Goal: Information Seeking & Learning: Learn about a topic

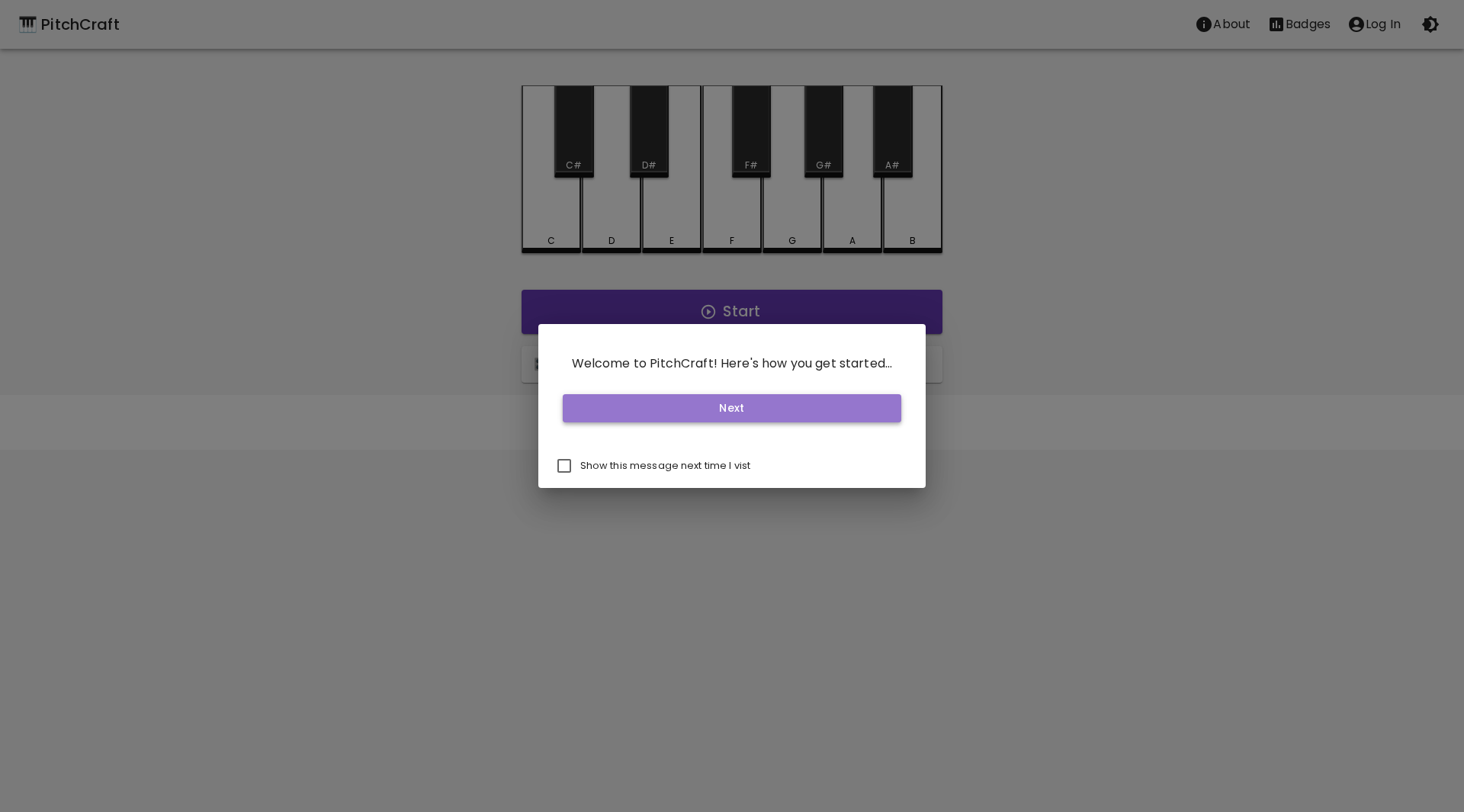
click at [692, 404] on button "Next" at bounding box center [732, 408] width 340 height 28
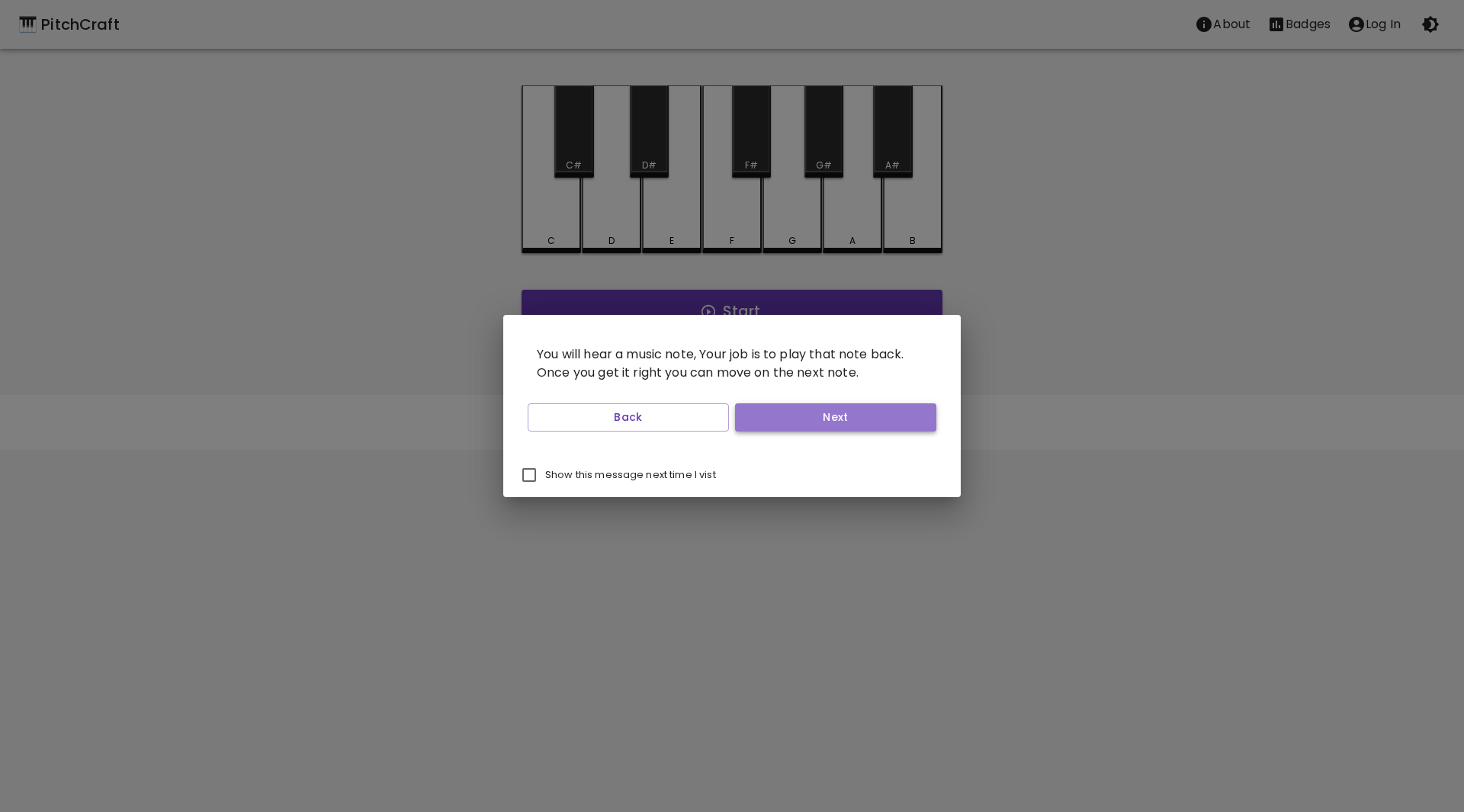
click at [808, 417] on button "Next" at bounding box center [836, 417] width 201 height 28
click at [808, 417] on button "Start Playing" at bounding box center [836, 417] width 201 height 28
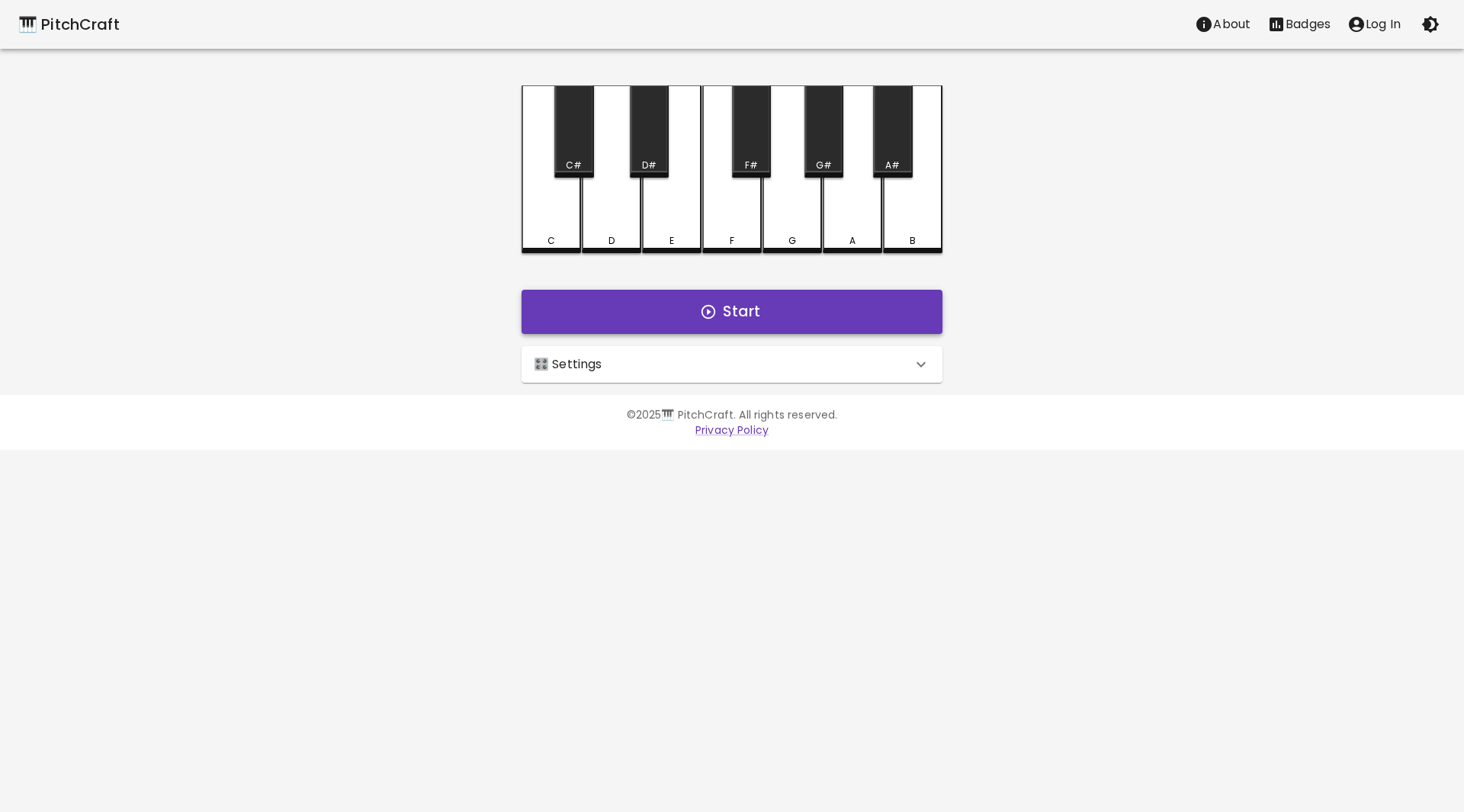
click at [740, 301] on button "Start" at bounding box center [731, 311] width 421 height 45
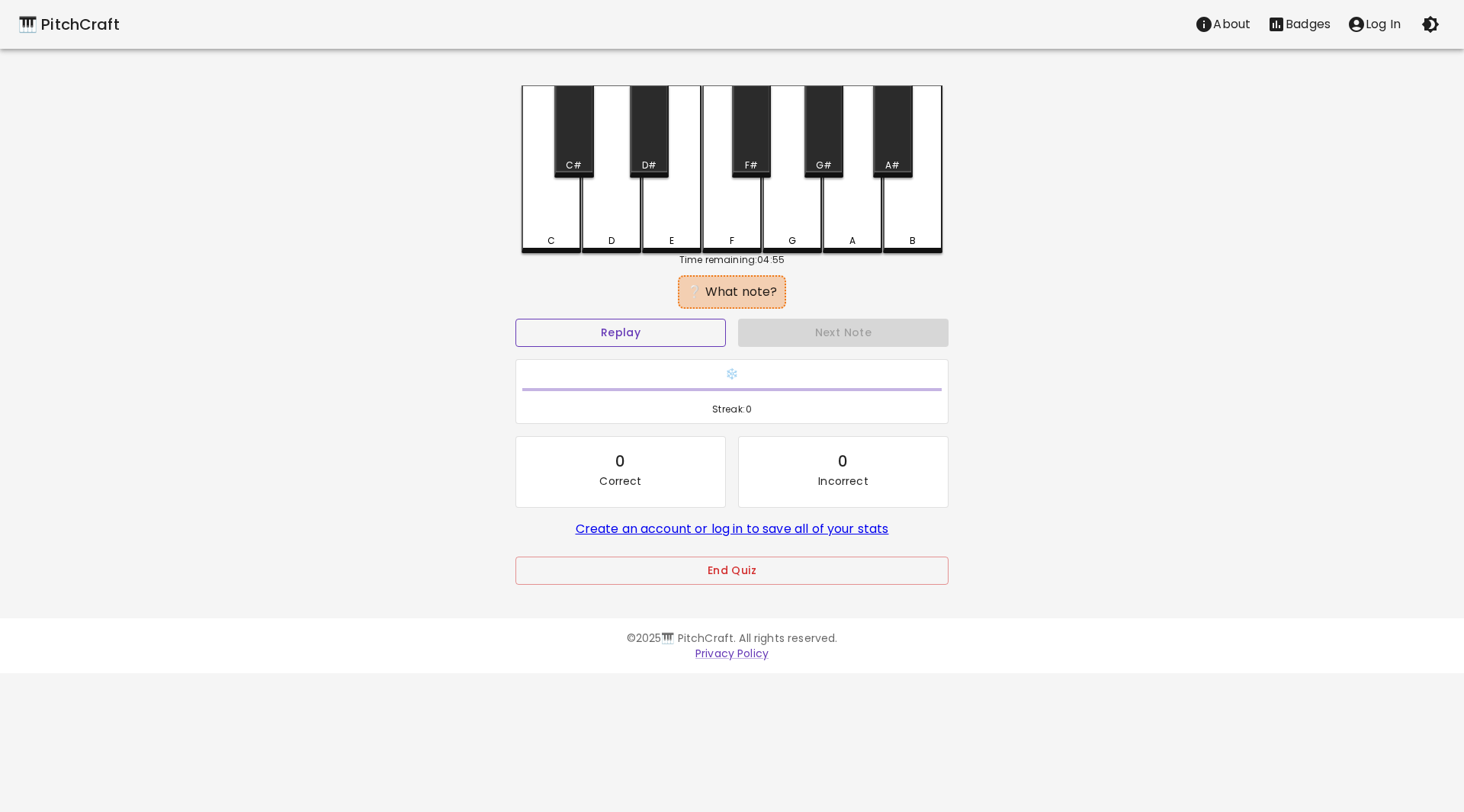
click at [656, 340] on button "Replay" at bounding box center [621, 332] width 211 height 28
click at [732, 296] on div "❔ What note?" at bounding box center [731, 292] width 93 height 19
click at [661, 331] on button "Replay" at bounding box center [621, 332] width 211 height 28
click at [564, 214] on div "C" at bounding box center [550, 169] width 59 height 168
click at [804, 233] on div "G" at bounding box center [791, 169] width 59 height 168
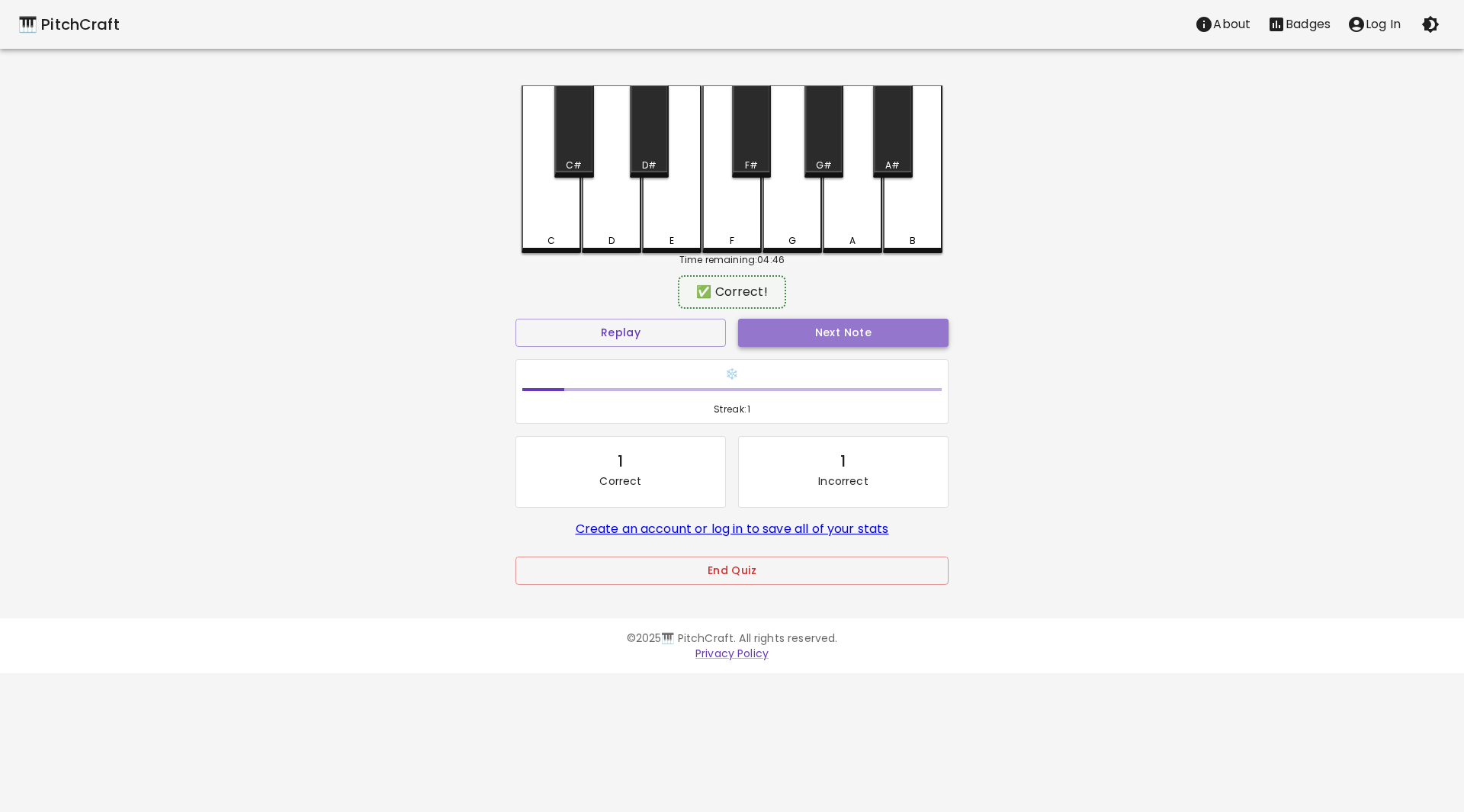
click at [878, 329] on button "Next Note" at bounding box center [843, 332] width 211 height 28
click at [594, 336] on button "Replay" at bounding box center [621, 332] width 211 height 28
click at [896, 147] on div "A#" at bounding box center [893, 131] width 39 height 92
click at [867, 325] on button "Next Note" at bounding box center [843, 332] width 211 height 28
click at [657, 147] on div "D#" at bounding box center [649, 131] width 39 height 92
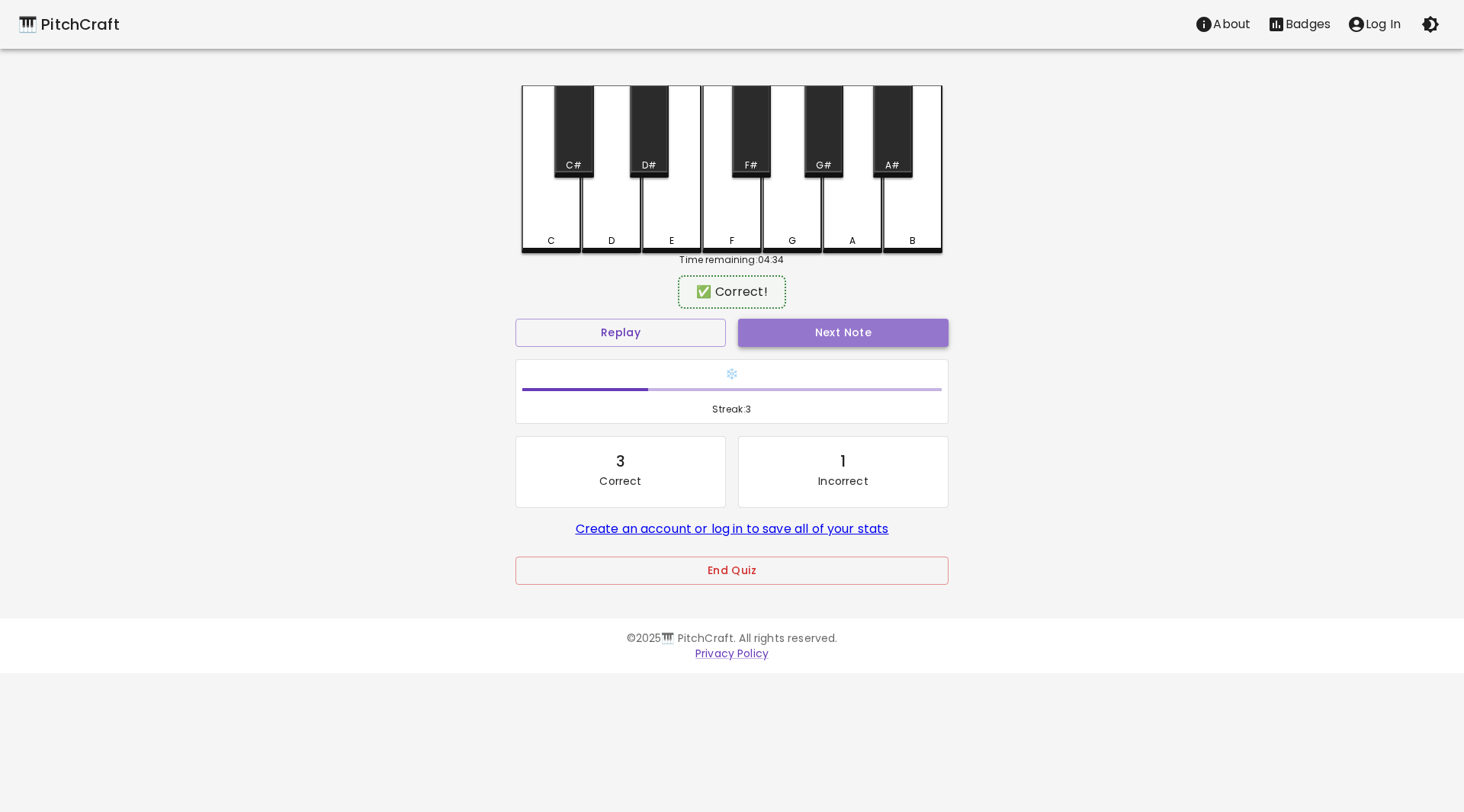
click at [876, 331] on button "Next Note" at bounding box center [843, 332] width 211 height 28
click at [893, 139] on div "A#" at bounding box center [893, 131] width 39 height 92
click at [882, 318] on button "Next Note" at bounding box center [843, 332] width 211 height 28
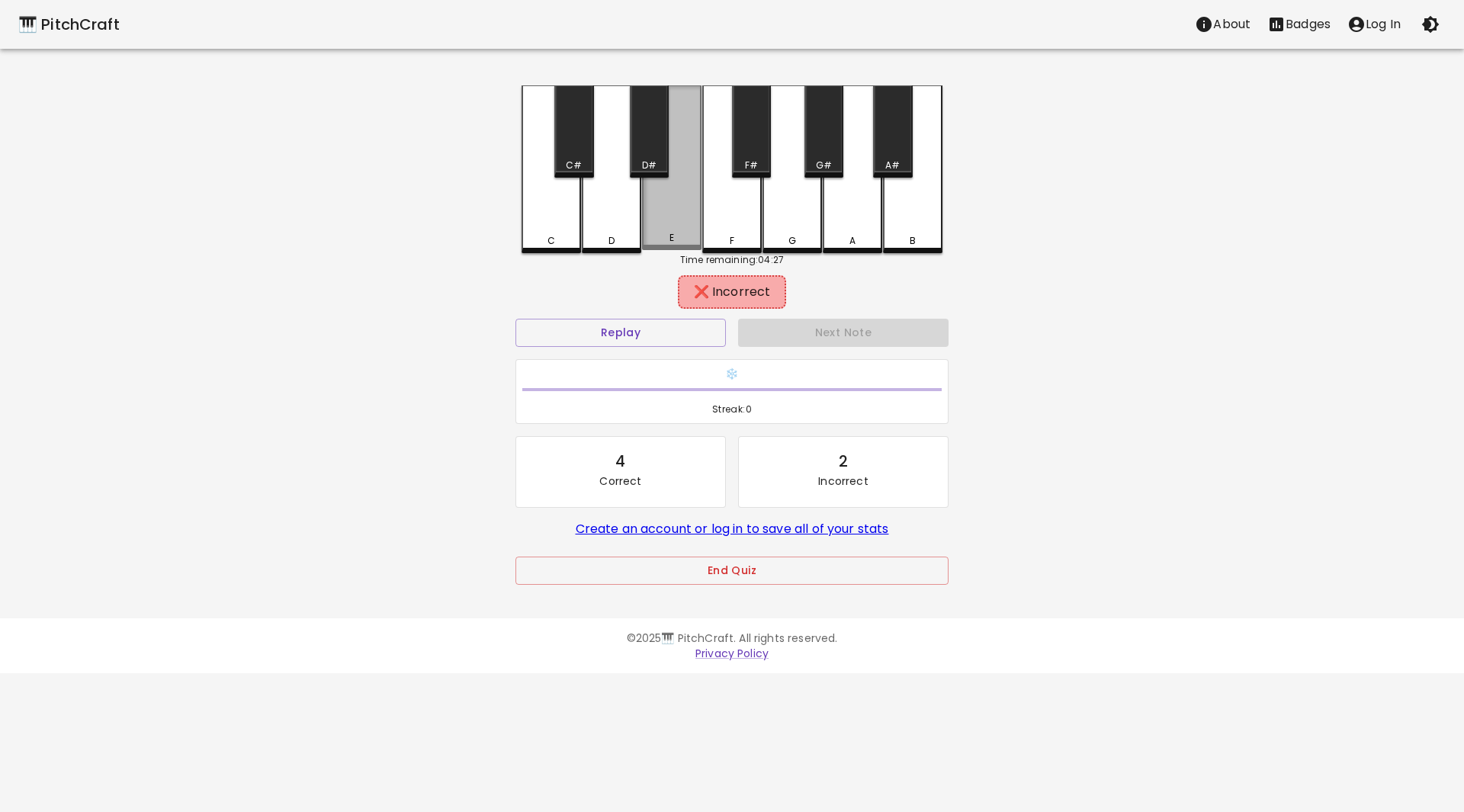
click at [680, 217] on div "E" at bounding box center [671, 167] width 59 height 165
click at [837, 212] on div "A" at bounding box center [852, 169] width 59 height 168
click at [824, 156] on div "G#" at bounding box center [824, 131] width 39 height 92
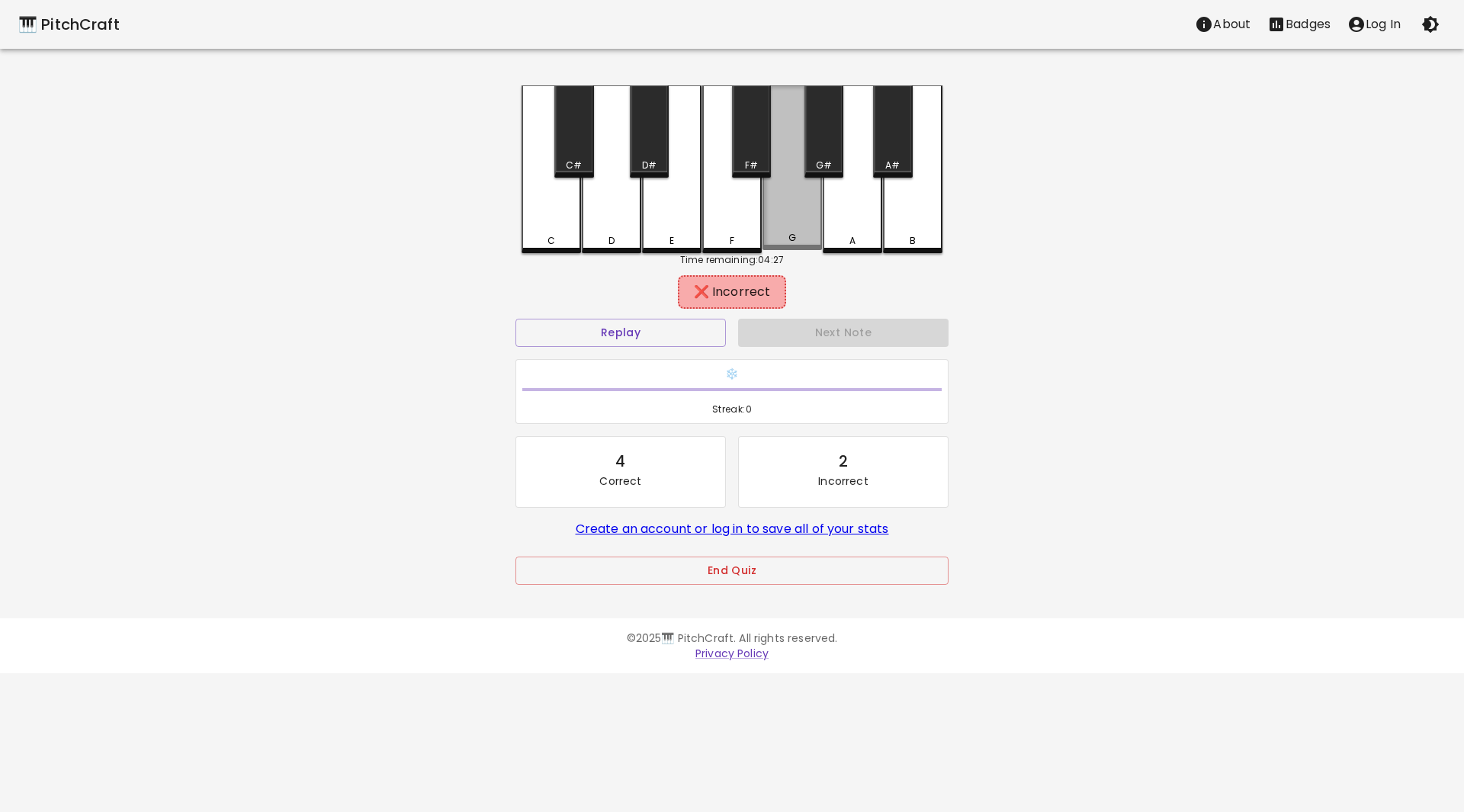
click at [791, 214] on div "G" at bounding box center [791, 167] width 59 height 165
click at [737, 136] on div "F#" at bounding box center [751, 131] width 39 height 92
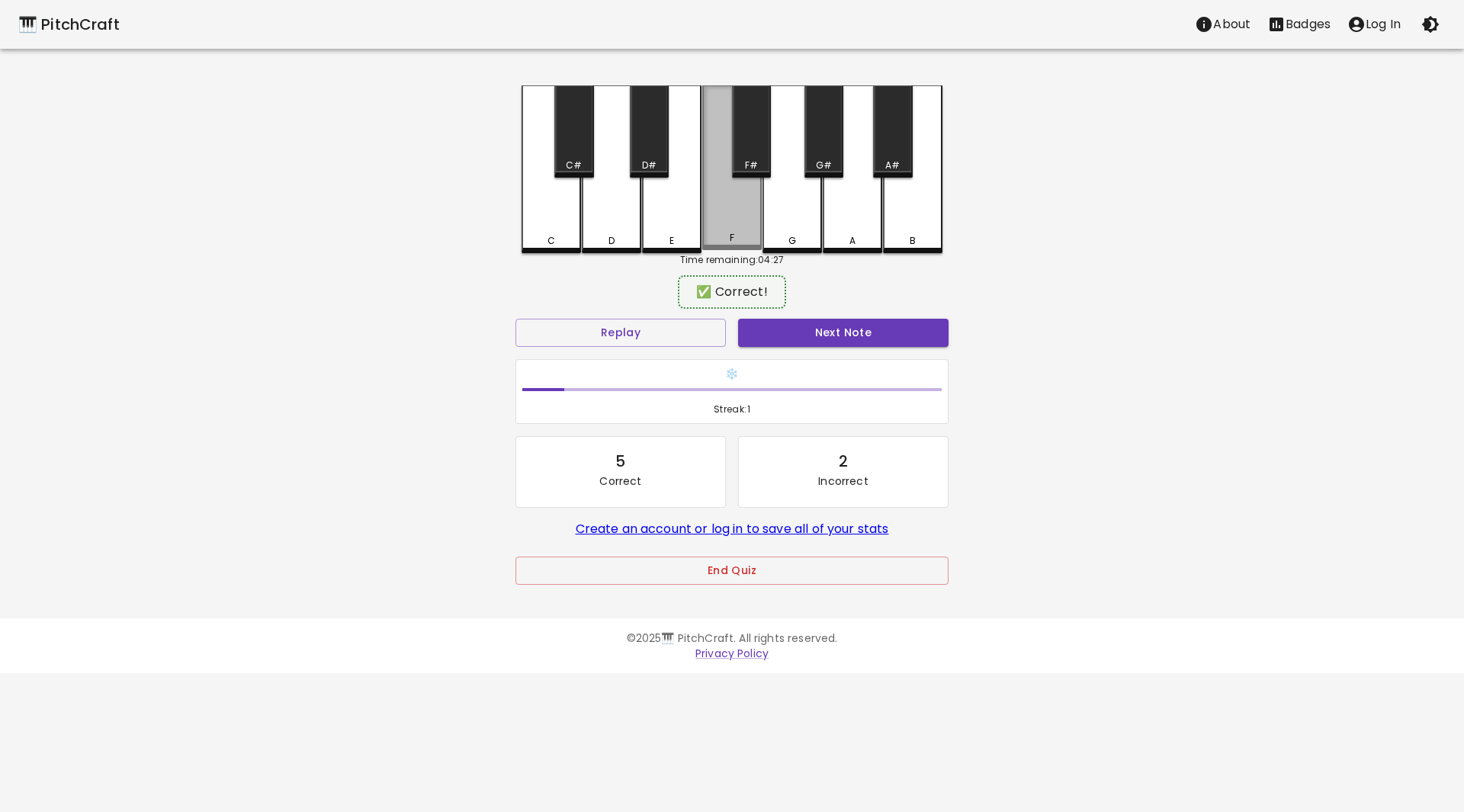
click at [736, 206] on div "F" at bounding box center [731, 167] width 59 height 165
click at [860, 337] on button "Next Note" at bounding box center [843, 332] width 211 height 28
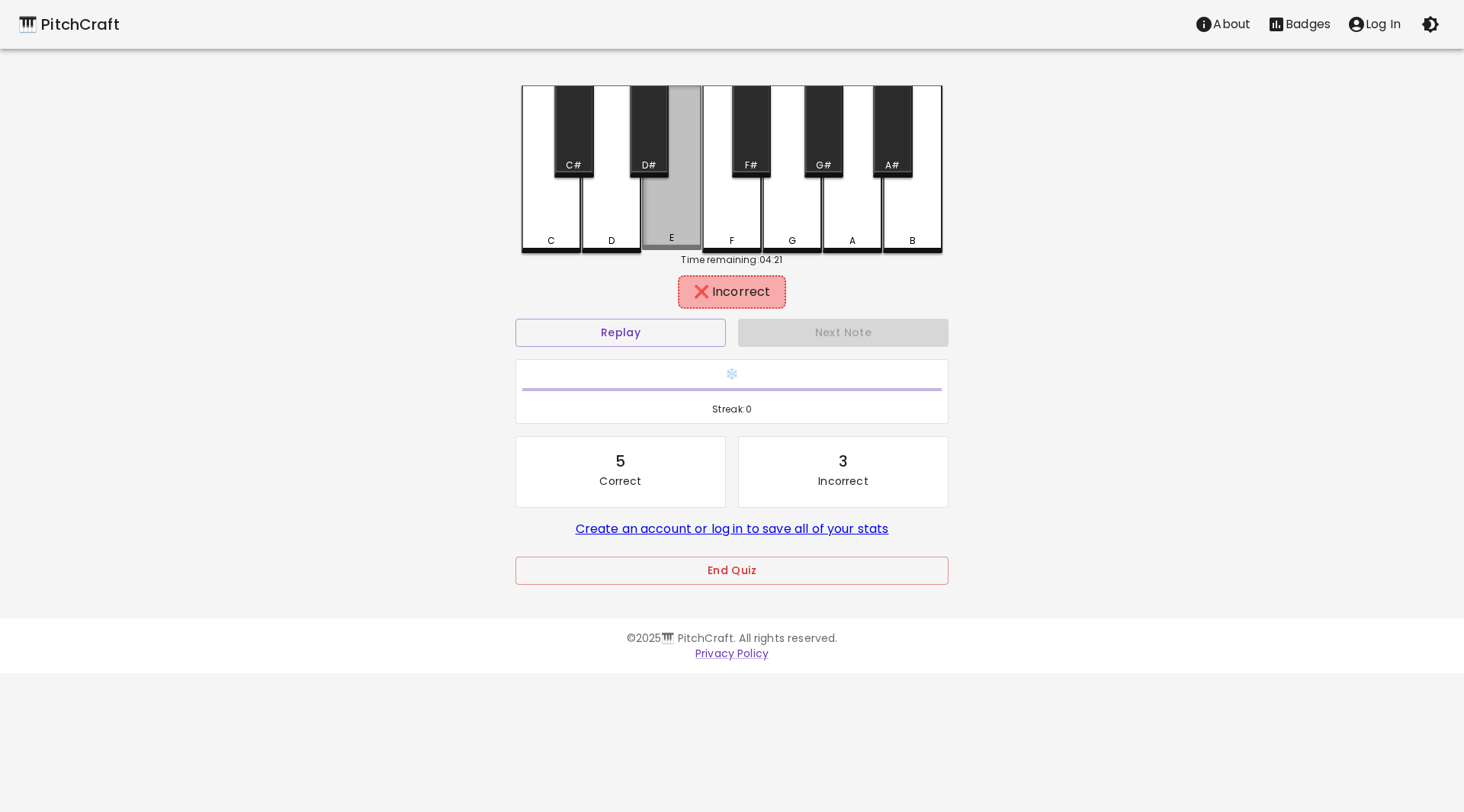
click at [669, 220] on div "E" at bounding box center [671, 167] width 59 height 165
click at [562, 231] on div "C" at bounding box center [550, 169] width 59 height 168
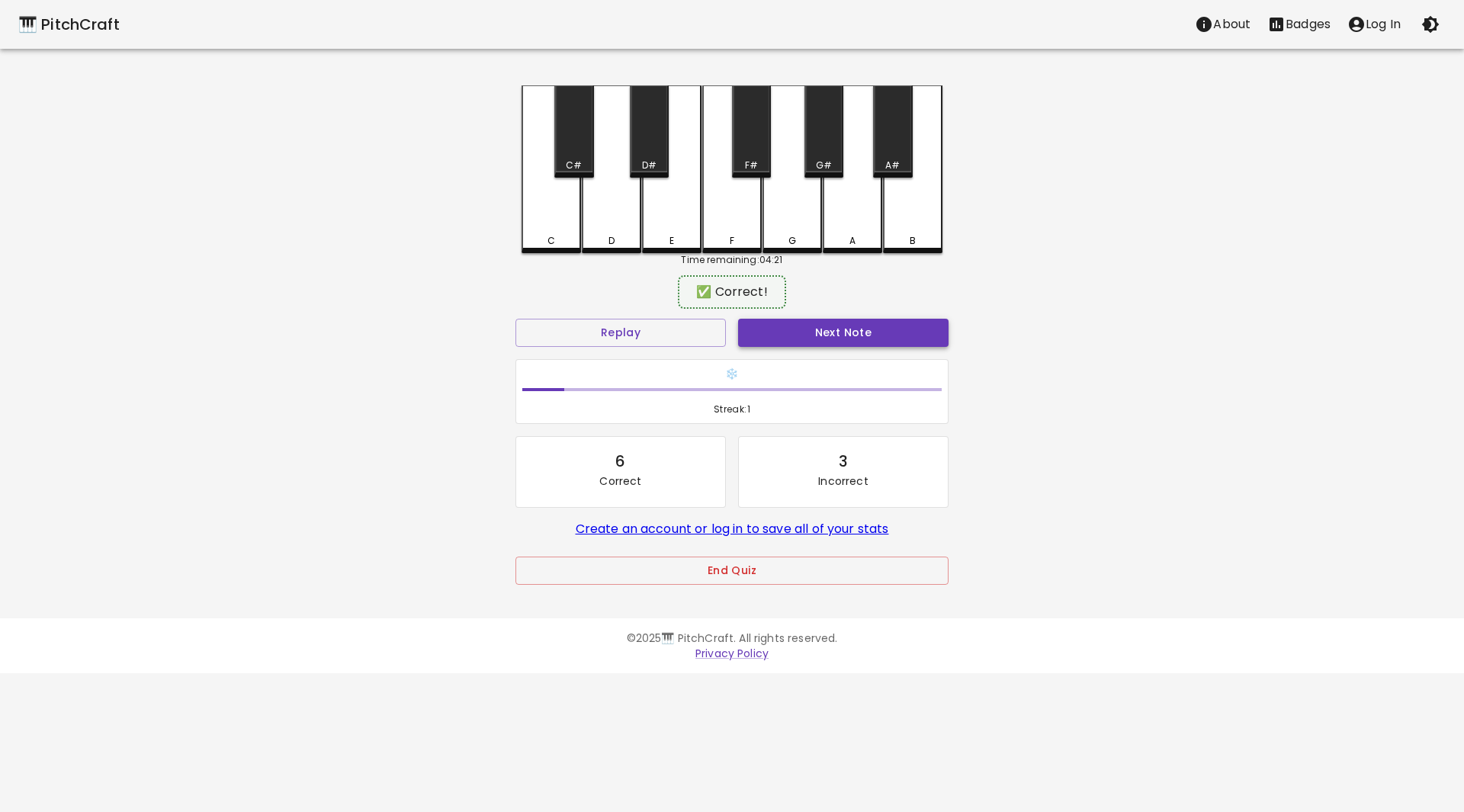
click at [893, 324] on button "Next Note" at bounding box center [843, 332] width 211 height 28
click at [734, 232] on div "F" at bounding box center [731, 167] width 59 height 165
click at [835, 342] on button "Next Note" at bounding box center [843, 332] width 211 height 28
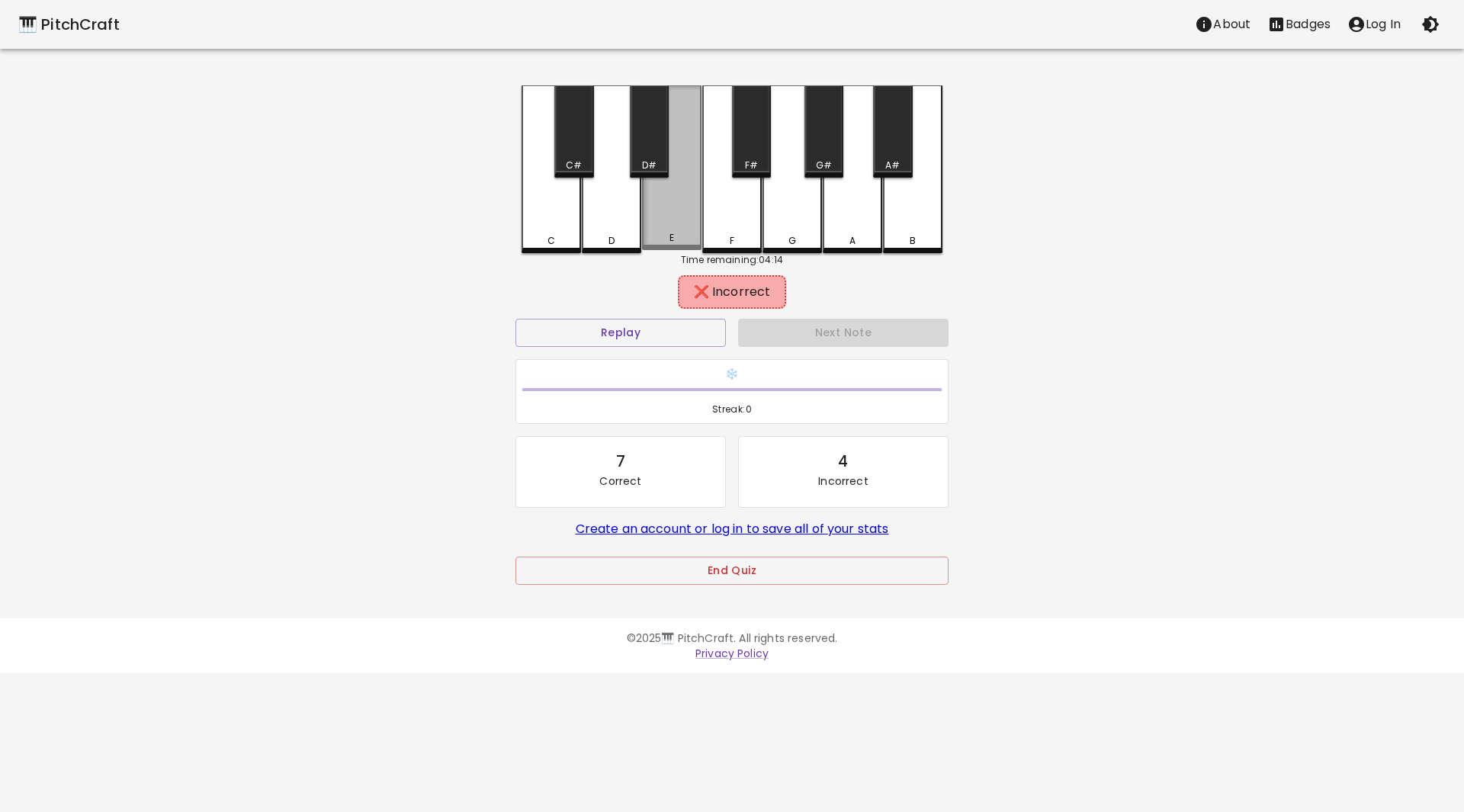
click at [674, 208] on div "E" at bounding box center [671, 167] width 59 height 165
click at [643, 157] on div "D#" at bounding box center [649, 131] width 39 height 92
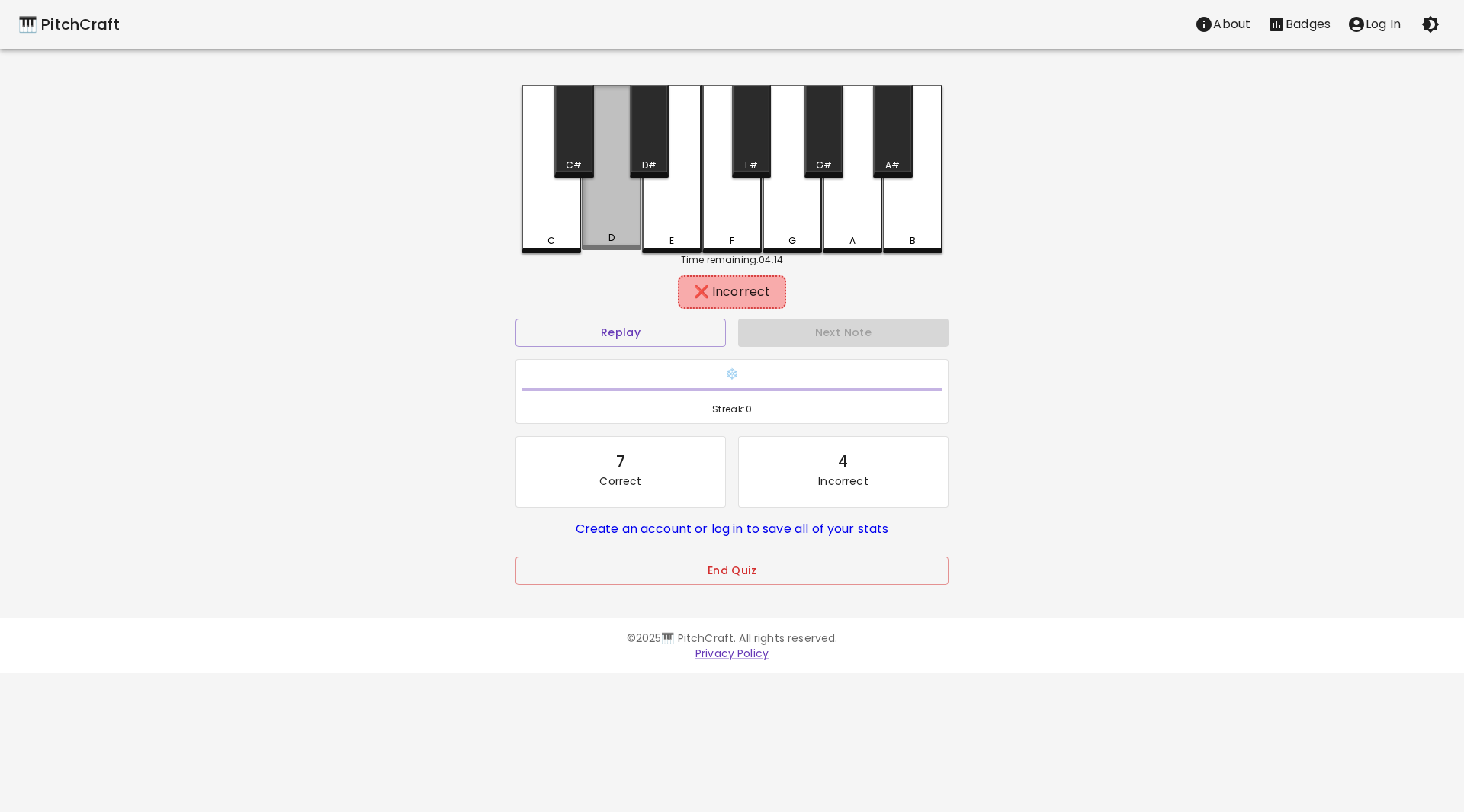
click at [608, 213] on div "D" at bounding box center [611, 167] width 59 height 165
click at [571, 148] on div "C#" at bounding box center [574, 131] width 39 height 92
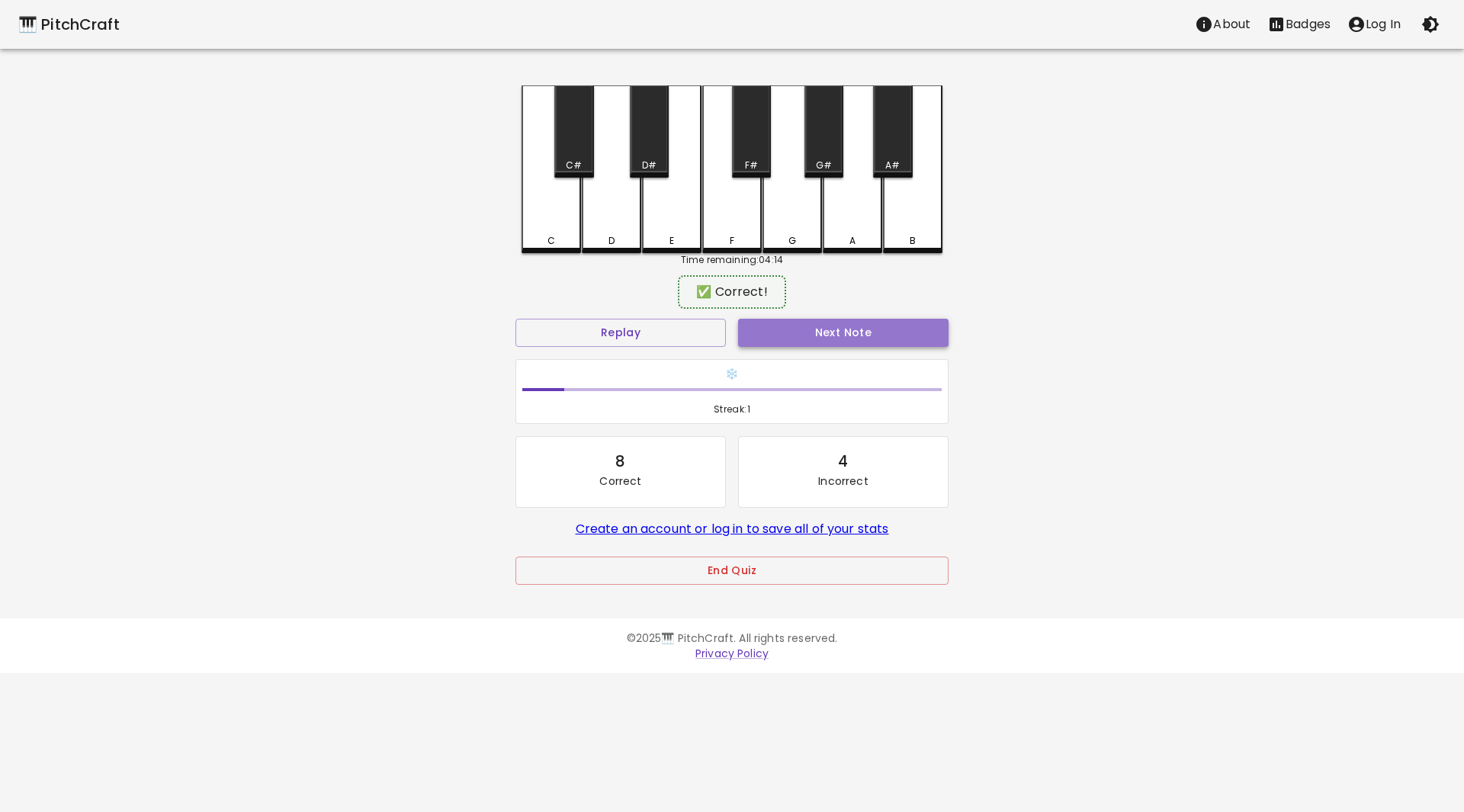
click at [802, 330] on button "Next Note" at bounding box center [843, 332] width 211 height 28
click at [560, 148] on div "C#" at bounding box center [574, 131] width 39 height 92
click at [864, 339] on button "Next Note" at bounding box center [843, 332] width 211 height 28
click at [619, 215] on div "D" at bounding box center [611, 169] width 59 height 168
click at [663, 167] on div "D#" at bounding box center [649, 165] width 36 height 14
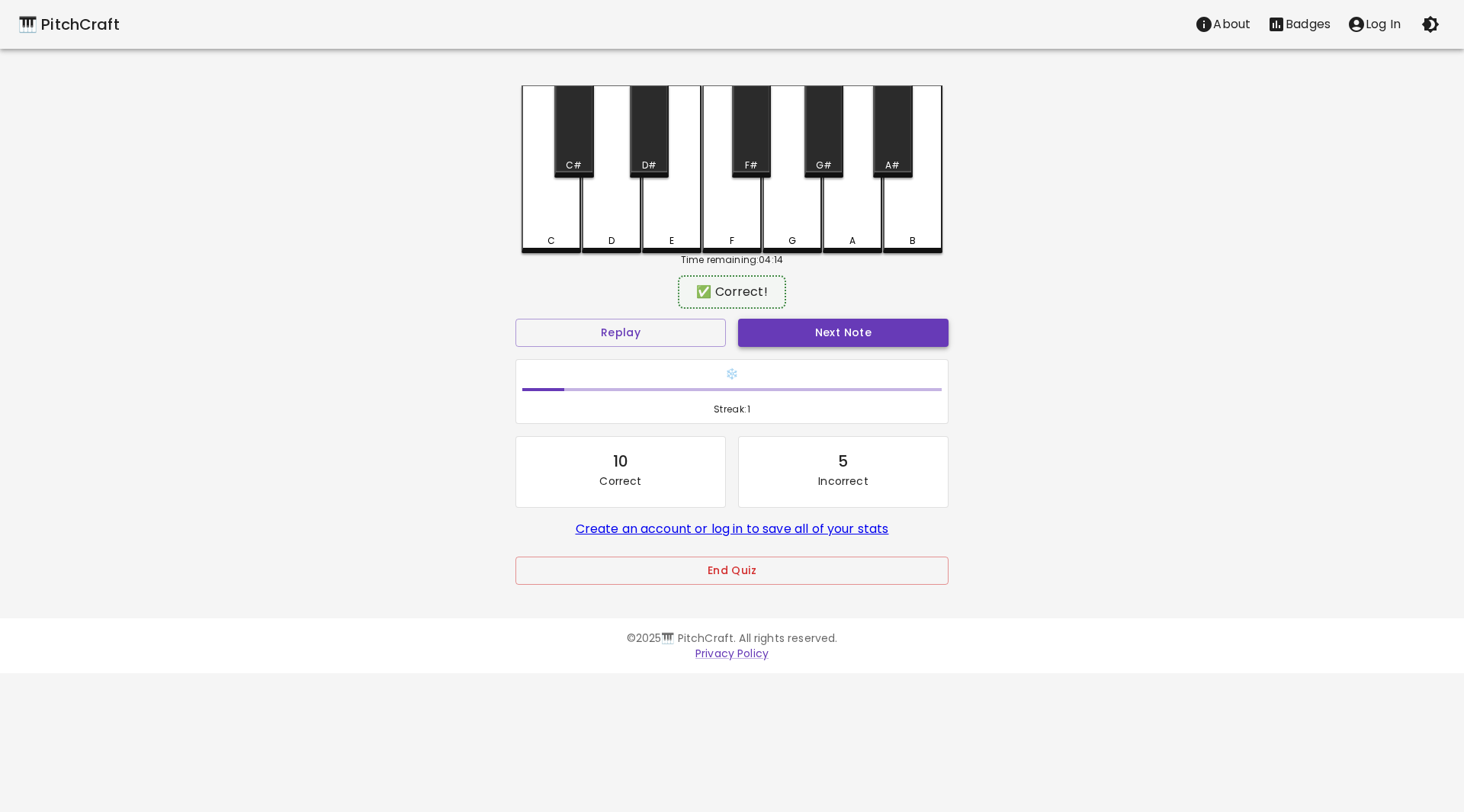
click at [804, 324] on button "Next Note" at bounding box center [843, 332] width 211 height 28
click at [682, 214] on div "E" at bounding box center [671, 169] width 59 height 168
click at [727, 216] on div "F" at bounding box center [731, 169] width 59 height 168
click at [838, 331] on button "Next Note" at bounding box center [843, 332] width 211 height 28
click at [787, 241] on div "G" at bounding box center [792, 241] width 57 height 14
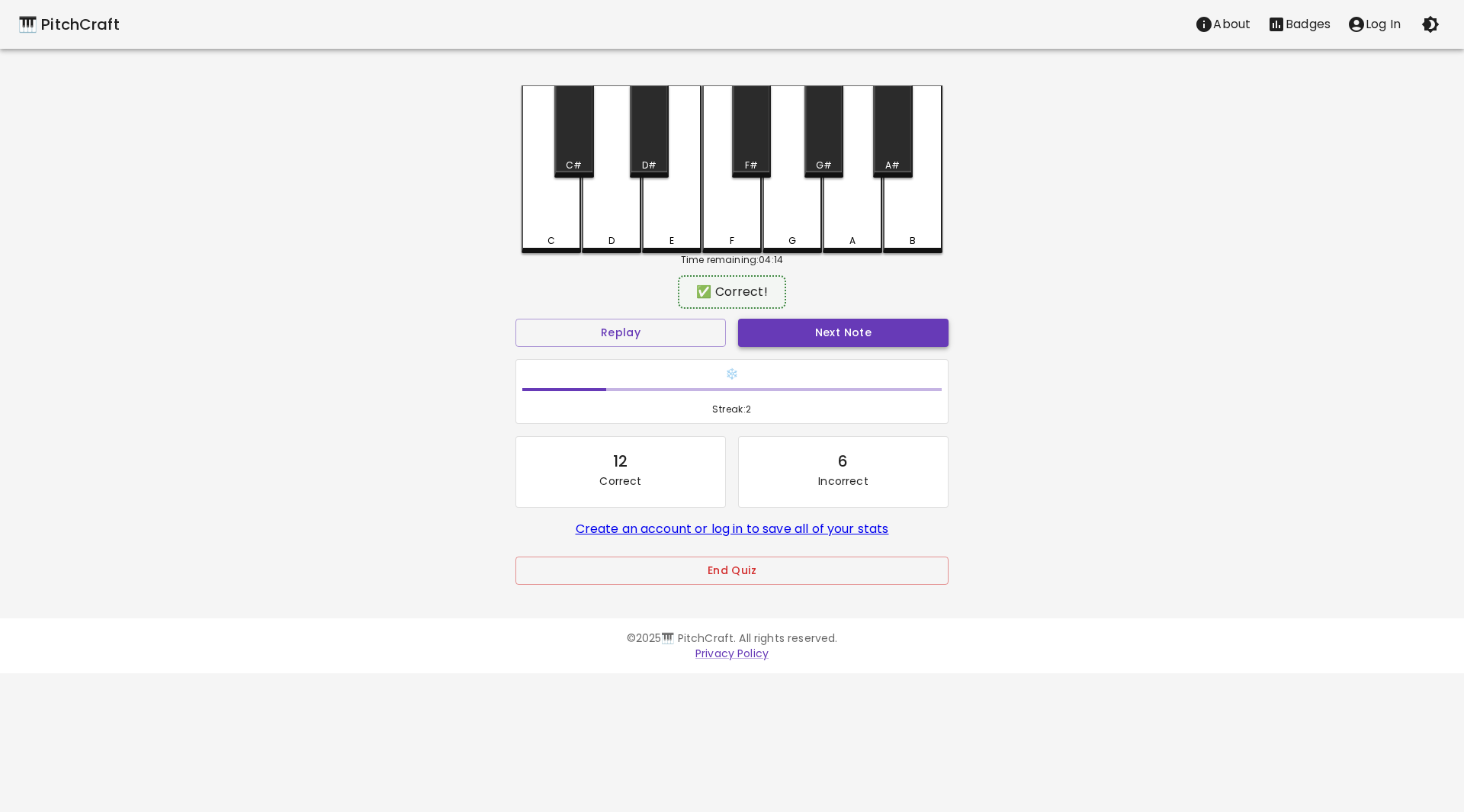
click at [837, 326] on button "Next Note" at bounding box center [843, 332] width 211 height 28
click at [734, 216] on div "F" at bounding box center [731, 169] width 59 height 168
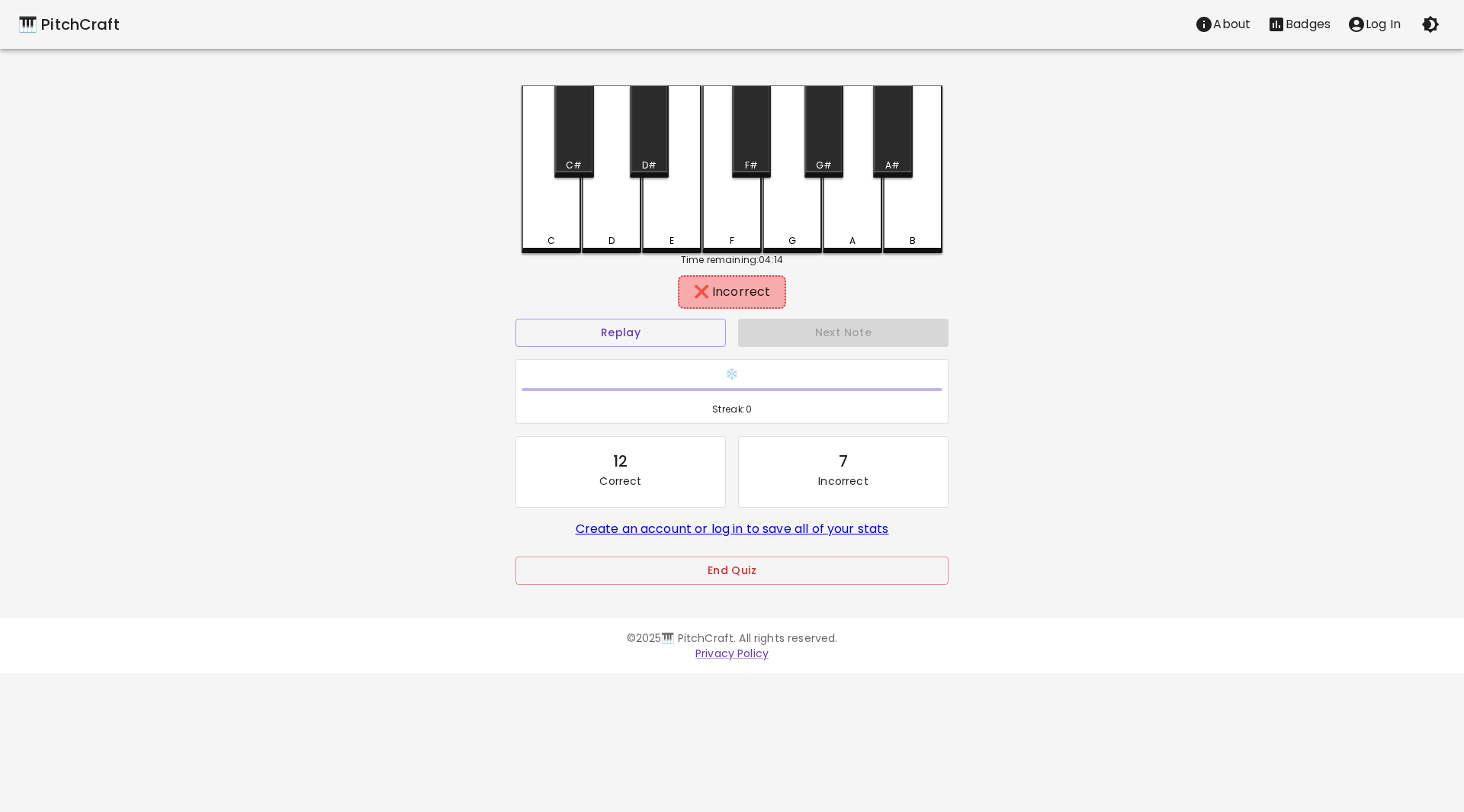
click at [678, 212] on div "E" at bounding box center [671, 169] width 59 height 168
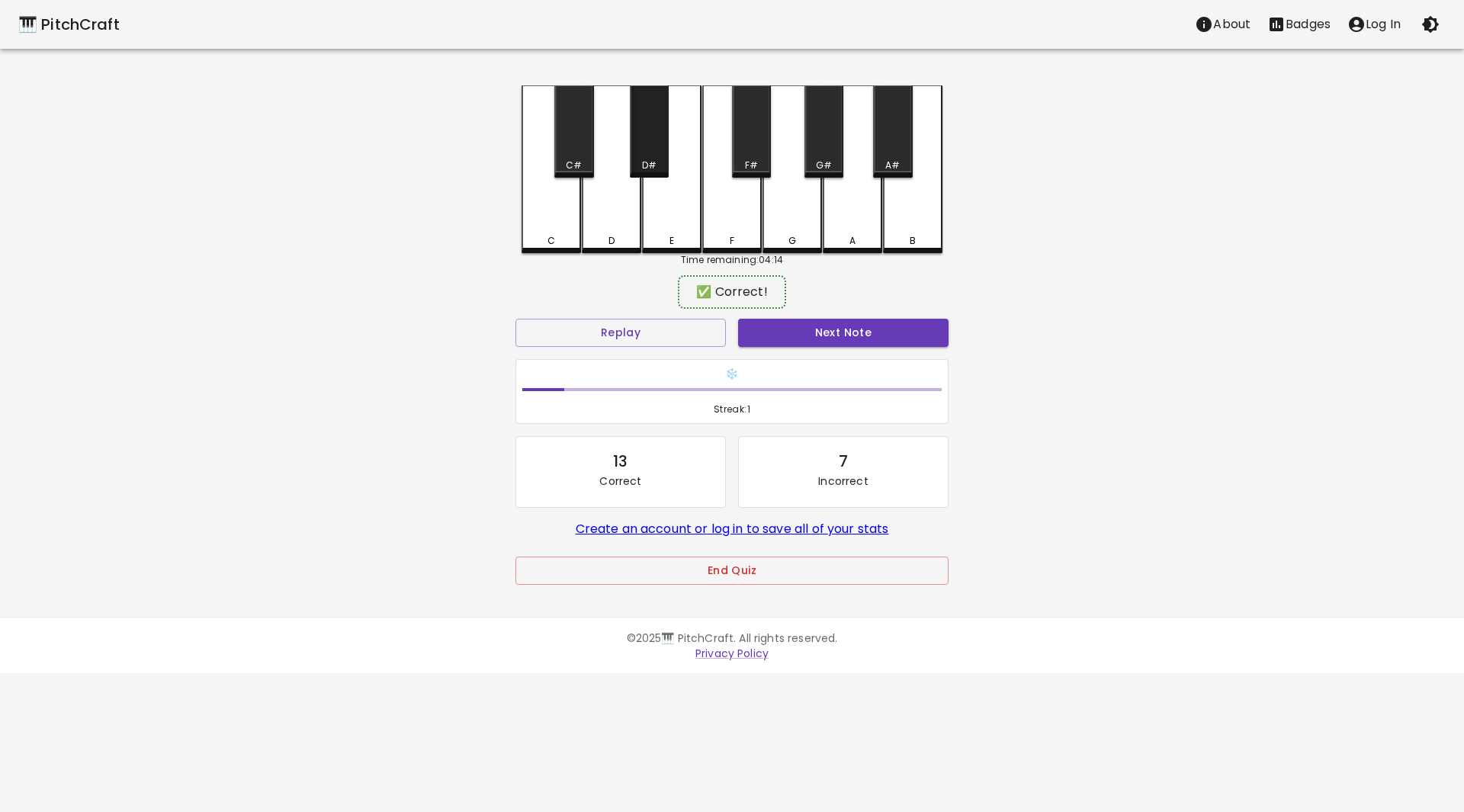
click at [654, 157] on div "D#" at bounding box center [649, 131] width 39 height 92
click at [826, 332] on button "Next Note" at bounding box center [843, 332] width 211 height 28
click at [608, 225] on div "D" at bounding box center [611, 169] width 59 height 168
click at [570, 144] on div "C#" at bounding box center [574, 131] width 39 height 92
click at [826, 328] on button "Next Note" at bounding box center [843, 332] width 211 height 28
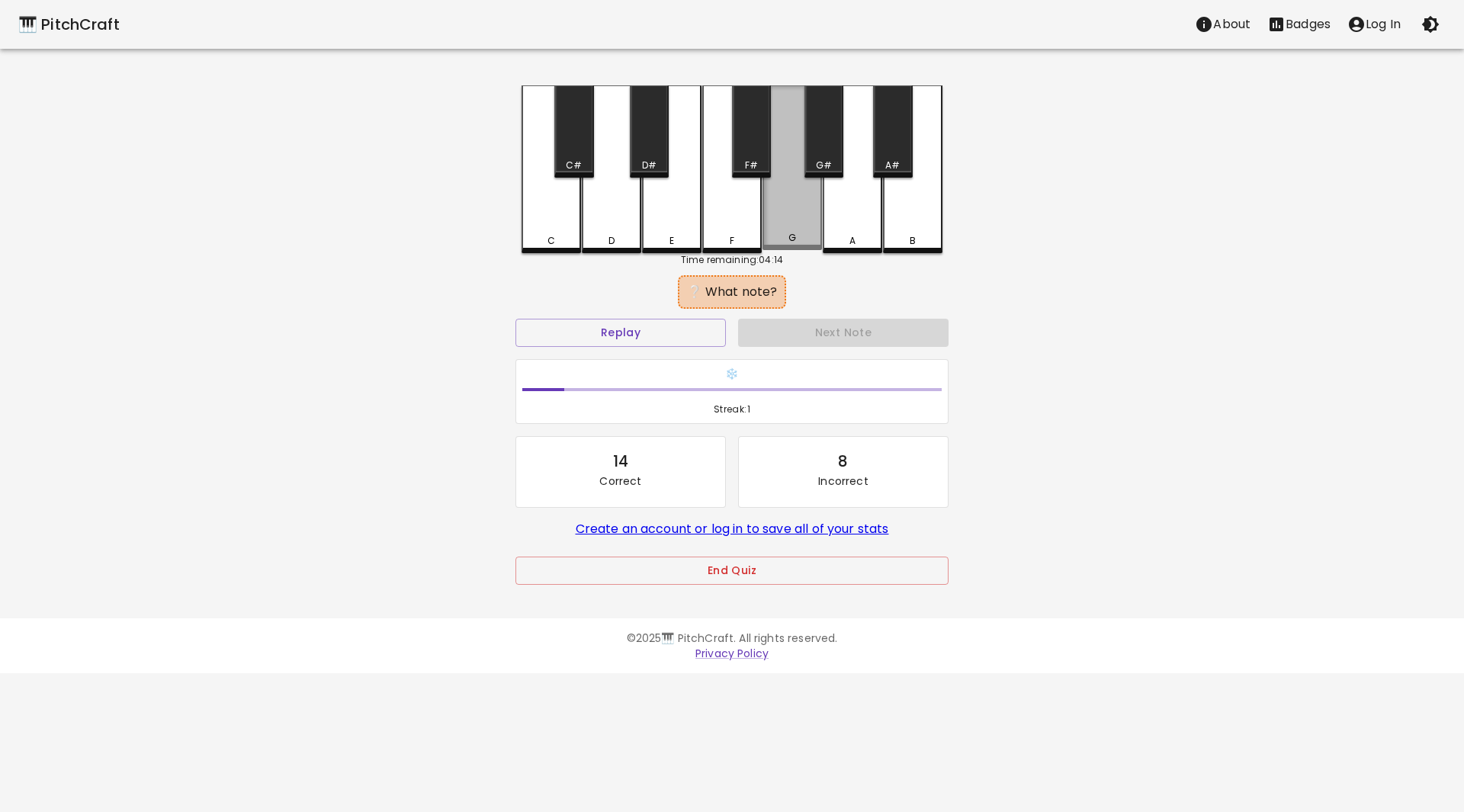
click at [786, 234] on div "G" at bounding box center [792, 237] width 57 height 14
click at [743, 139] on div "F#" at bounding box center [751, 131] width 39 height 92
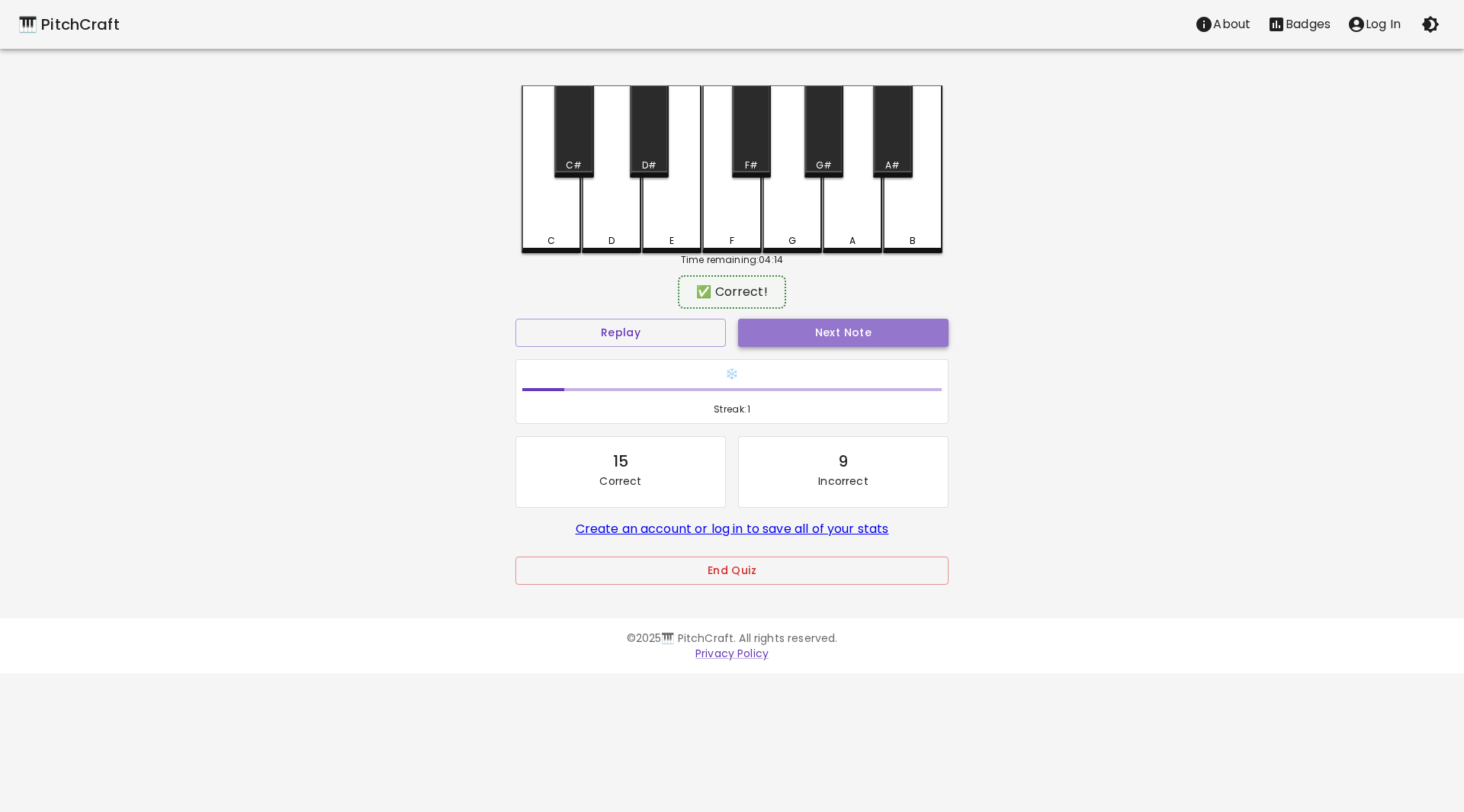
click at [819, 339] on button "Next Note" at bounding box center [843, 332] width 211 height 28
click at [747, 157] on div "F#" at bounding box center [751, 131] width 39 height 92
click at [836, 337] on button "Next Note" at bounding box center [843, 332] width 211 height 28
click at [728, 224] on div "F" at bounding box center [731, 169] width 59 height 168
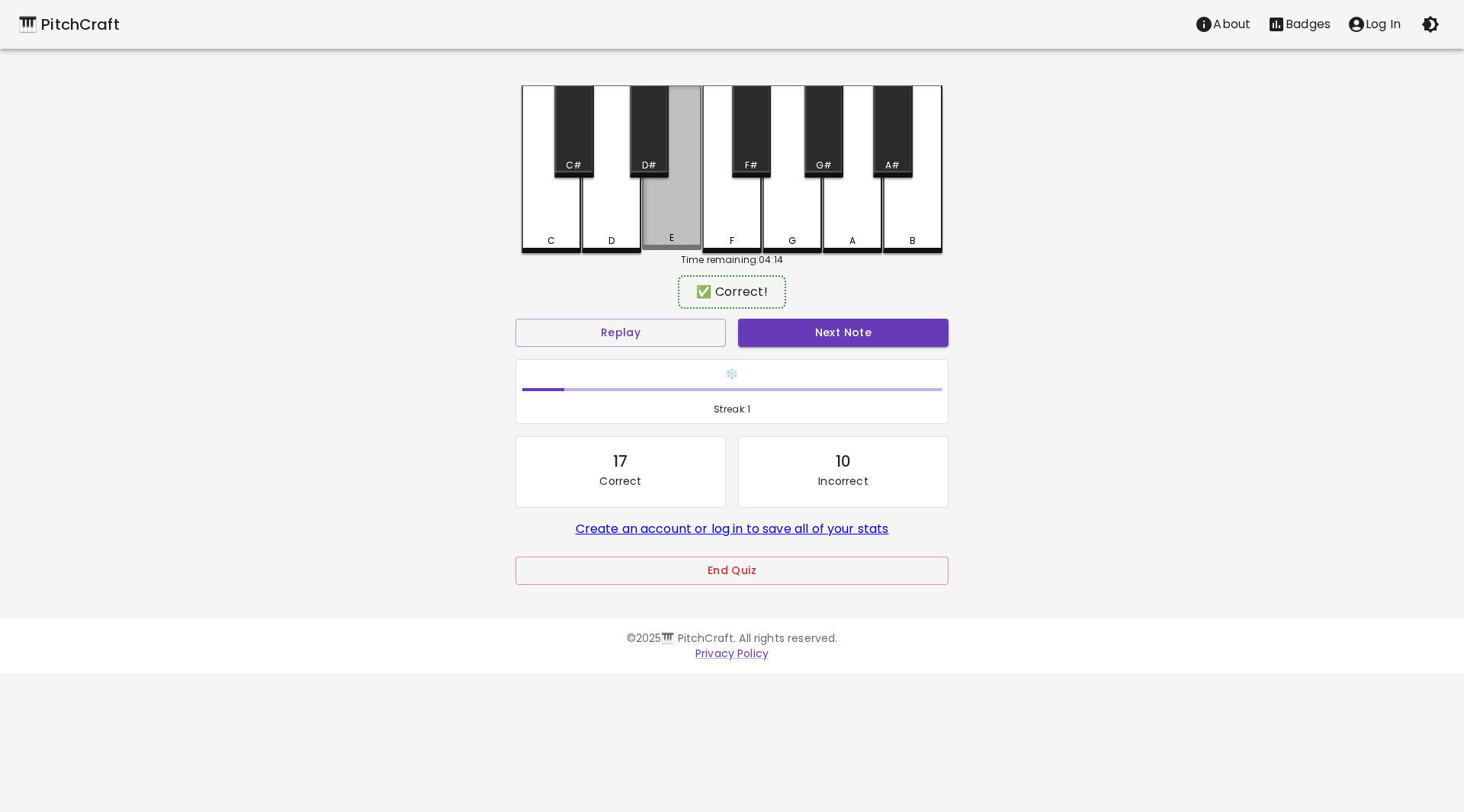
click at [672, 195] on div "E" at bounding box center [671, 167] width 59 height 165
click at [818, 332] on button "Next Note" at bounding box center [843, 332] width 211 height 28
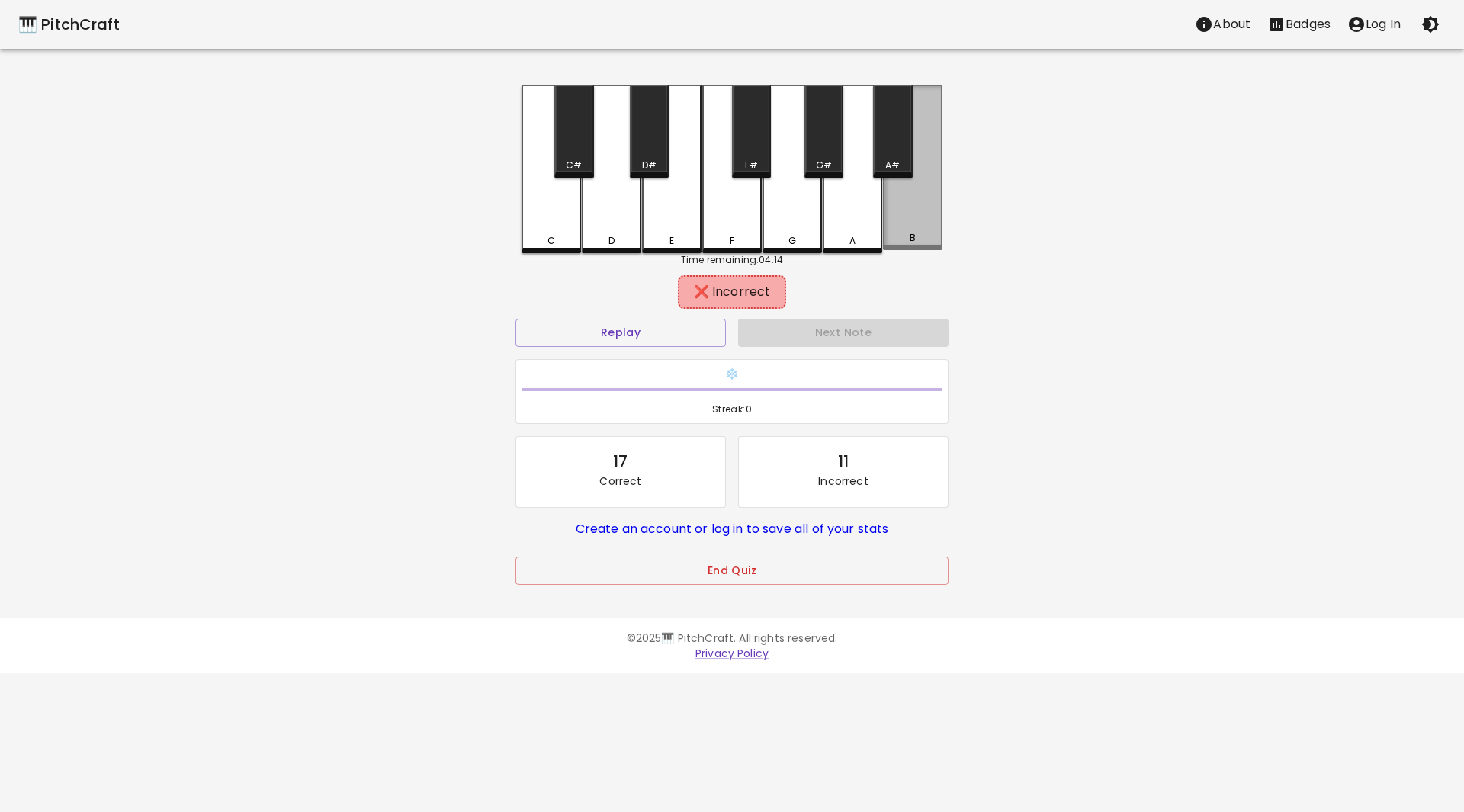
click at [902, 241] on div "B" at bounding box center [913, 237] width 57 height 14
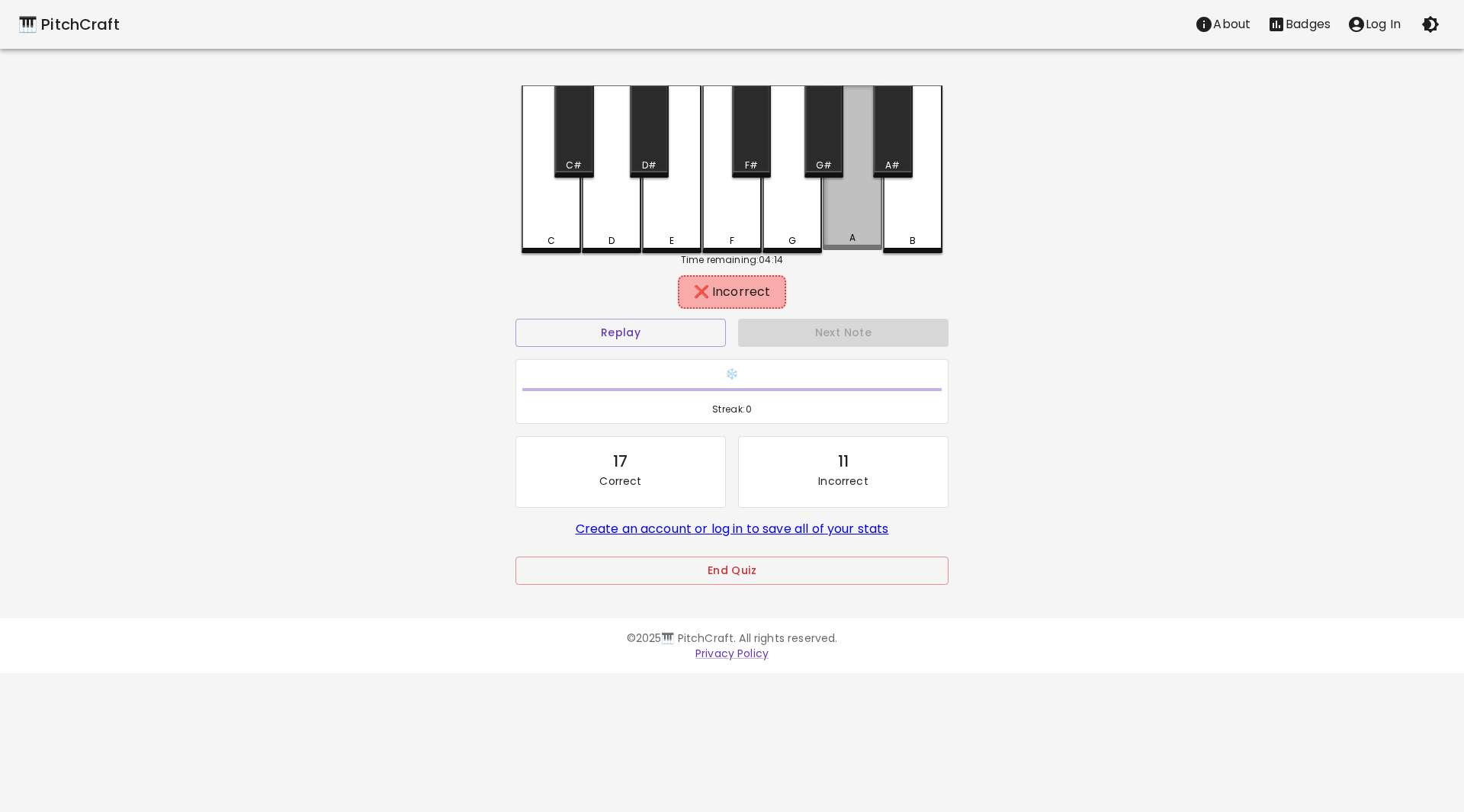
click at [878, 237] on div "A" at bounding box center [853, 237] width 57 height 14
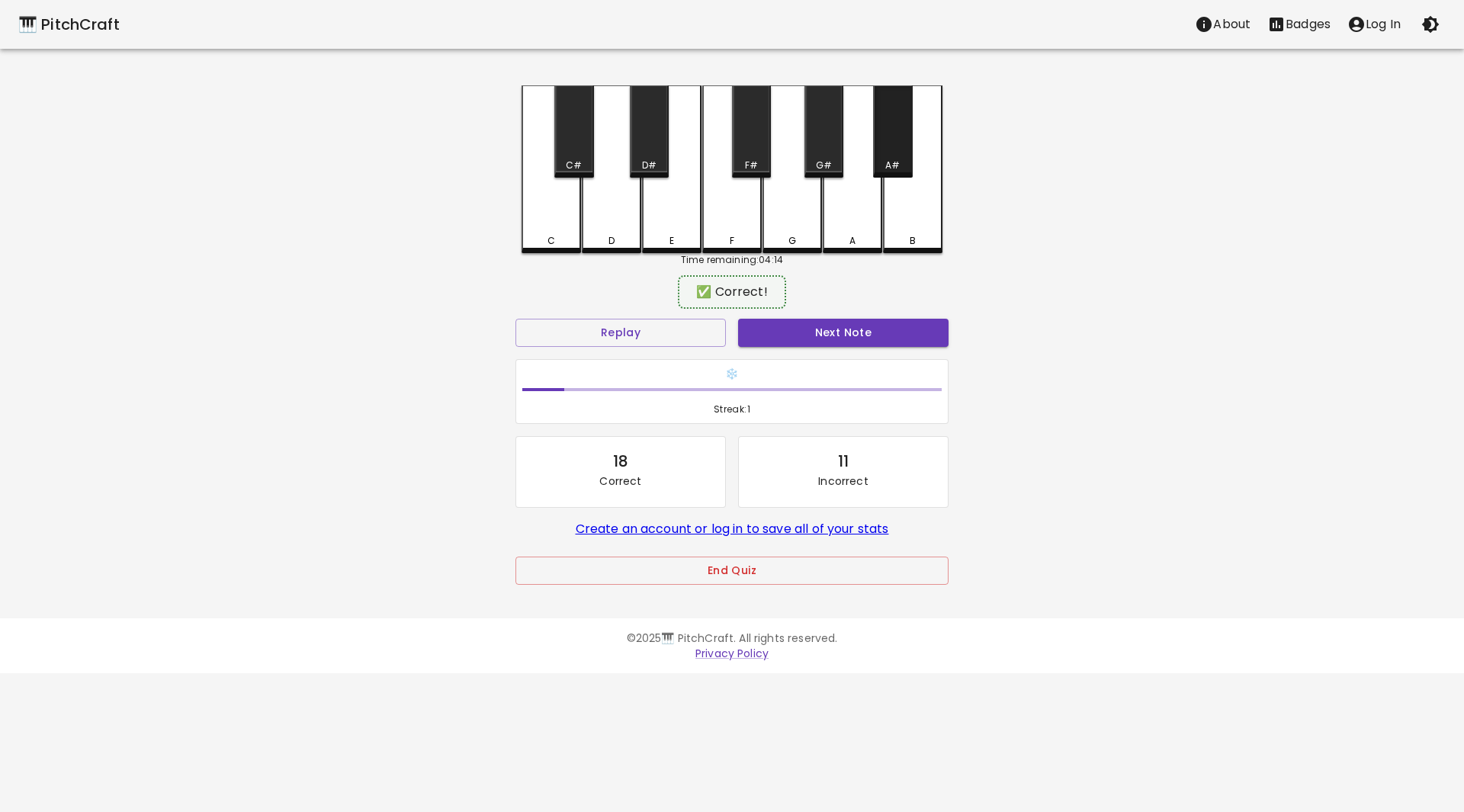
click at [895, 139] on div "A#" at bounding box center [893, 131] width 39 height 92
click at [839, 331] on button "Next Note" at bounding box center [843, 332] width 211 height 28
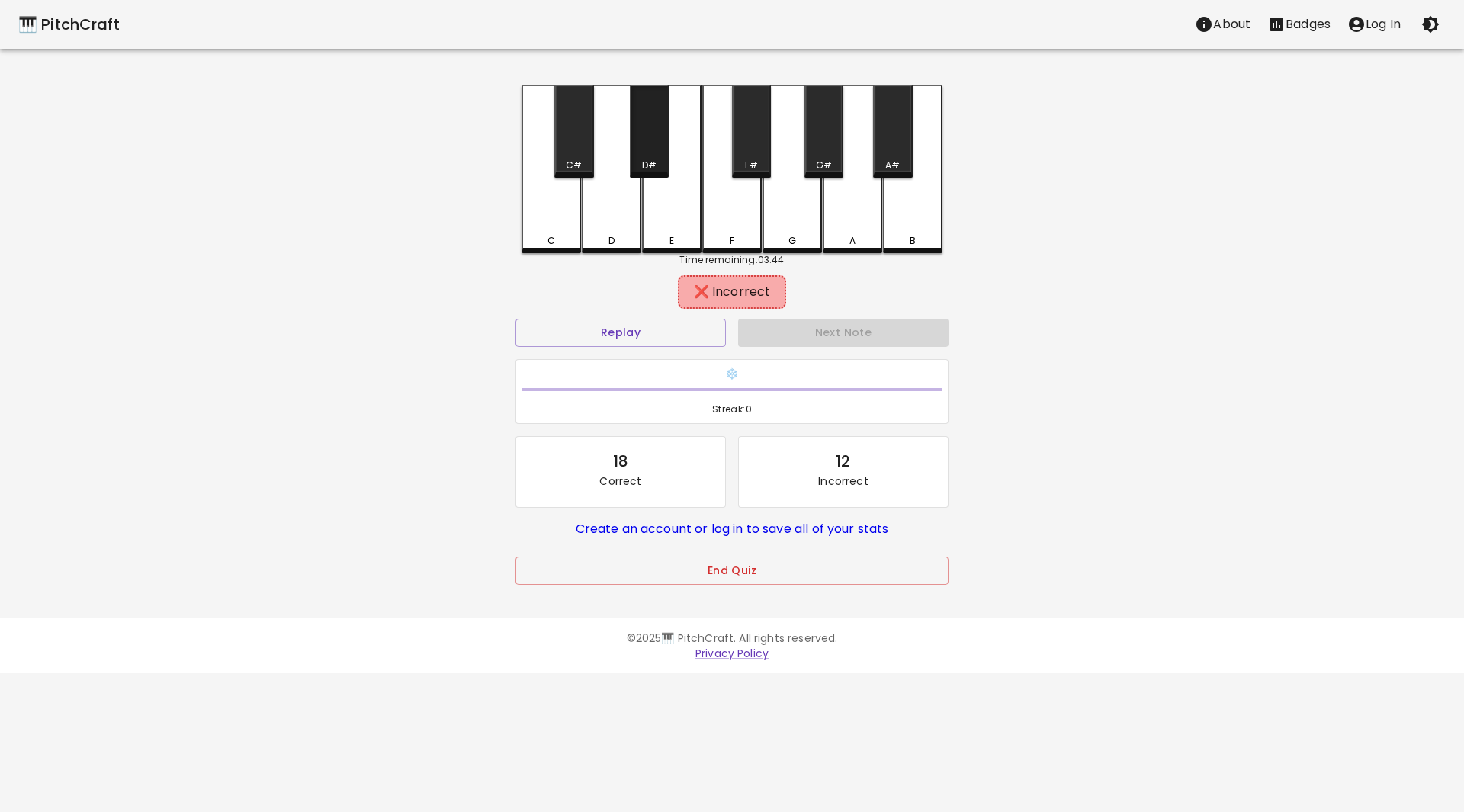
click at [657, 151] on div "D#" at bounding box center [649, 131] width 39 height 92
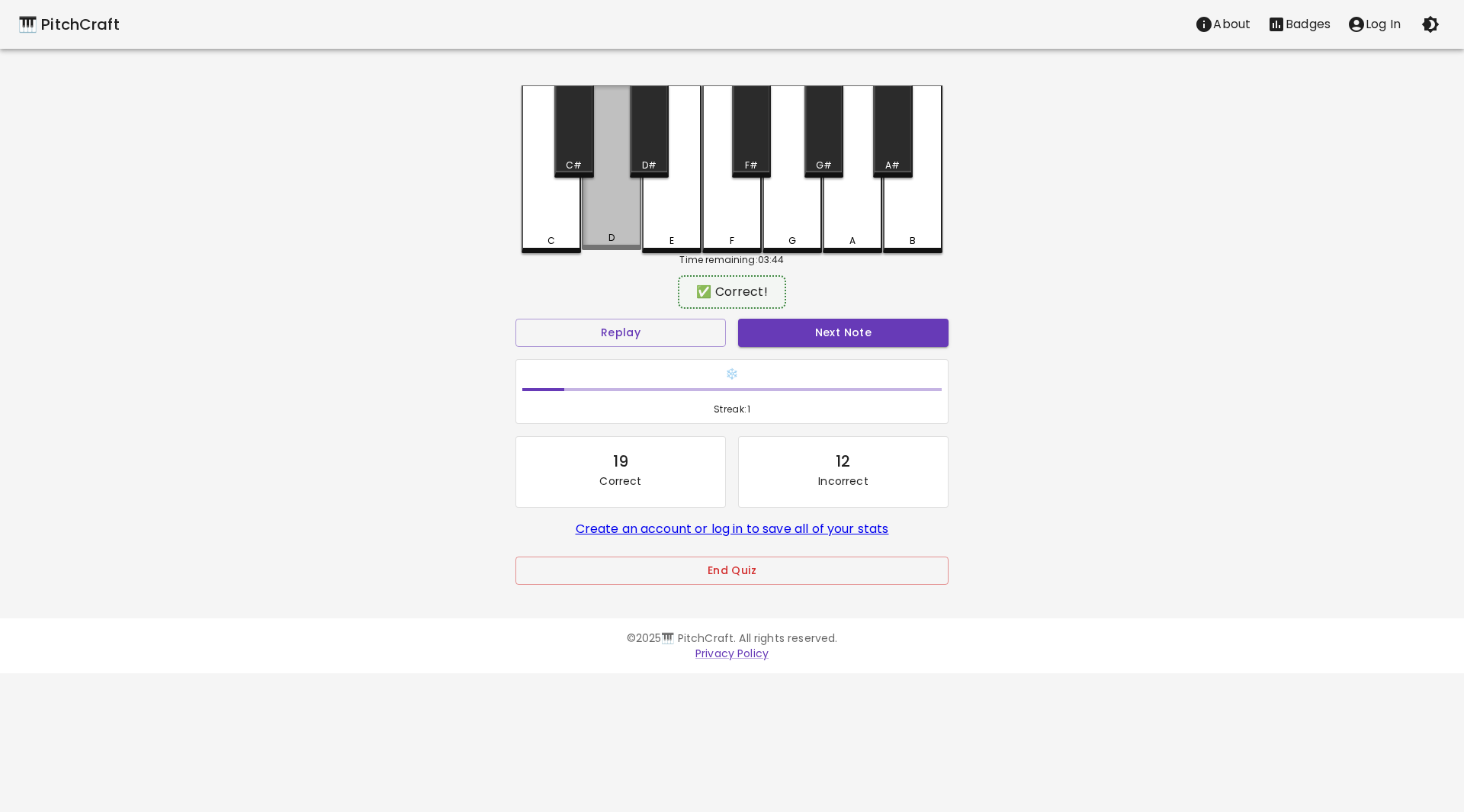
click at [605, 224] on div "D" at bounding box center [611, 167] width 59 height 165
click at [858, 324] on button "Next Note" at bounding box center [843, 332] width 211 height 28
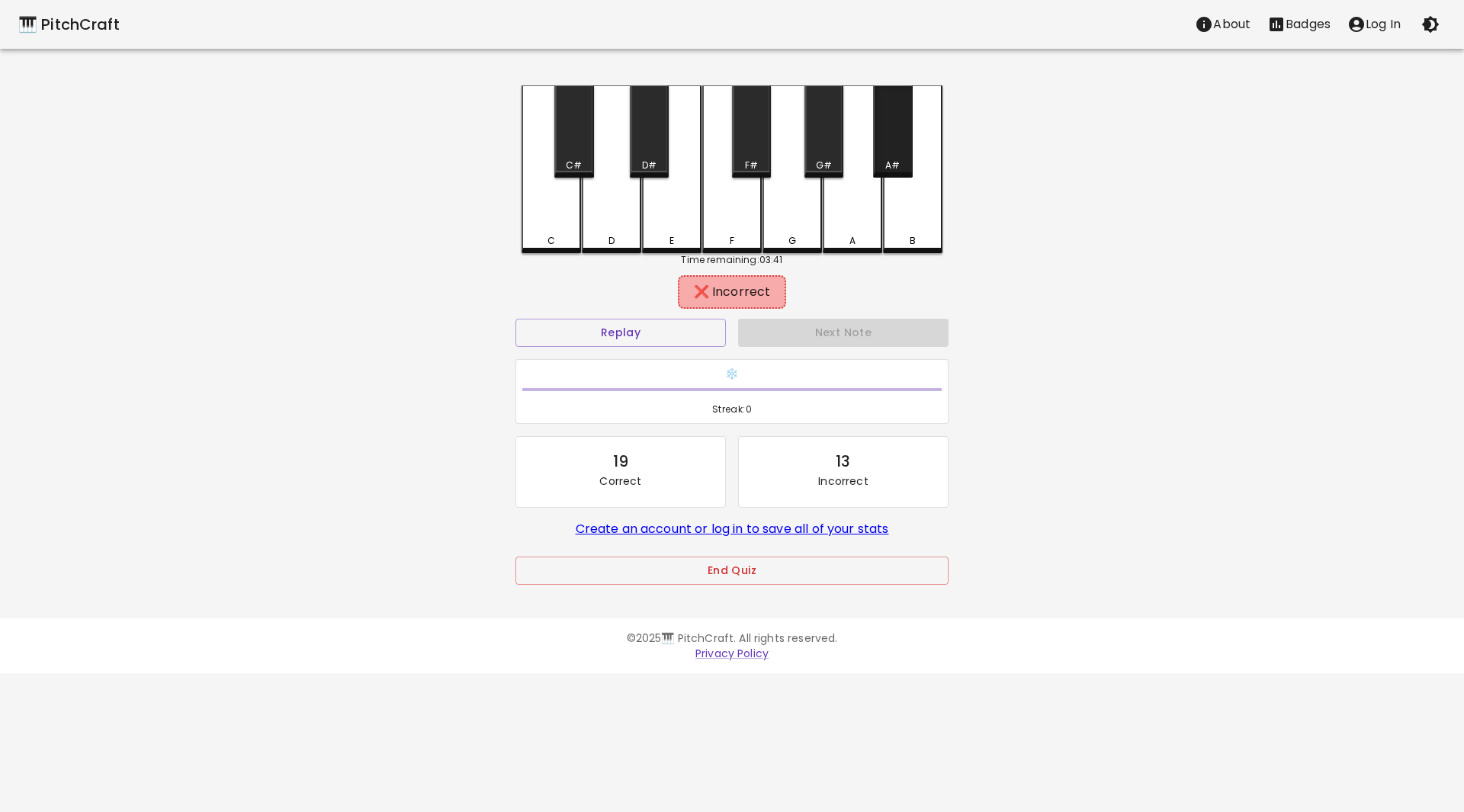
click at [895, 148] on div "A#" at bounding box center [893, 131] width 39 height 92
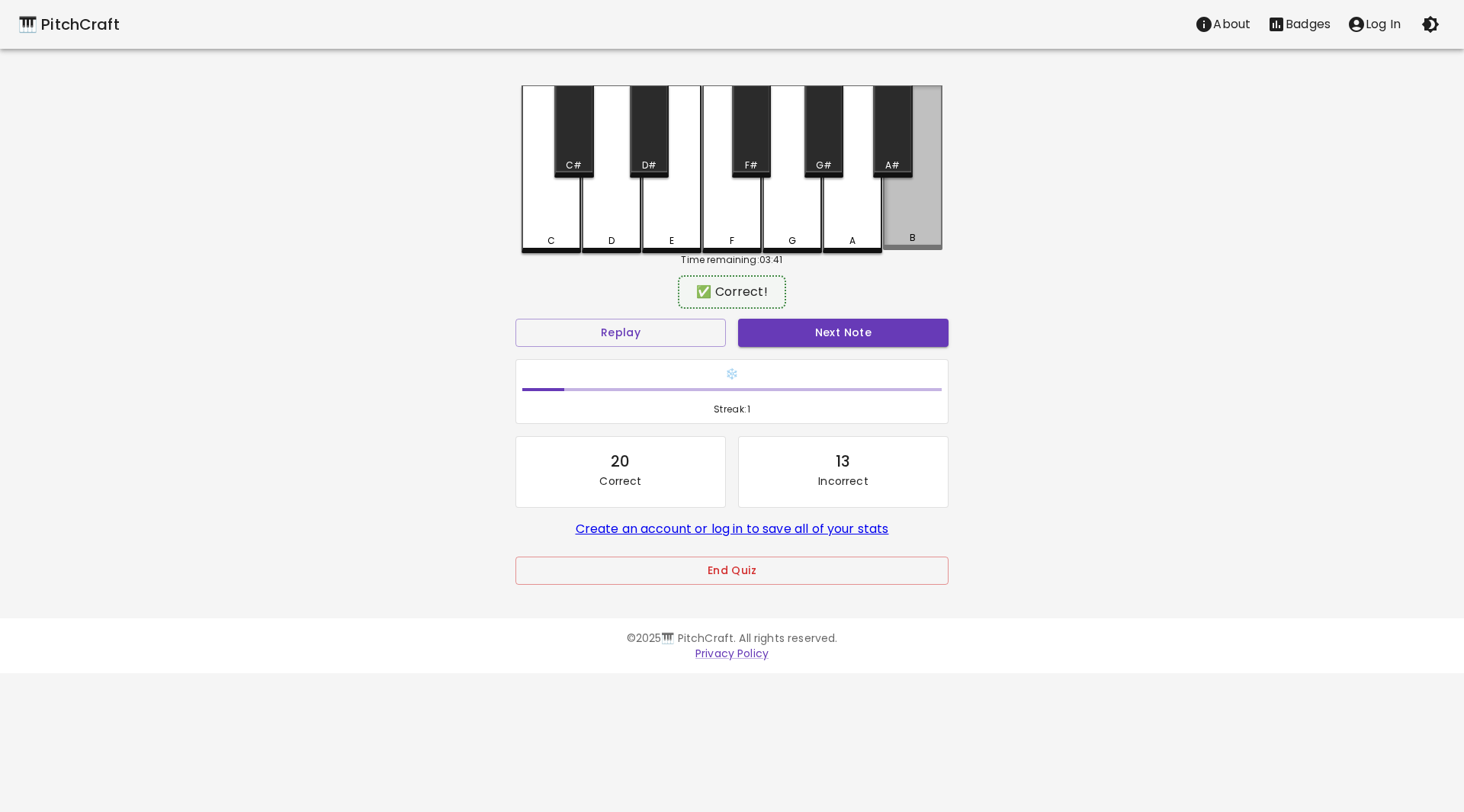
drag, startPoint x: 915, startPoint y: 222, endPoint x: 907, endPoint y: 234, distance: 14.4
click at [914, 222] on div "B" at bounding box center [912, 167] width 59 height 165
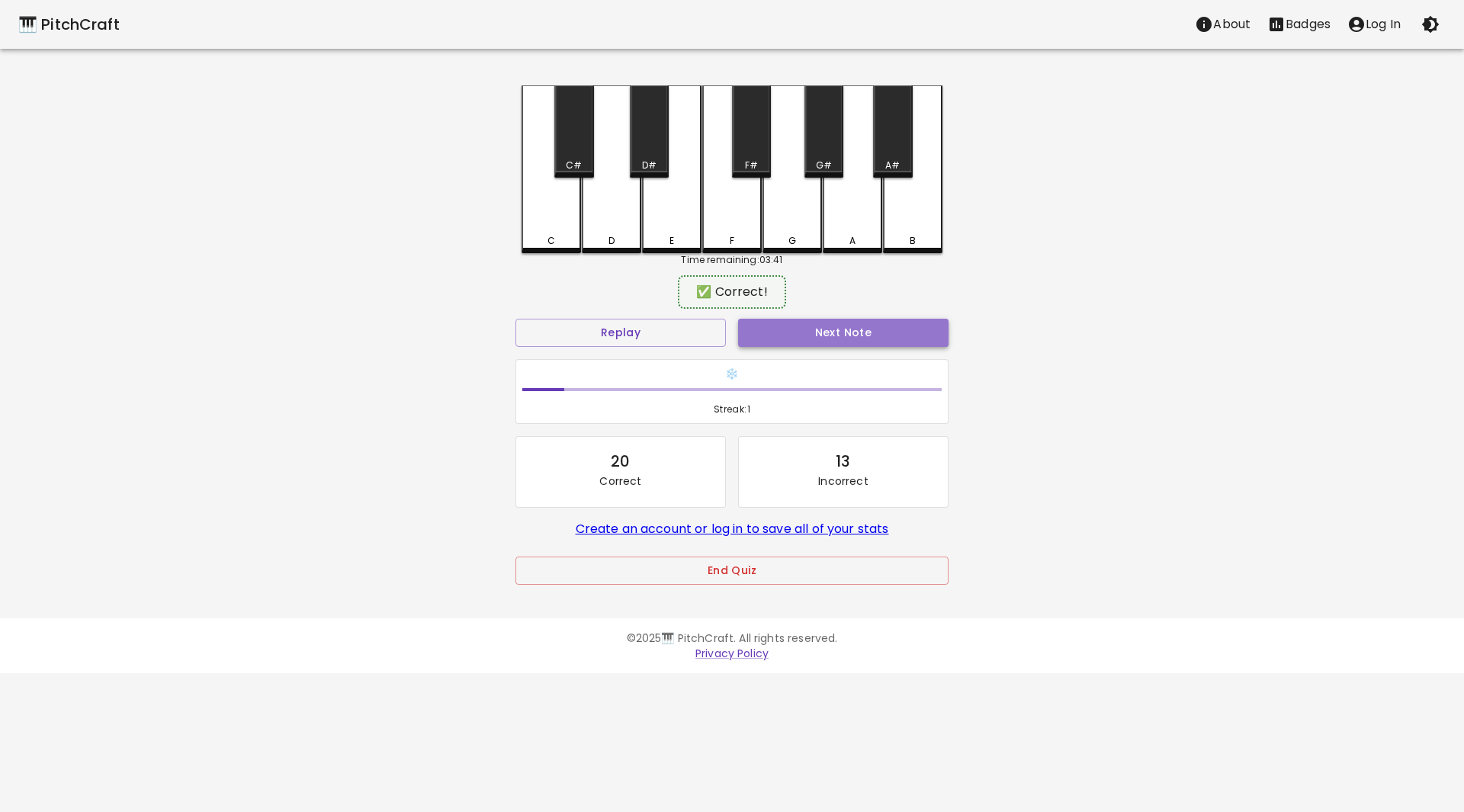
click at [862, 327] on button "Next Note" at bounding box center [843, 332] width 211 height 28
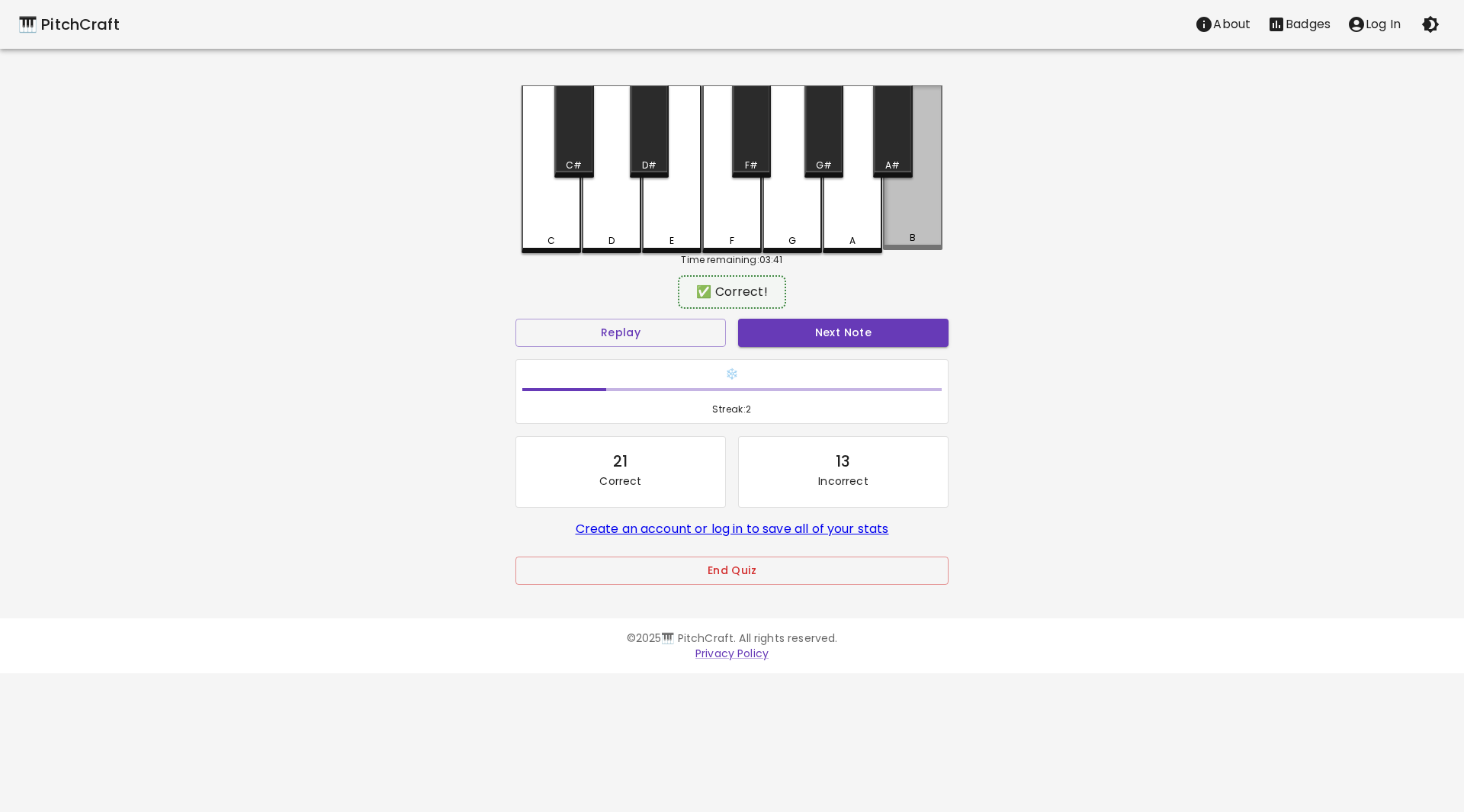
click at [909, 231] on div "B" at bounding box center [912, 167] width 59 height 165
click at [846, 329] on button "Next Note" at bounding box center [843, 332] width 211 height 28
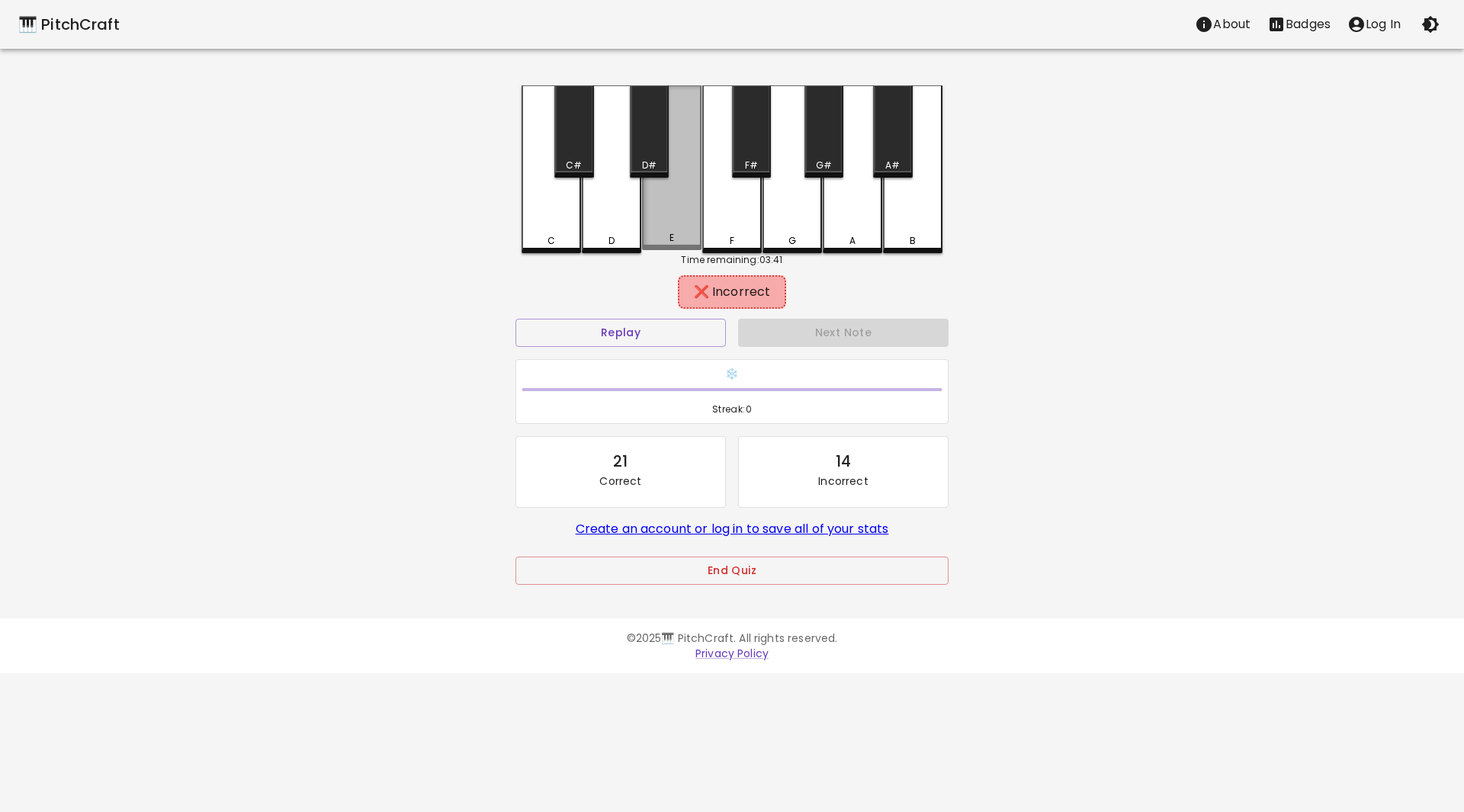
click at [673, 223] on div "E" at bounding box center [671, 167] width 59 height 165
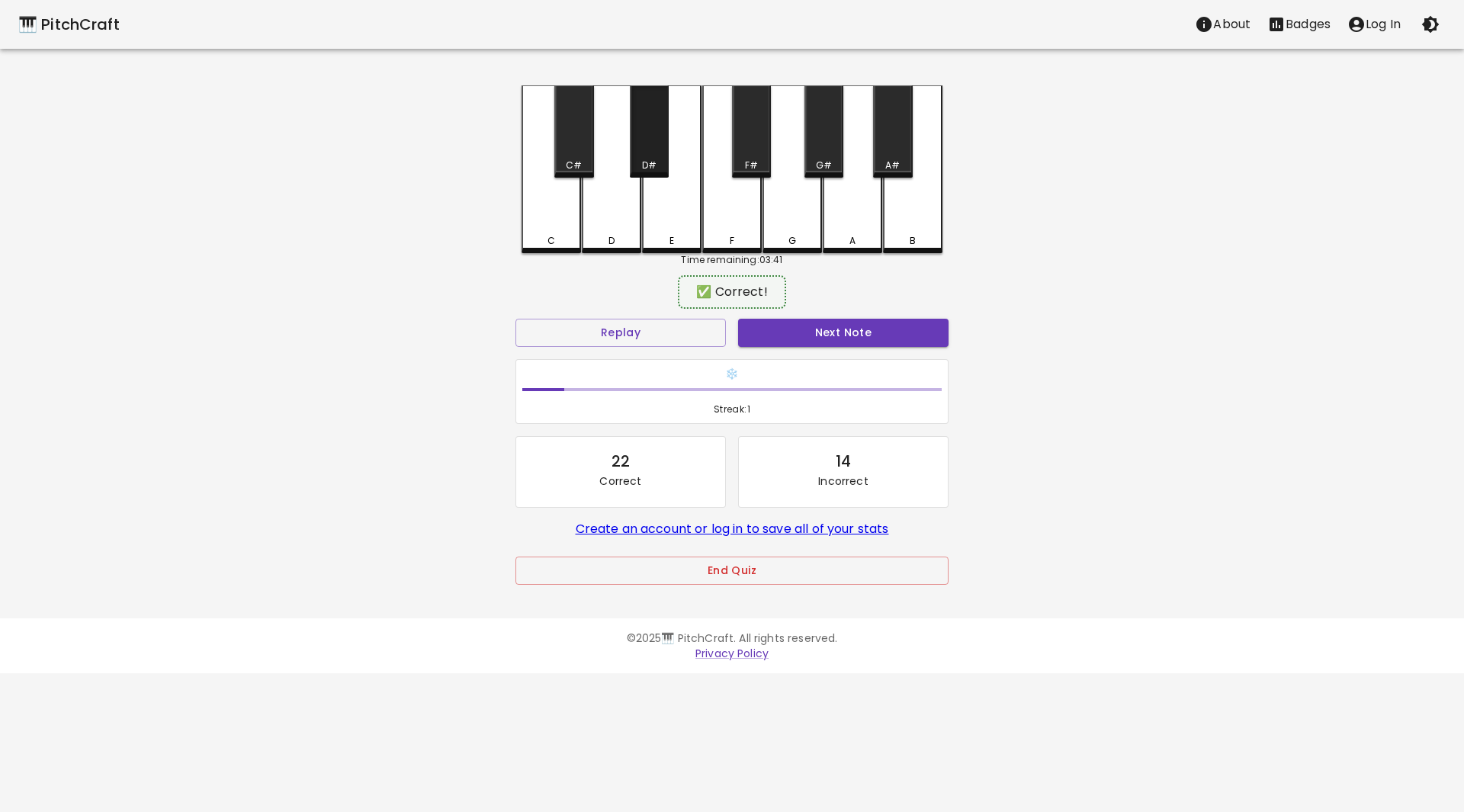
click at [638, 142] on div "D#" at bounding box center [649, 131] width 39 height 92
click at [794, 331] on button "Next Note" at bounding box center [843, 332] width 211 height 28
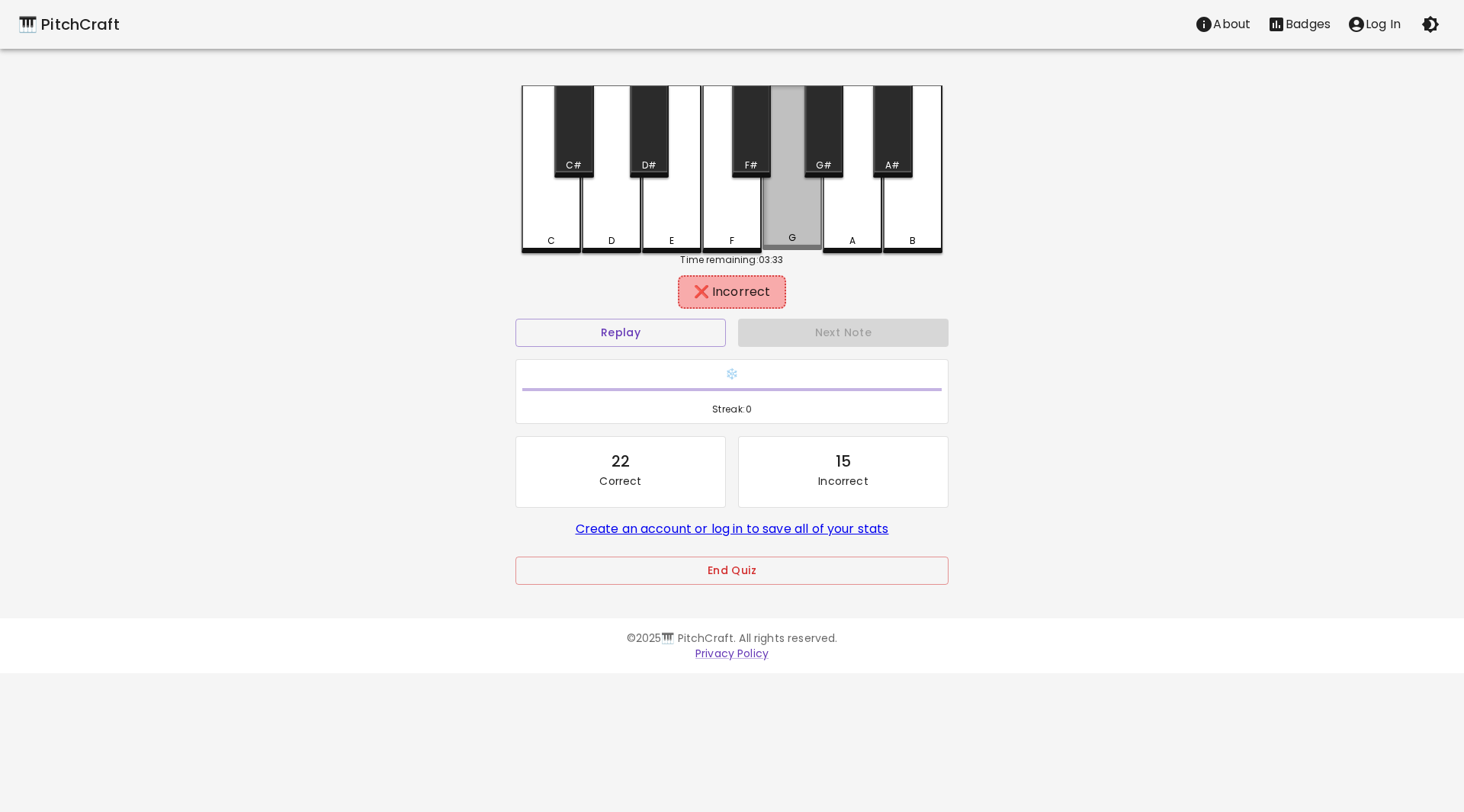
drag, startPoint x: 790, startPoint y: 200, endPoint x: 771, endPoint y: 160, distance: 44.3
click at [788, 194] on div "G" at bounding box center [791, 167] width 59 height 165
click at [769, 157] on div "F#" at bounding box center [751, 131] width 39 height 92
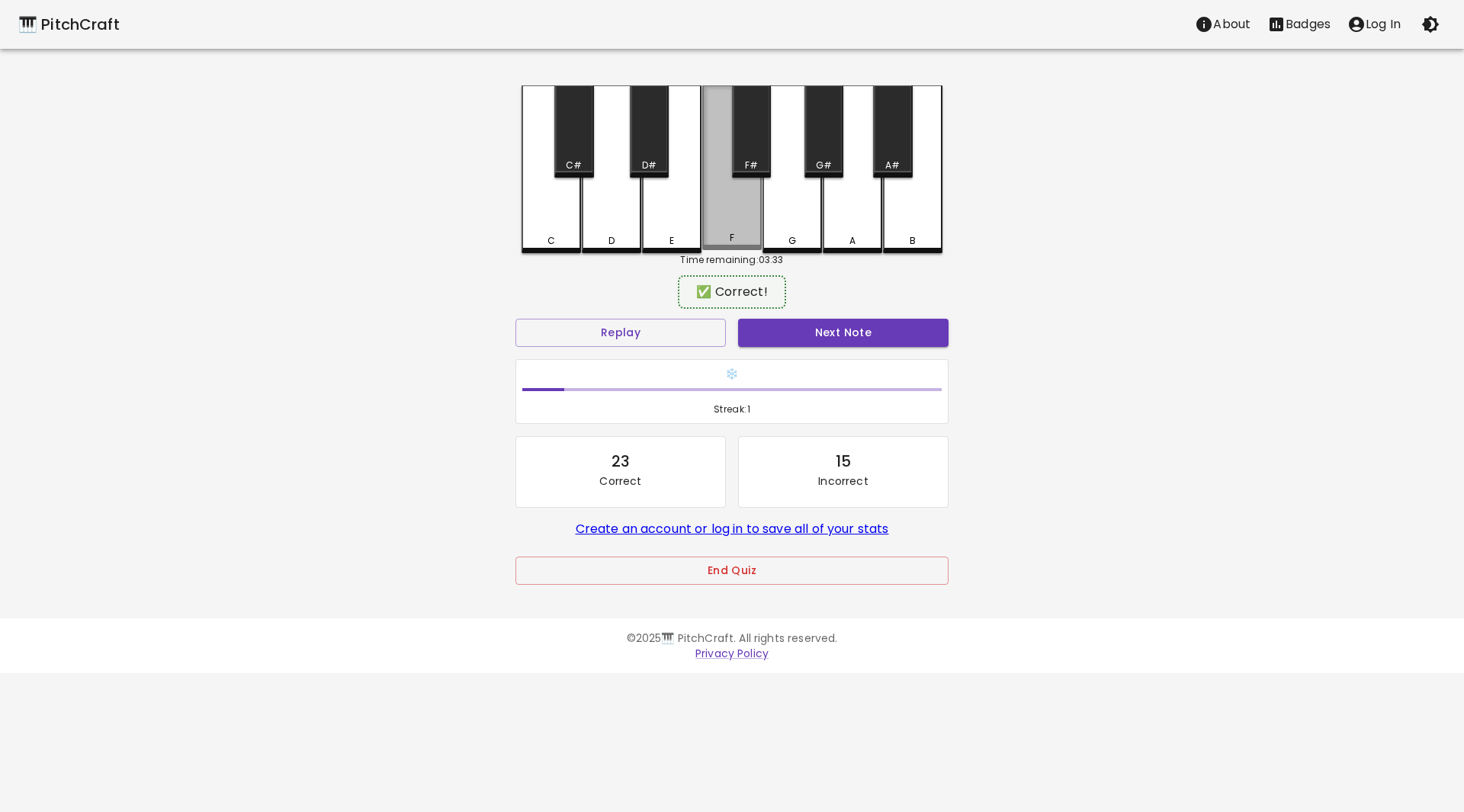
click at [733, 224] on div "F" at bounding box center [731, 167] width 59 height 165
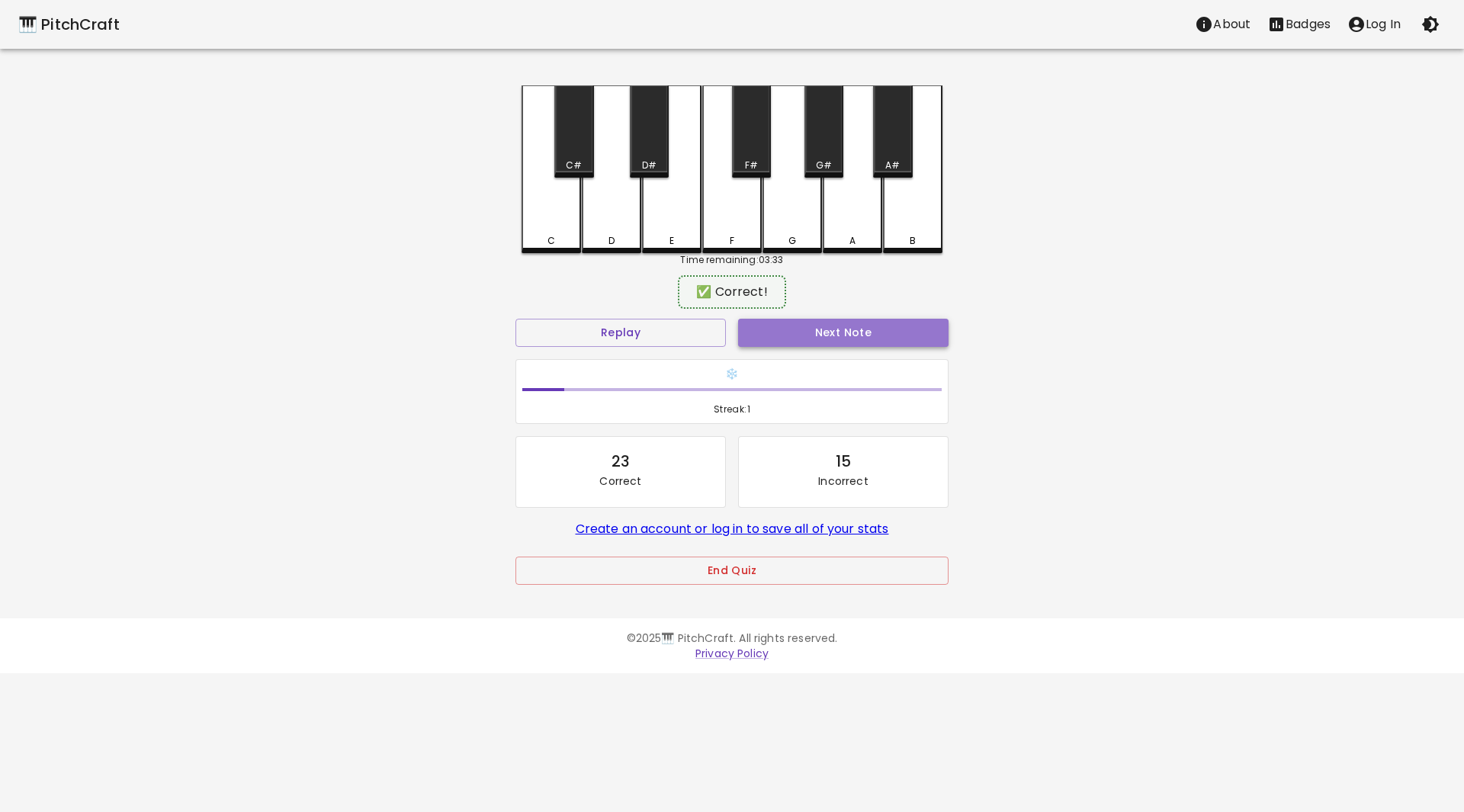
click at [864, 341] on button "Next Note" at bounding box center [843, 332] width 211 height 28
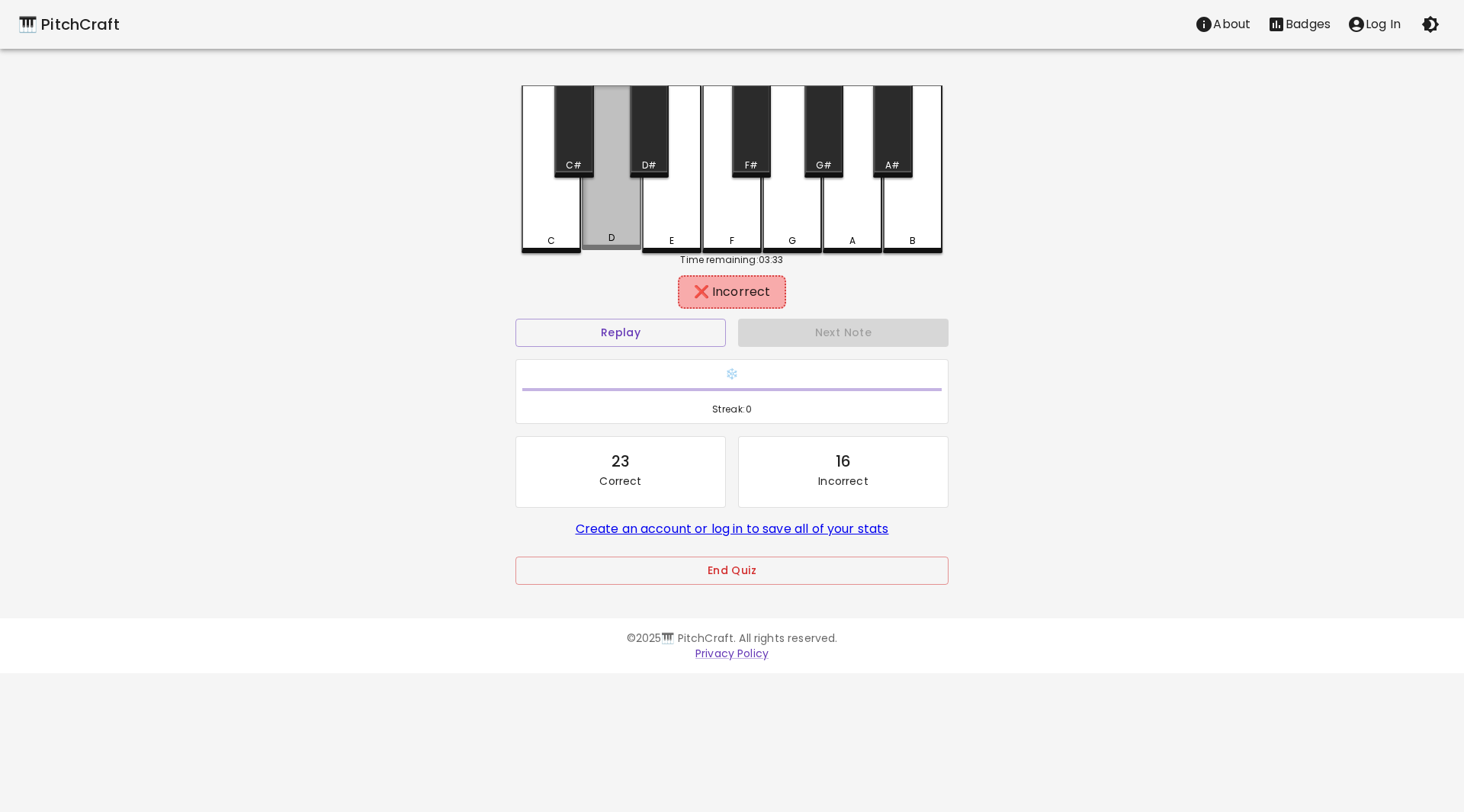
click at [611, 216] on div "D" at bounding box center [611, 167] width 59 height 165
click at [562, 149] on div "C#" at bounding box center [574, 131] width 39 height 92
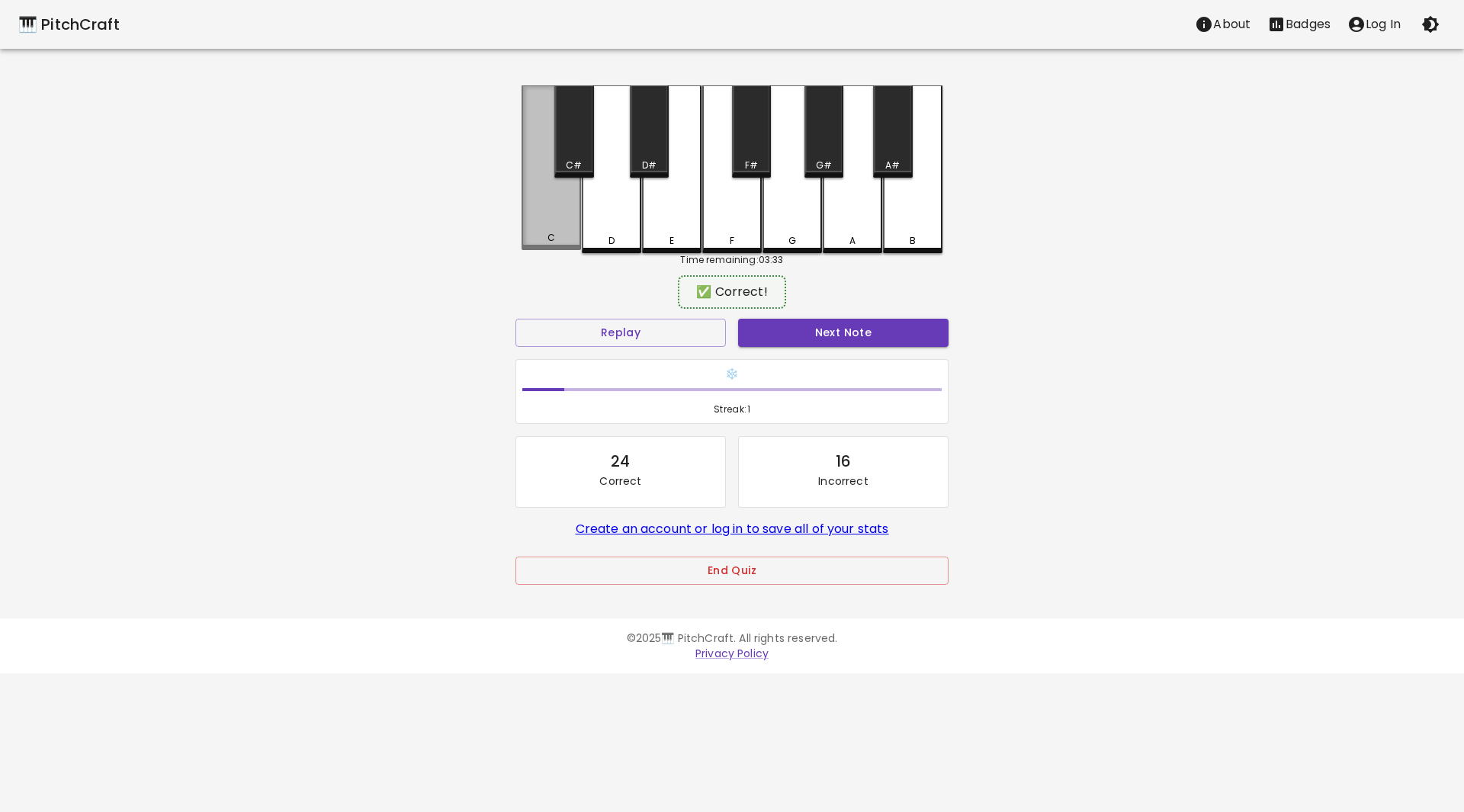
click at [539, 207] on div "C" at bounding box center [550, 167] width 59 height 165
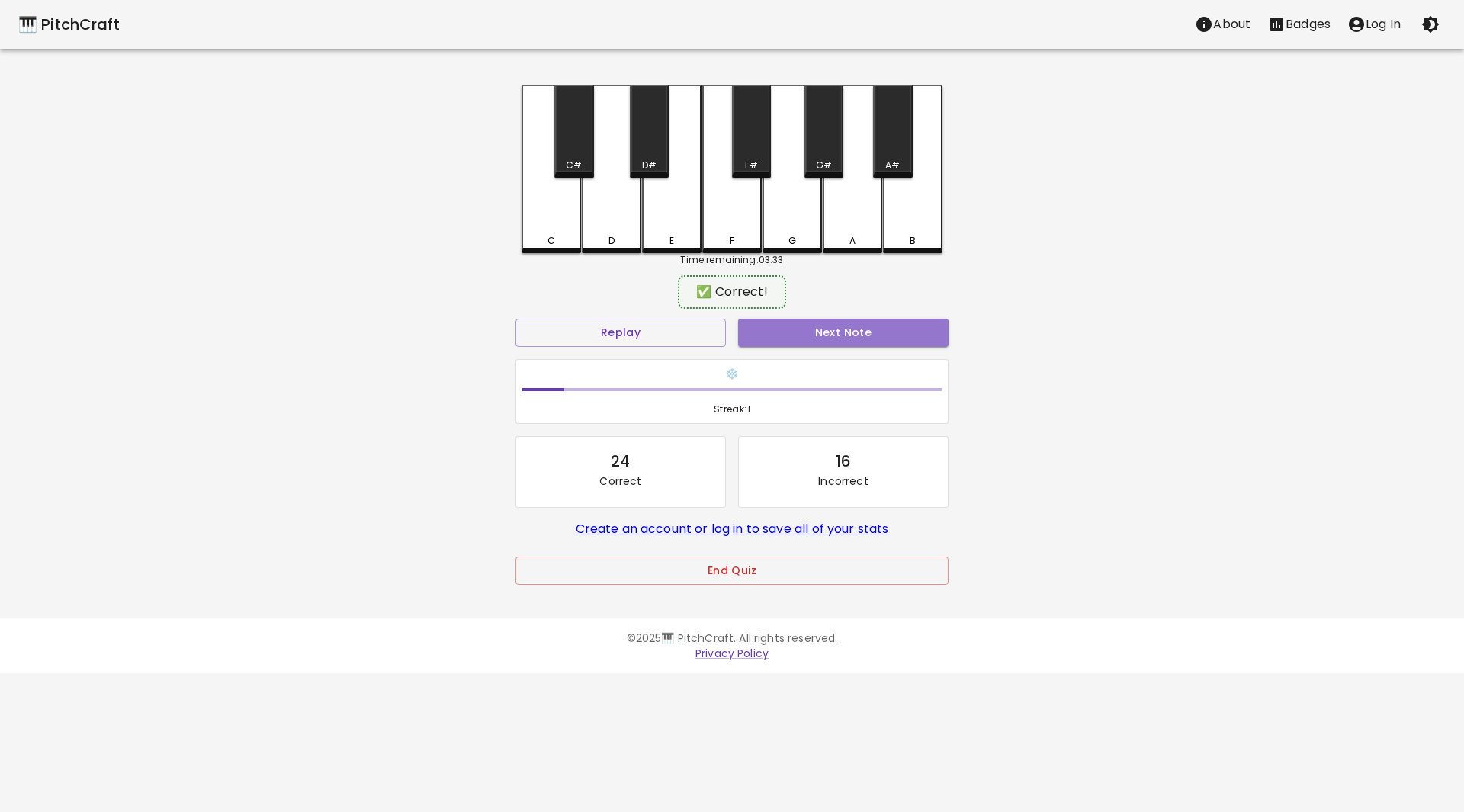
click at [833, 331] on button "Next Note" at bounding box center [843, 332] width 211 height 28
click at [570, 148] on div "C#" at bounding box center [574, 131] width 39 height 92
click at [816, 341] on button "Next Note" at bounding box center [843, 332] width 211 height 28
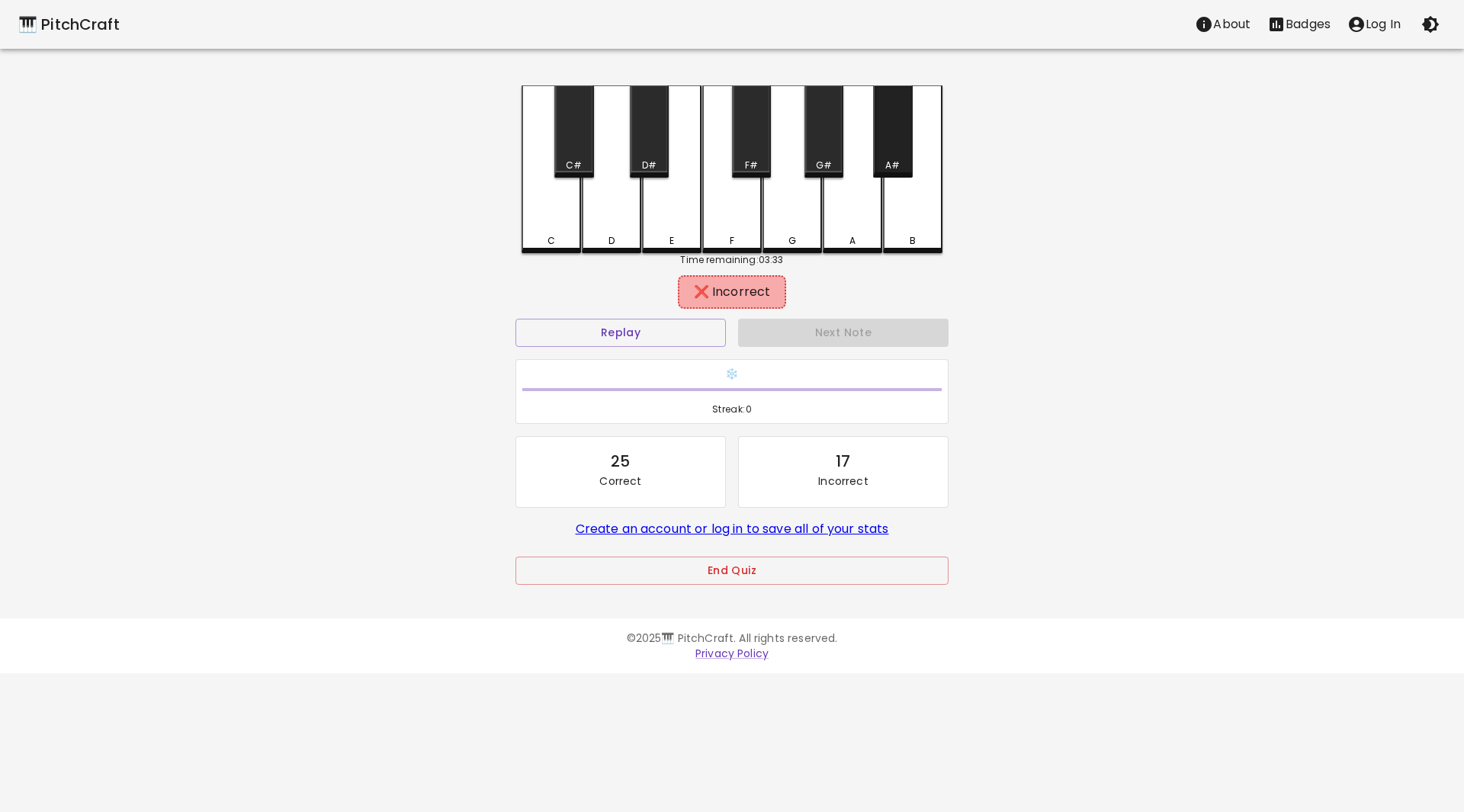
click at [903, 155] on div "A#" at bounding box center [893, 131] width 39 height 92
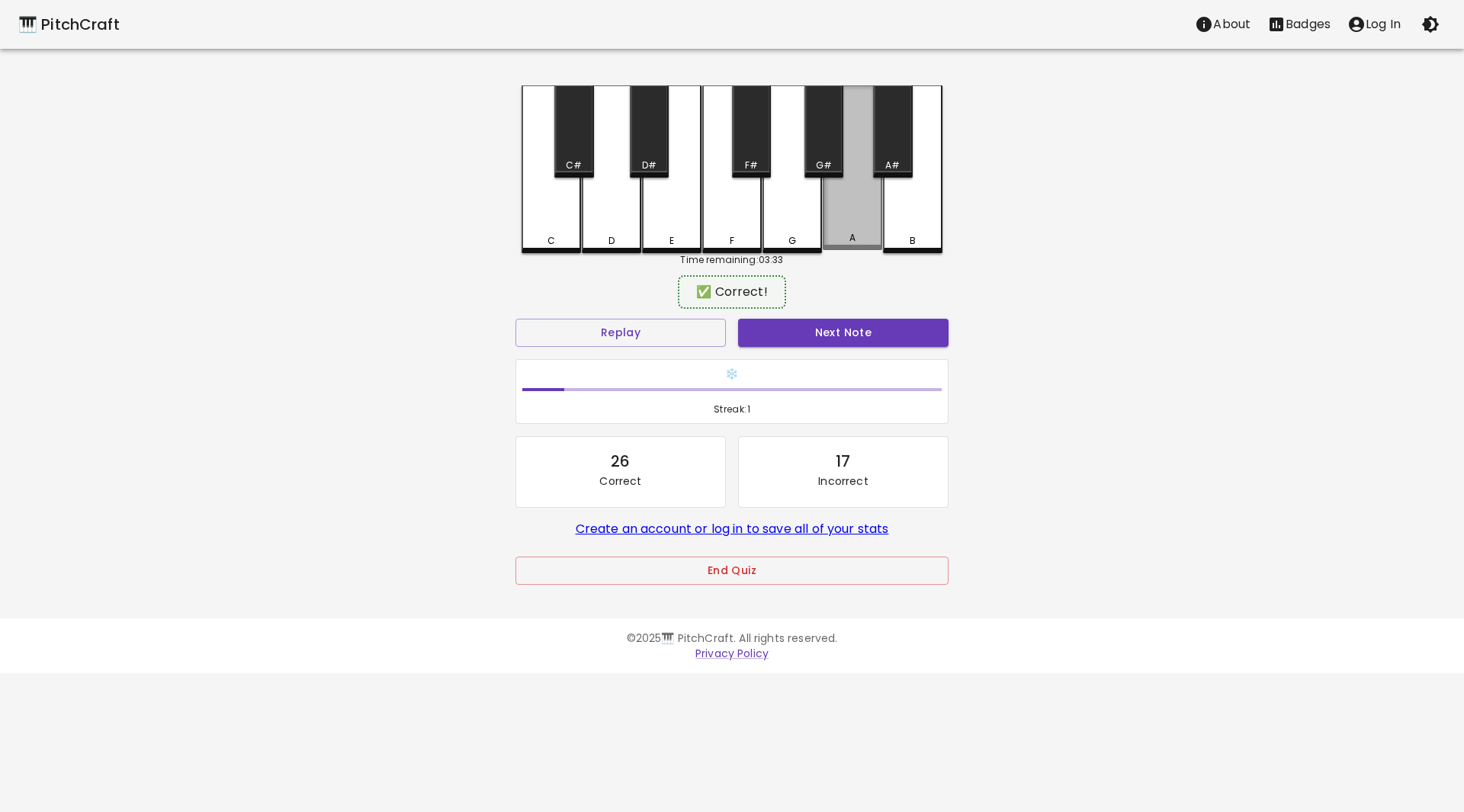
click at [859, 152] on div "A" at bounding box center [852, 167] width 59 height 165
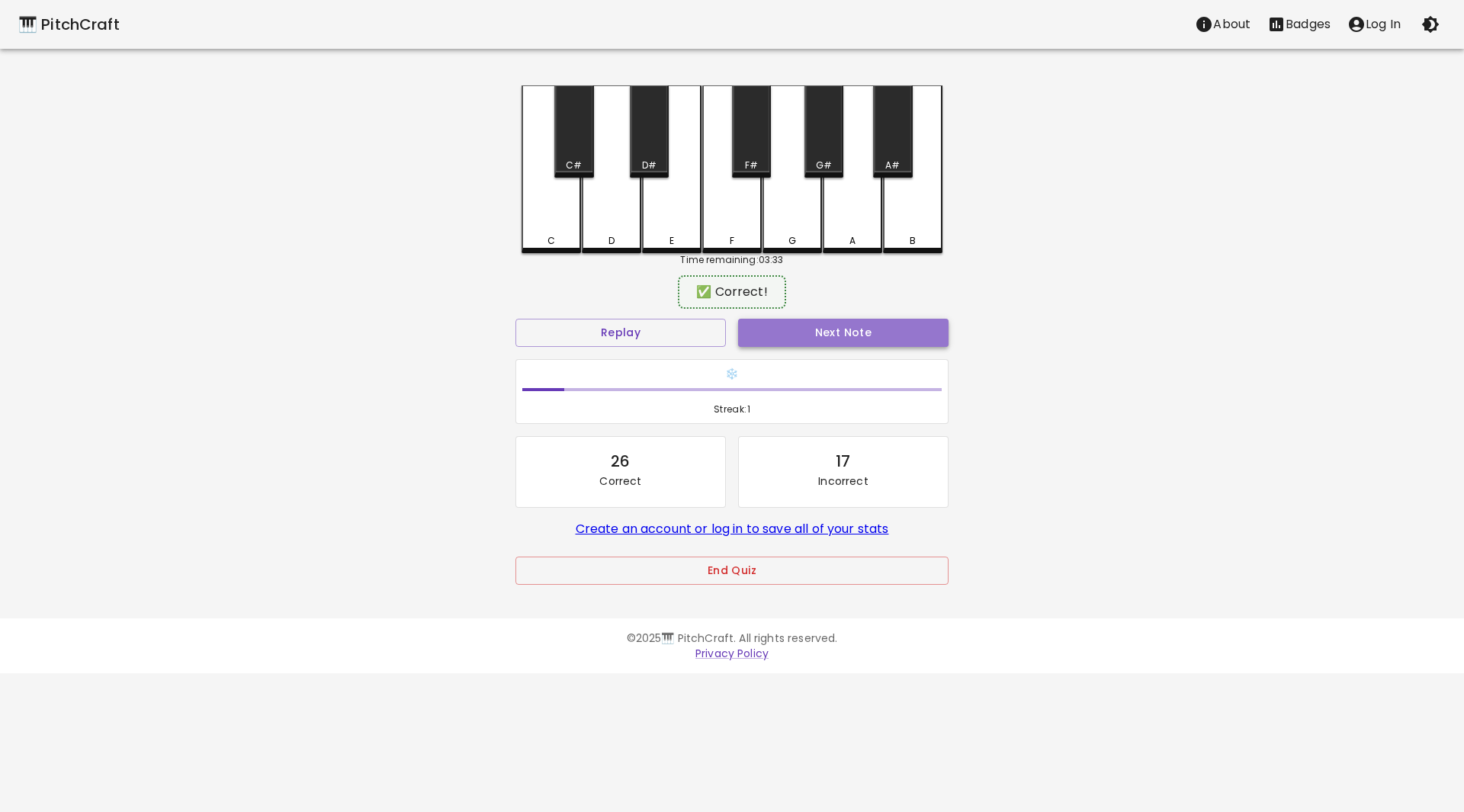
click at [853, 328] on button "Next Note" at bounding box center [843, 332] width 211 height 28
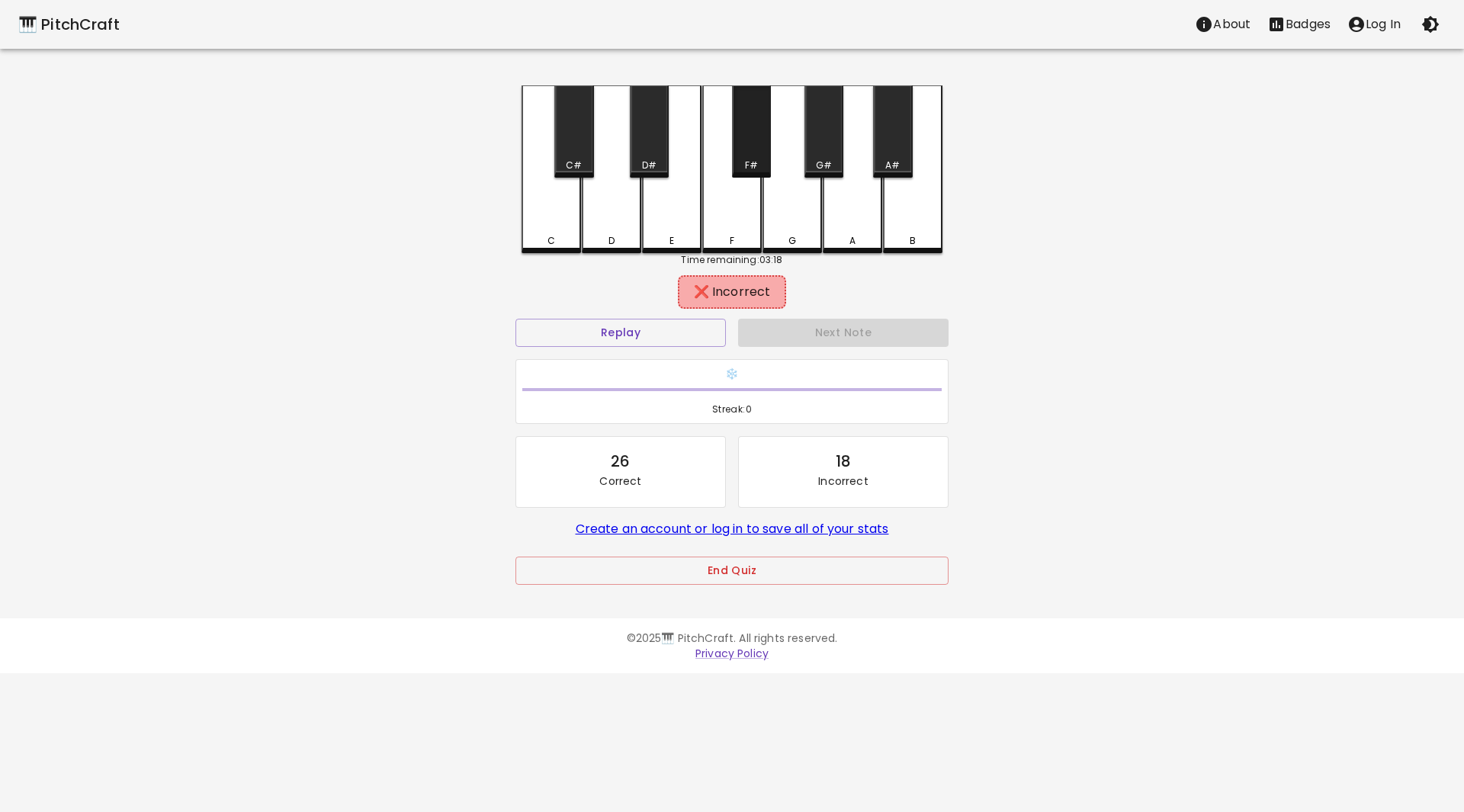
click at [746, 147] on div "F#" at bounding box center [751, 131] width 39 height 92
click at [729, 224] on div "F" at bounding box center [731, 167] width 59 height 165
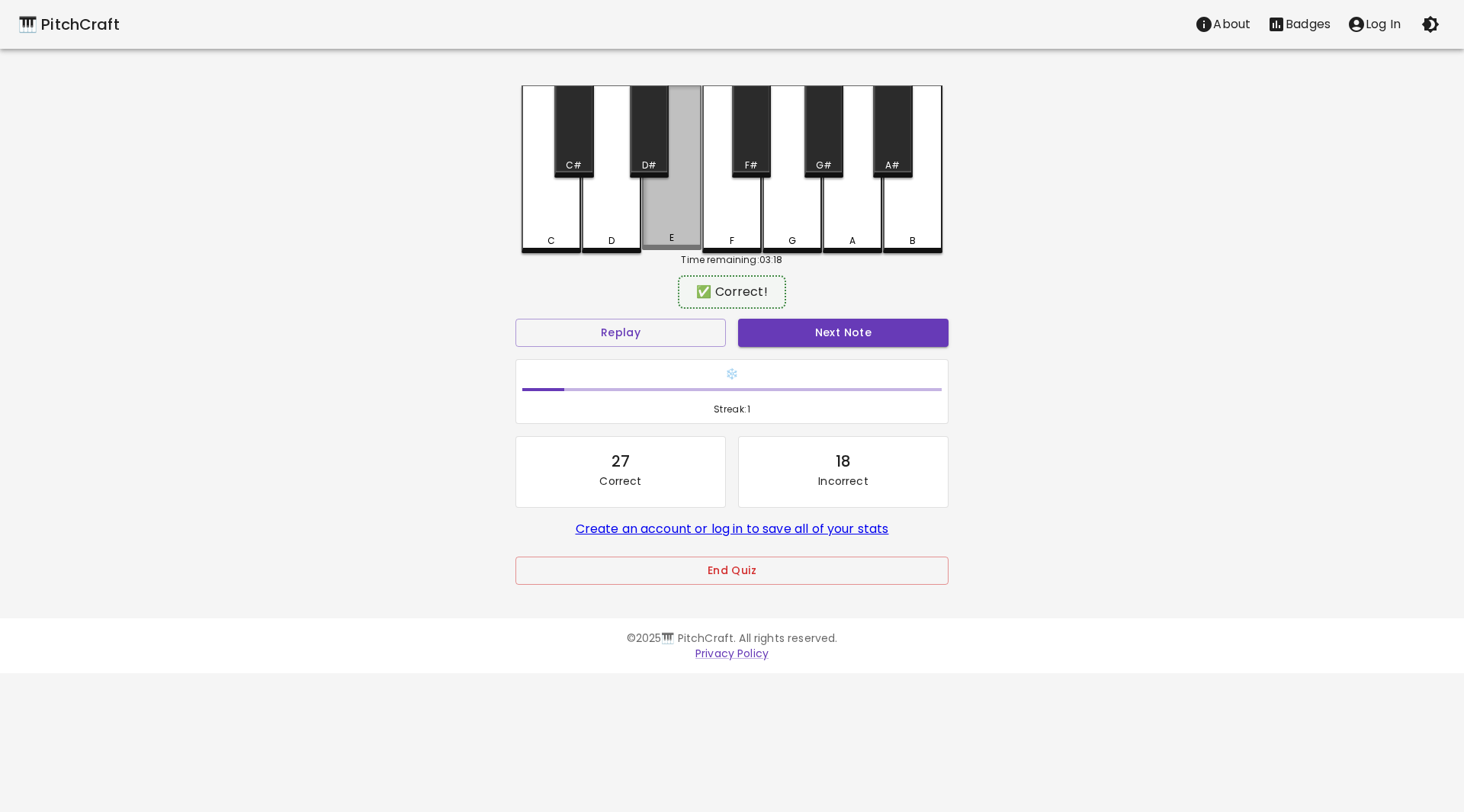
click at [695, 222] on div "E" at bounding box center [671, 167] width 59 height 165
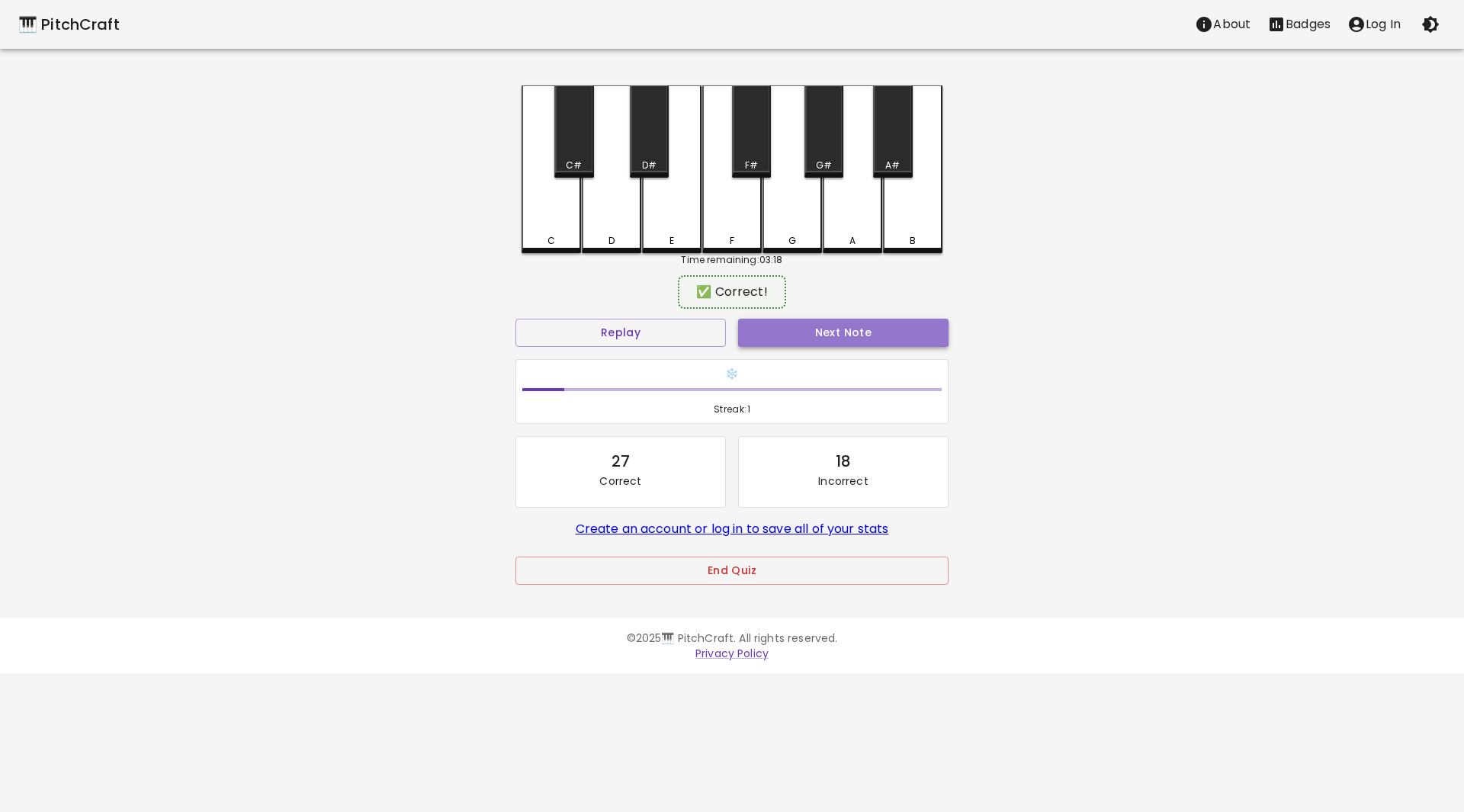
click at [810, 330] on button "Next Note" at bounding box center [843, 332] width 211 height 28
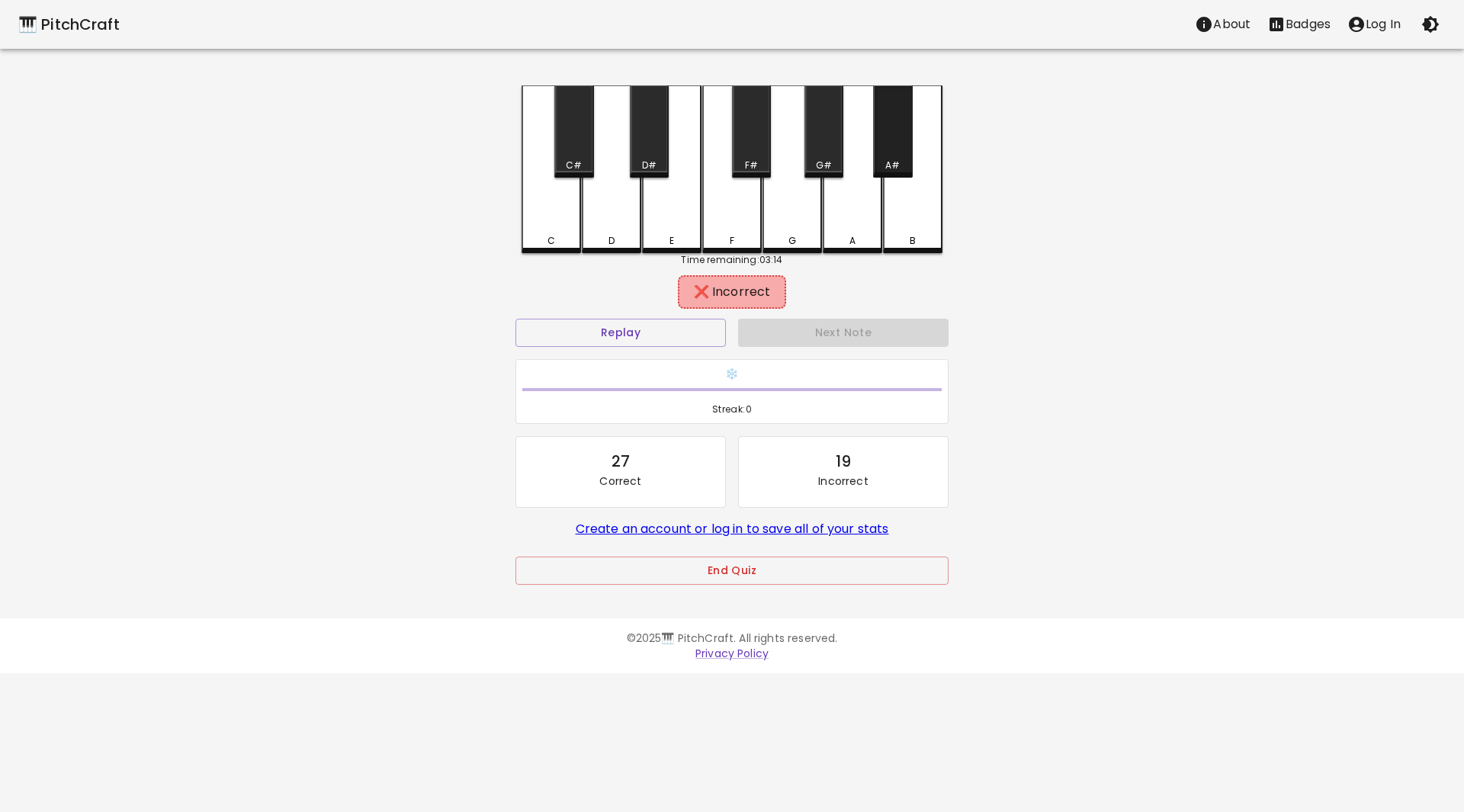
click at [898, 148] on div "A#" at bounding box center [893, 131] width 39 height 92
click at [820, 143] on div "G#" at bounding box center [824, 131] width 39 height 92
click at [749, 138] on div "F#" at bounding box center [751, 131] width 39 height 92
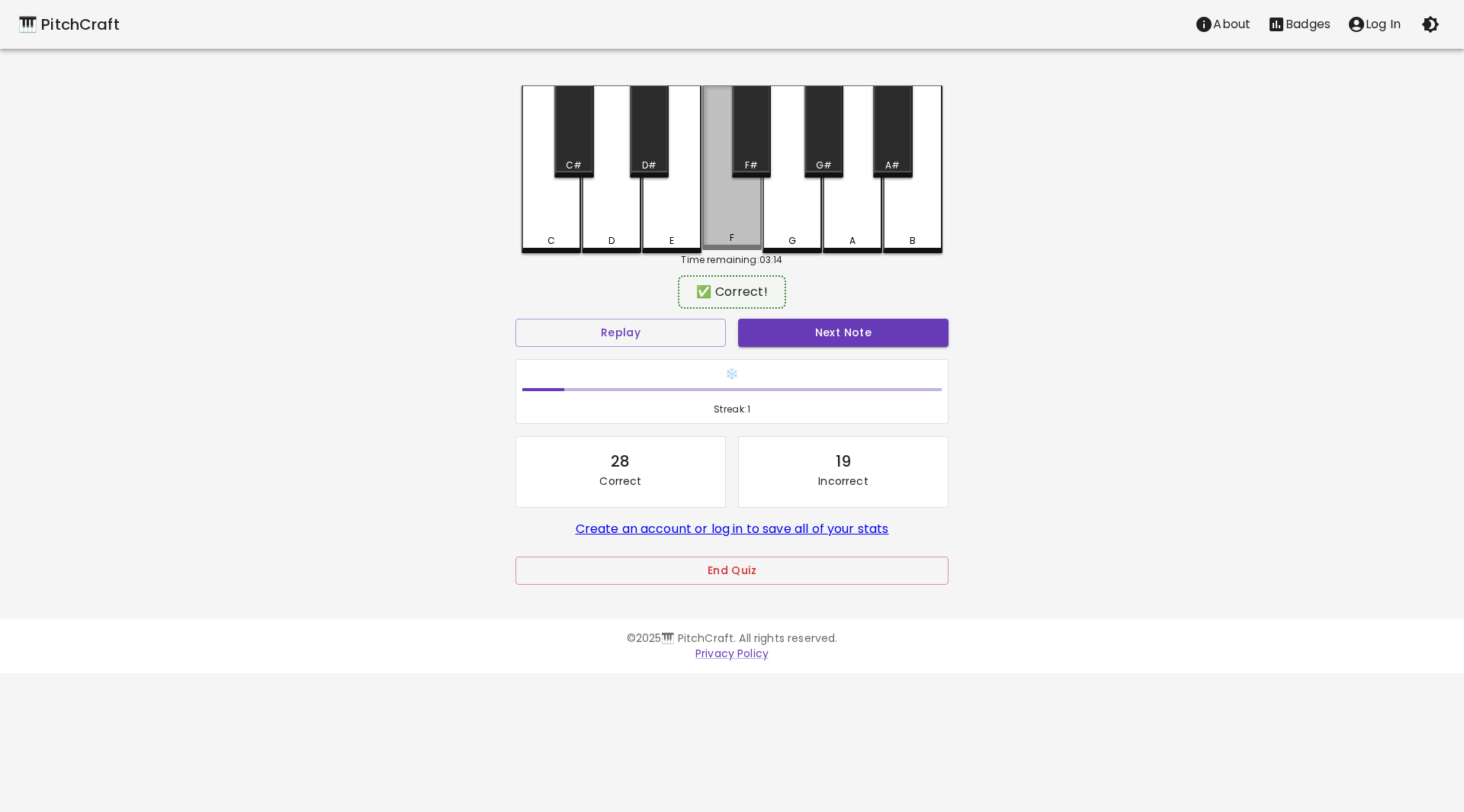
click at [726, 216] on div "F" at bounding box center [731, 167] width 59 height 165
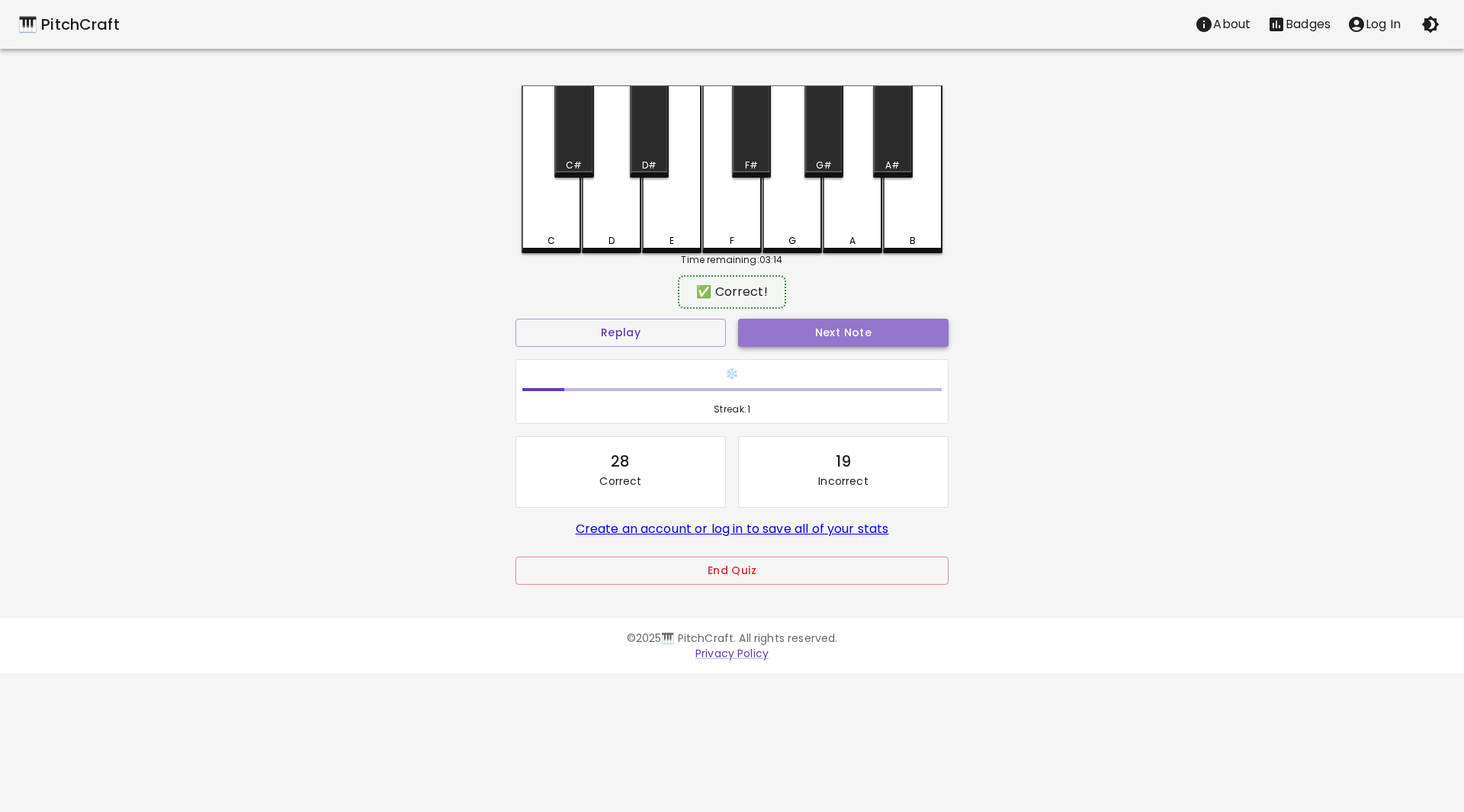
click at [832, 328] on button "Next Note" at bounding box center [843, 332] width 211 height 28
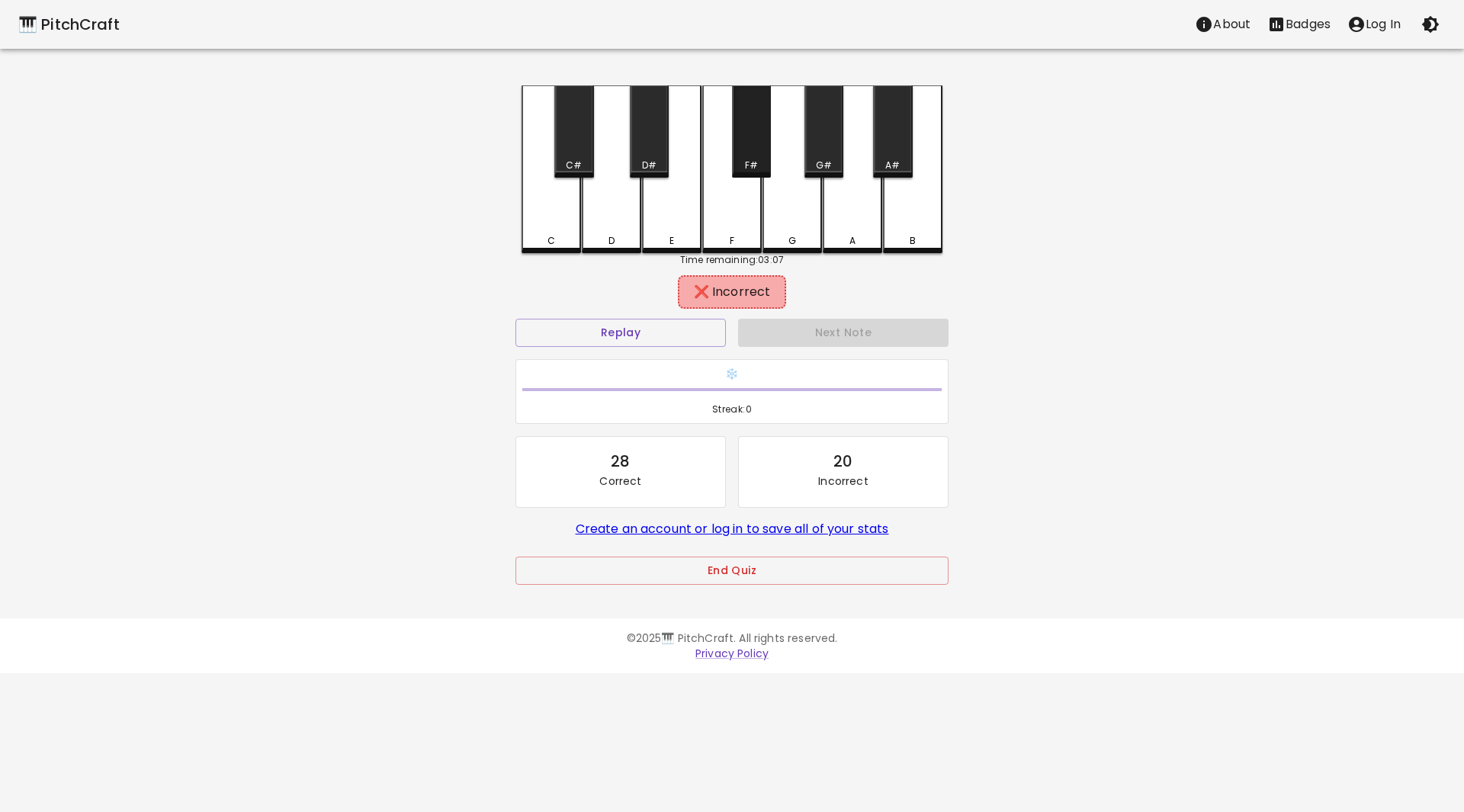
click at [743, 146] on div "F#" at bounding box center [751, 131] width 39 height 92
click at [962, 229] on div "🎹 PitchCraft About Badges Log In C C# D D# E F F# G G# A A# B Time remaining: 0…" at bounding box center [732, 303] width 1464 height 606
drag, startPoint x: 931, startPoint y: 216, endPoint x: 929, endPoint y: 203, distance: 13.2
click at [931, 215] on div "B" at bounding box center [912, 167] width 59 height 165
click at [906, 152] on div "A#" at bounding box center [893, 131] width 39 height 92
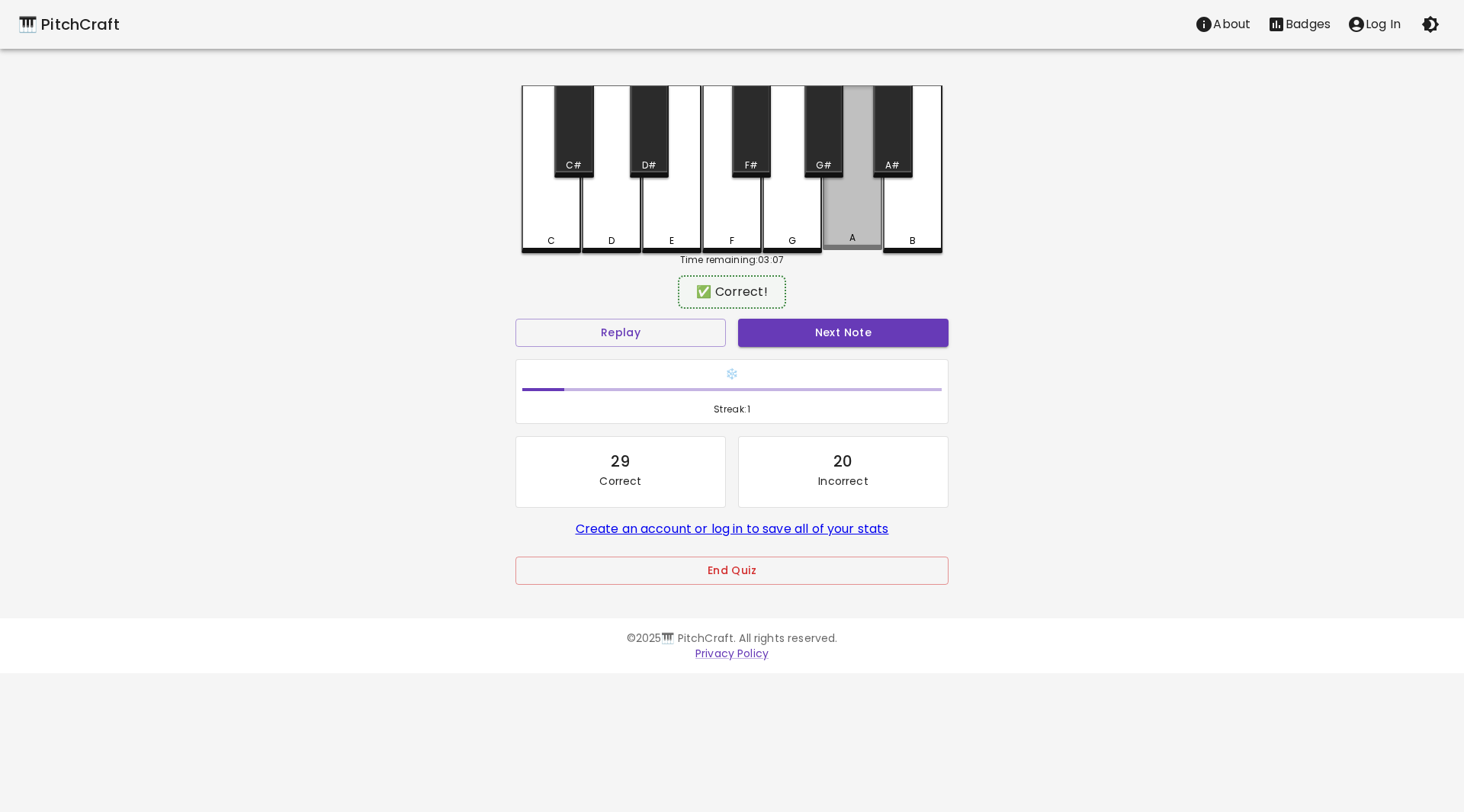
drag, startPoint x: 864, startPoint y: 207, endPoint x: 849, endPoint y: 169, distance: 40.9
click at [860, 196] on div "A" at bounding box center [852, 167] width 59 height 165
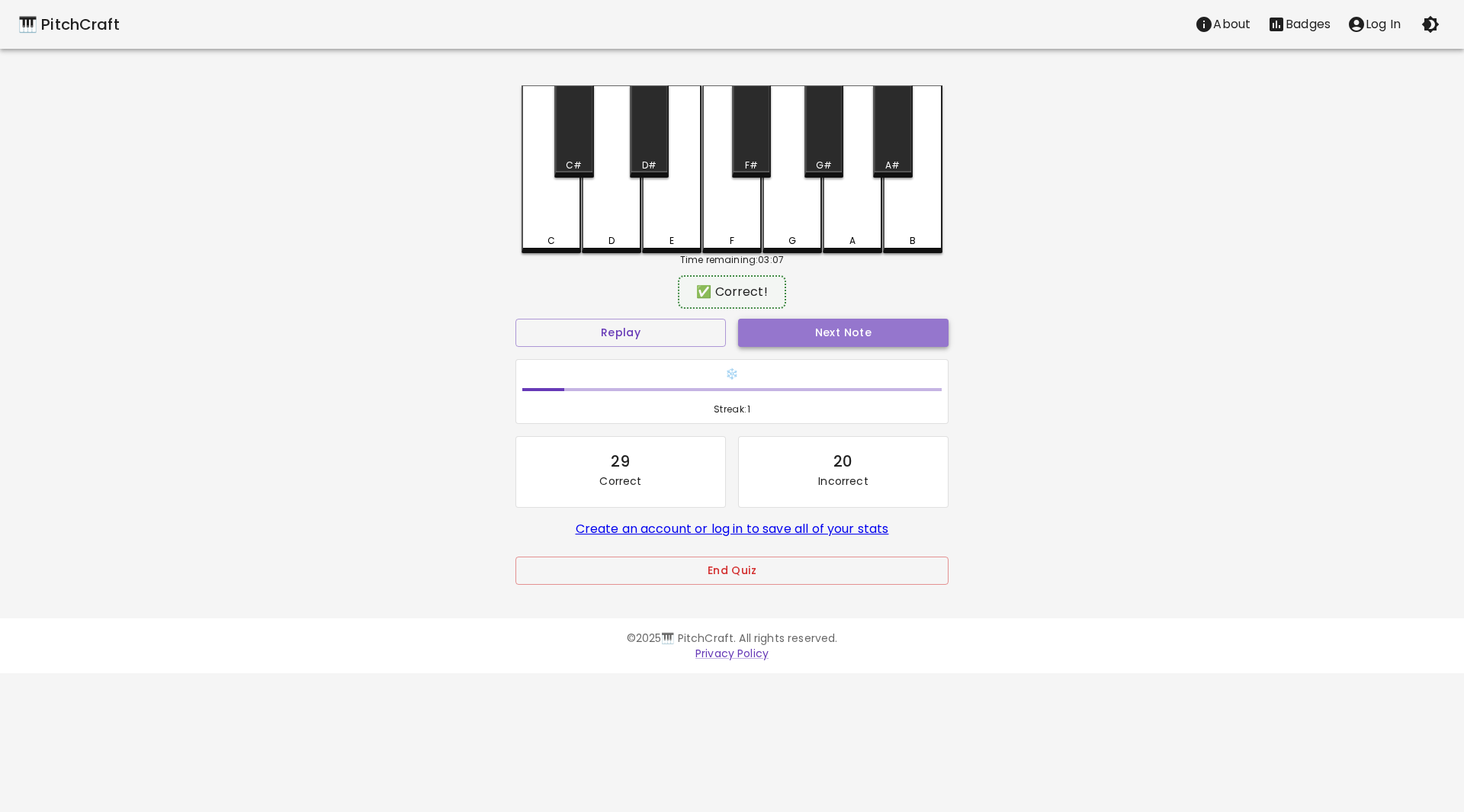
click at [868, 330] on button "Next Note" at bounding box center [843, 332] width 211 height 28
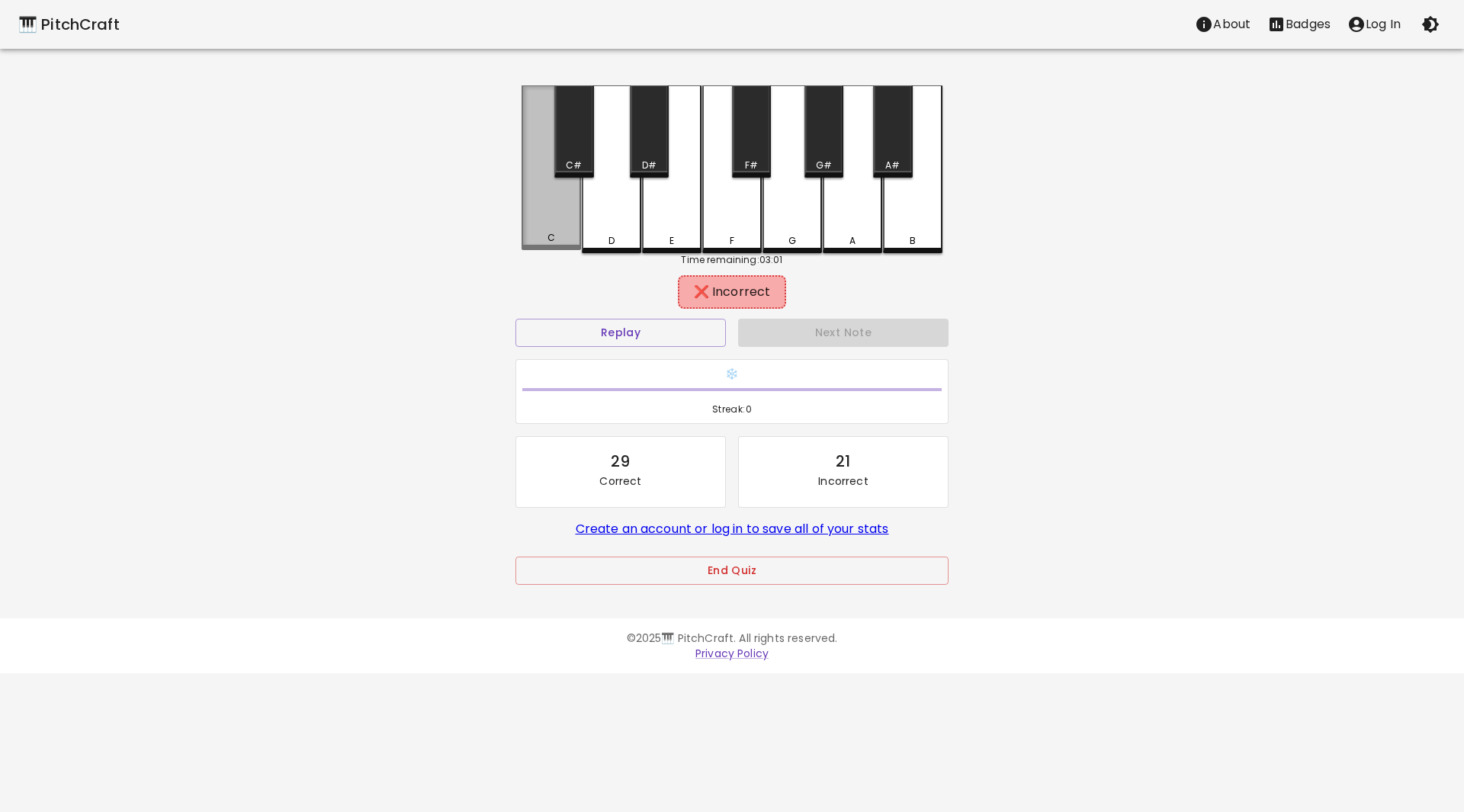
click at [578, 224] on div "C" at bounding box center [550, 167] width 59 height 165
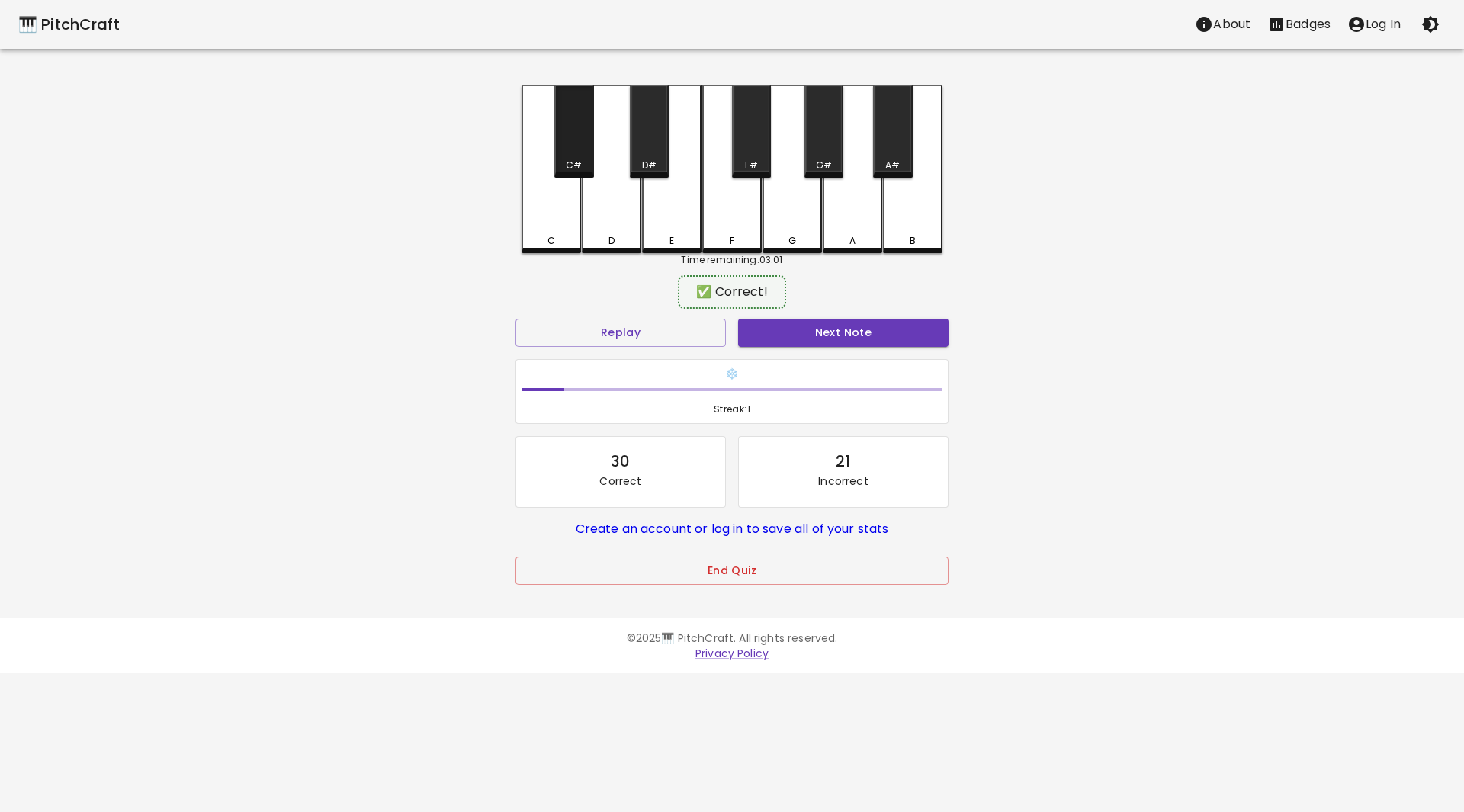
drag, startPoint x: 593, startPoint y: 152, endPoint x: 598, endPoint y: 169, distance: 17.7
click at [593, 153] on div "C#" at bounding box center [574, 131] width 39 height 92
click at [800, 321] on button "Next Note" at bounding box center [843, 332] width 211 height 28
click at [833, 155] on div "G#" at bounding box center [824, 131] width 39 height 92
click at [863, 323] on button "Next Note" at bounding box center [843, 332] width 211 height 28
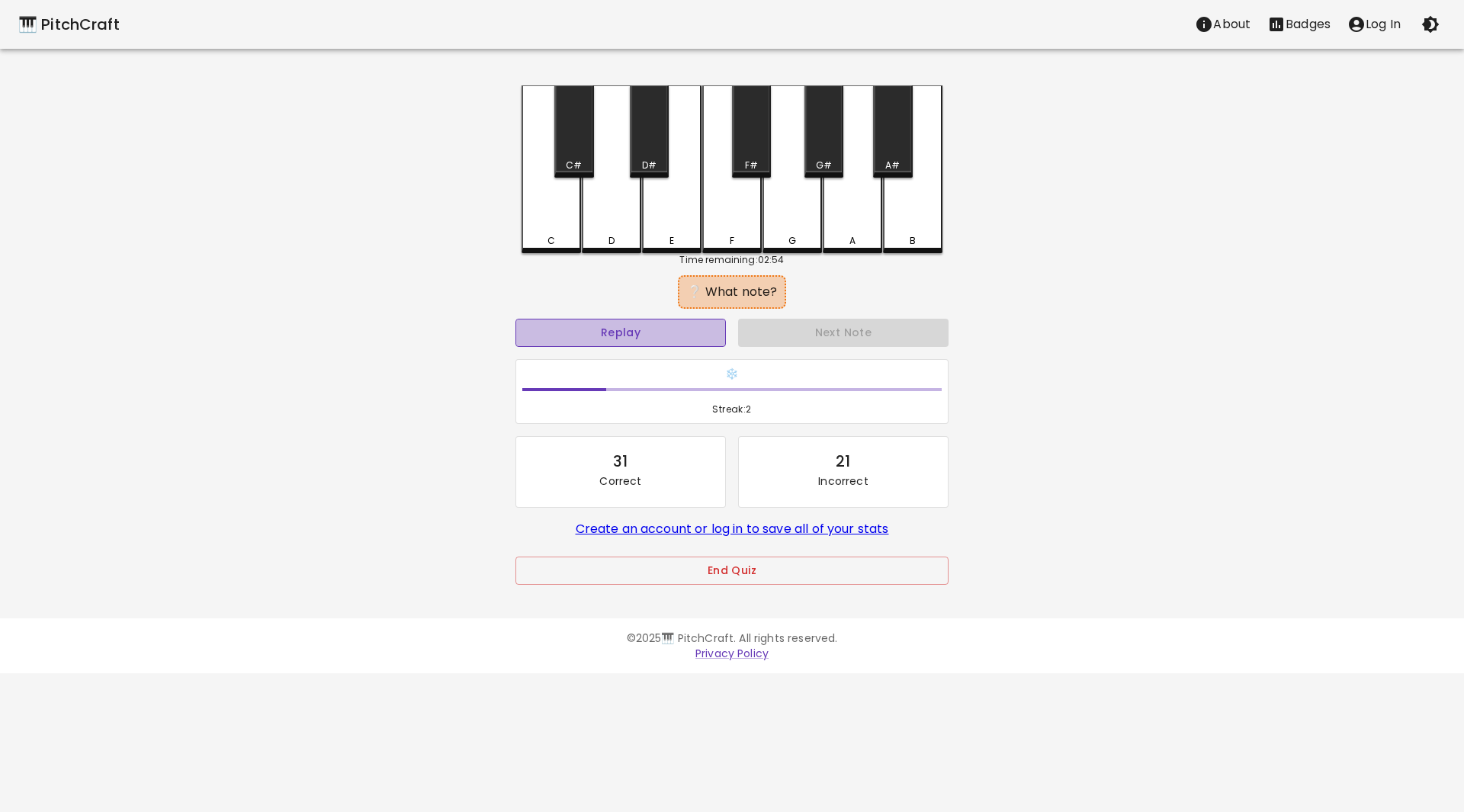
click at [636, 335] on button "Replay" at bounding box center [621, 332] width 211 height 28
click at [892, 137] on div "A#" at bounding box center [893, 131] width 39 height 92
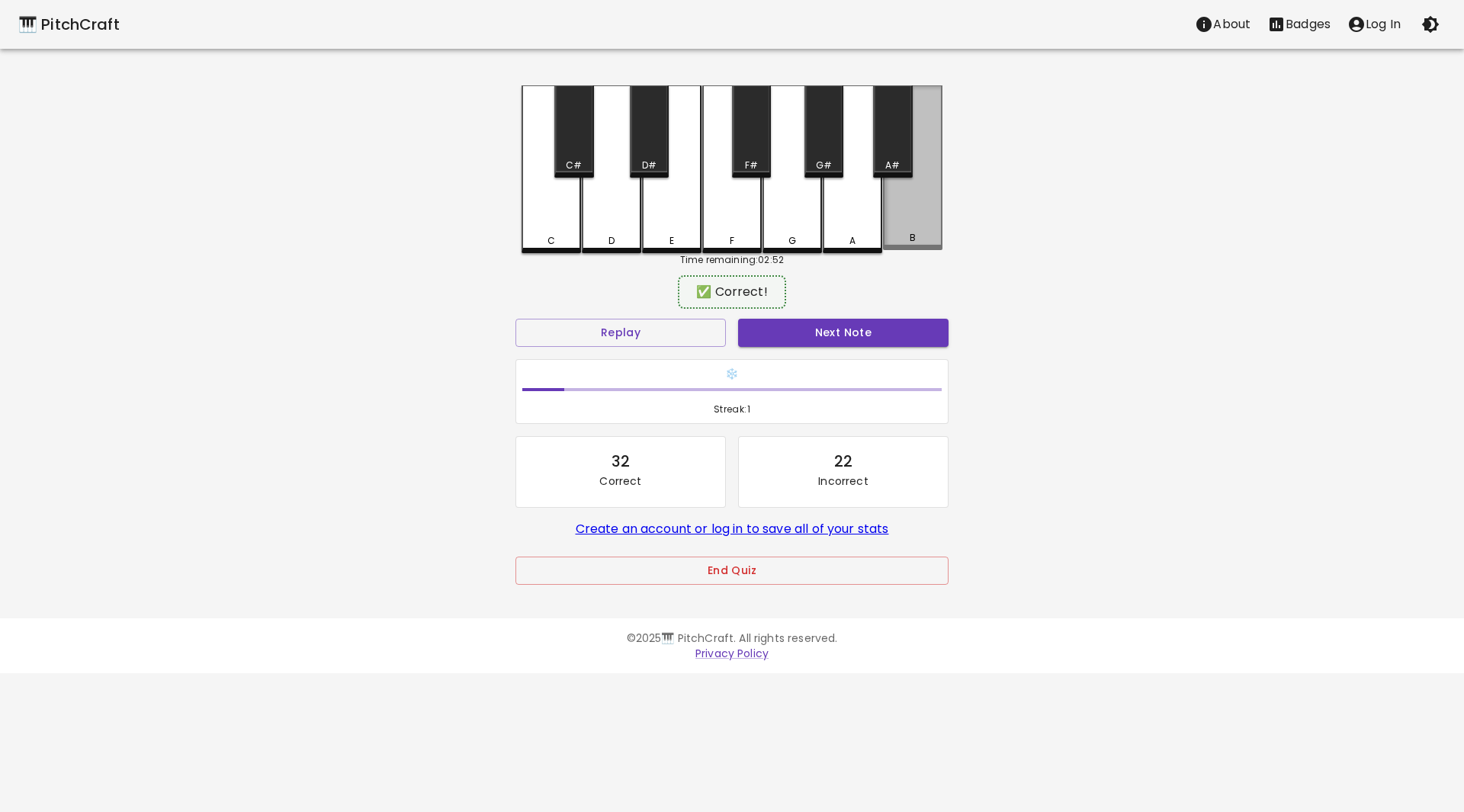
click at [920, 237] on div "B" at bounding box center [913, 237] width 57 height 14
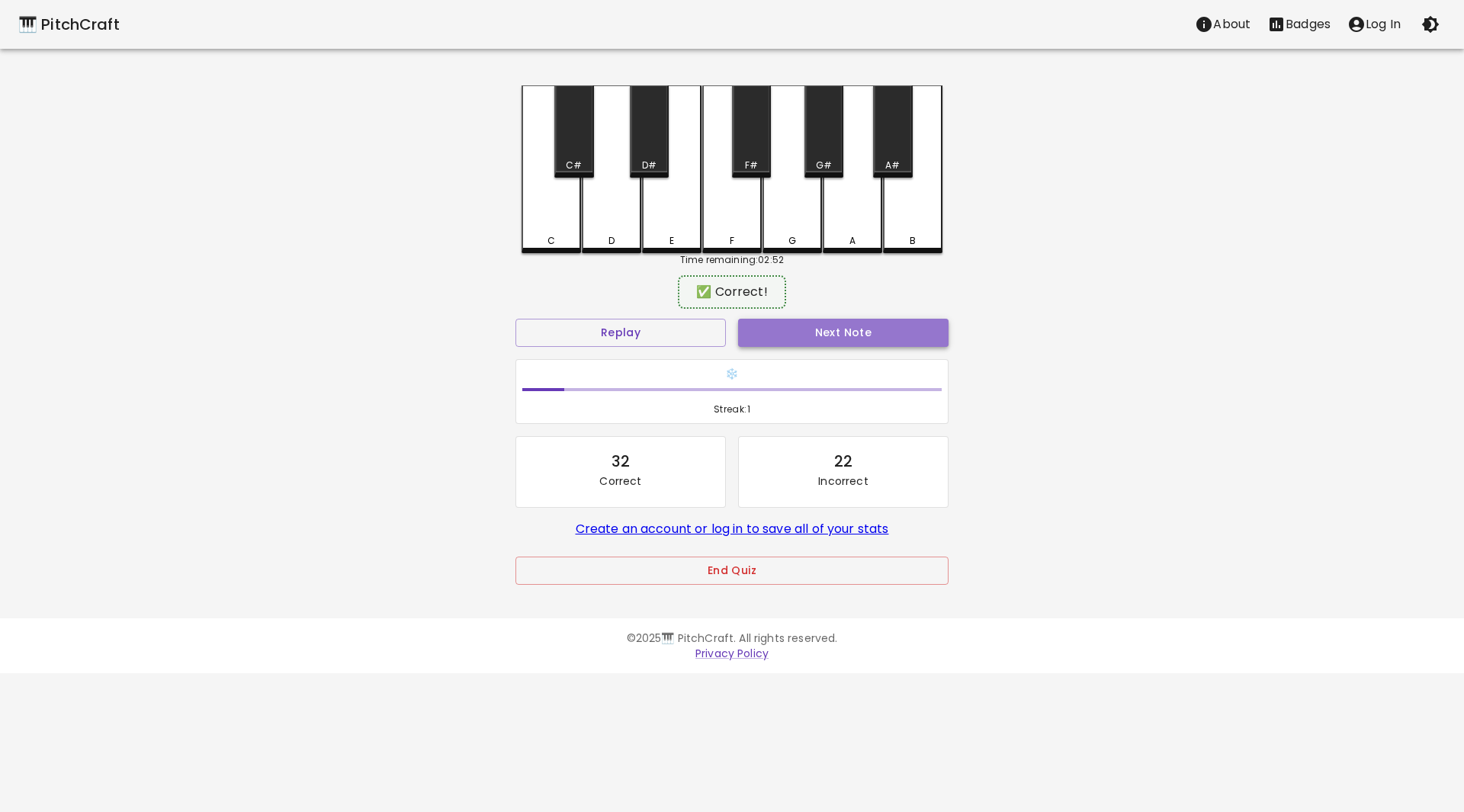
click at [834, 339] on button "Next Note" at bounding box center [843, 332] width 211 height 28
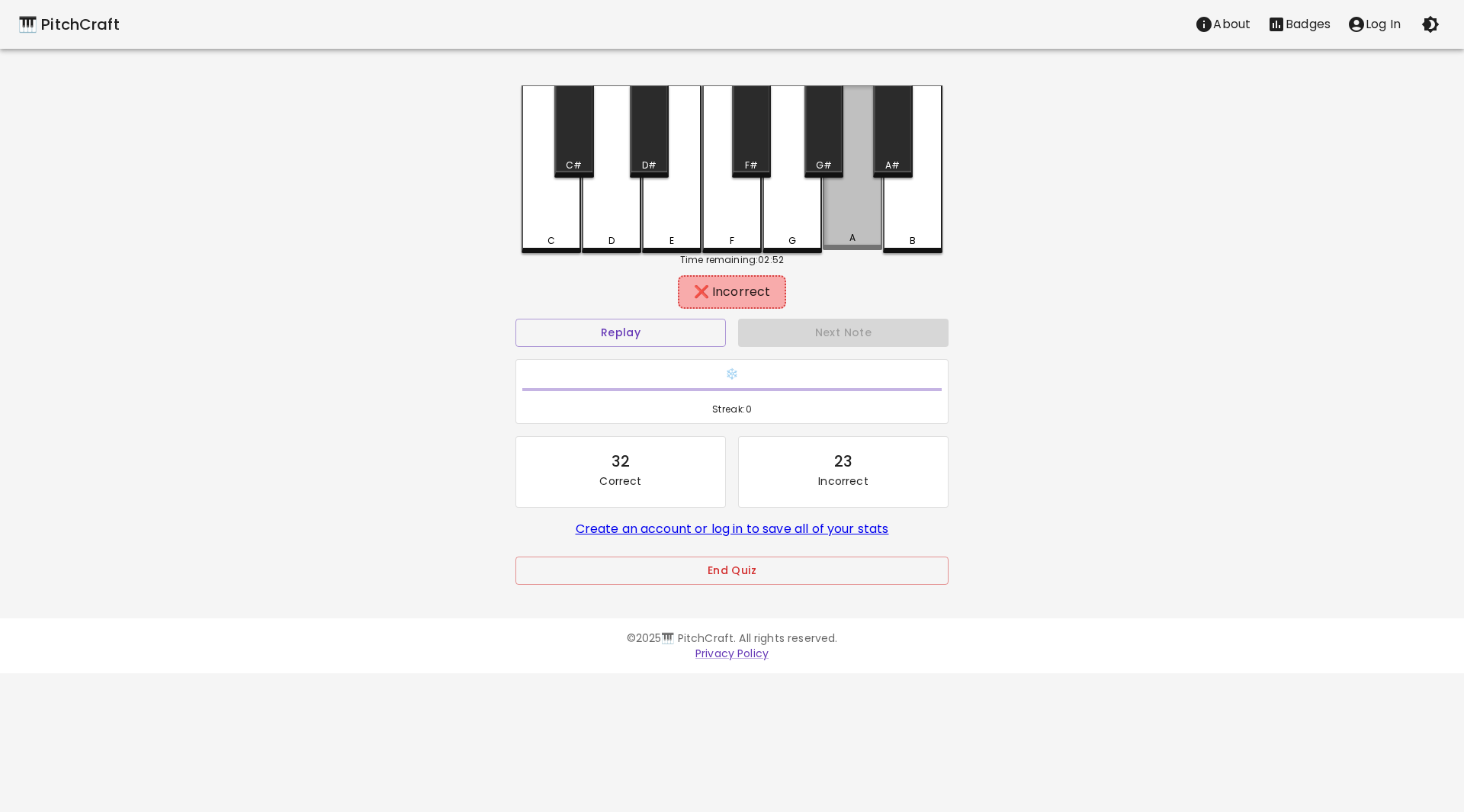
click at [854, 245] on div "A" at bounding box center [852, 167] width 59 height 165
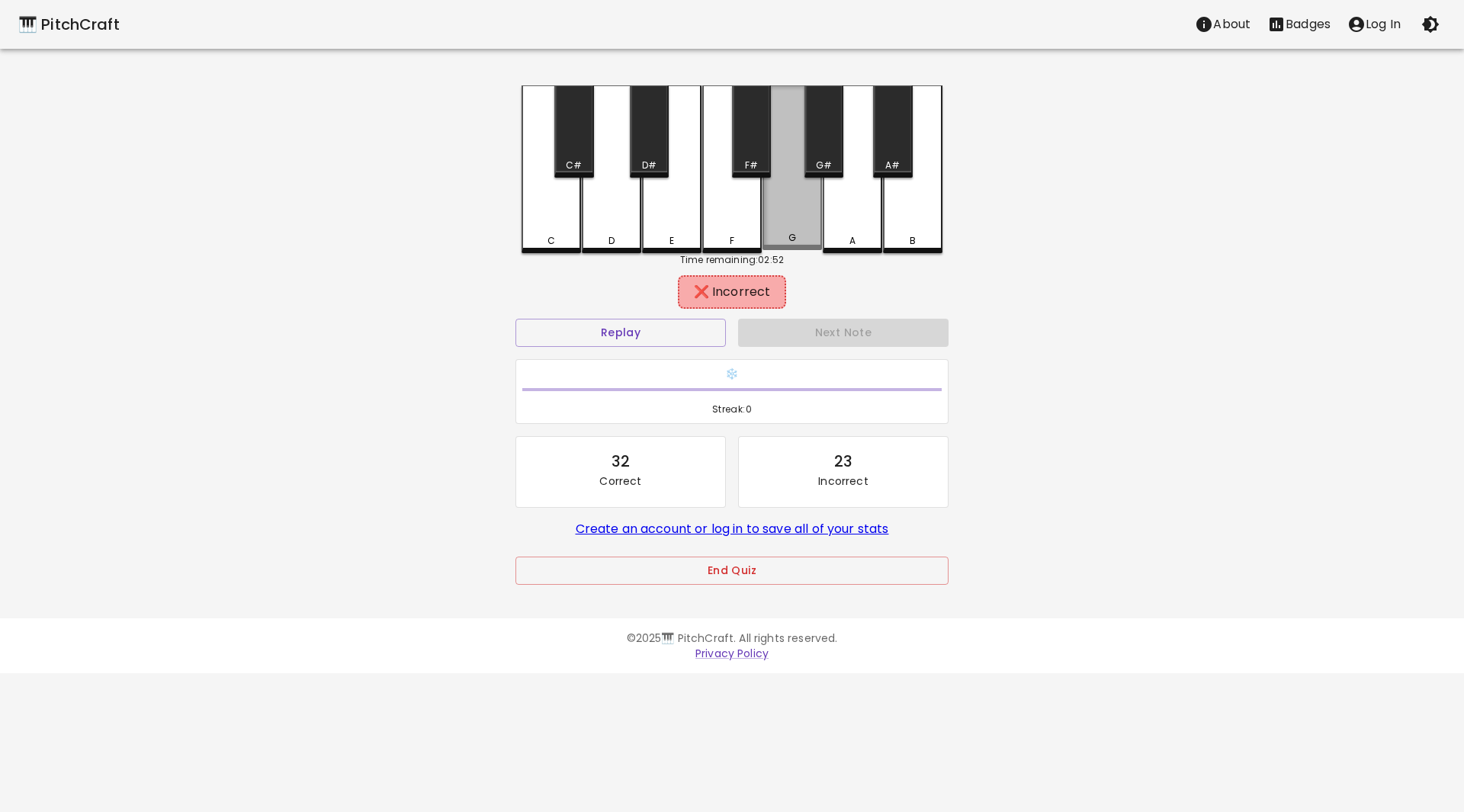
click at [790, 207] on div "G" at bounding box center [791, 167] width 59 height 165
click at [811, 130] on div "G#" at bounding box center [824, 131] width 39 height 92
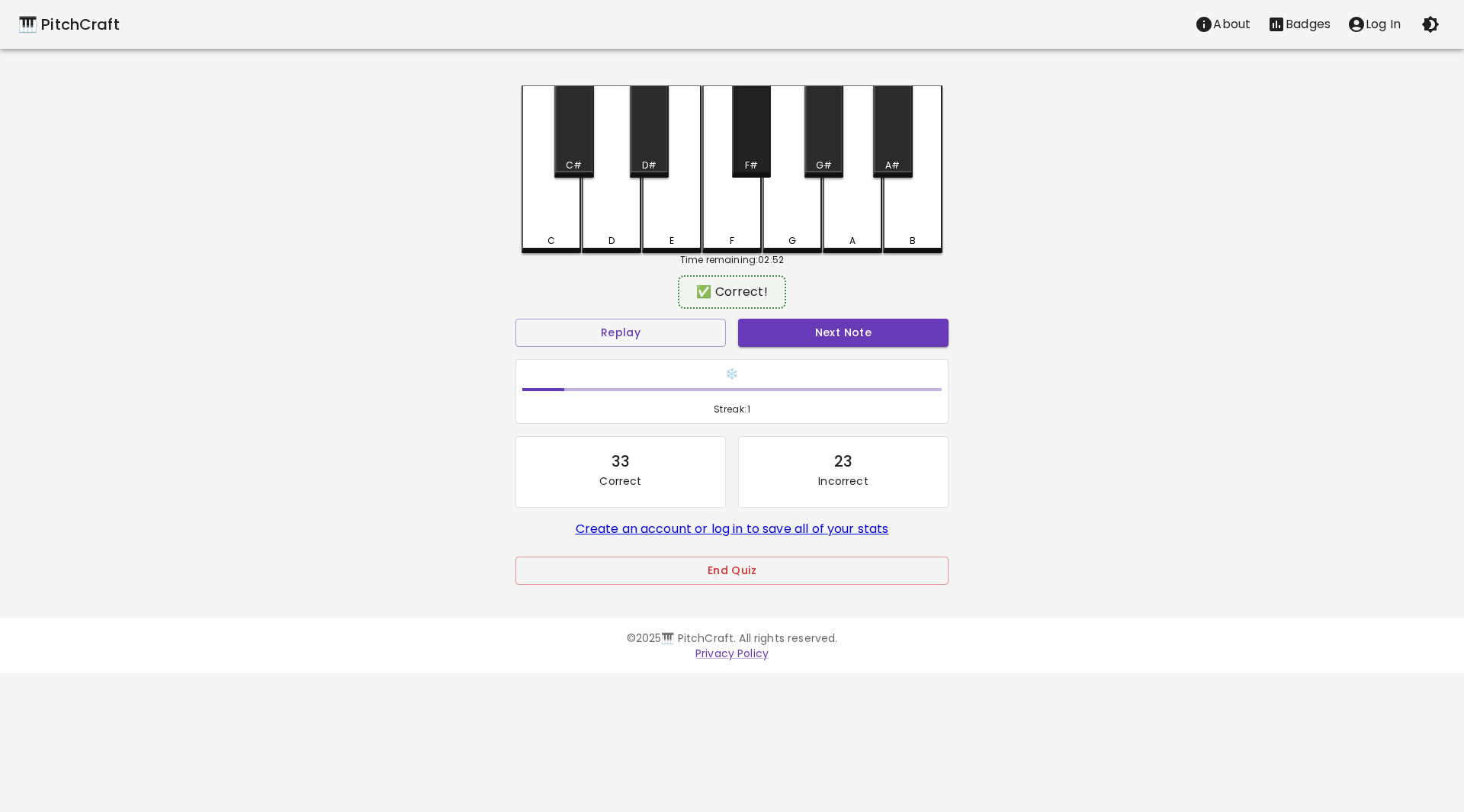
click at [751, 150] on div "F#" at bounding box center [751, 131] width 39 height 92
click at [829, 327] on button "Next Note" at bounding box center [843, 332] width 211 height 28
click at [913, 224] on div "B" at bounding box center [912, 167] width 59 height 165
click at [858, 333] on button "Next Note" at bounding box center [843, 332] width 211 height 28
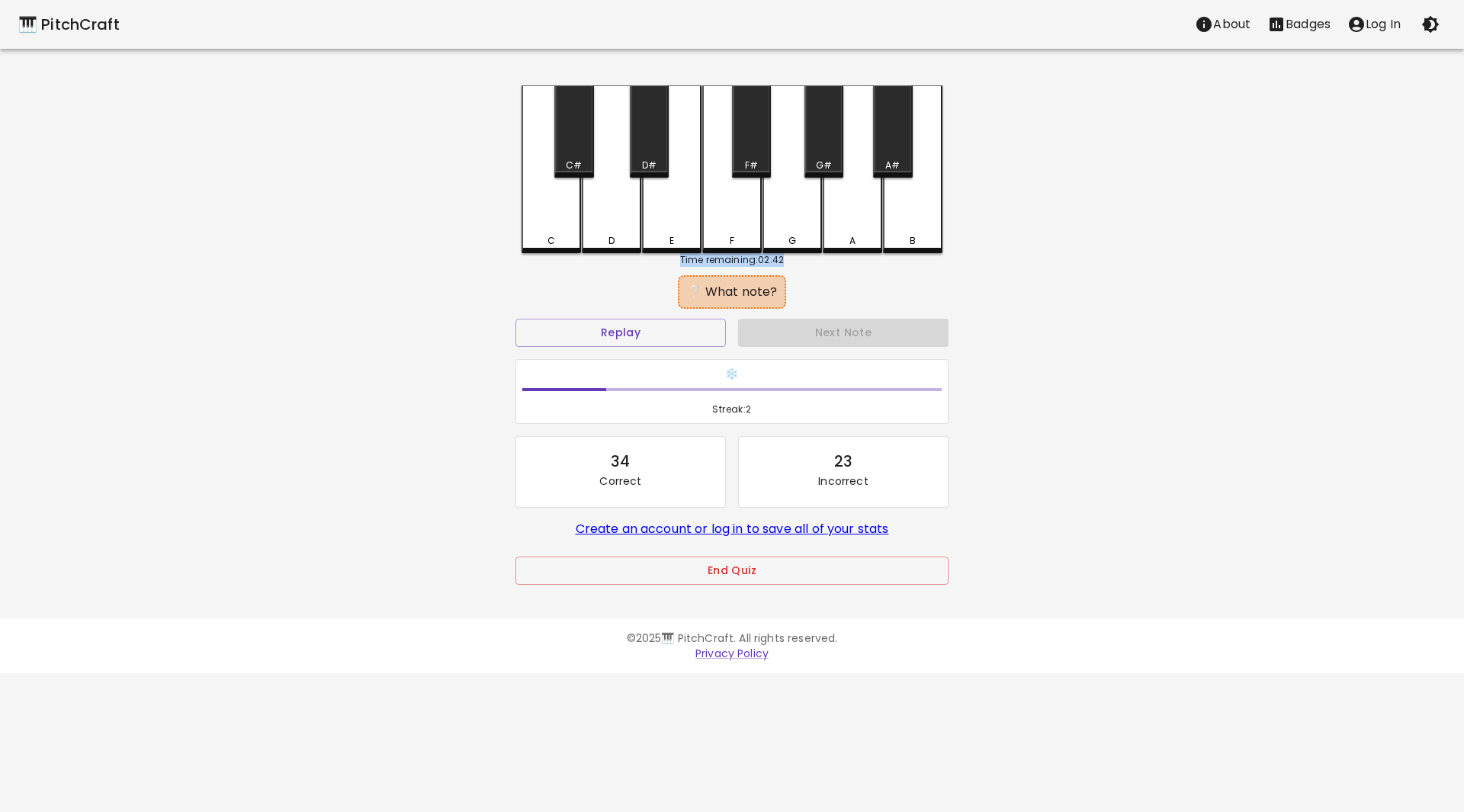
click at [923, 252] on div "C C# D D# E F F# G G# A A# B Time remaining: 02:42 ❔ What note? Replay Next Not…" at bounding box center [732, 345] width 457 height 520
click at [919, 237] on div "B" at bounding box center [912, 169] width 59 height 168
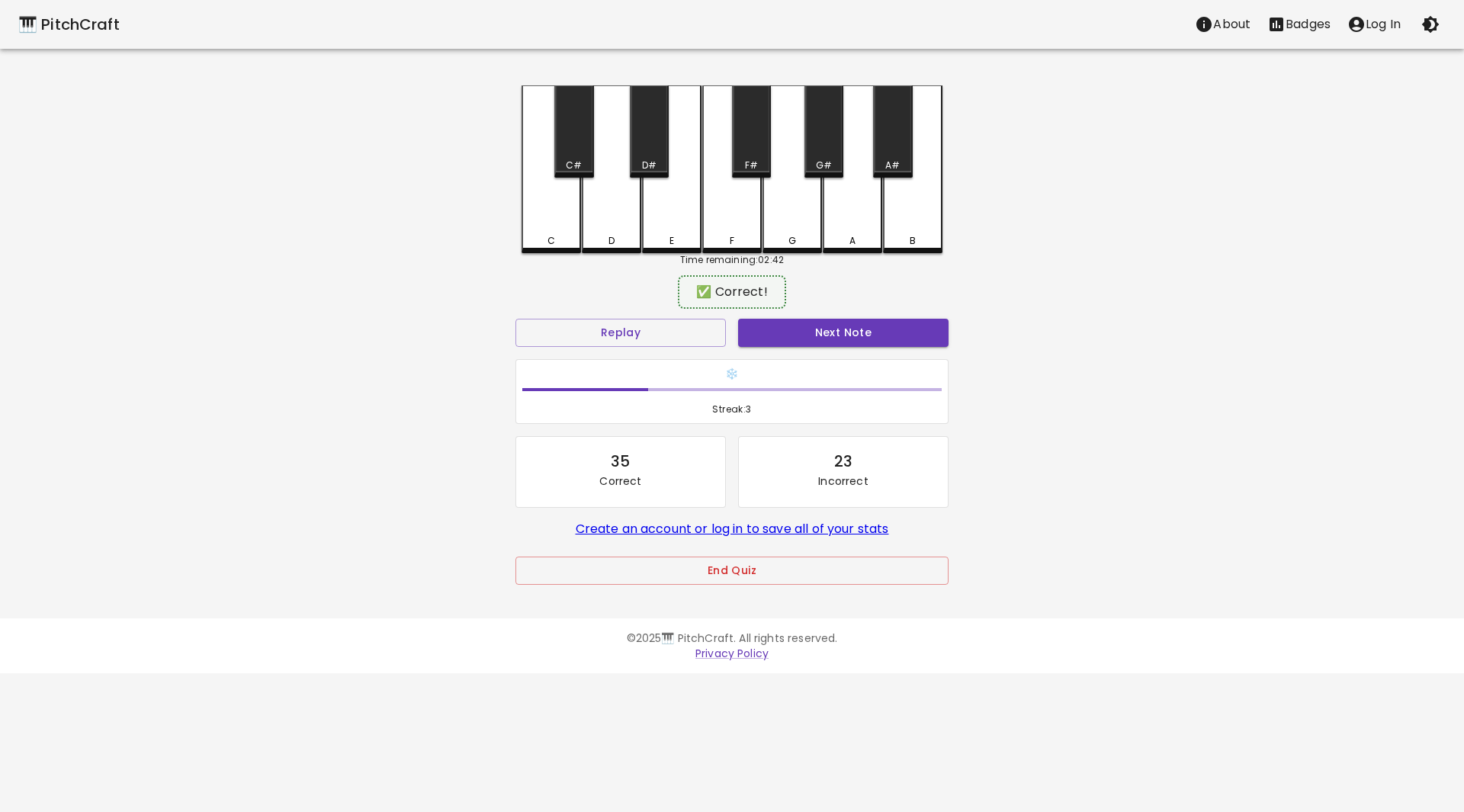
click at [867, 329] on button "Next Note" at bounding box center [843, 332] width 211 height 28
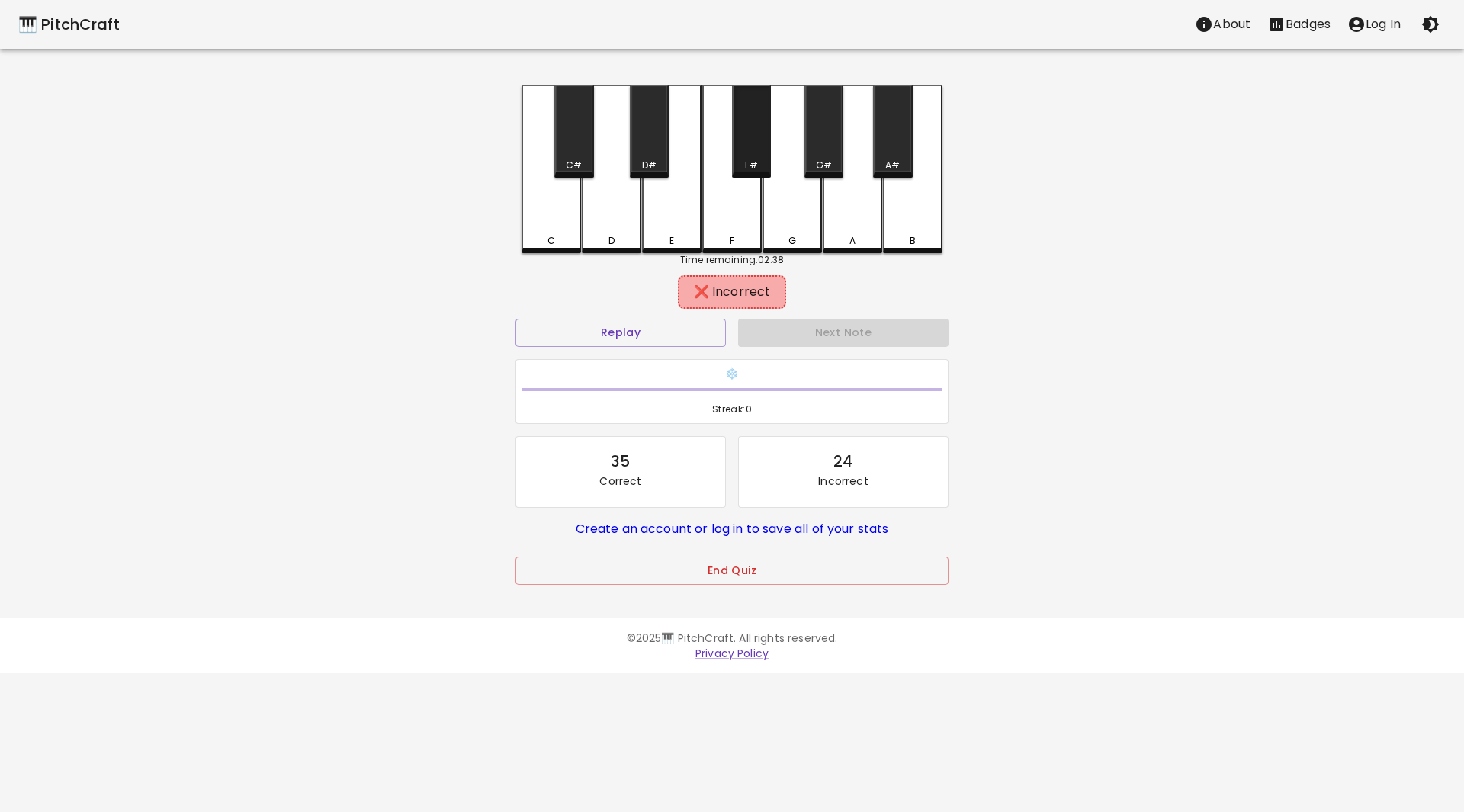
click at [766, 140] on div "F#" at bounding box center [751, 131] width 39 height 92
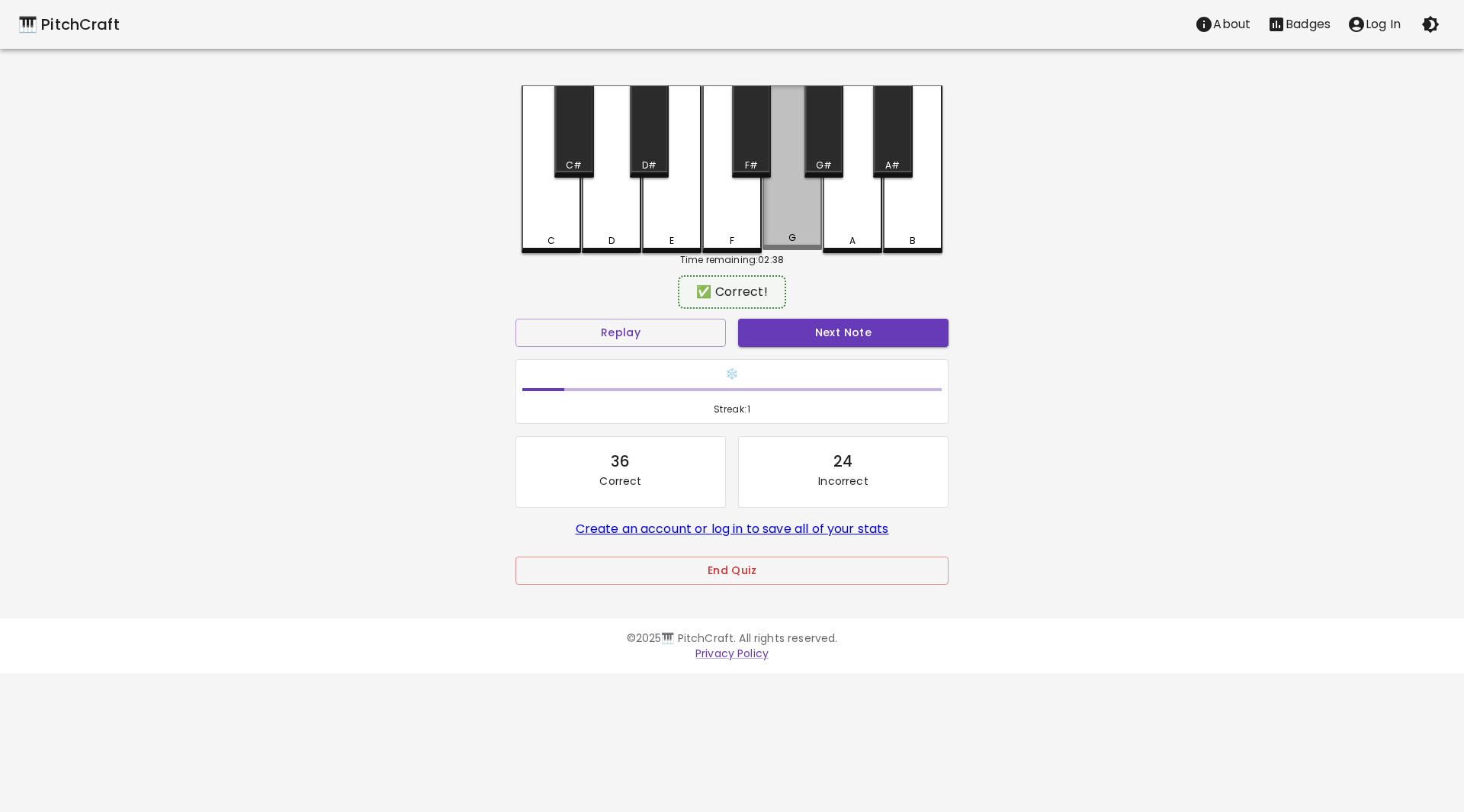
drag, startPoint x: 786, startPoint y: 210, endPoint x: 828, endPoint y: 301, distance: 100.2
click at [787, 216] on div "G" at bounding box center [791, 167] width 59 height 165
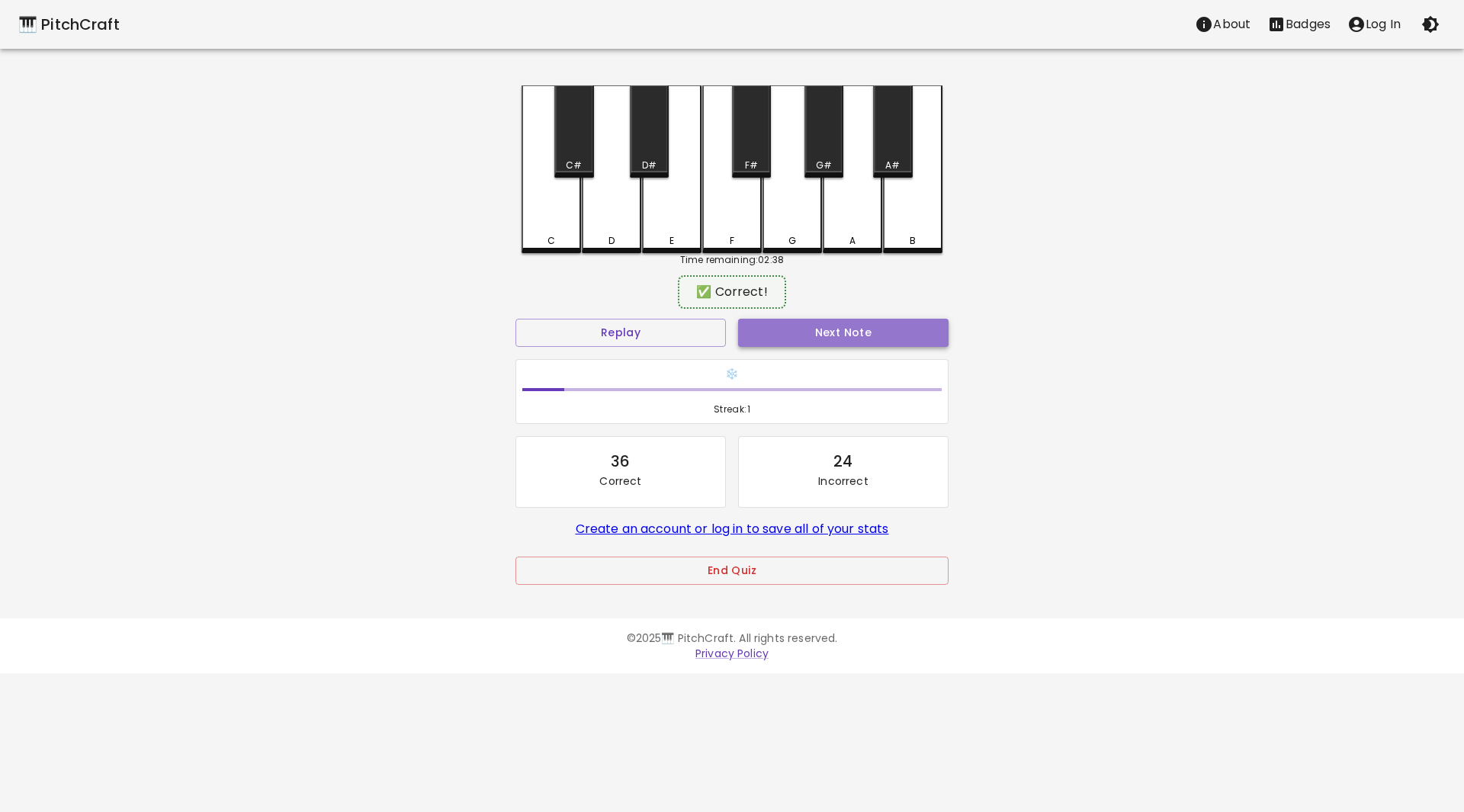
click at [833, 338] on button "Next Note" at bounding box center [843, 332] width 211 height 28
click at [635, 141] on div "D#" at bounding box center [649, 131] width 39 height 92
click at [836, 327] on button "Next Note" at bounding box center [843, 332] width 211 height 28
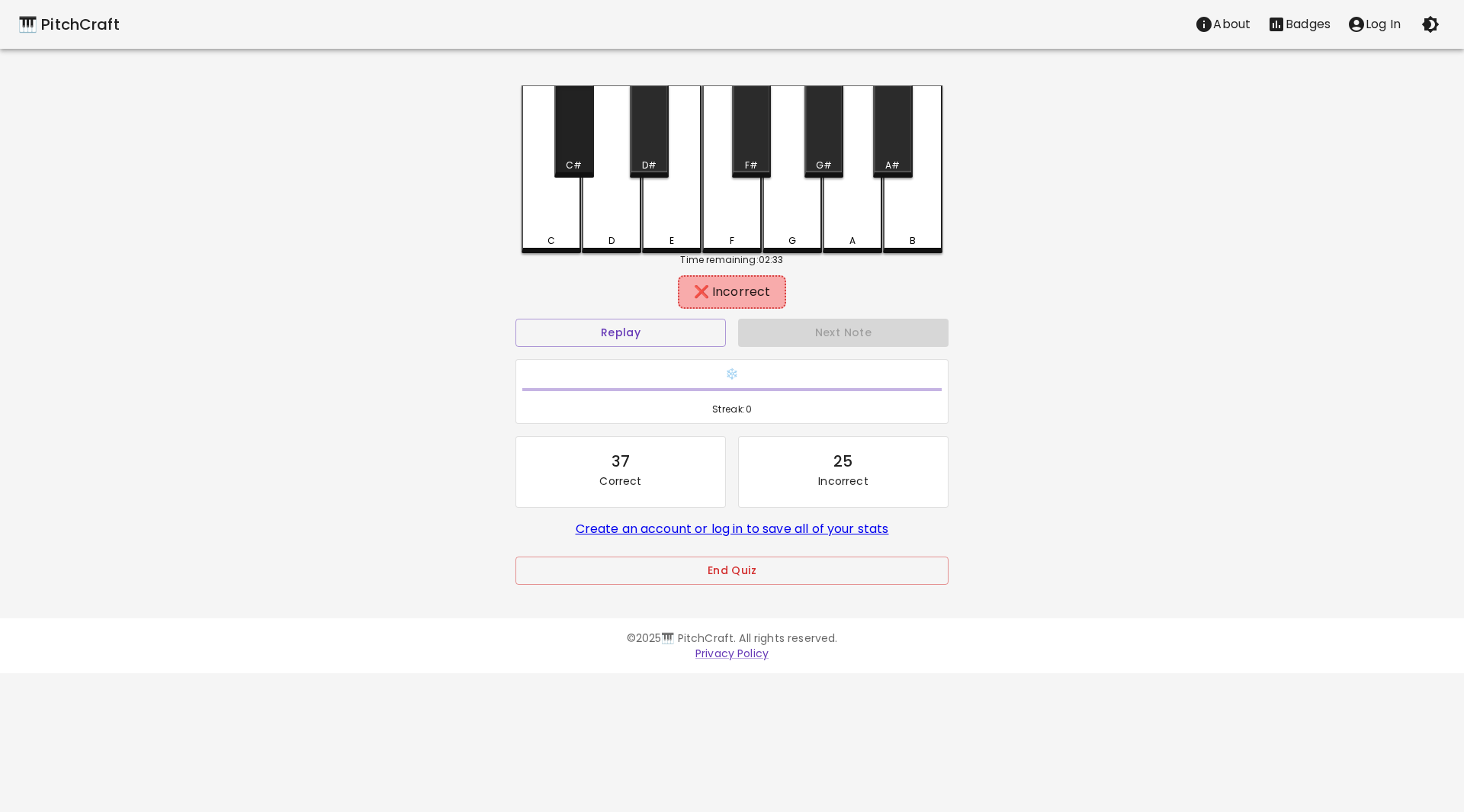
click at [583, 163] on div "C#" at bounding box center [574, 165] width 36 height 14
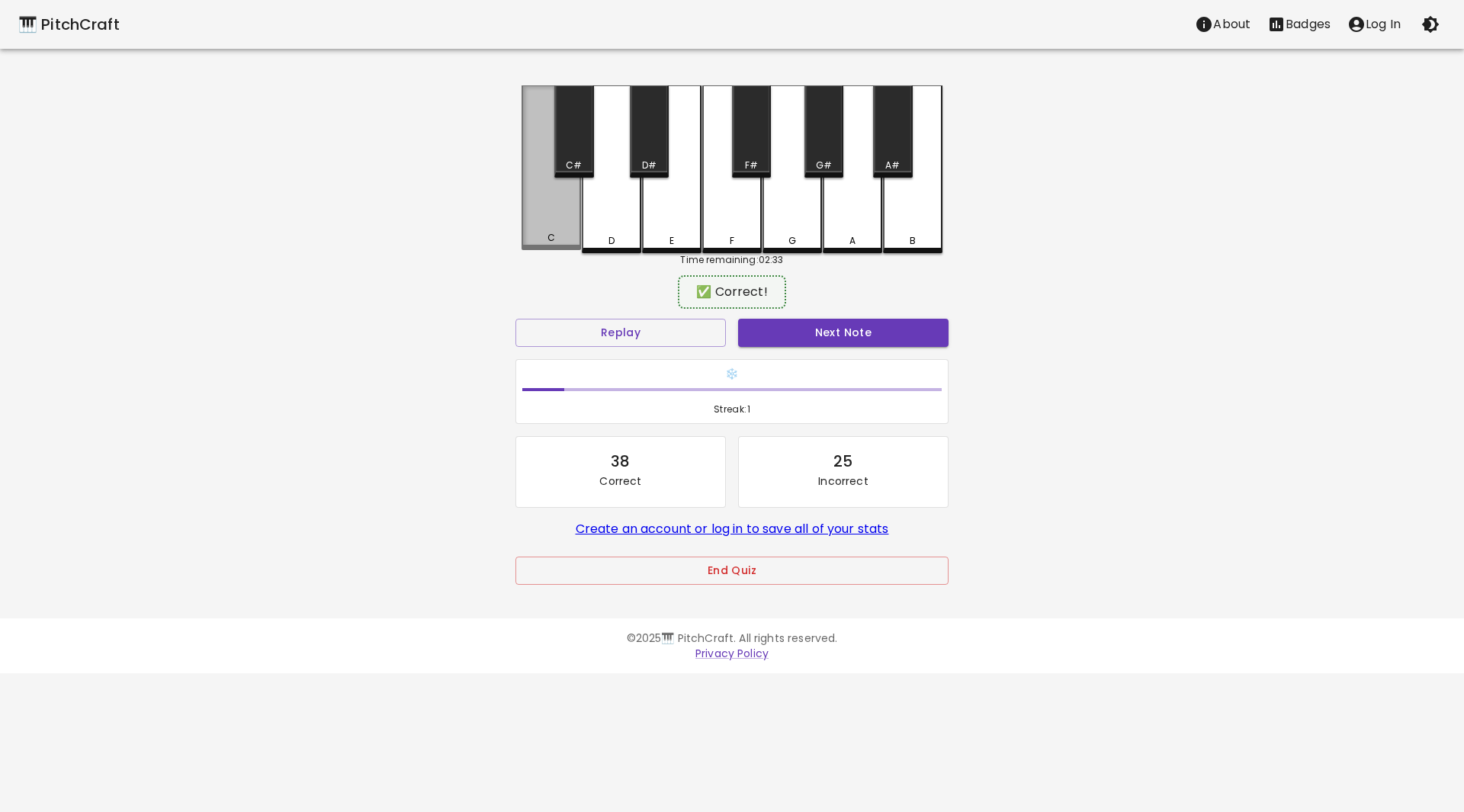
drag, startPoint x: 566, startPoint y: 224, endPoint x: 736, endPoint y: 290, distance: 182.4
click at [573, 228] on div "C" at bounding box center [550, 167] width 59 height 165
click at [813, 329] on button "Next Note" at bounding box center [843, 332] width 211 height 28
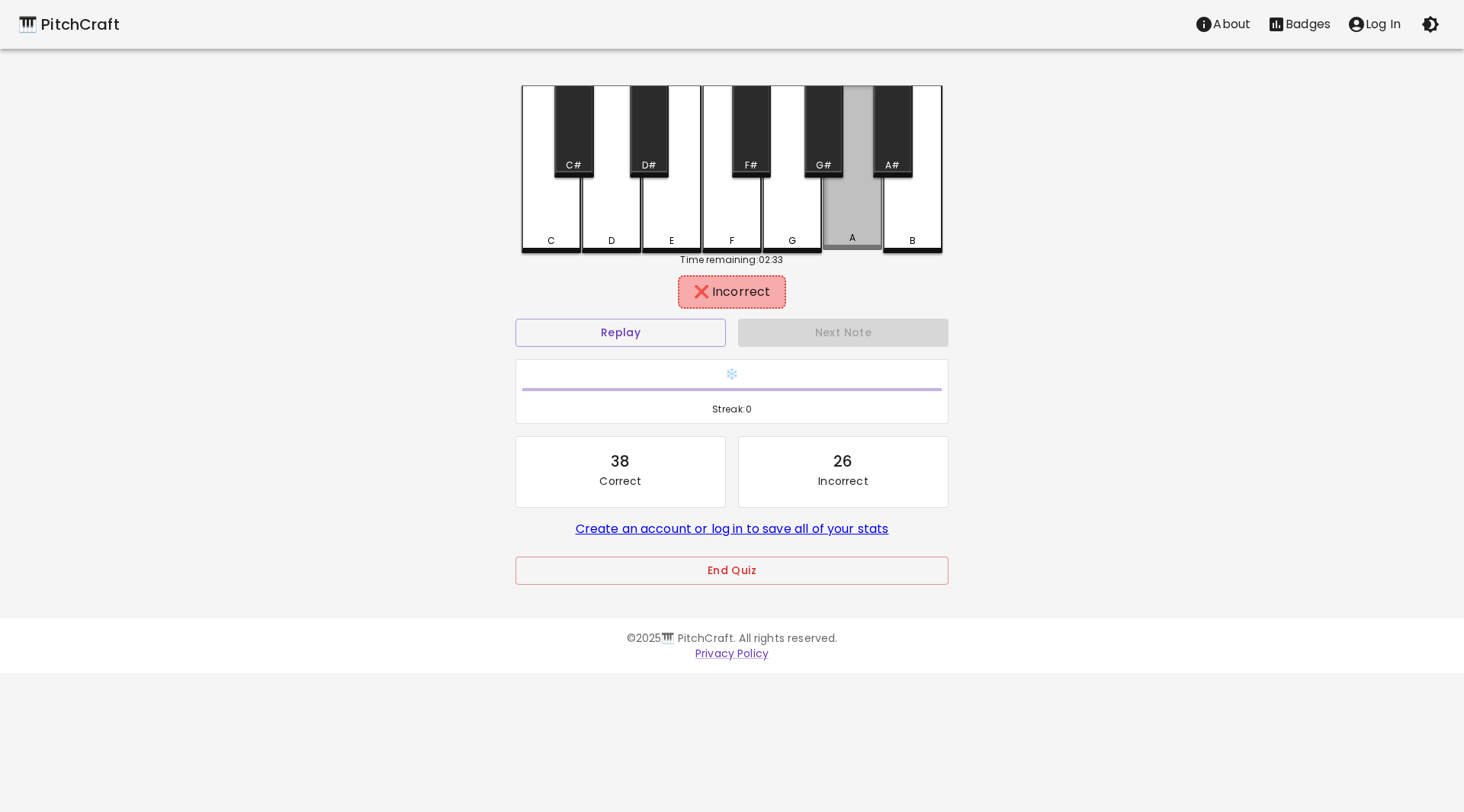
click at [844, 160] on div "A" at bounding box center [852, 167] width 59 height 165
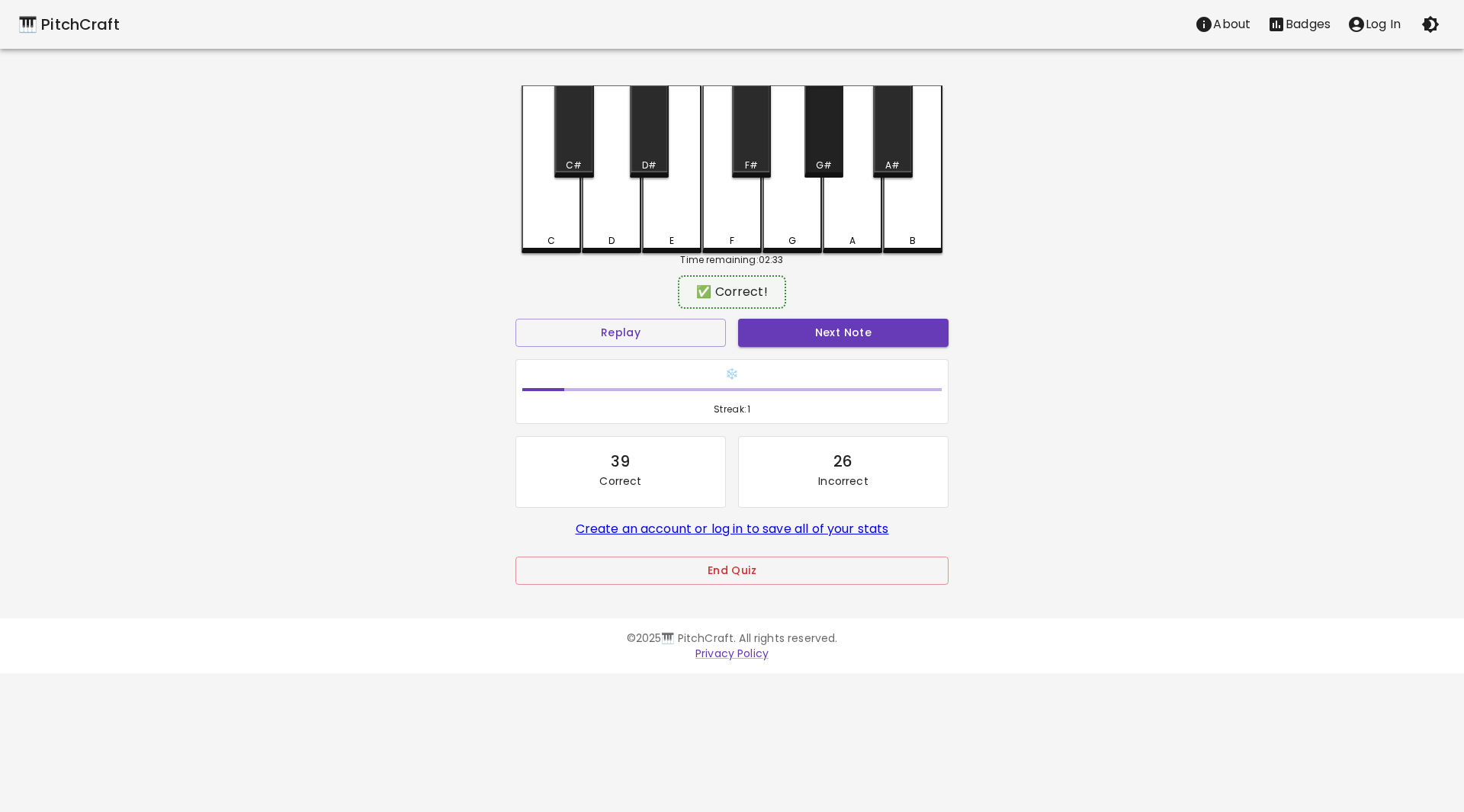
drag, startPoint x: 820, startPoint y: 143, endPoint x: 837, endPoint y: 224, distance: 82.8
click at [822, 145] on div "G#" at bounding box center [824, 131] width 39 height 92
click at [833, 345] on button "Next Note" at bounding box center [843, 332] width 211 height 28
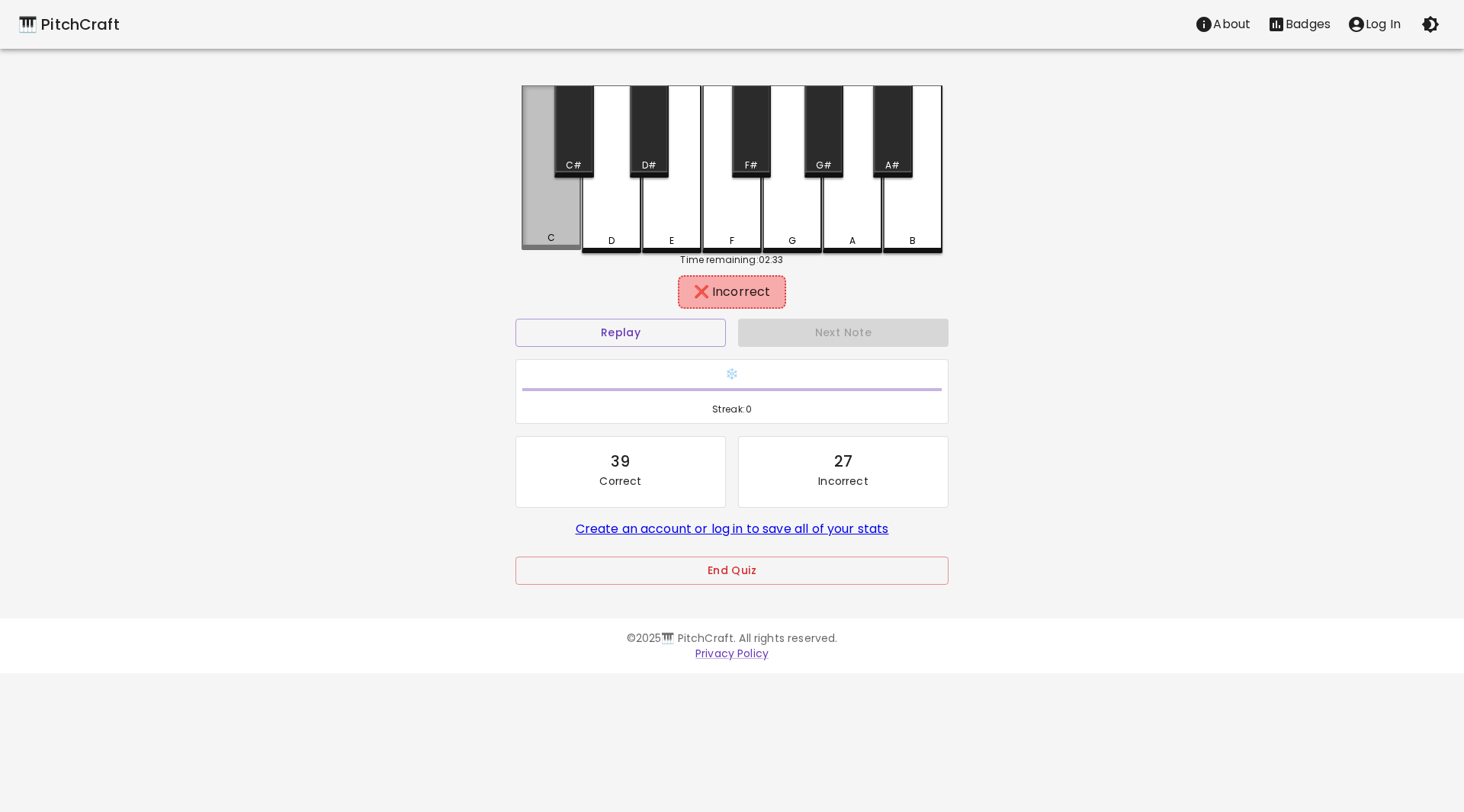
click at [559, 232] on div "C" at bounding box center [550, 167] width 59 height 165
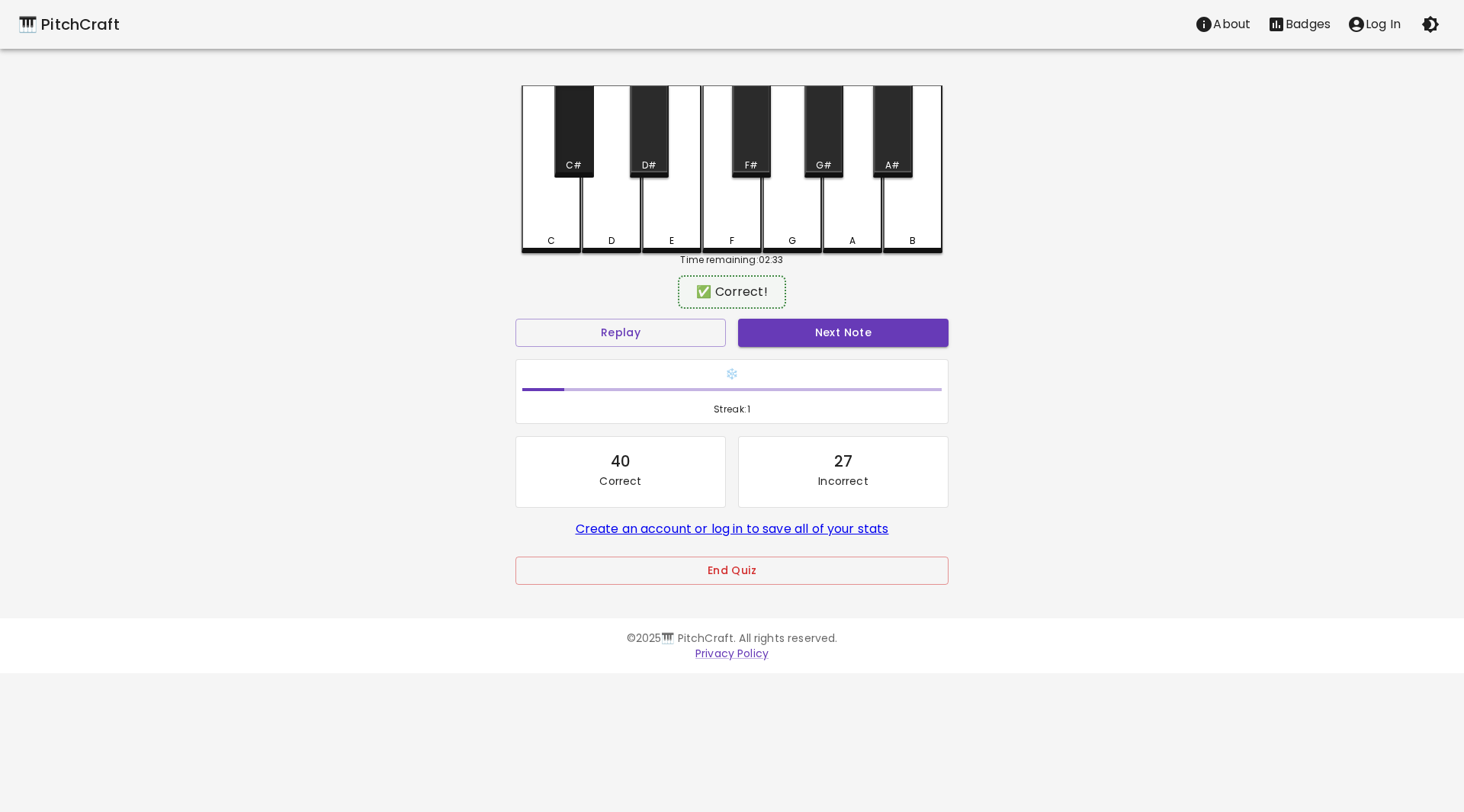
click at [590, 146] on div "C#" at bounding box center [574, 131] width 39 height 92
click at [820, 324] on button "Next Note" at bounding box center [843, 332] width 211 height 28
drag, startPoint x: 611, startPoint y: 214, endPoint x: 764, endPoint y: 301, distance: 176.0
click at [617, 217] on div "D" at bounding box center [611, 167] width 59 height 165
click at [810, 332] on button "Next Note" at bounding box center [843, 332] width 211 height 28
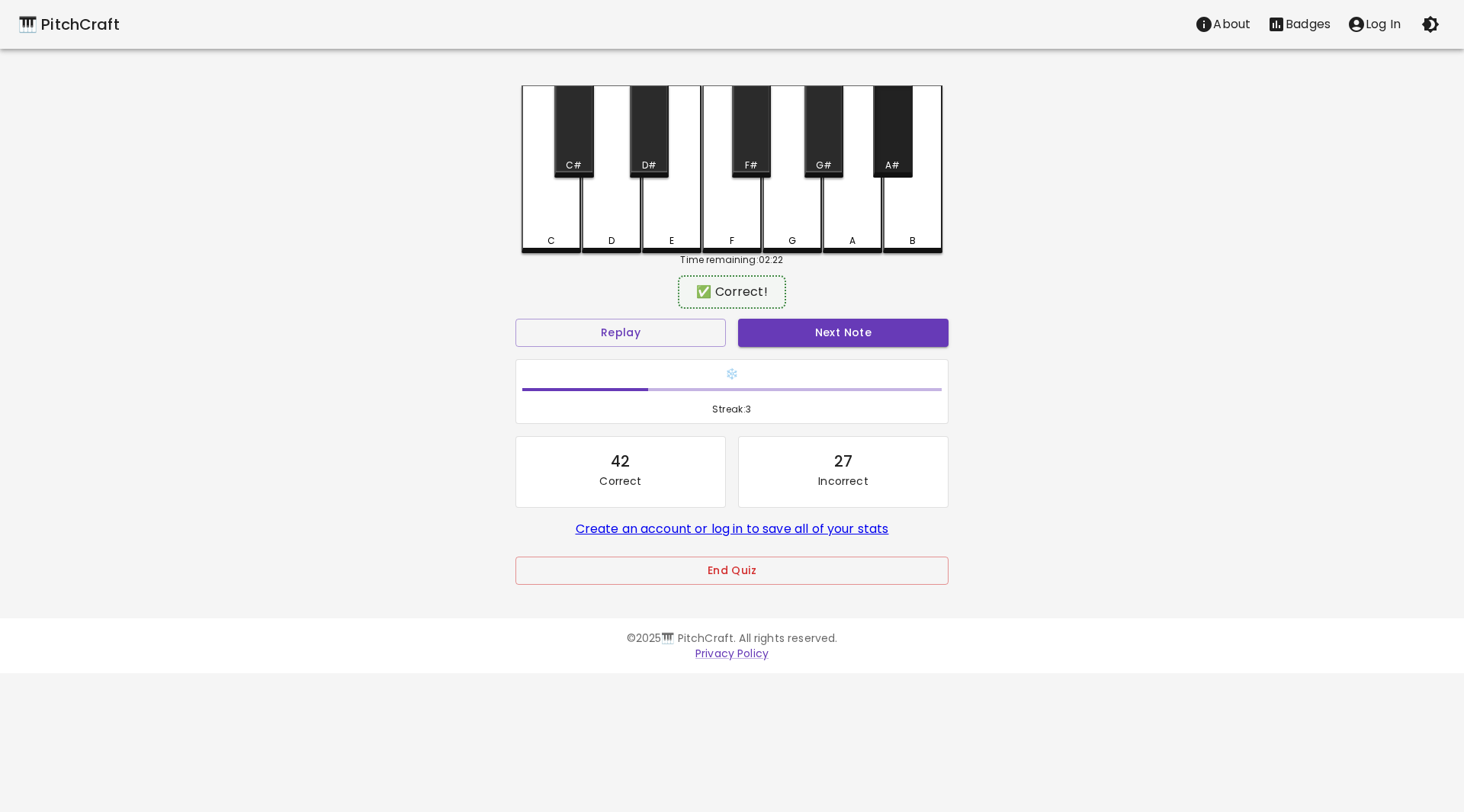
click at [898, 135] on div "A#" at bounding box center [893, 131] width 39 height 92
click at [880, 334] on button "Next Note" at bounding box center [843, 332] width 211 height 28
drag, startPoint x: 746, startPoint y: 130, endPoint x: 854, endPoint y: 327, distance: 224.7
click at [749, 135] on div "F#" at bounding box center [751, 131] width 39 height 92
click at [848, 323] on button "Next Note" at bounding box center [843, 332] width 211 height 28
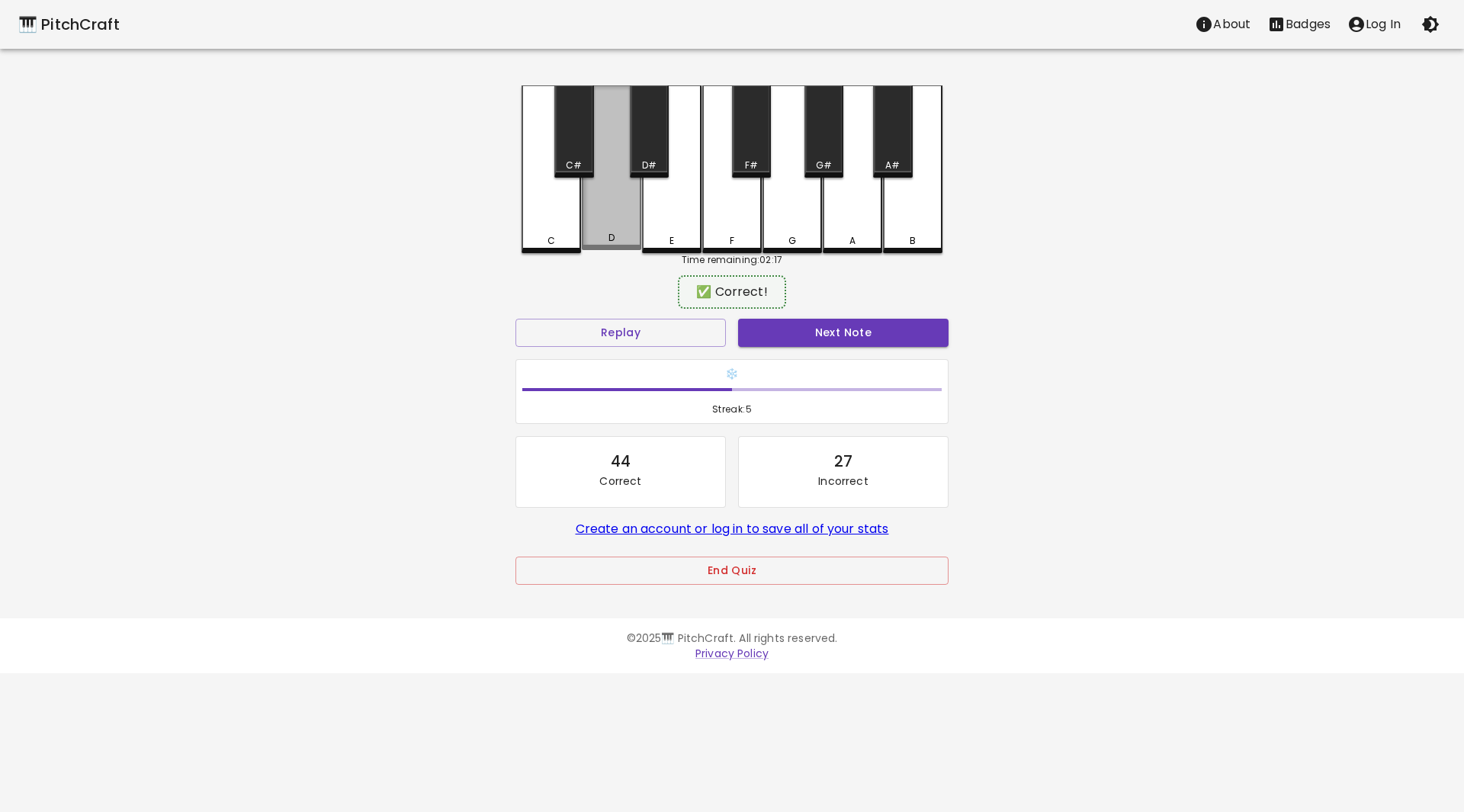
drag, startPoint x: 615, startPoint y: 214, endPoint x: 644, endPoint y: 241, distance: 39.6
click at [621, 222] on div "D" at bounding box center [611, 167] width 59 height 165
drag, startPoint x: 826, startPoint y: 312, endPoint x: 826, endPoint y: 320, distance: 8.0
click at [826, 314] on div "✅ Correct! Replay Next Note ❄️ Streak: 5 44 Correct 27 Incorrect Create an acco…" at bounding box center [732, 445] width 433 height 333
click at [824, 322] on button "Next Note" at bounding box center [843, 332] width 211 height 28
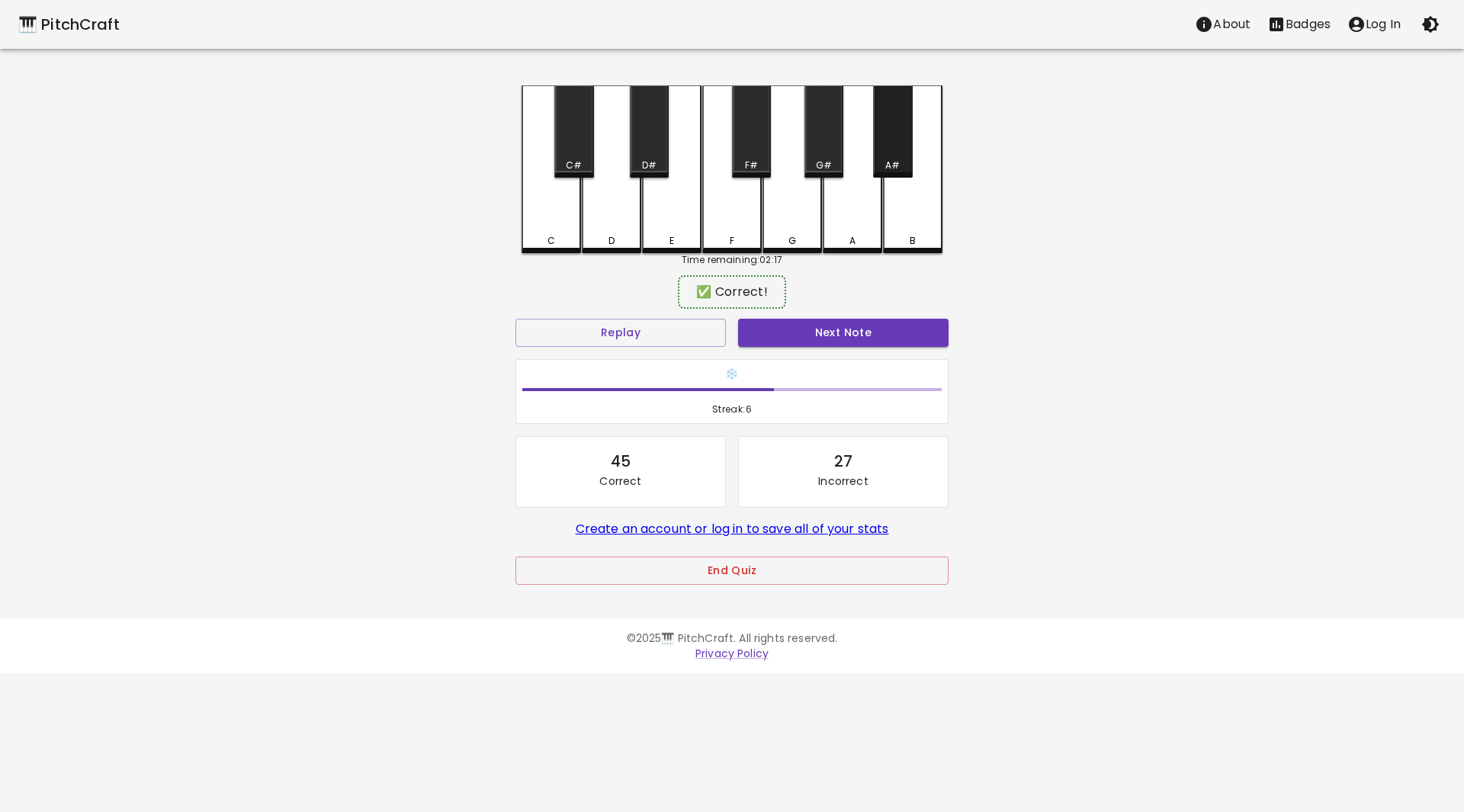
click at [901, 142] on div "A#" at bounding box center [893, 131] width 39 height 92
click at [824, 336] on button "Next Note" at bounding box center [843, 332] width 211 height 28
drag, startPoint x: 748, startPoint y: 147, endPoint x: 750, endPoint y: 156, distance: 9.2
click at [749, 151] on div "F#" at bounding box center [751, 131] width 39 height 92
click at [831, 327] on button "Next Note" at bounding box center [843, 332] width 211 height 28
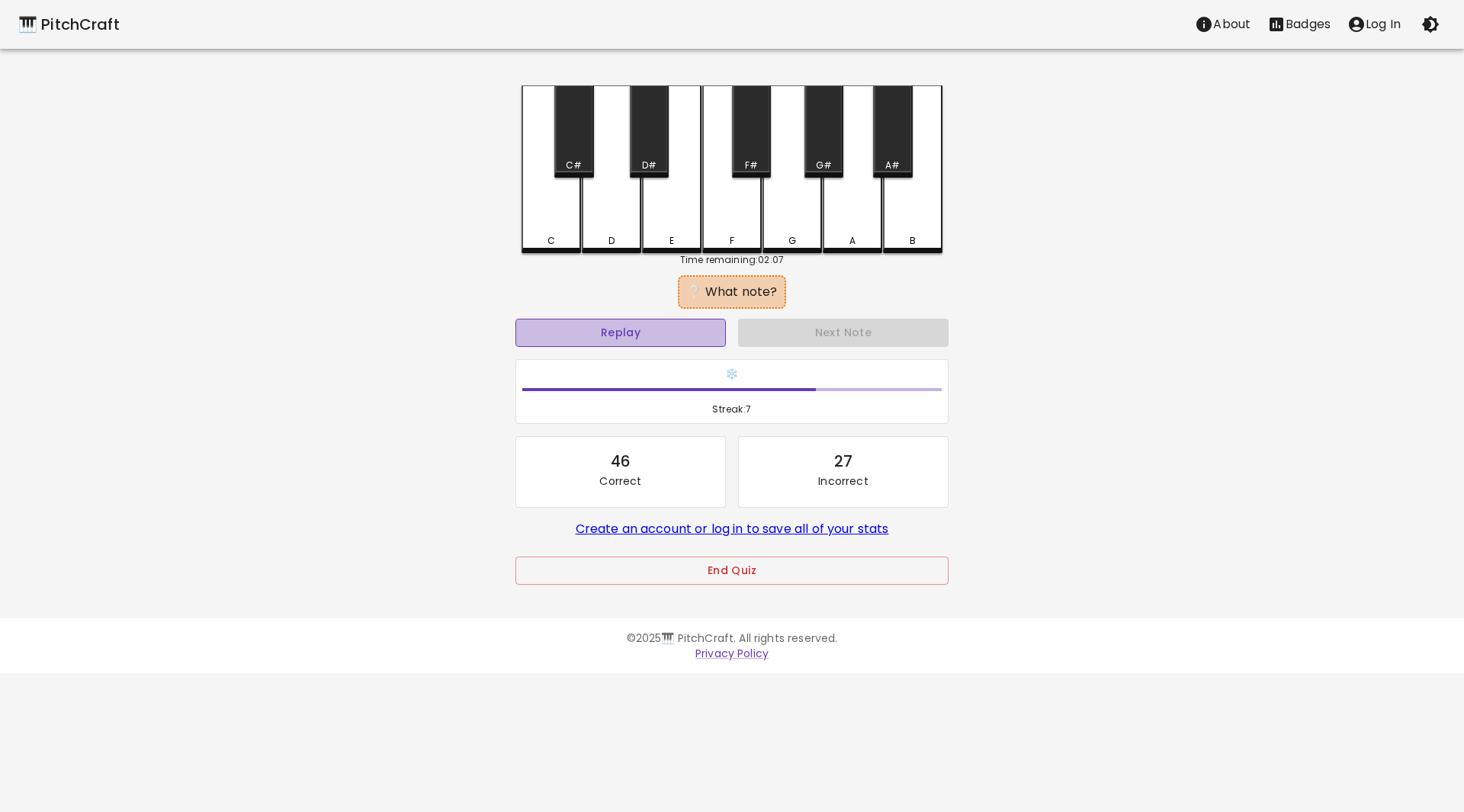
click at [619, 321] on button "Replay" at bounding box center [621, 332] width 211 height 28
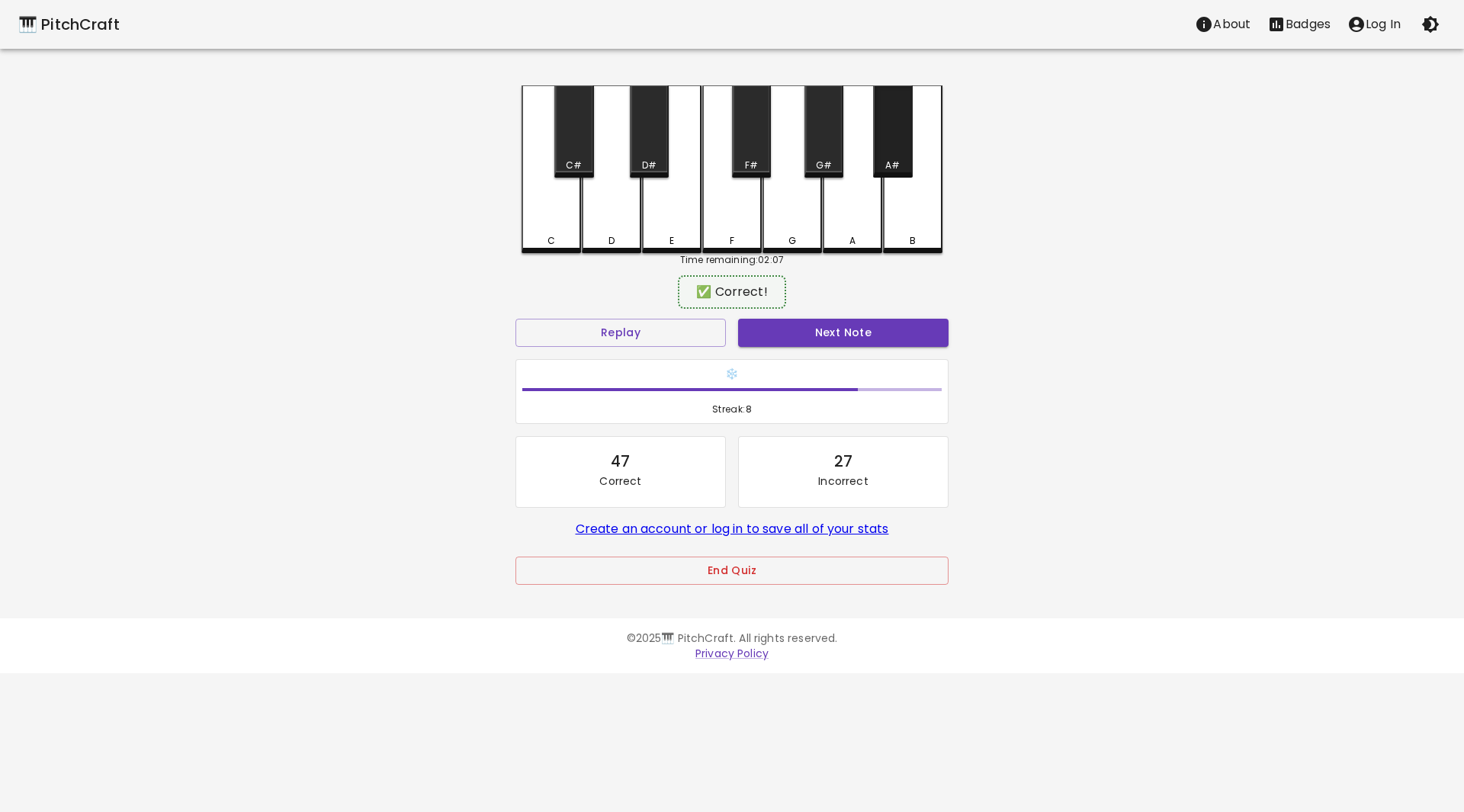
click at [903, 147] on div "A#" at bounding box center [893, 131] width 39 height 92
click at [856, 323] on button "Next Note" at bounding box center [843, 332] width 211 height 28
drag, startPoint x: 836, startPoint y: 150, endPoint x: 839, endPoint y: 233, distance: 83.1
click at [836, 151] on div "G#" at bounding box center [824, 131] width 39 height 92
drag, startPoint x: 833, startPoint y: 319, endPoint x: 831, endPoint y: 327, distance: 8.2
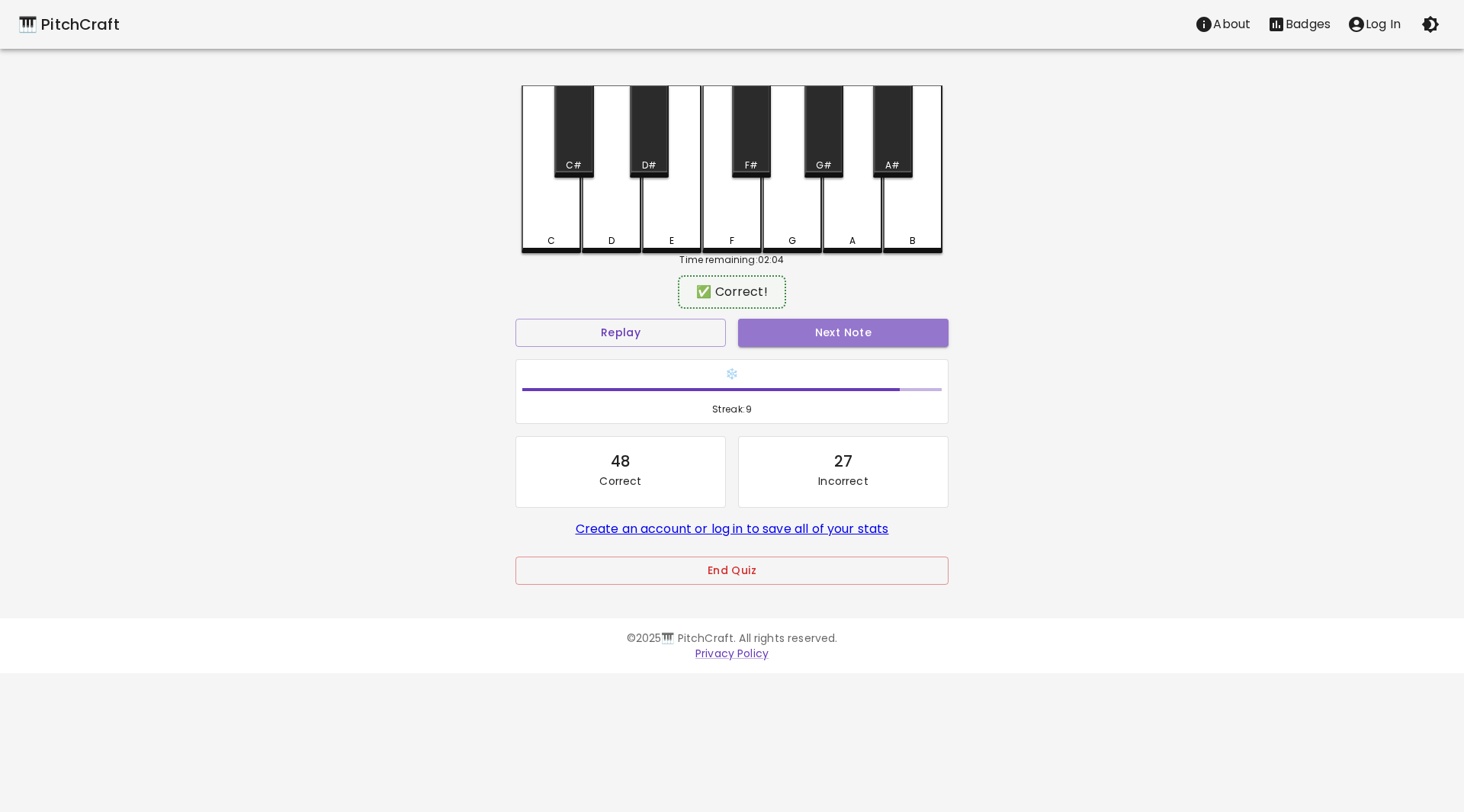
click at [833, 324] on button "Next Note" at bounding box center [843, 332] width 211 height 28
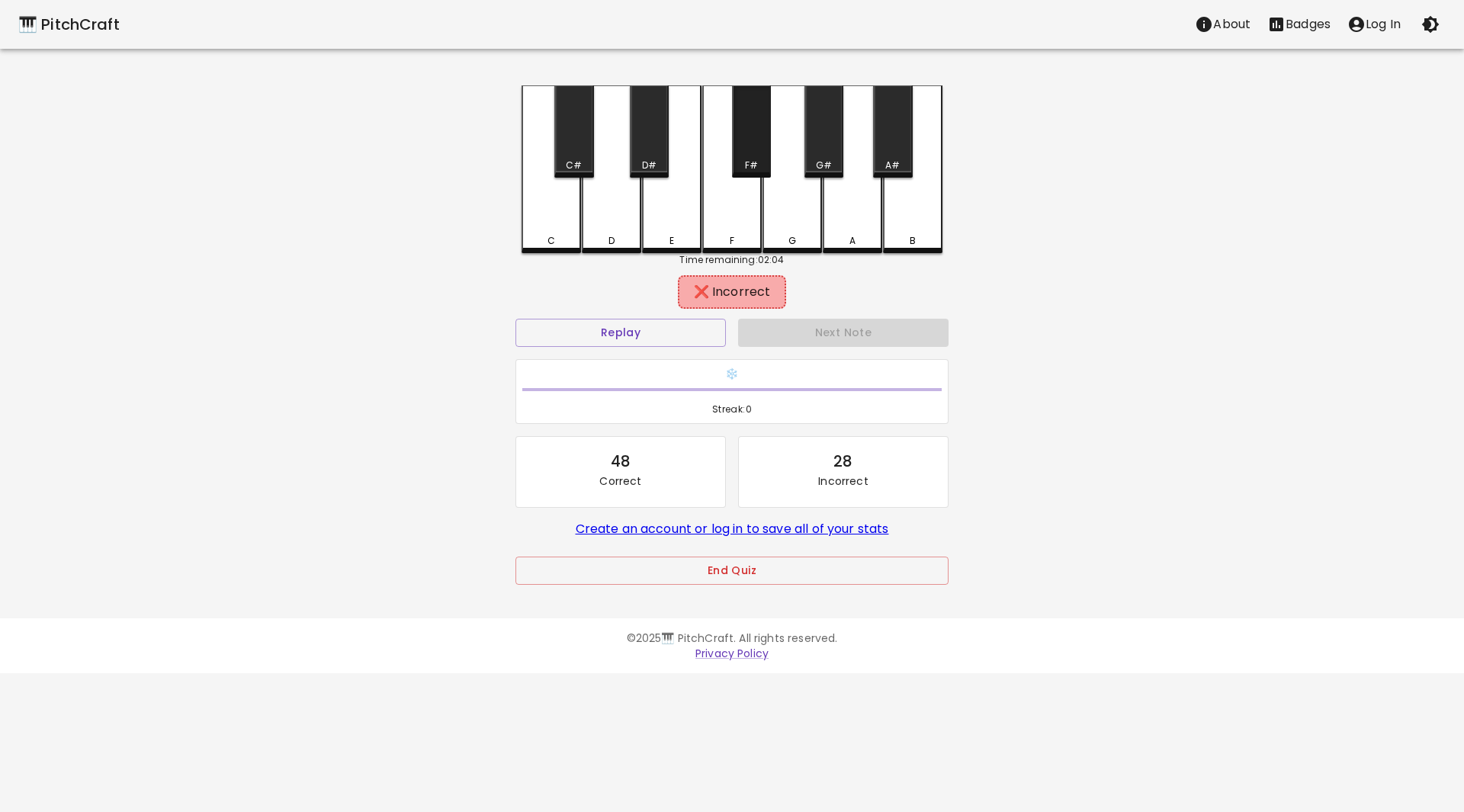
click at [738, 143] on div "F#" at bounding box center [751, 131] width 39 height 92
drag, startPoint x: 679, startPoint y: 217, endPoint x: 651, endPoint y: 162, distance: 61.7
click at [671, 200] on div "E" at bounding box center [671, 167] width 59 height 165
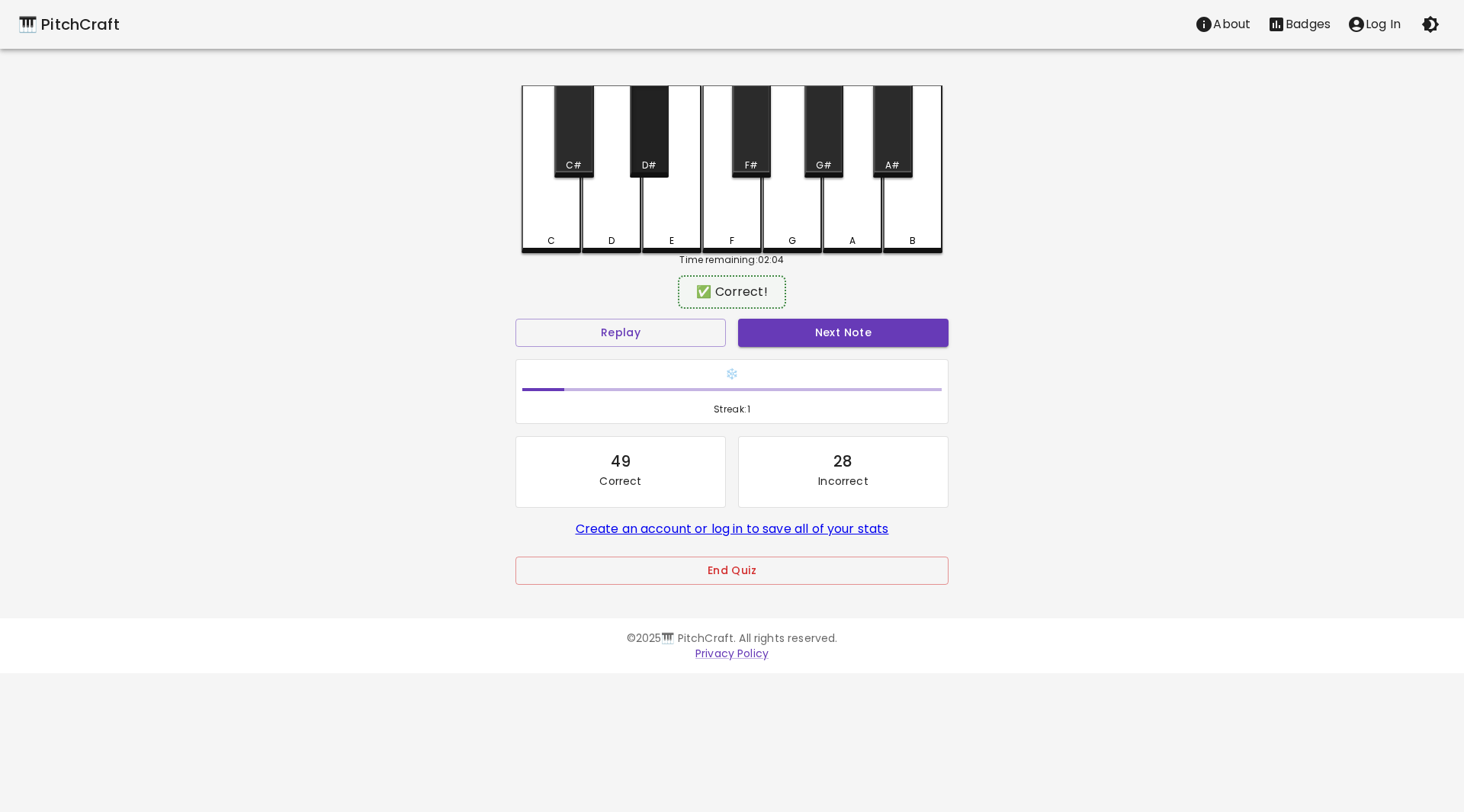
drag, startPoint x: 644, startPoint y: 146, endPoint x: 792, endPoint y: 263, distance: 188.7
click at [647, 147] on div "D#" at bounding box center [649, 131] width 39 height 92
click at [846, 323] on button "Next Note" at bounding box center [843, 332] width 211 height 28
drag, startPoint x: 567, startPoint y: 147, endPoint x: 824, endPoint y: 317, distance: 308.1
click at [576, 156] on div "C#" at bounding box center [574, 131] width 39 height 92
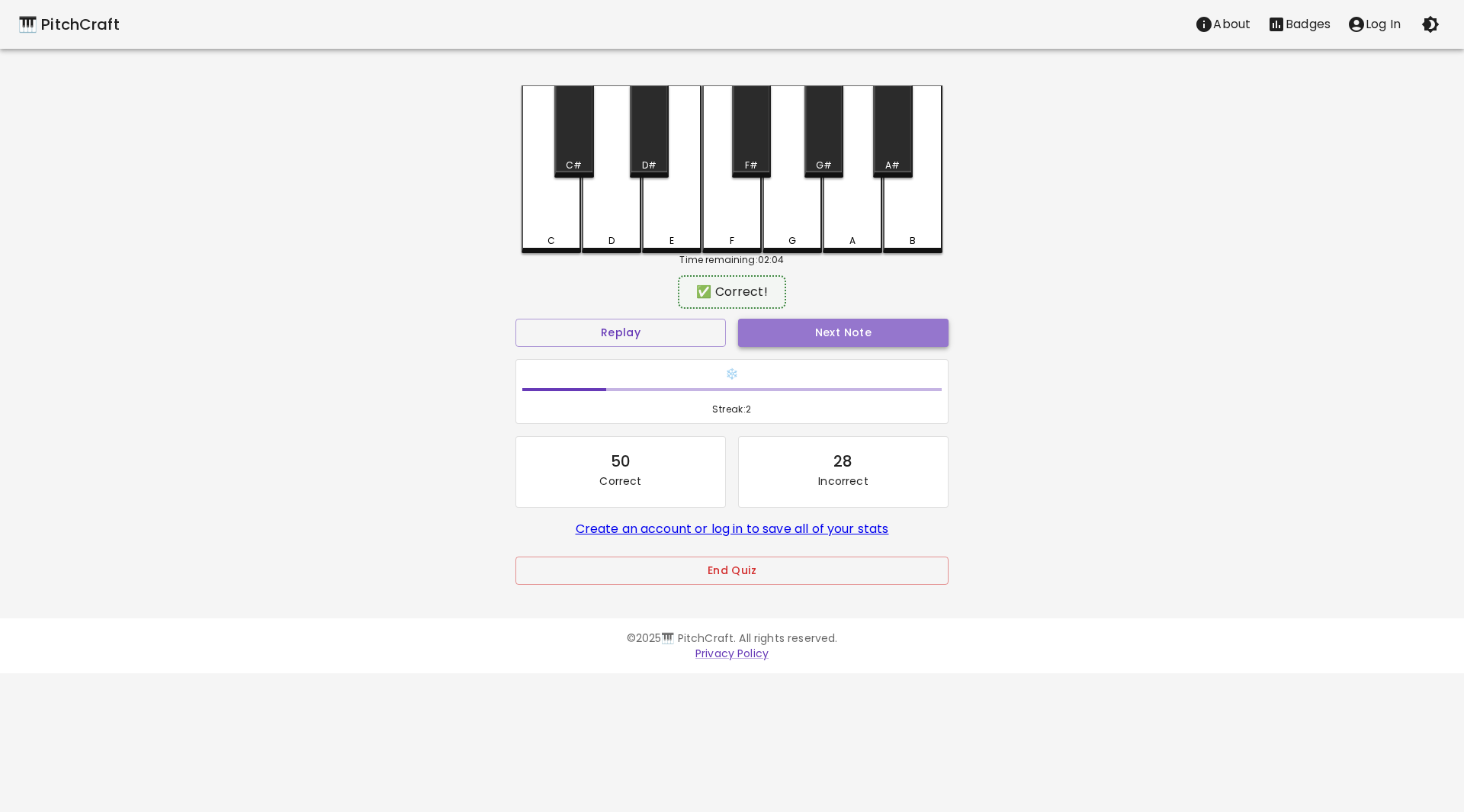
click at [860, 342] on button "Next Note" at bounding box center [843, 332] width 211 height 28
click at [821, 155] on div "G#" at bounding box center [824, 131] width 39 height 92
drag, startPoint x: 756, startPoint y: 157, endPoint x: 773, endPoint y: 176, distance: 25.5
click at [761, 160] on div "F#" at bounding box center [751, 131] width 39 height 92
click at [822, 335] on button "Next Note" at bounding box center [843, 332] width 211 height 28
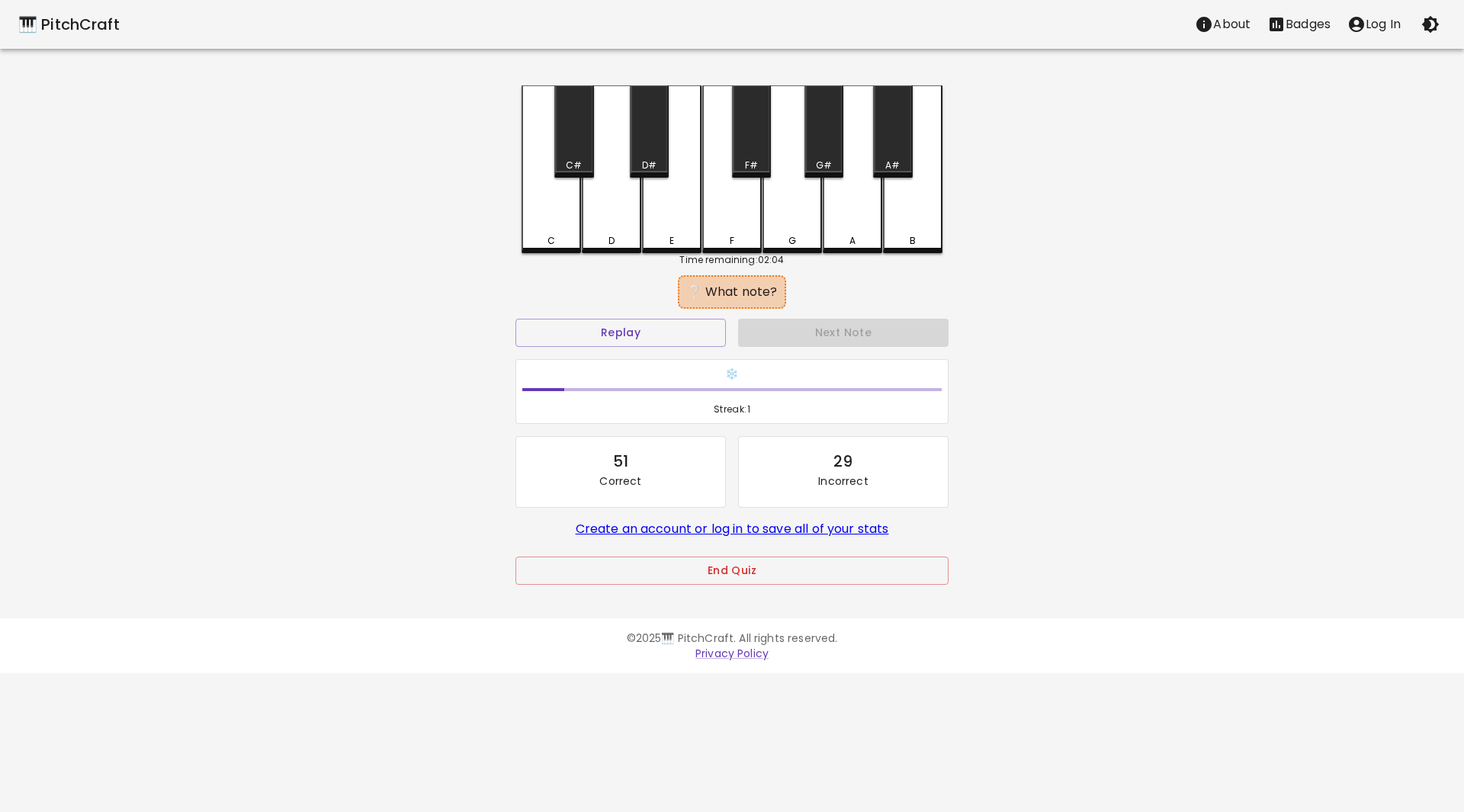
click at [761, 160] on div "F#" at bounding box center [751, 165] width 36 height 14
click at [851, 328] on button "Next Note" at bounding box center [843, 332] width 211 height 28
drag, startPoint x: 799, startPoint y: 199, endPoint x: 832, endPoint y: 161, distance: 50.3
click at [807, 190] on div "G" at bounding box center [791, 167] width 59 height 165
click at [839, 145] on div "G#" at bounding box center [824, 131] width 39 height 92
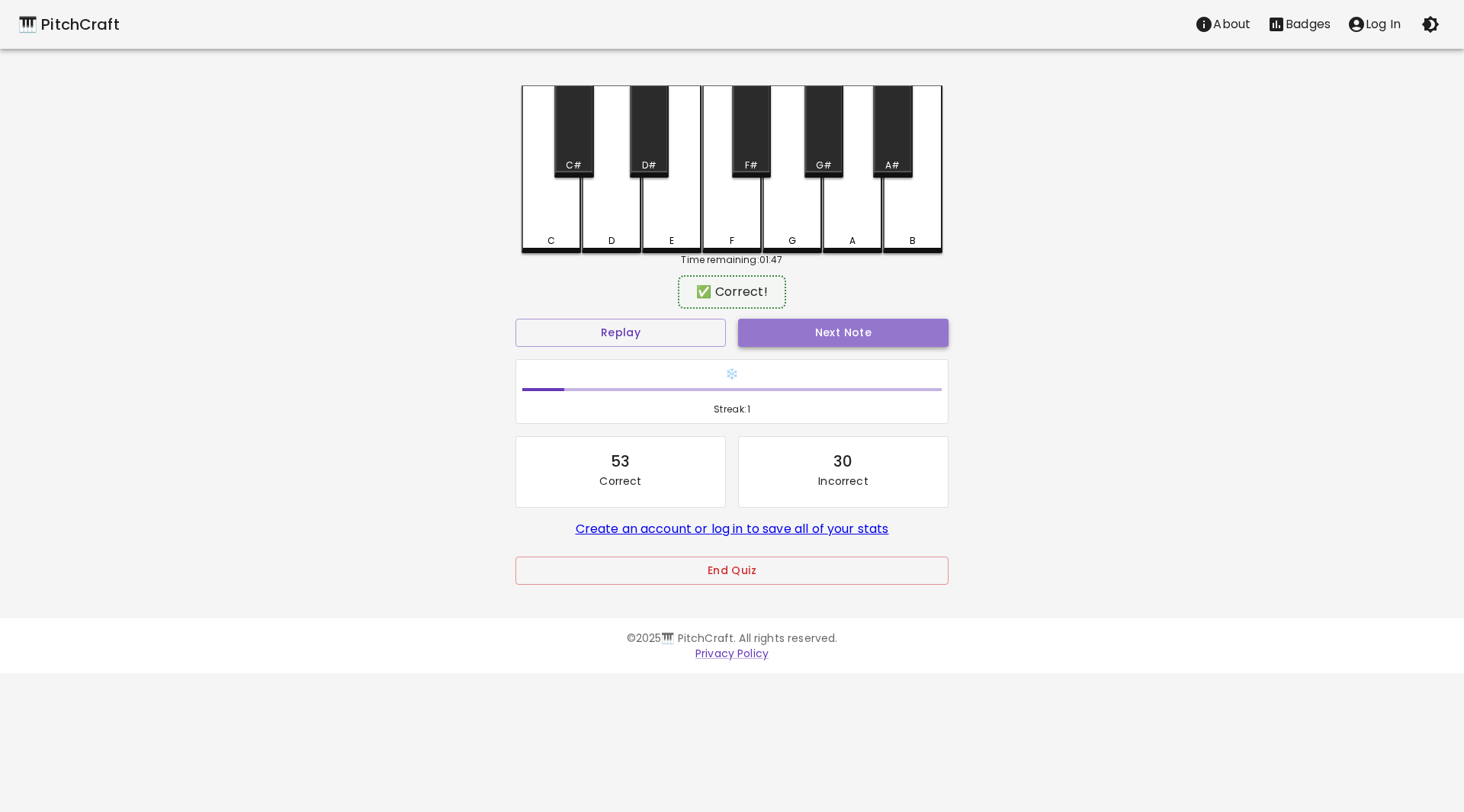
click at [840, 319] on button "Next Note" at bounding box center [843, 332] width 211 height 28
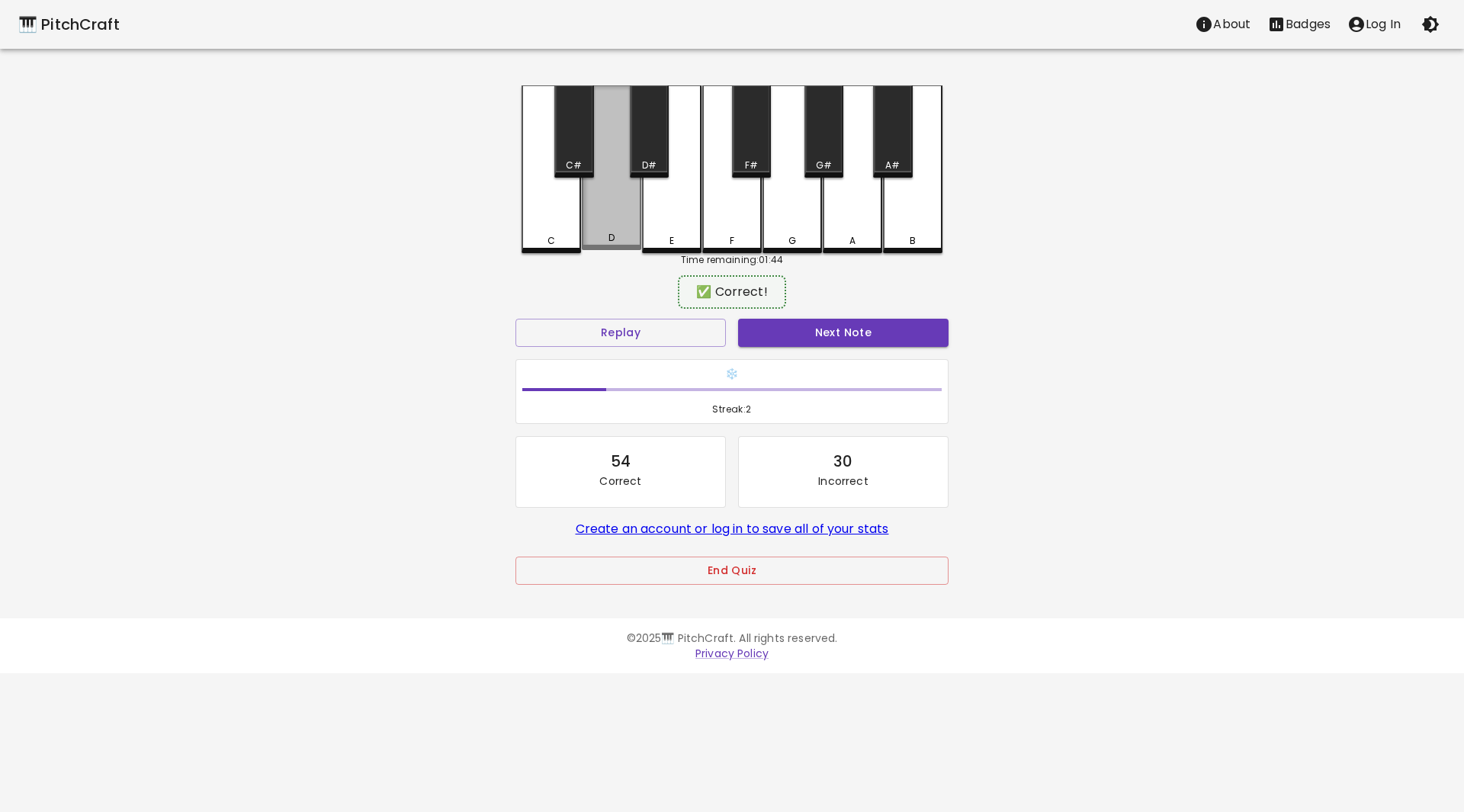
click at [623, 234] on div "D" at bounding box center [611, 167] width 59 height 165
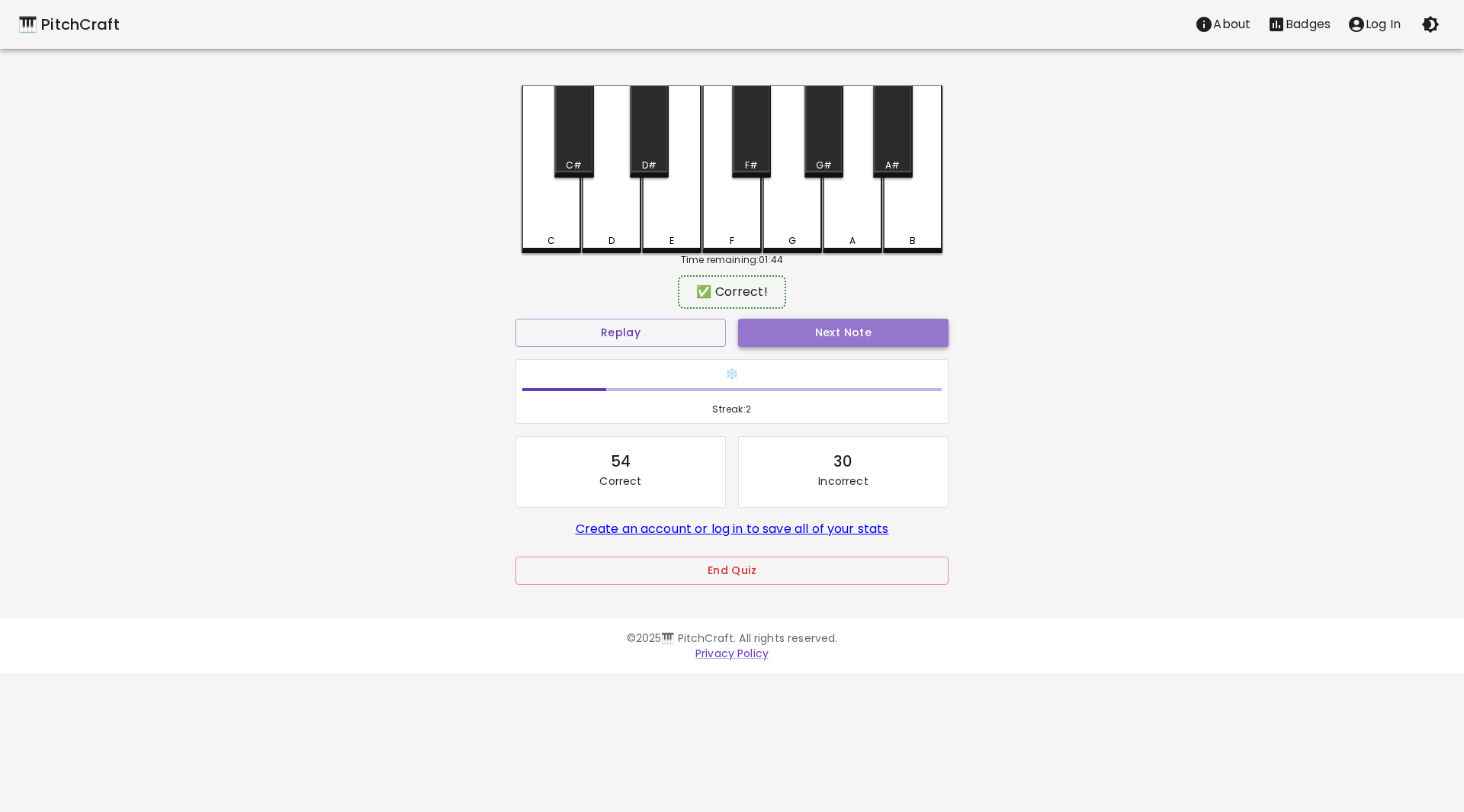
click at [843, 325] on button "Next Note" at bounding box center [843, 332] width 211 height 28
click at [592, 210] on div "D" at bounding box center [611, 169] width 59 height 168
click at [839, 321] on button "Next Note" at bounding box center [843, 332] width 211 height 28
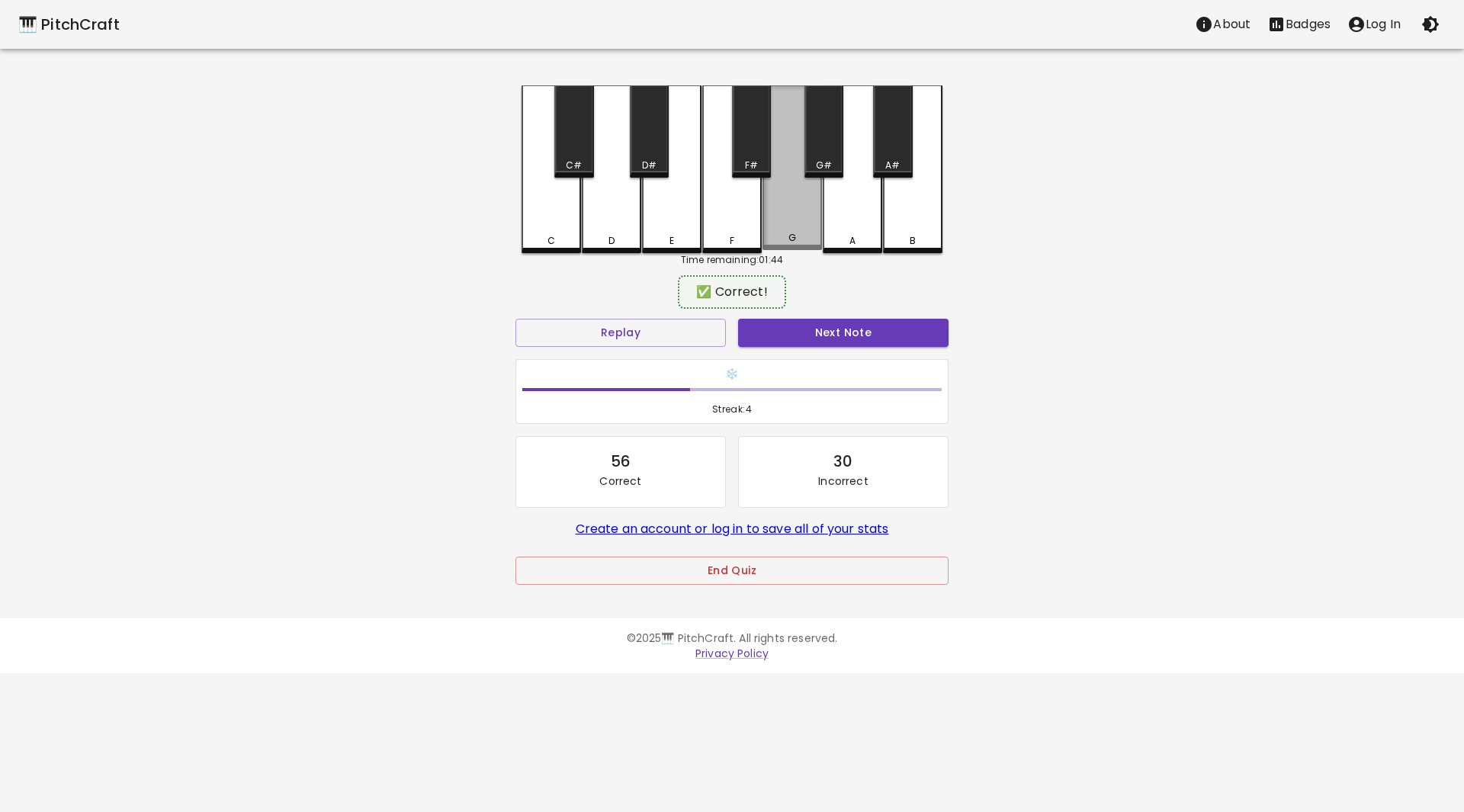
click at [803, 237] on div "G" at bounding box center [792, 237] width 57 height 14
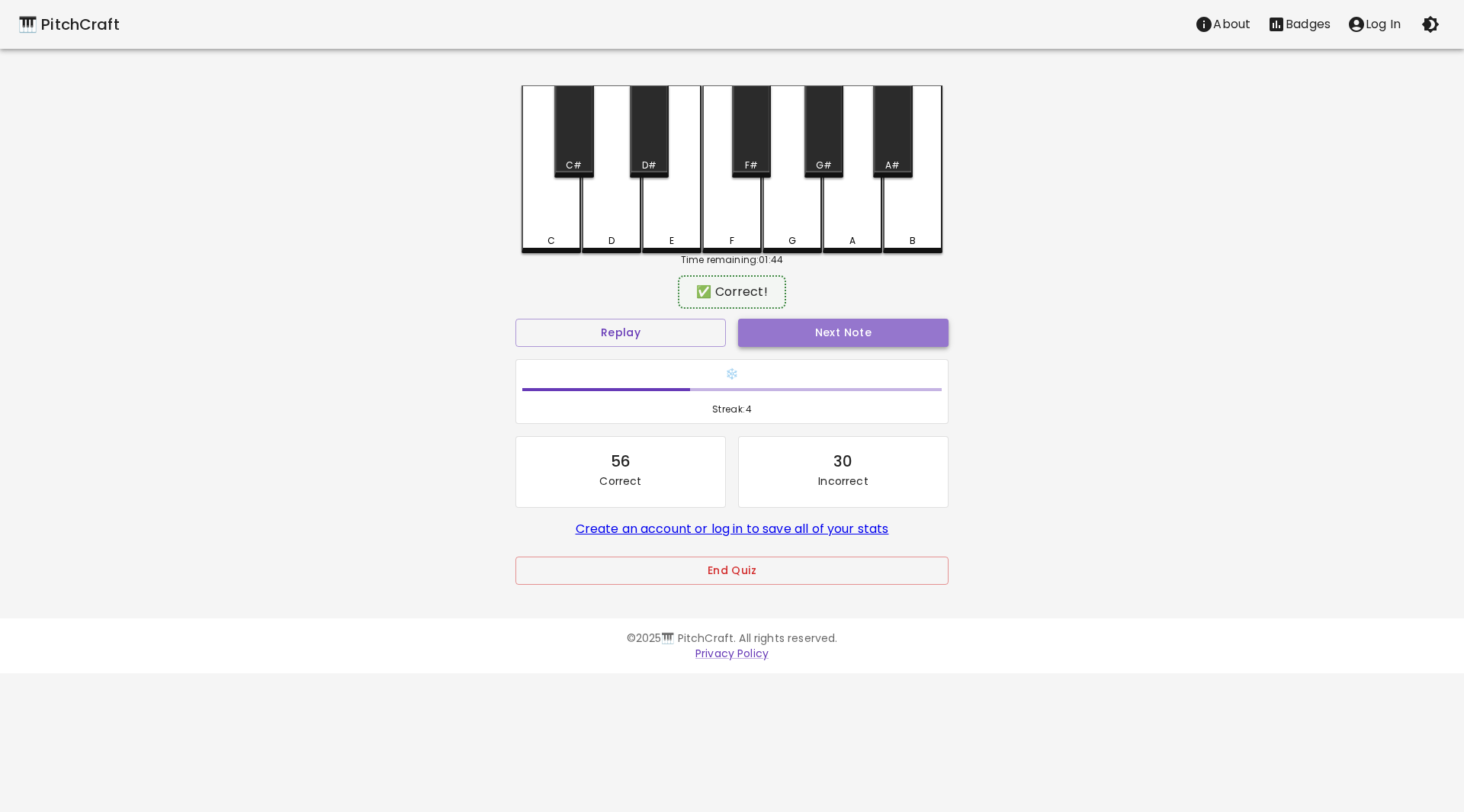
click at [817, 324] on button "Next Note" at bounding box center [843, 332] width 211 height 28
click at [890, 139] on div "A#" at bounding box center [893, 131] width 39 height 92
click at [855, 323] on button "Next Note" at bounding box center [843, 332] width 211 height 28
click at [882, 147] on div "A#" at bounding box center [893, 131] width 39 height 92
click at [851, 326] on button "Next Note" at bounding box center [843, 332] width 211 height 28
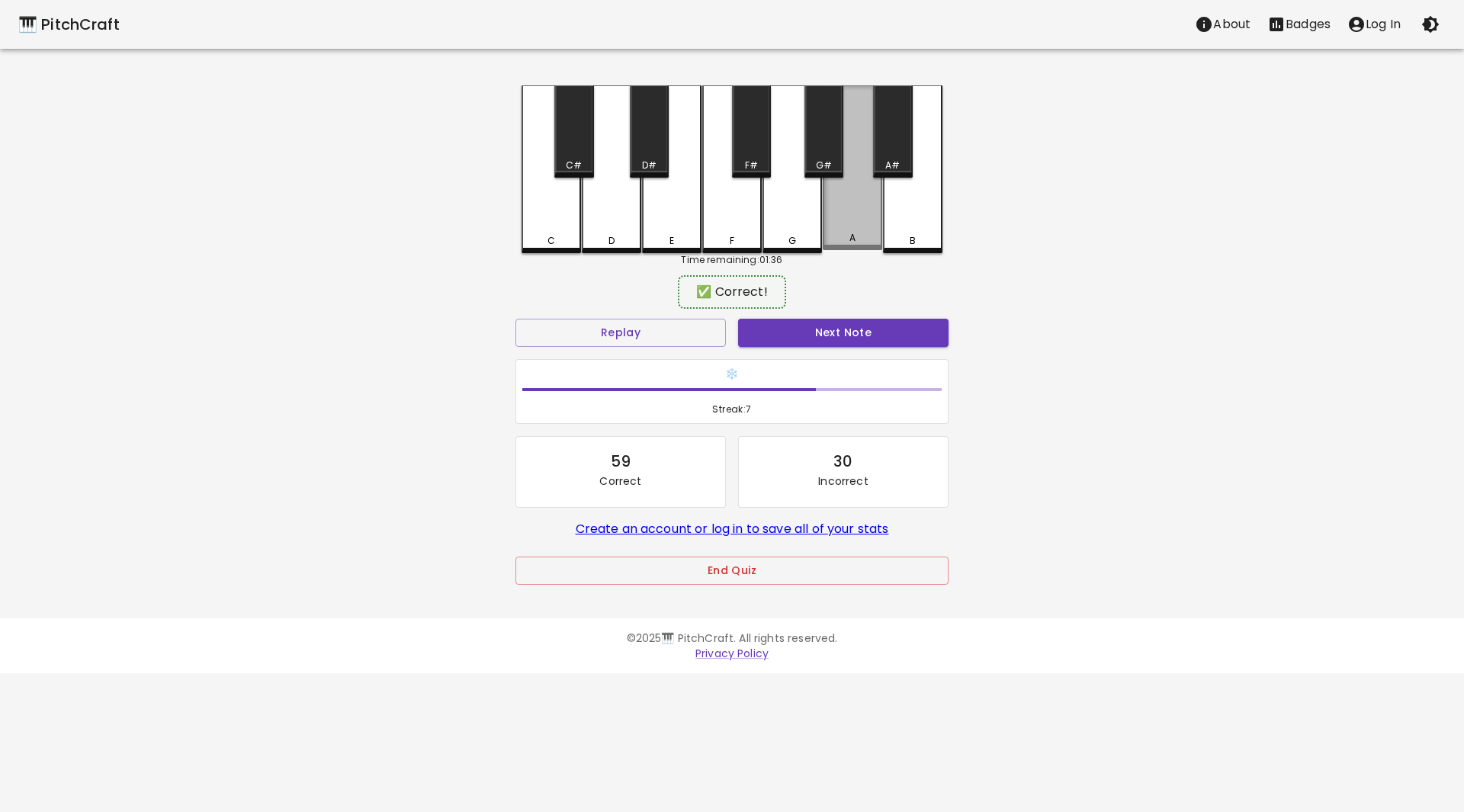
click at [854, 225] on div "A" at bounding box center [852, 167] width 59 height 165
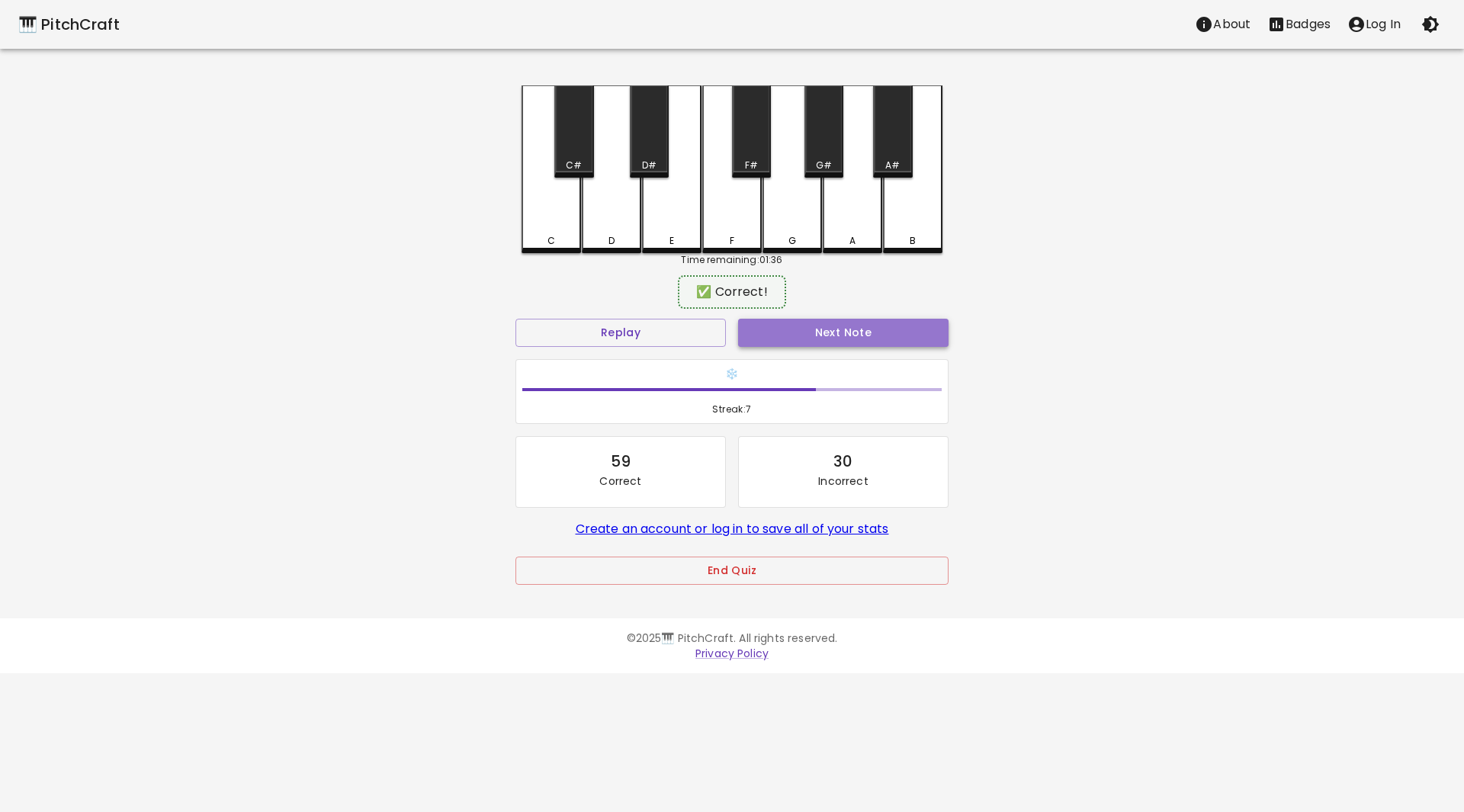
click at [850, 327] on button "Next Note" at bounding box center [843, 332] width 211 height 28
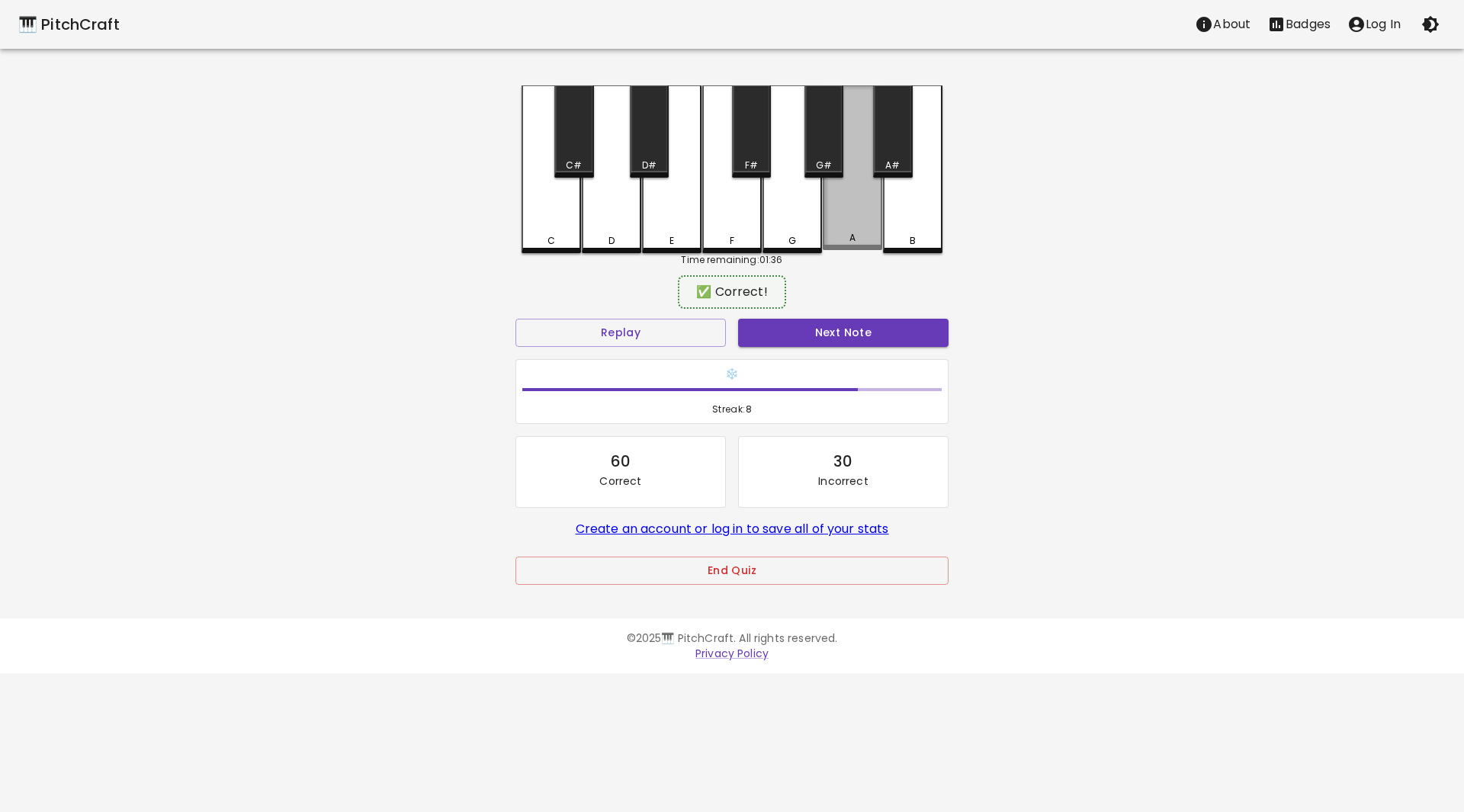
drag, startPoint x: 856, startPoint y: 224, endPoint x: 863, endPoint y: 266, distance: 42.6
click at [856, 226] on div "A" at bounding box center [852, 167] width 59 height 165
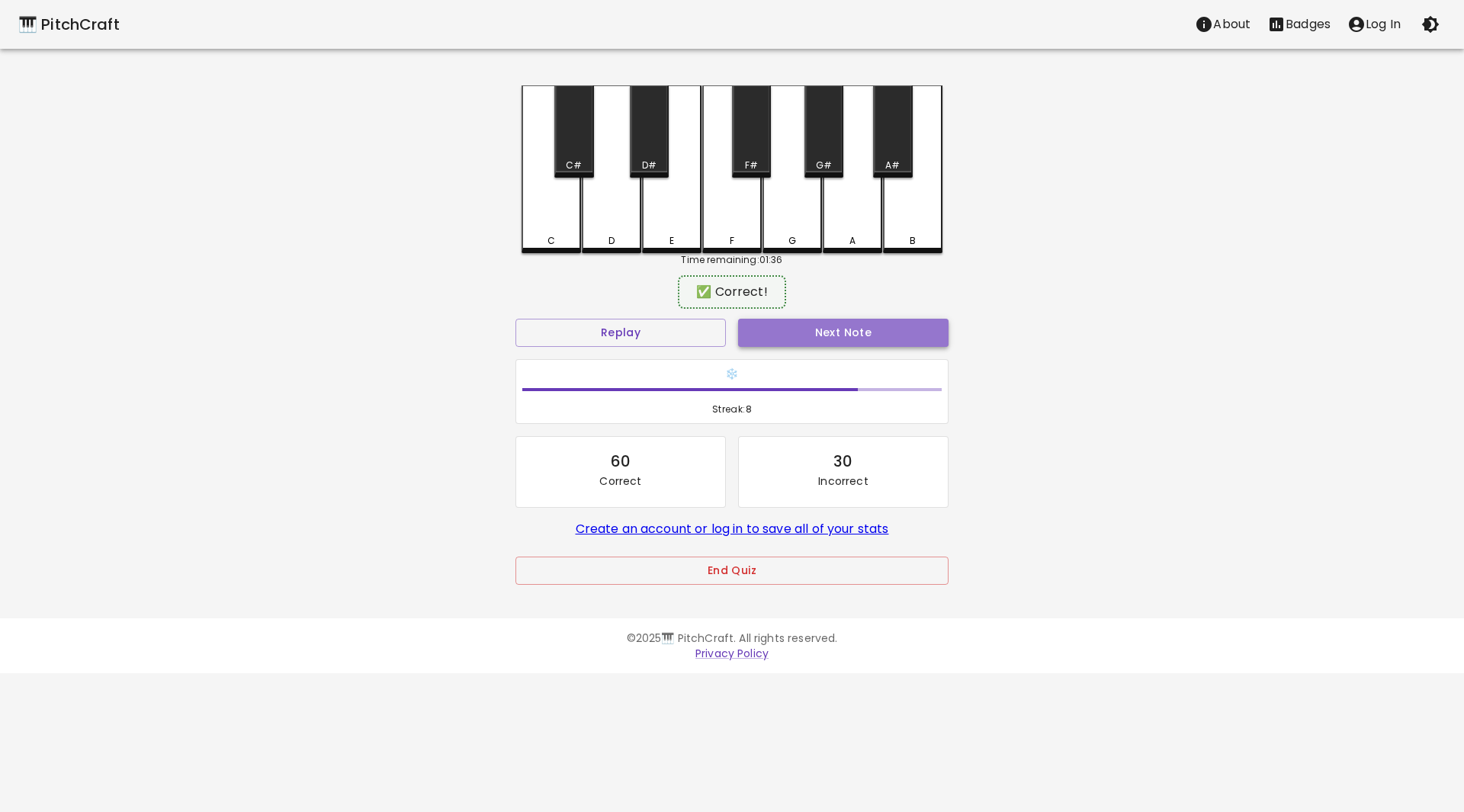
click at [851, 333] on button "Next Note" at bounding box center [843, 332] width 211 height 28
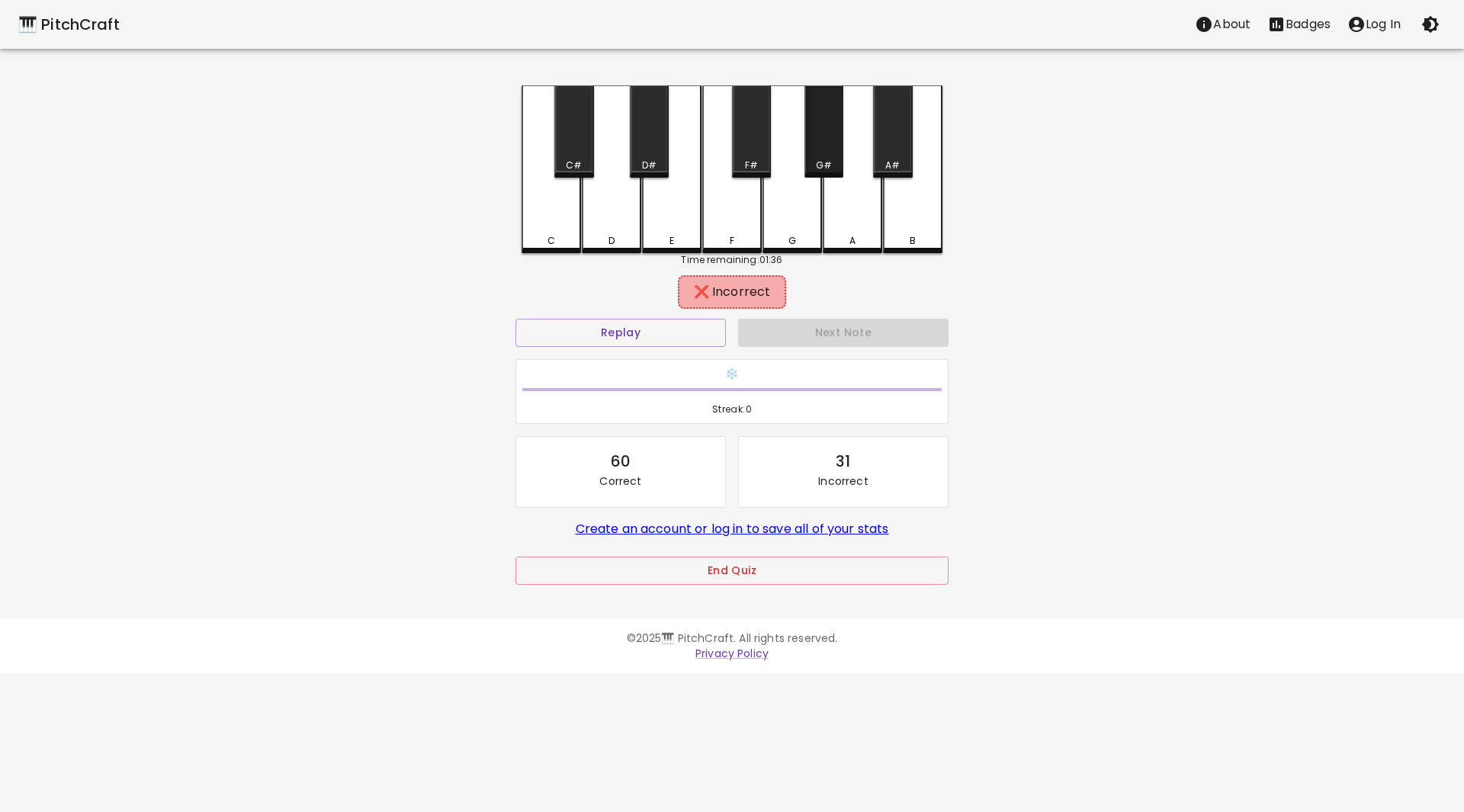
click at [825, 156] on div "G#" at bounding box center [824, 131] width 39 height 92
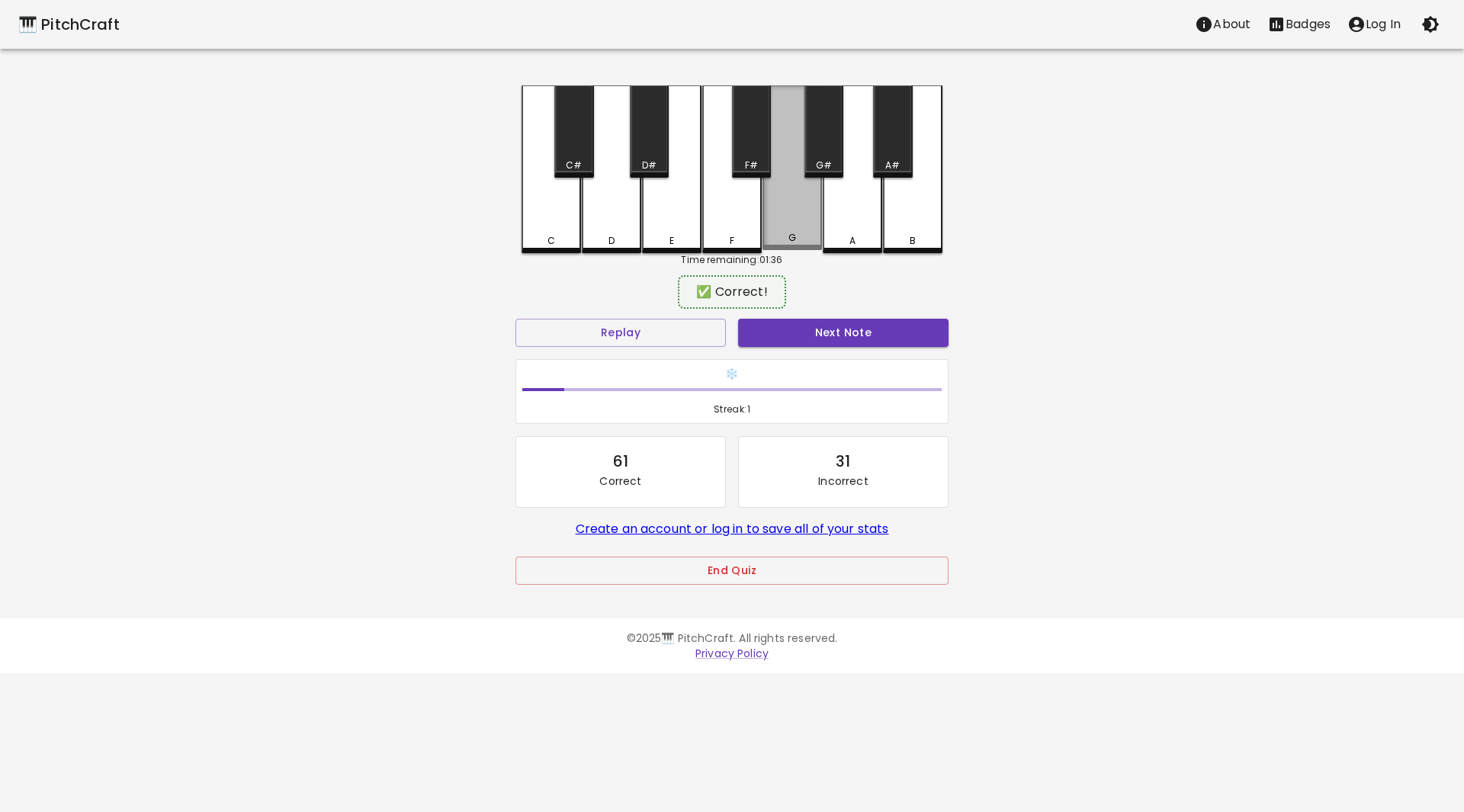
drag, startPoint x: 798, startPoint y: 243, endPoint x: 824, endPoint y: 278, distance: 43.6
click at [801, 245] on div "G" at bounding box center [791, 167] width 59 height 165
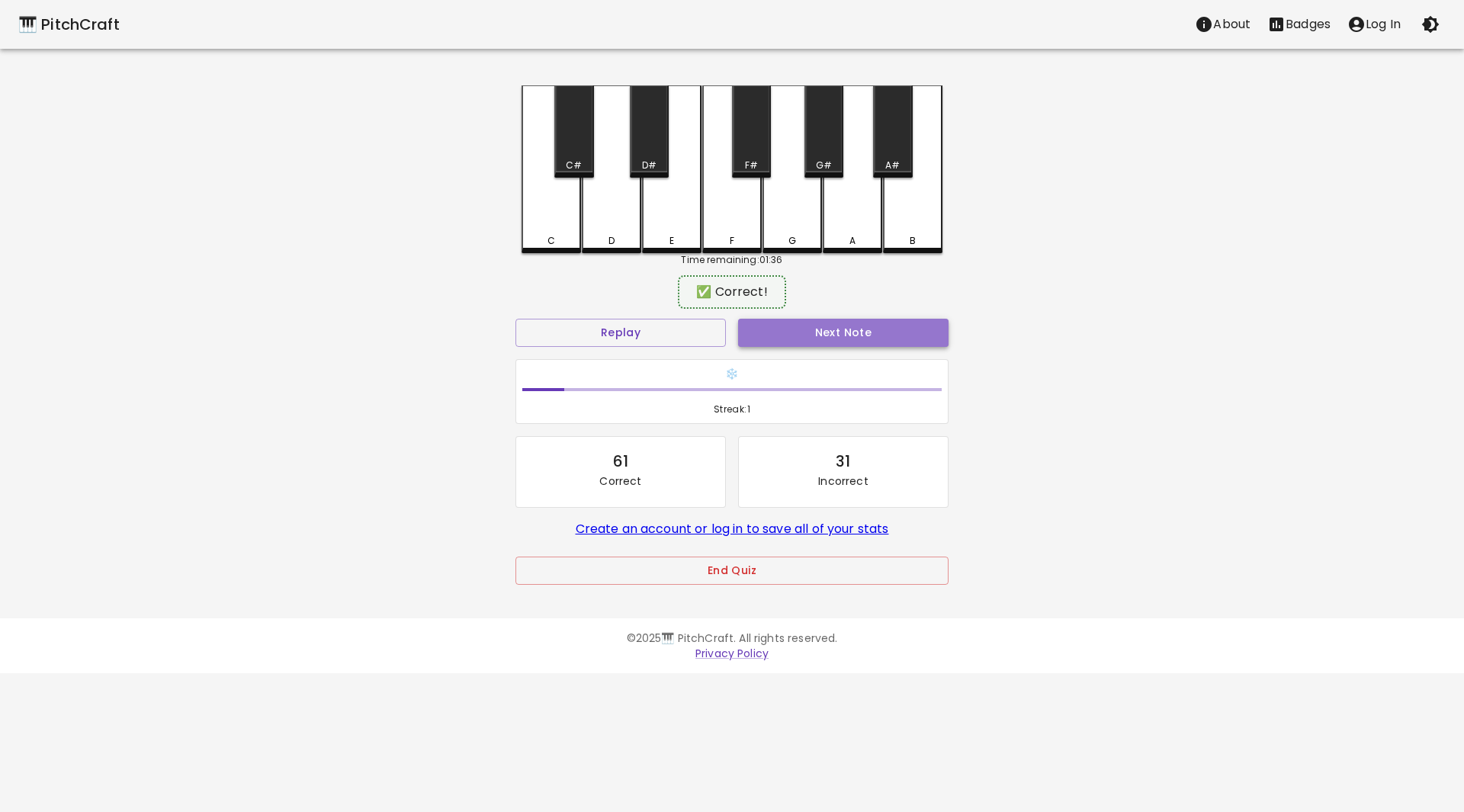
click at [841, 335] on button "Next Note" at bounding box center [843, 332] width 211 height 28
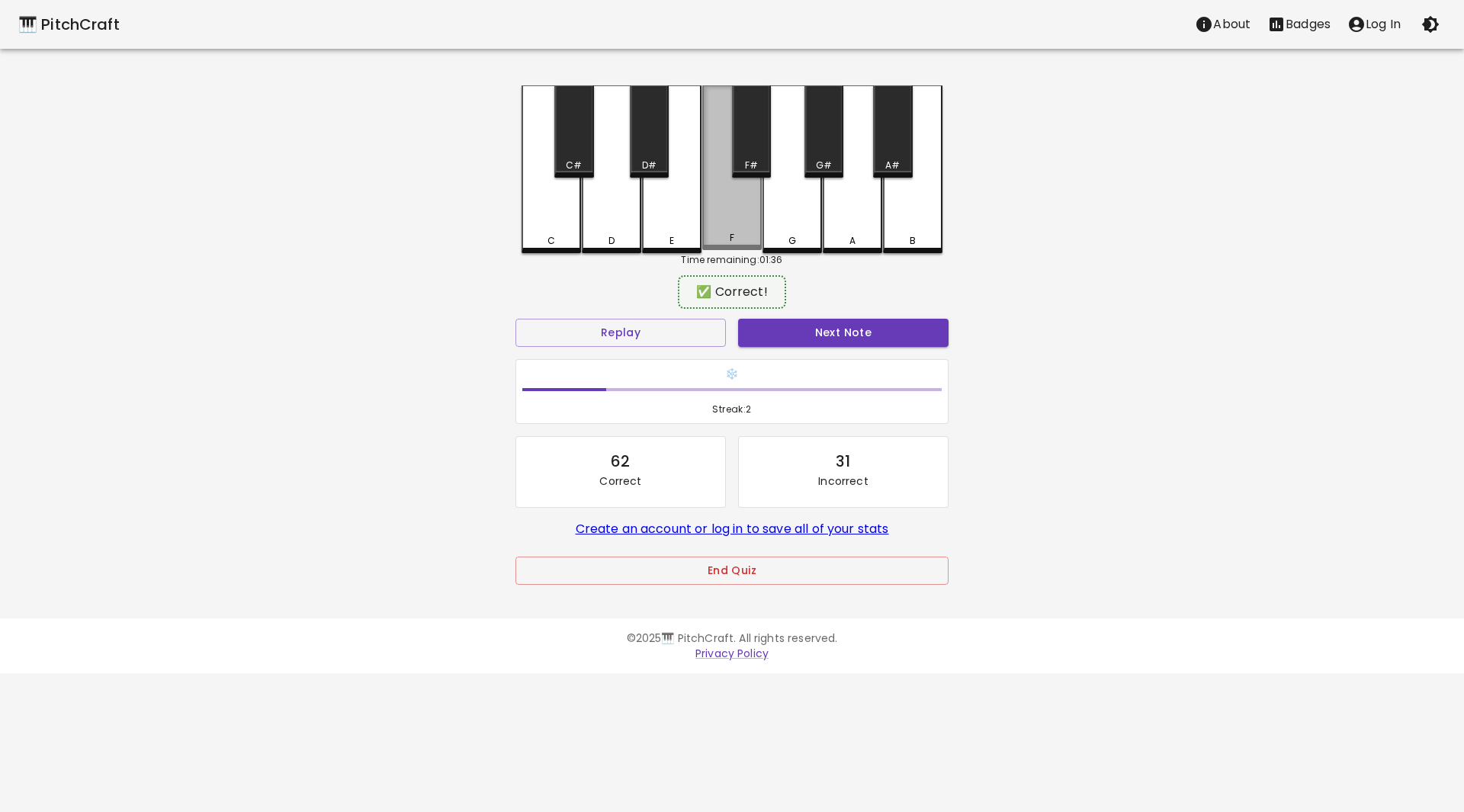
drag, startPoint x: 738, startPoint y: 227, endPoint x: 780, endPoint y: 255, distance: 50.5
click at [756, 237] on div "F" at bounding box center [731, 167] width 59 height 165
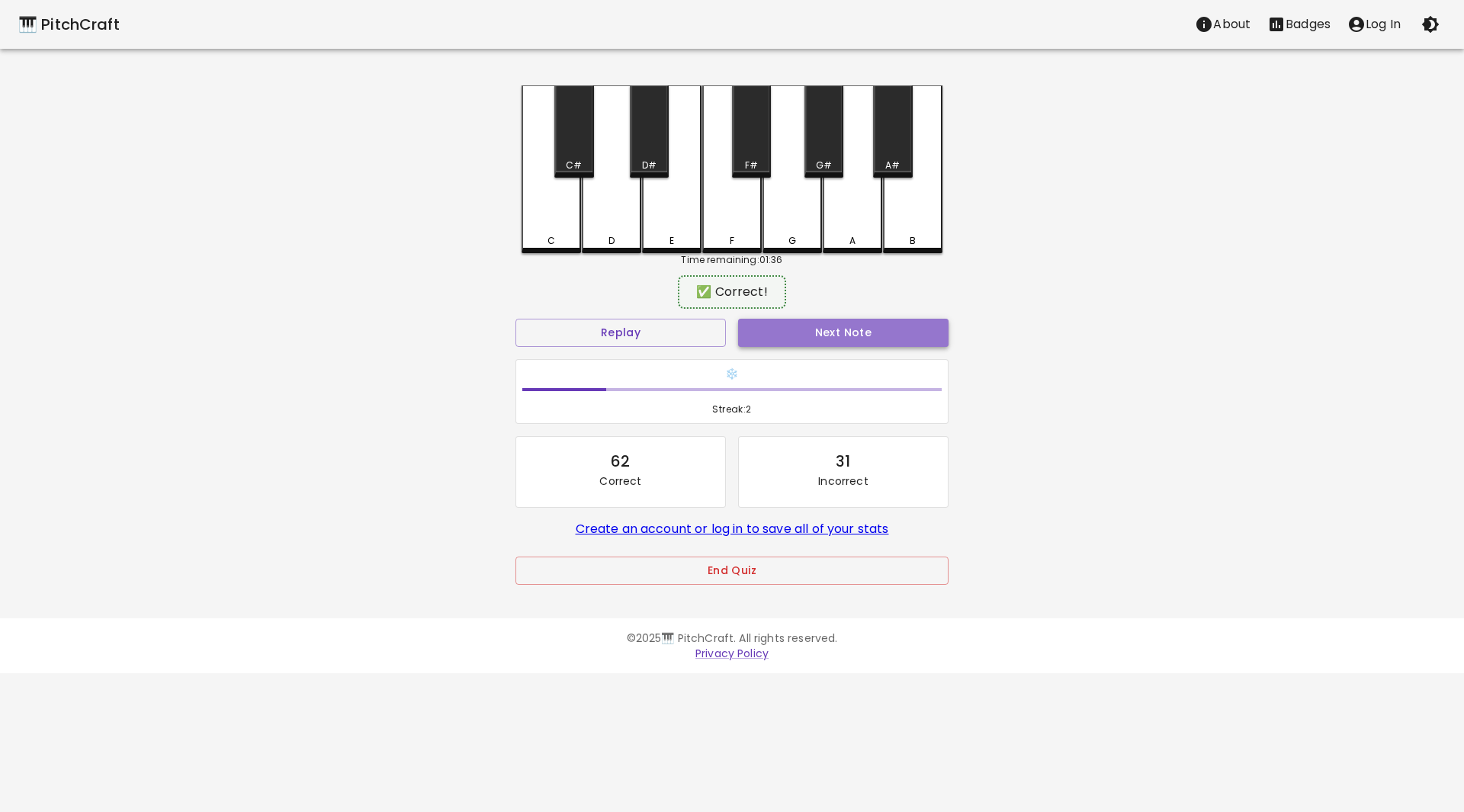
click at [832, 331] on button "Next Note" at bounding box center [843, 332] width 211 height 28
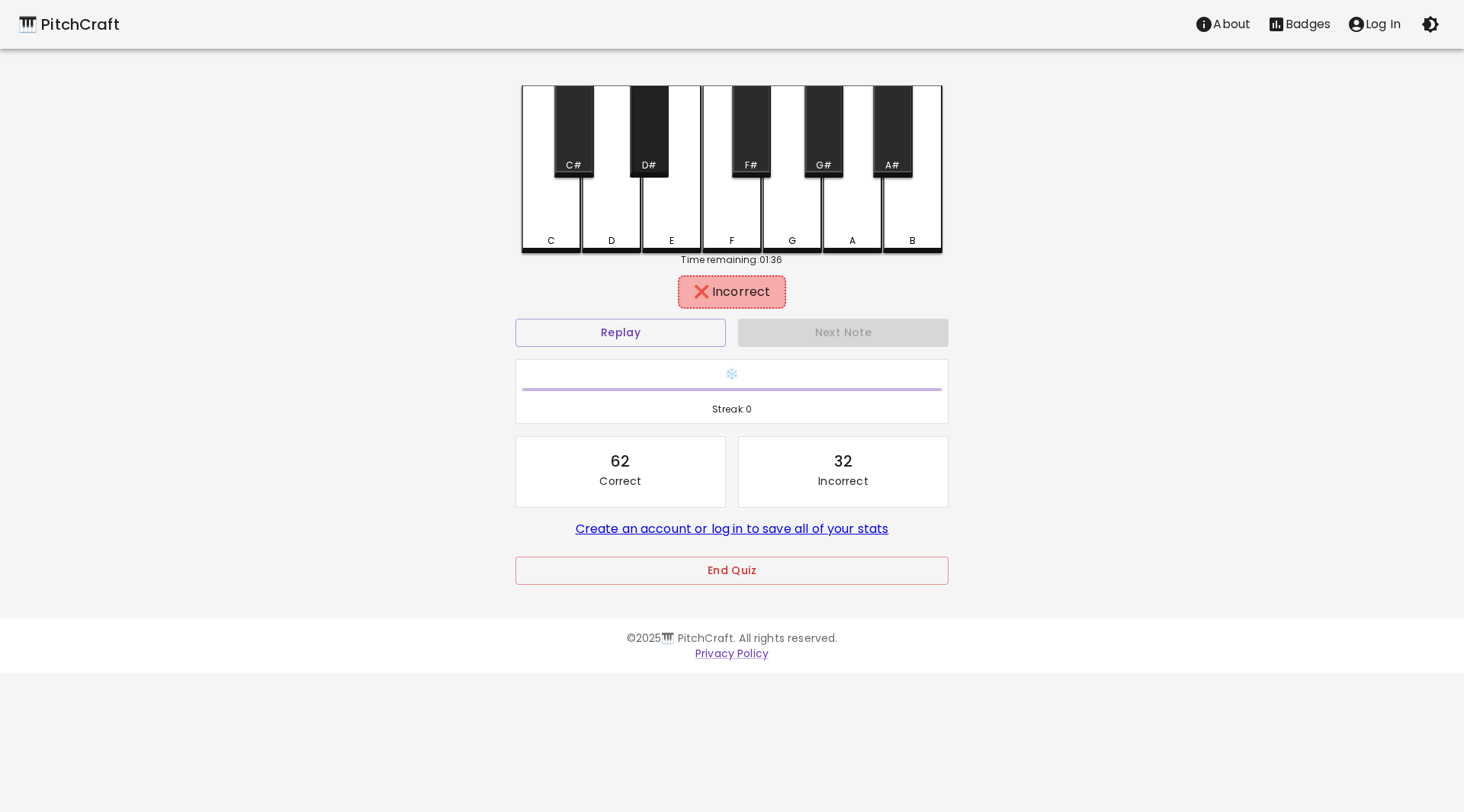
click at [646, 152] on div "D#" at bounding box center [649, 131] width 39 height 92
click at [610, 234] on div "D" at bounding box center [611, 237] width 6 height 14
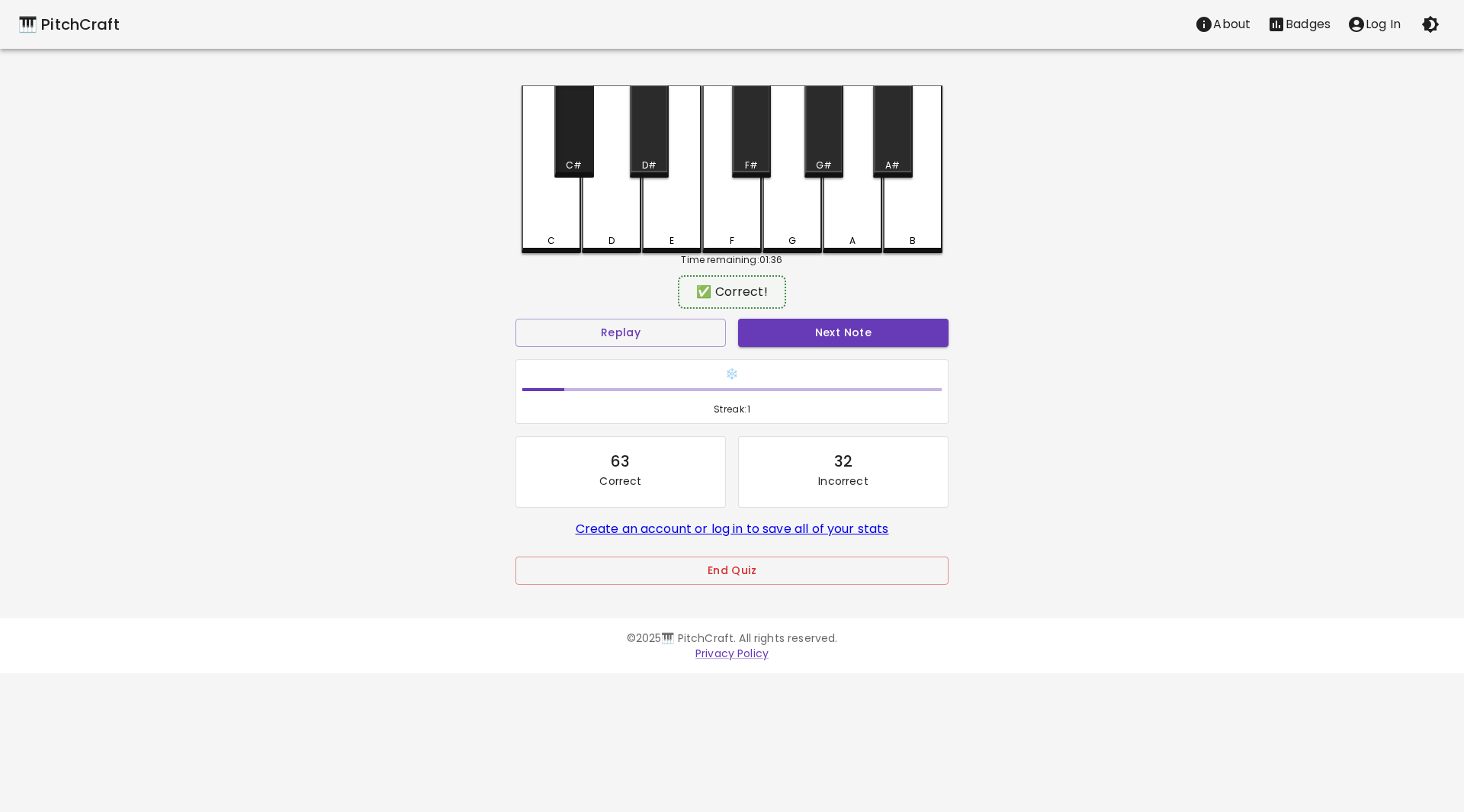
drag, startPoint x: 567, startPoint y: 135, endPoint x: 657, endPoint y: 220, distance: 123.8
click at [582, 151] on div "C#" at bounding box center [574, 131] width 39 height 92
click at [799, 319] on button "Next Note" at bounding box center [843, 332] width 211 height 28
drag, startPoint x: 647, startPoint y: 155, endPoint x: 679, endPoint y: 178, distance: 39.4
click at [649, 157] on div "D#" at bounding box center [649, 131] width 39 height 92
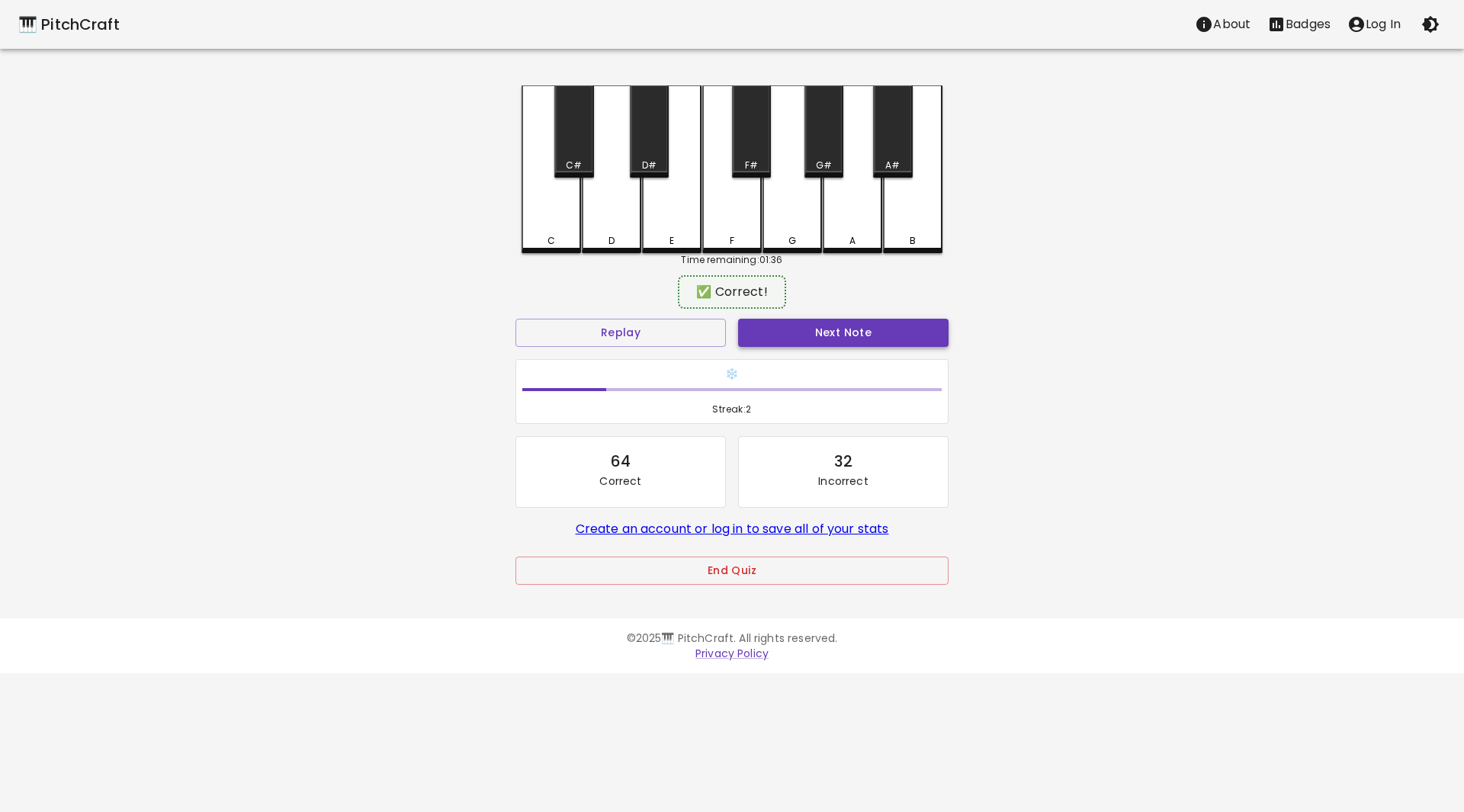
click at [837, 335] on button "Next Note" at bounding box center [843, 332] width 211 height 28
click at [912, 212] on div "B" at bounding box center [912, 167] width 59 height 165
click at [875, 329] on button "Next Note" at bounding box center [843, 332] width 211 height 28
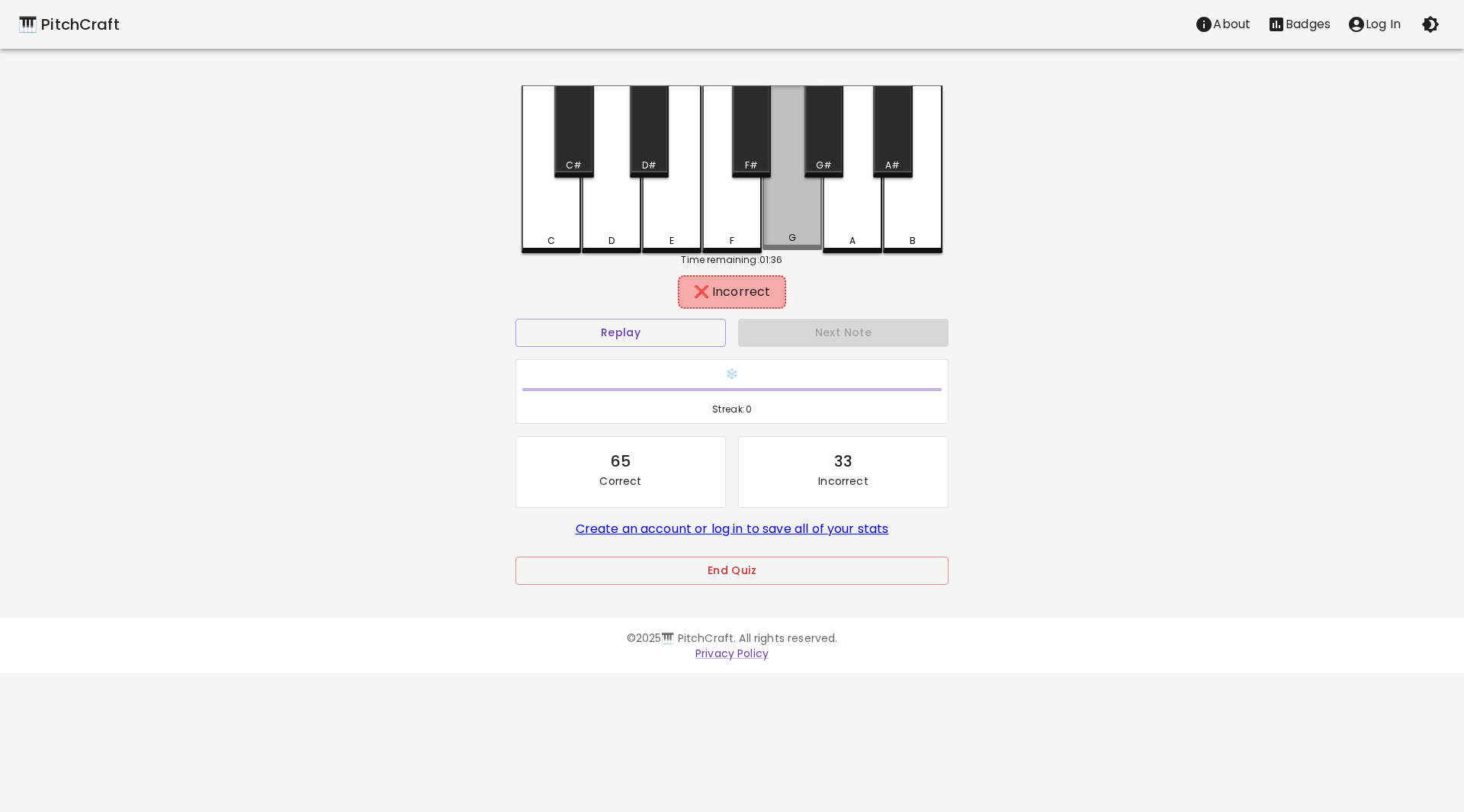
click at [787, 212] on div "G" at bounding box center [791, 167] width 59 height 165
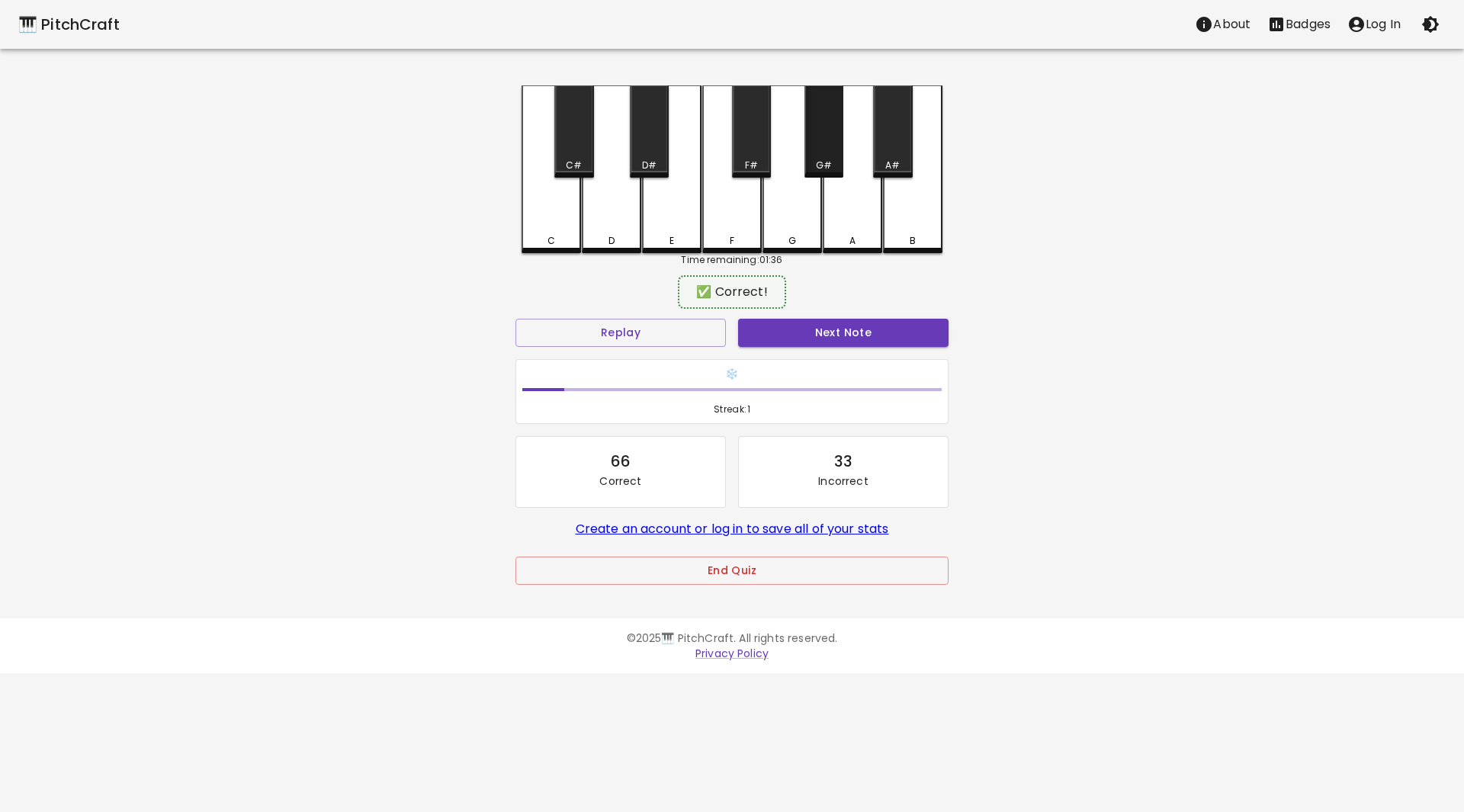
click at [814, 147] on div "G#" at bounding box center [824, 131] width 39 height 92
click at [836, 330] on button "Next Note" at bounding box center [843, 332] width 211 height 28
click at [903, 206] on div "B" at bounding box center [912, 167] width 59 height 165
click at [867, 322] on button "Next Note" at bounding box center [843, 332] width 211 height 28
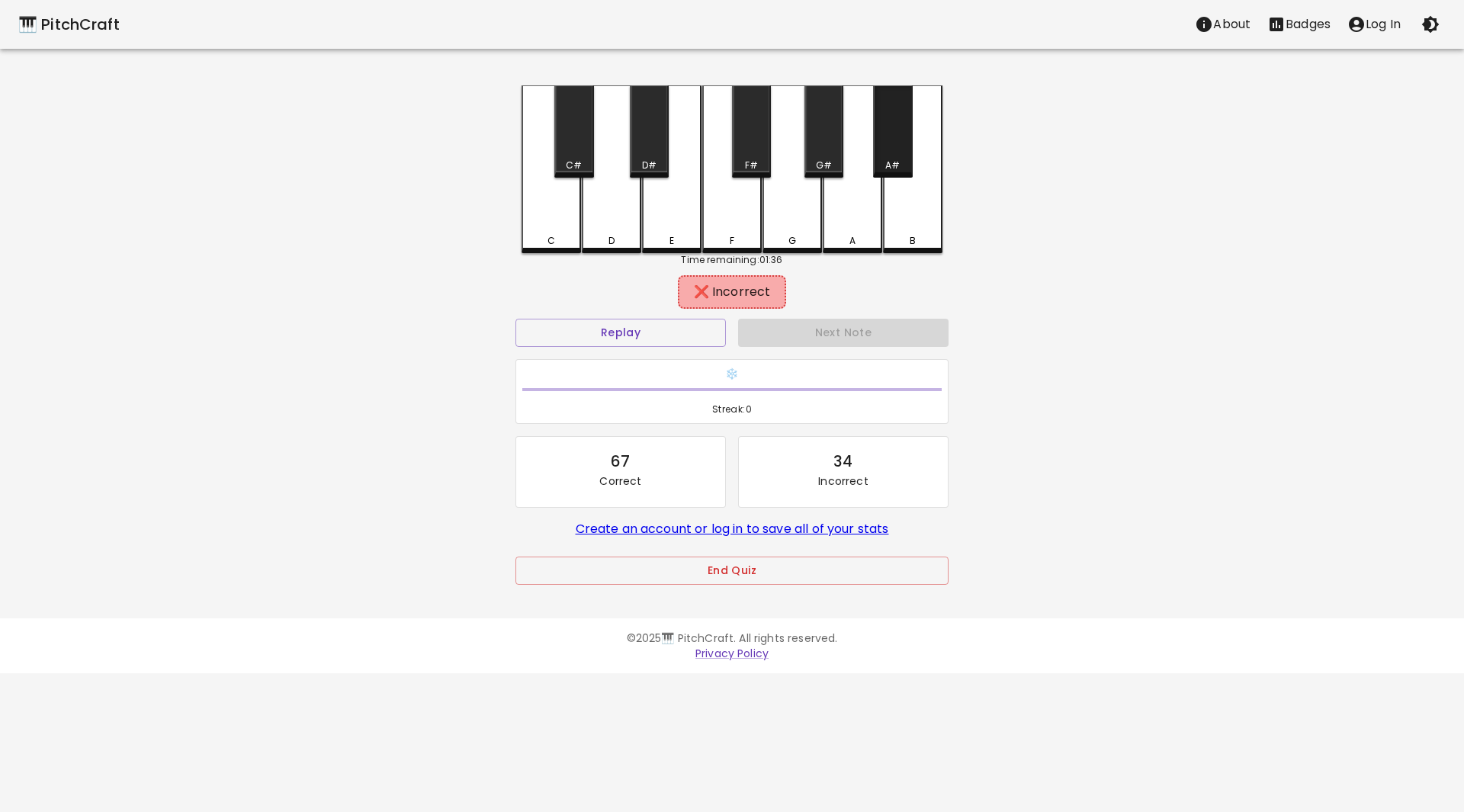
click at [890, 165] on div "A#" at bounding box center [893, 165] width 15 height 14
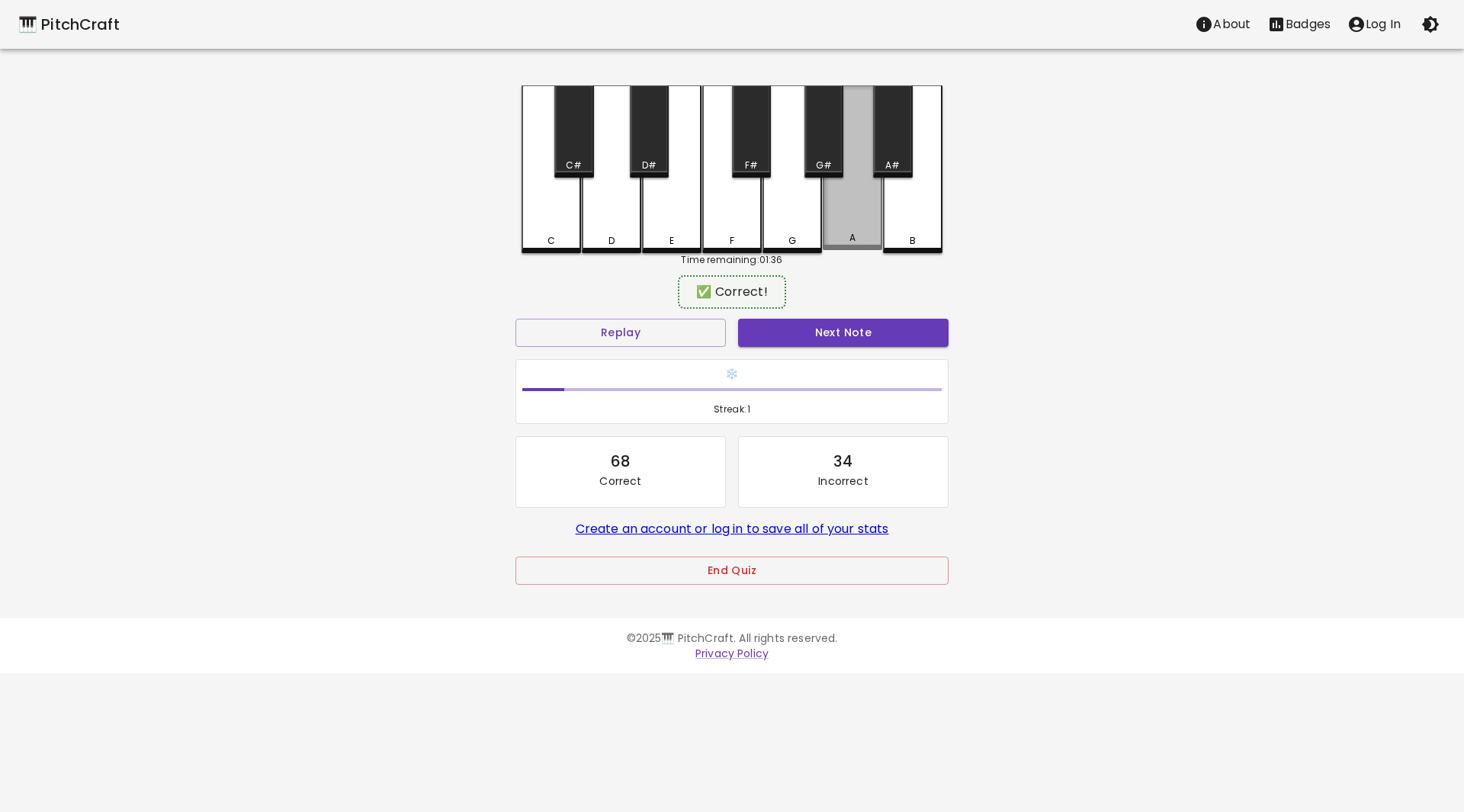
drag, startPoint x: 861, startPoint y: 218, endPoint x: 863, endPoint y: 321, distance: 103.0
click at [863, 222] on div "A" at bounding box center [852, 167] width 59 height 165
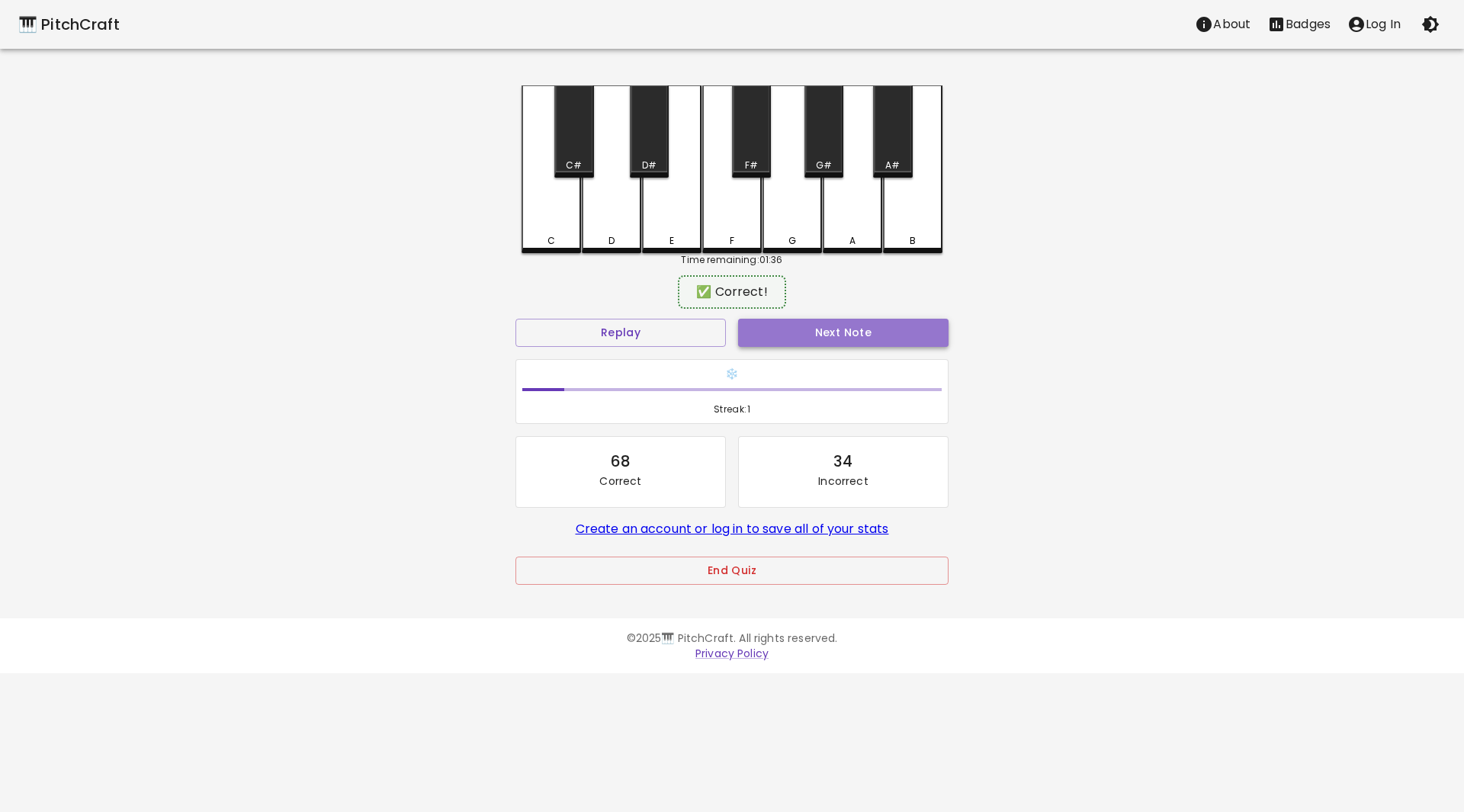
click at [856, 331] on button "Next Note" at bounding box center [843, 332] width 211 height 28
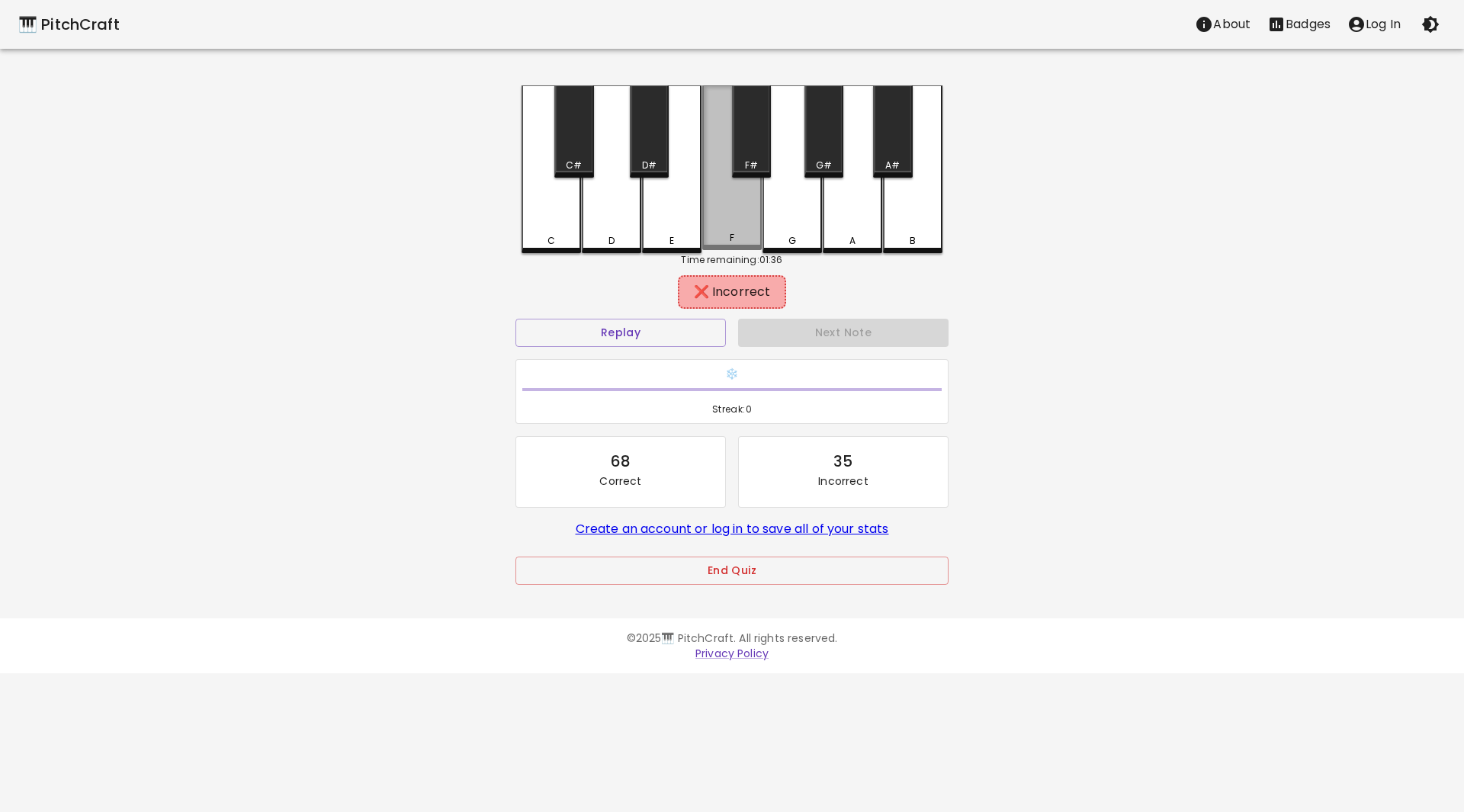
drag, startPoint x: 727, startPoint y: 210, endPoint x: 746, endPoint y: 147, distance: 65.8
click at [732, 195] on div "F" at bounding box center [731, 167] width 59 height 165
drag, startPoint x: 748, startPoint y: 135, endPoint x: 781, endPoint y: 199, distance: 72.0
click at [749, 135] on div "F#" at bounding box center [751, 131] width 39 height 92
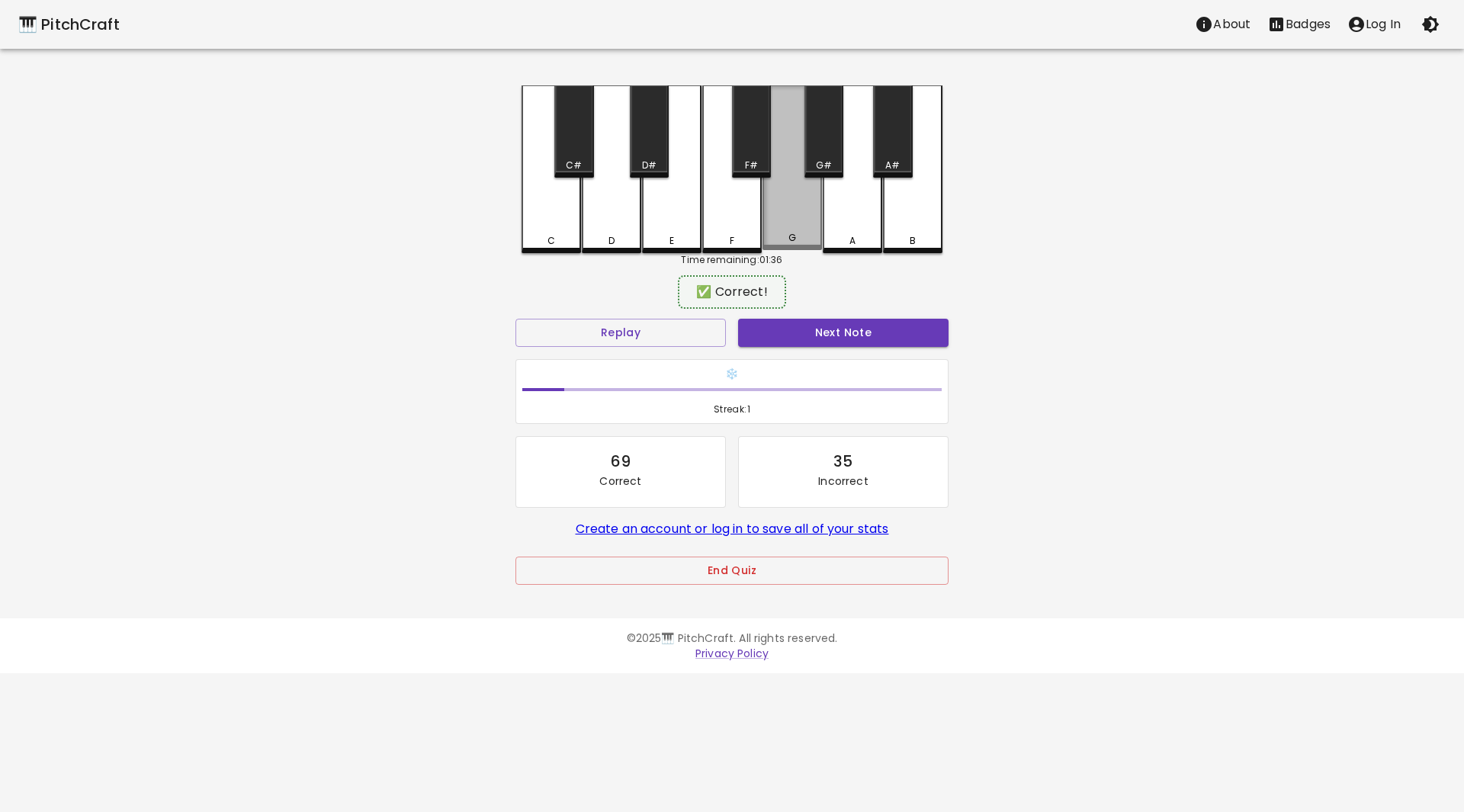
drag, startPoint x: 784, startPoint y: 205, endPoint x: 813, endPoint y: 311, distance: 109.9
click at [784, 207] on div "G" at bounding box center [791, 167] width 59 height 165
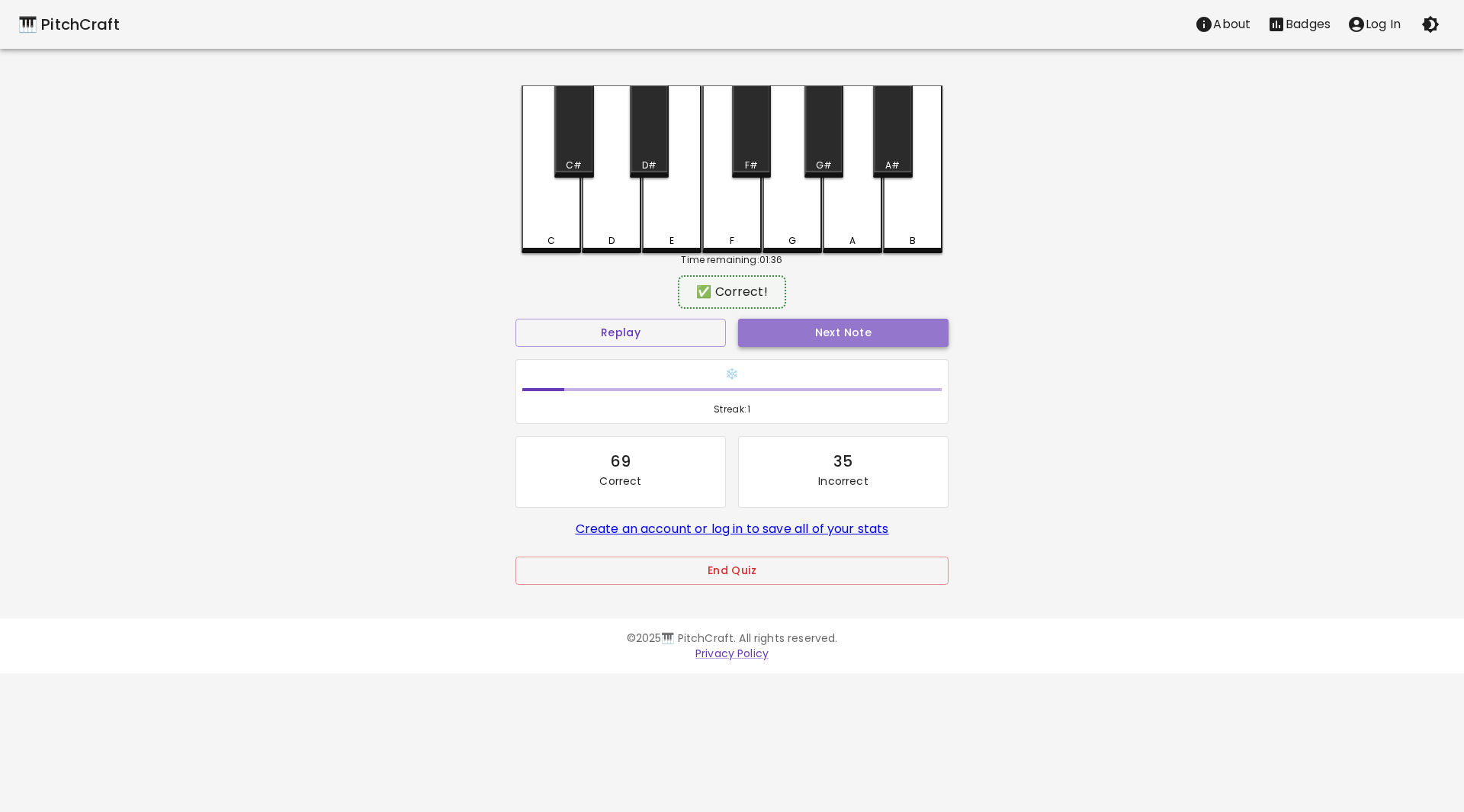
click at [817, 335] on button "Next Note" at bounding box center [843, 332] width 211 height 28
drag, startPoint x: 749, startPoint y: 154, endPoint x: 786, endPoint y: 264, distance: 116.1
click at [755, 164] on div "F#" at bounding box center [751, 131] width 39 height 92
click at [788, 327] on button "Next Note" at bounding box center [843, 332] width 211 height 28
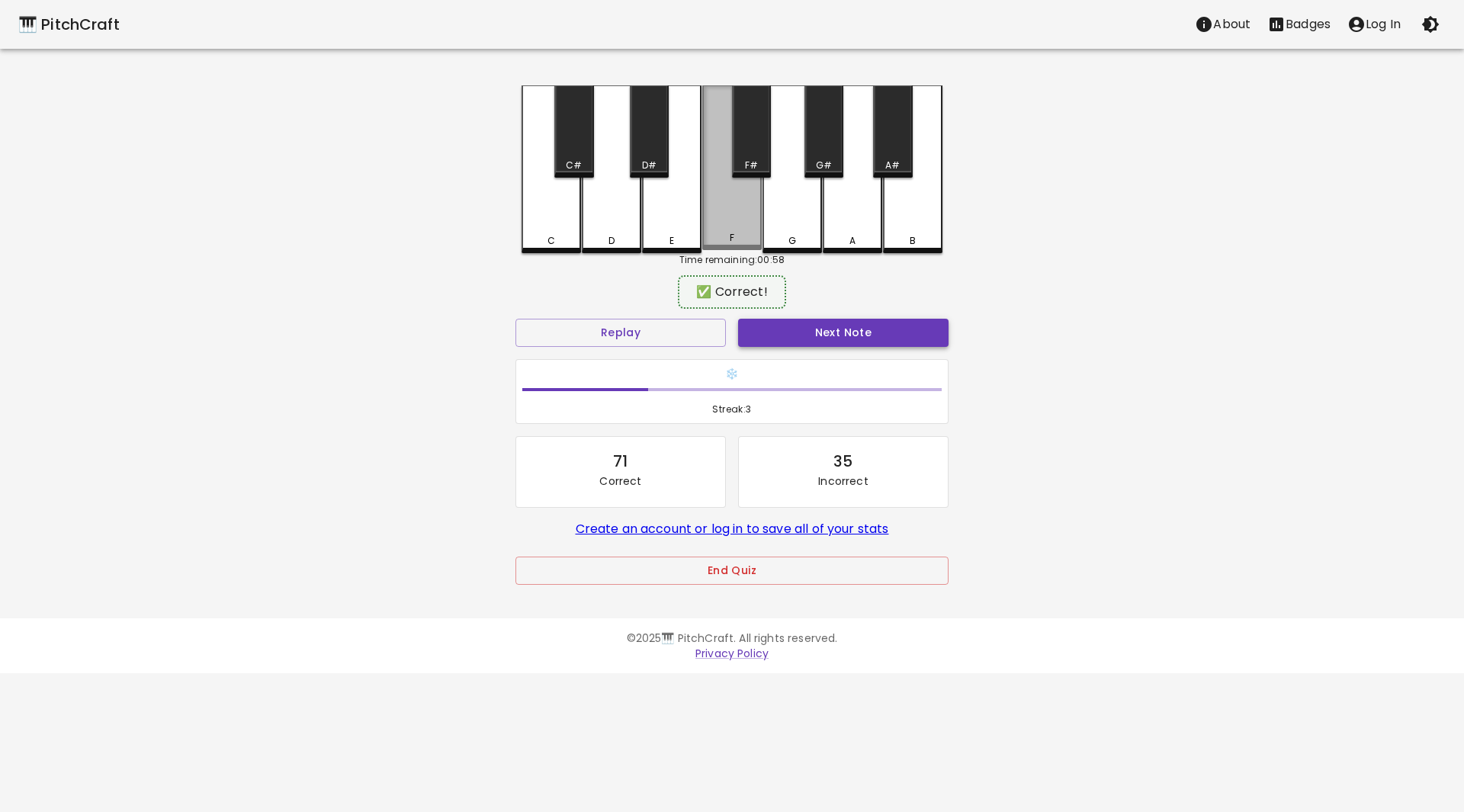
drag, startPoint x: 727, startPoint y: 207, endPoint x: 801, endPoint y: 326, distance: 140.1
click at [734, 214] on div "F" at bounding box center [731, 167] width 59 height 165
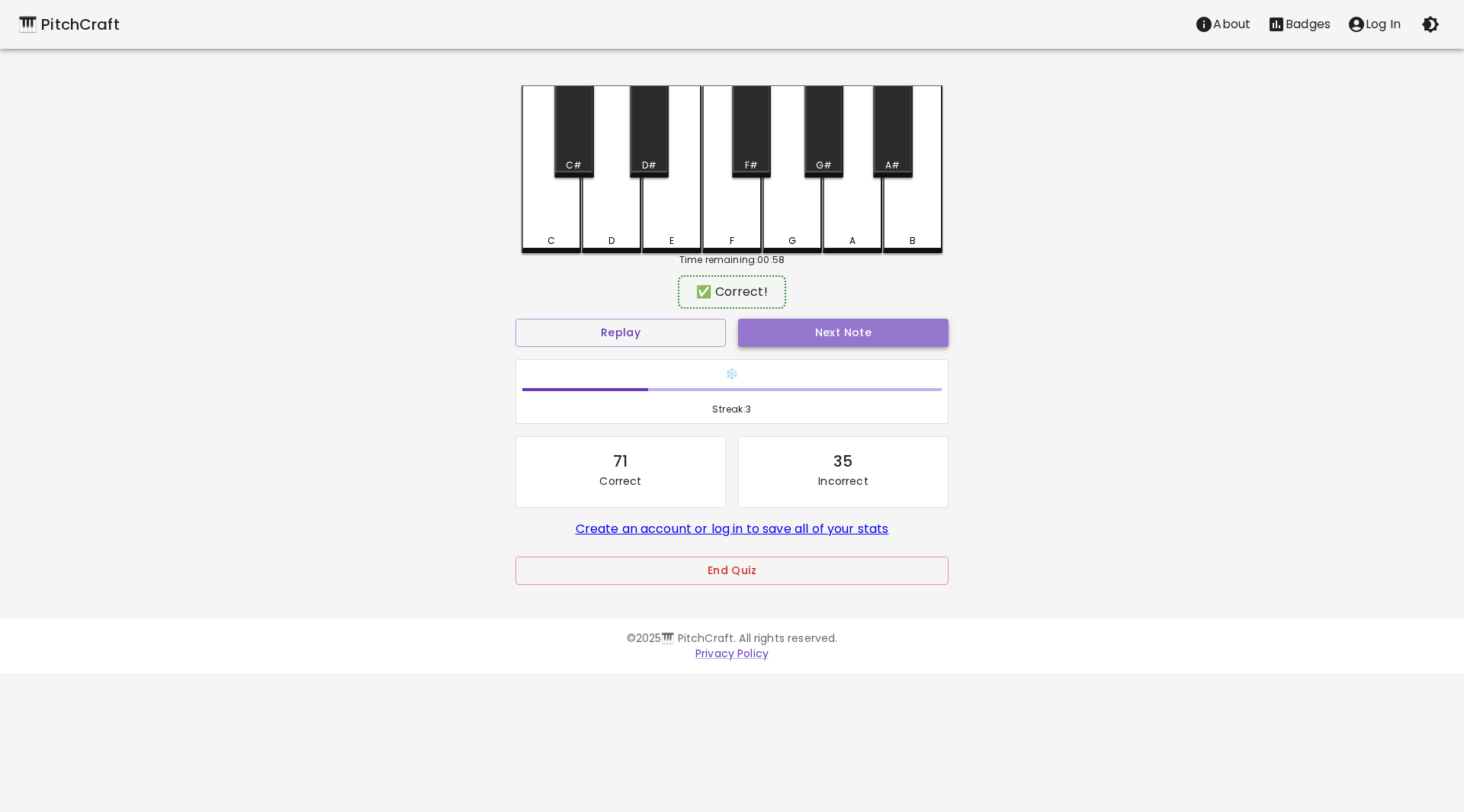
click at [801, 327] on button "Next Note" at bounding box center [843, 332] width 211 height 28
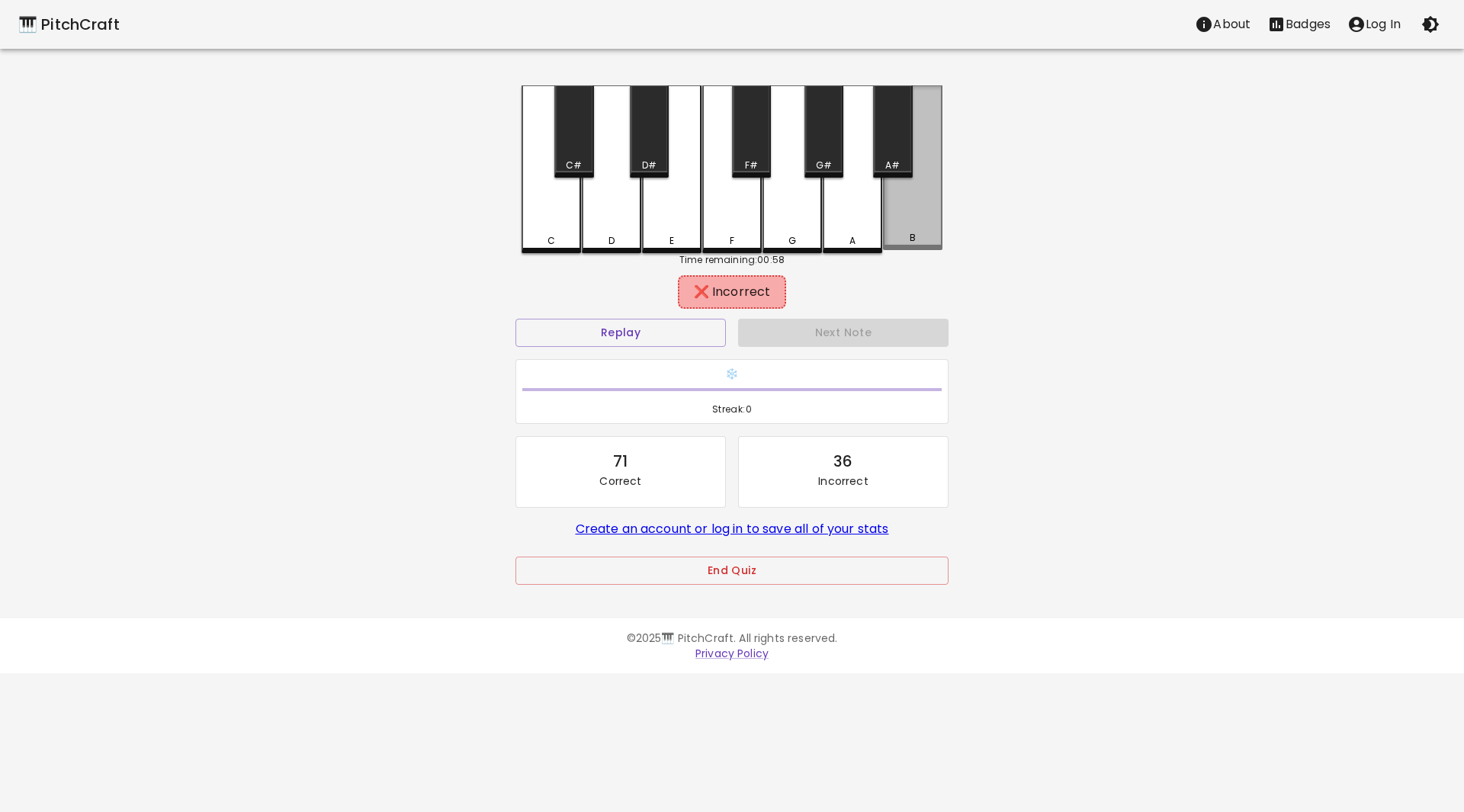
drag, startPoint x: 914, startPoint y: 200, endPoint x: 890, endPoint y: 138, distance: 66.5
click at [909, 186] on div "B" at bounding box center [912, 167] width 59 height 165
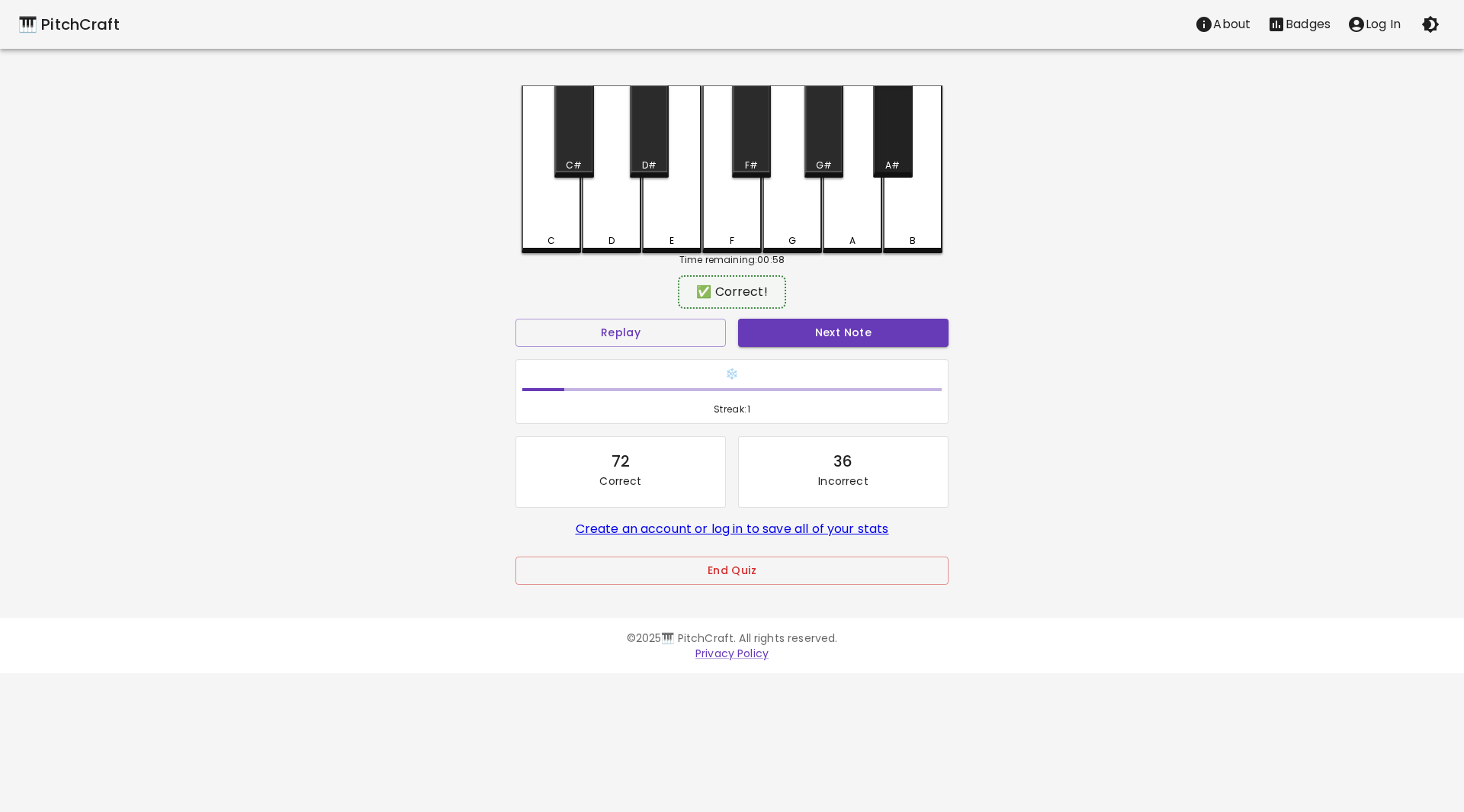
drag, startPoint x: 890, startPoint y: 138, endPoint x: 892, endPoint y: 246, distance: 108.0
click at [890, 142] on div "A#" at bounding box center [893, 131] width 39 height 92
click at [855, 332] on button "Next Note" at bounding box center [843, 332] width 211 height 28
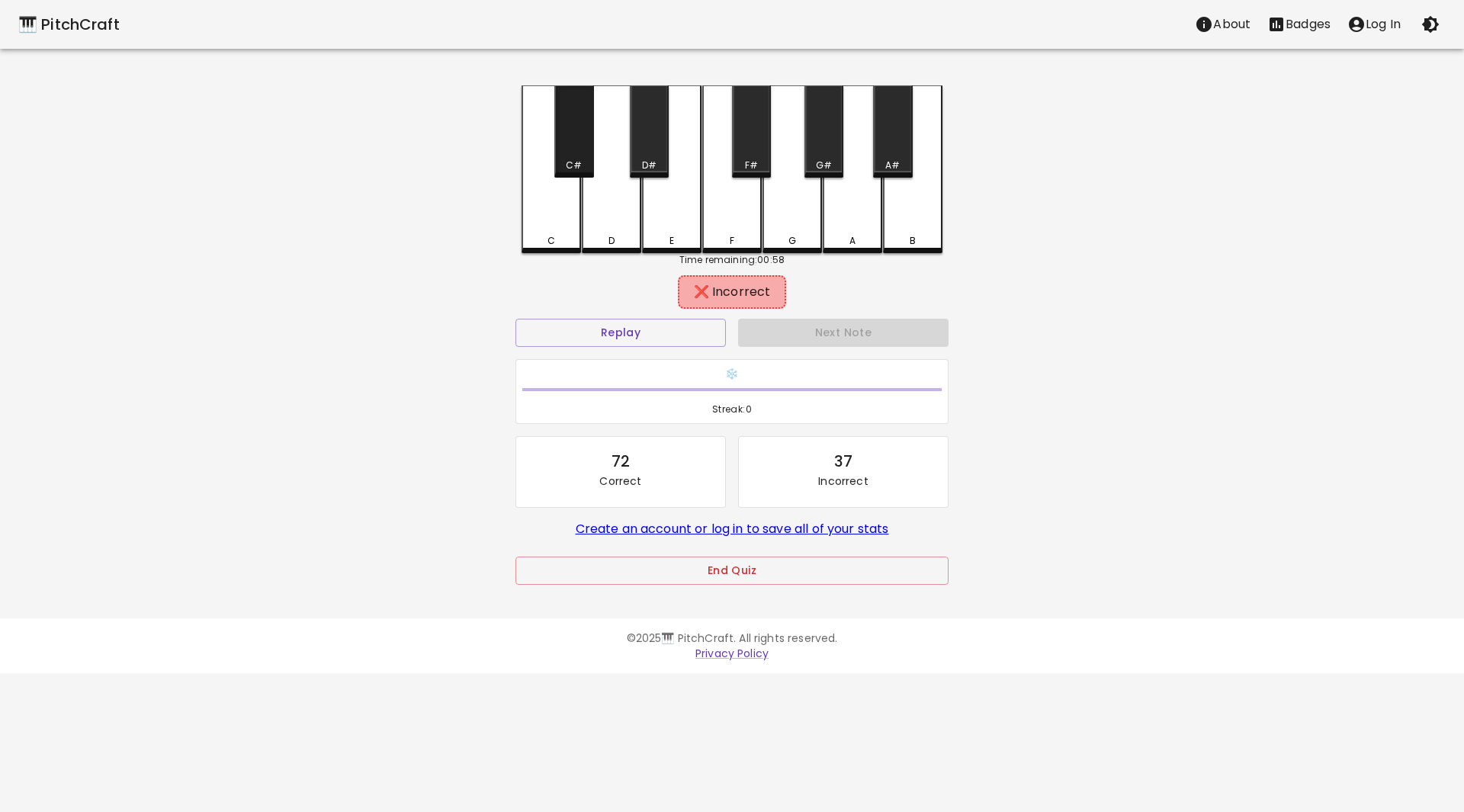
click at [578, 144] on div "C#" at bounding box center [574, 131] width 39 height 92
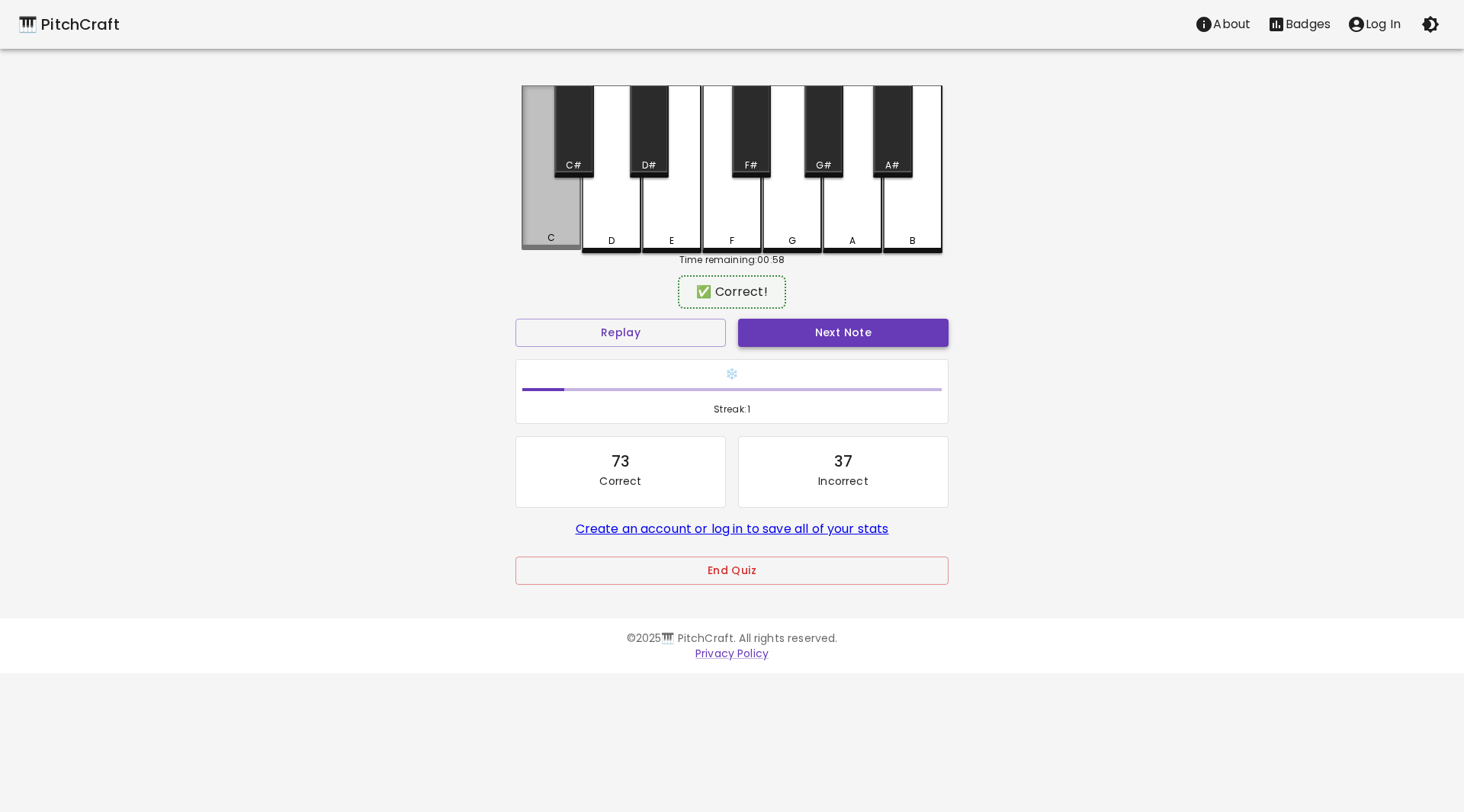
drag, startPoint x: 548, startPoint y: 231, endPoint x: 864, endPoint y: 340, distance: 334.3
click at [561, 236] on div "C" at bounding box center [550, 167] width 59 height 165
drag, startPoint x: 871, startPoint y: 314, endPoint x: 867, endPoint y: 324, distance: 10.8
click at [871, 314] on div "Next Note" at bounding box center [843, 333] width 223 height 41
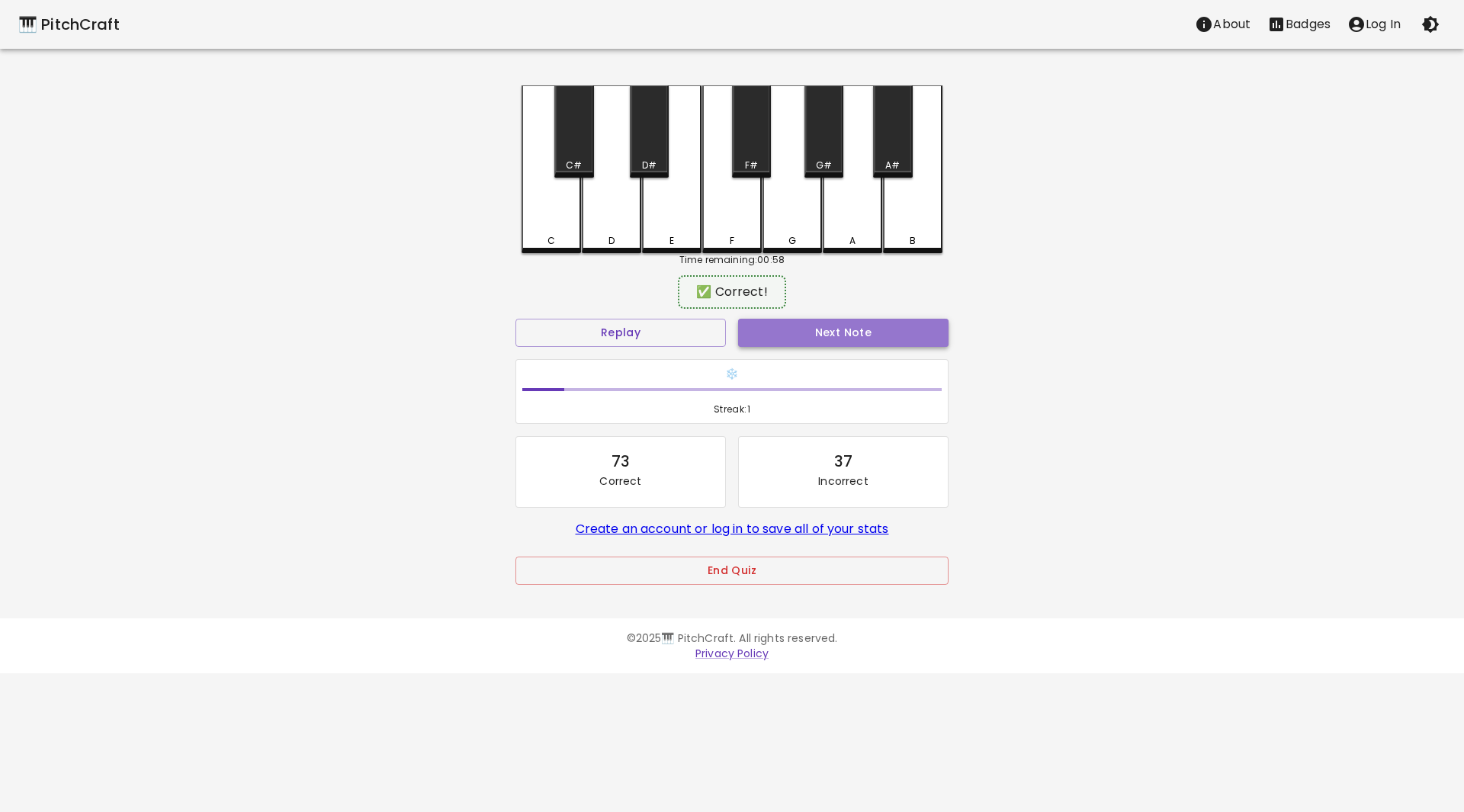
click at [867, 324] on button "Next Note" at bounding box center [843, 332] width 211 height 28
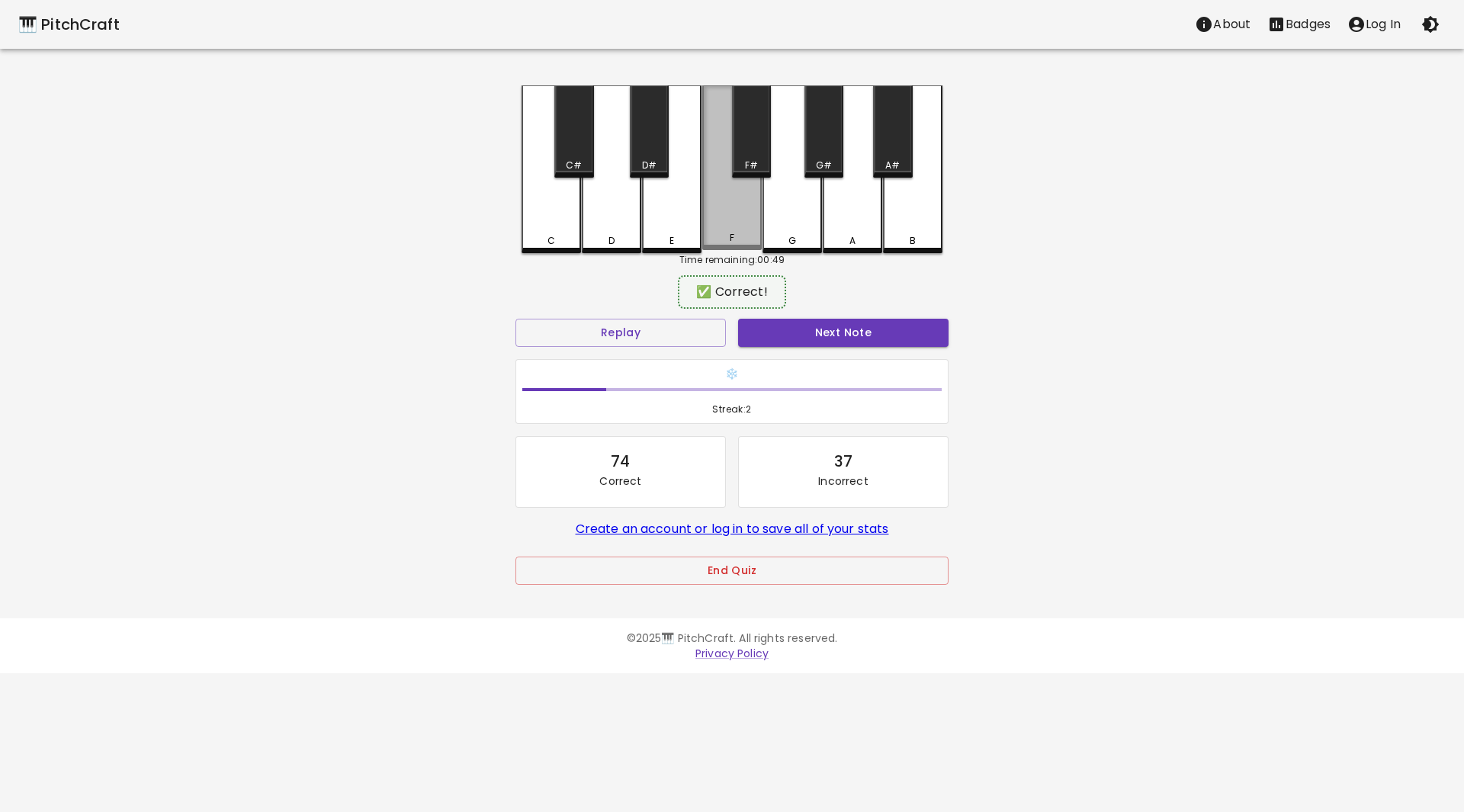
drag, startPoint x: 758, startPoint y: 224, endPoint x: 829, endPoint y: 310, distance: 111.5
click at [760, 225] on div "F" at bounding box center [731, 167] width 59 height 165
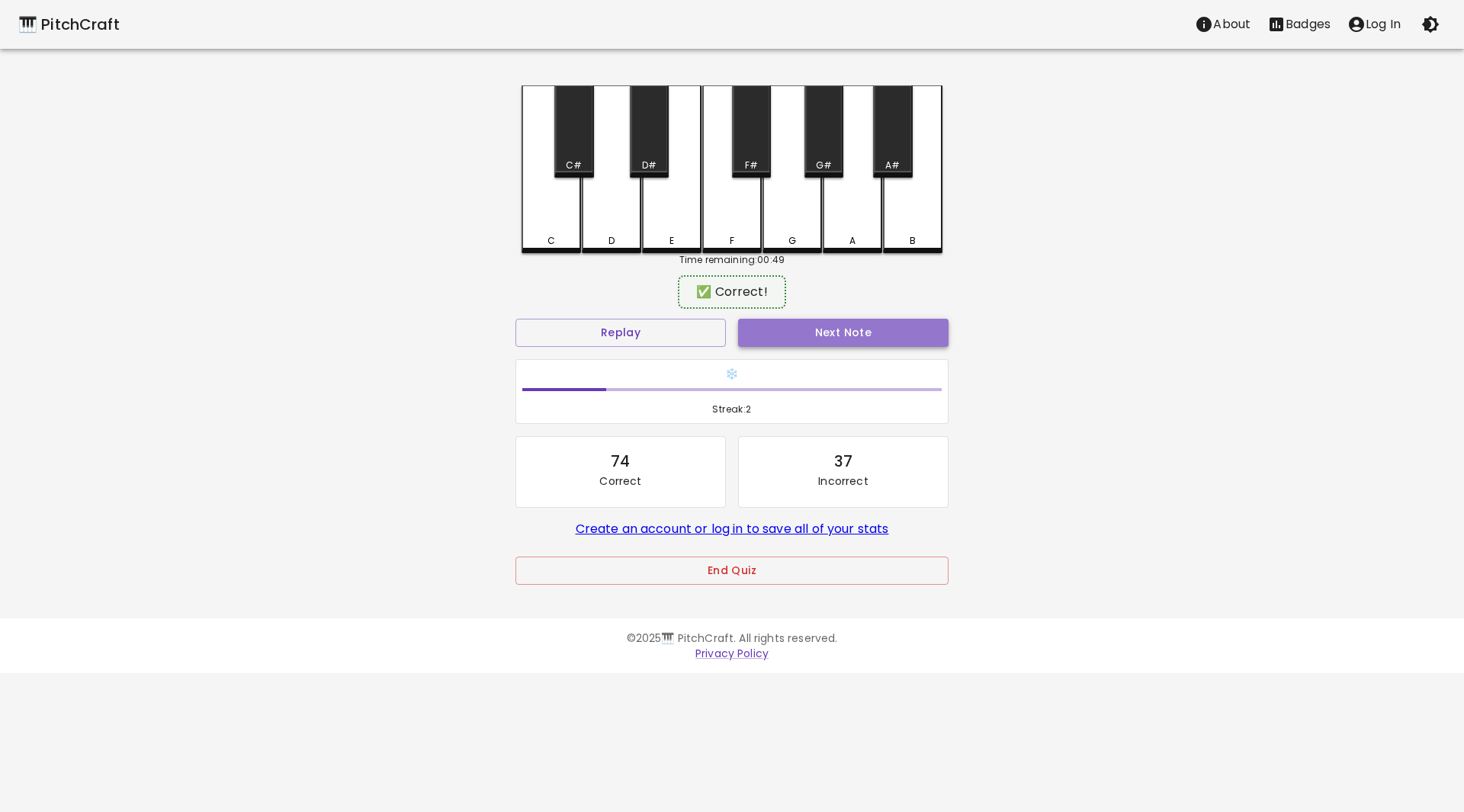
click at [835, 327] on button "Next Note" at bounding box center [843, 332] width 211 height 28
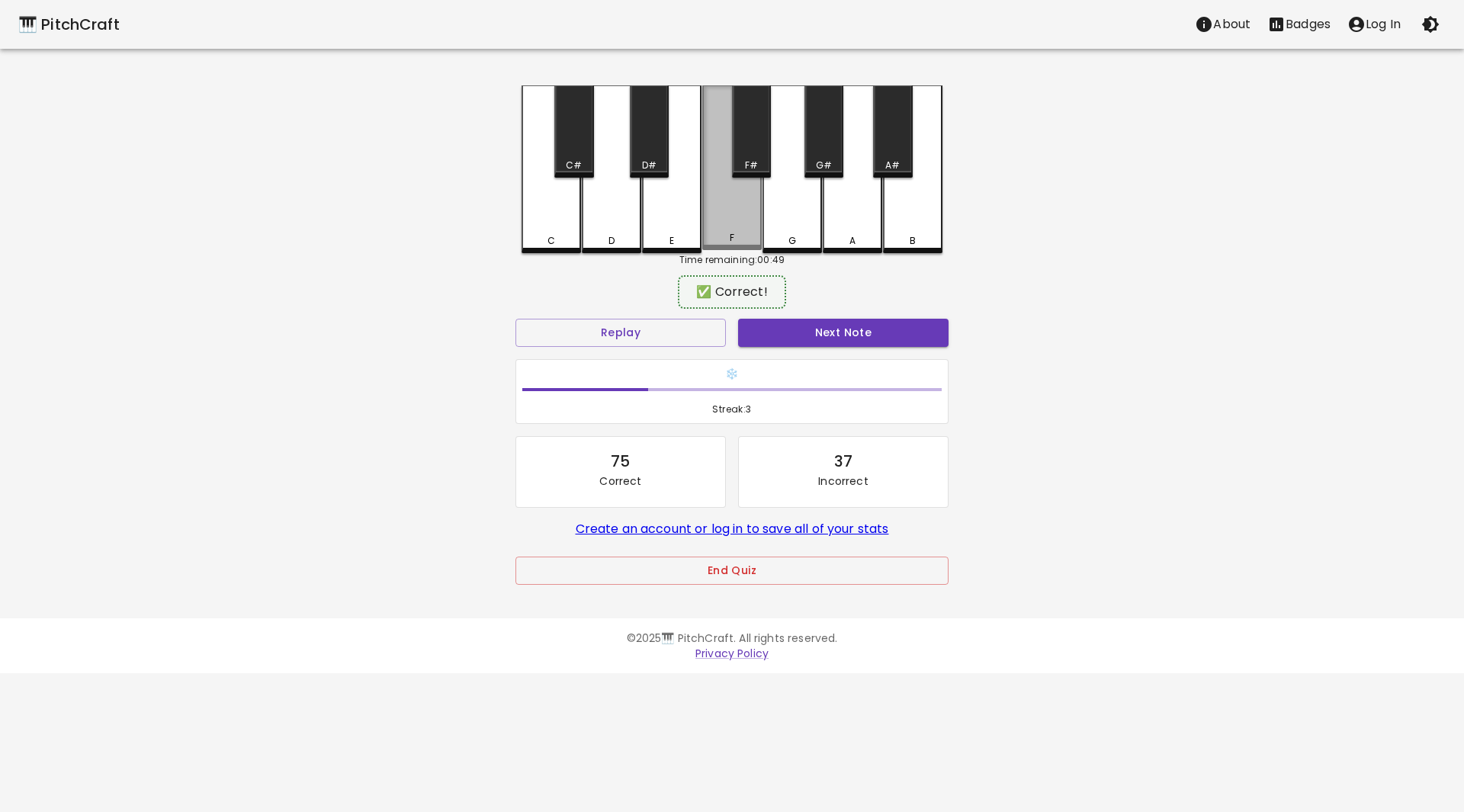
drag, startPoint x: 750, startPoint y: 212, endPoint x: 756, endPoint y: 220, distance: 10.0
click at [750, 212] on div "F" at bounding box center [731, 167] width 59 height 165
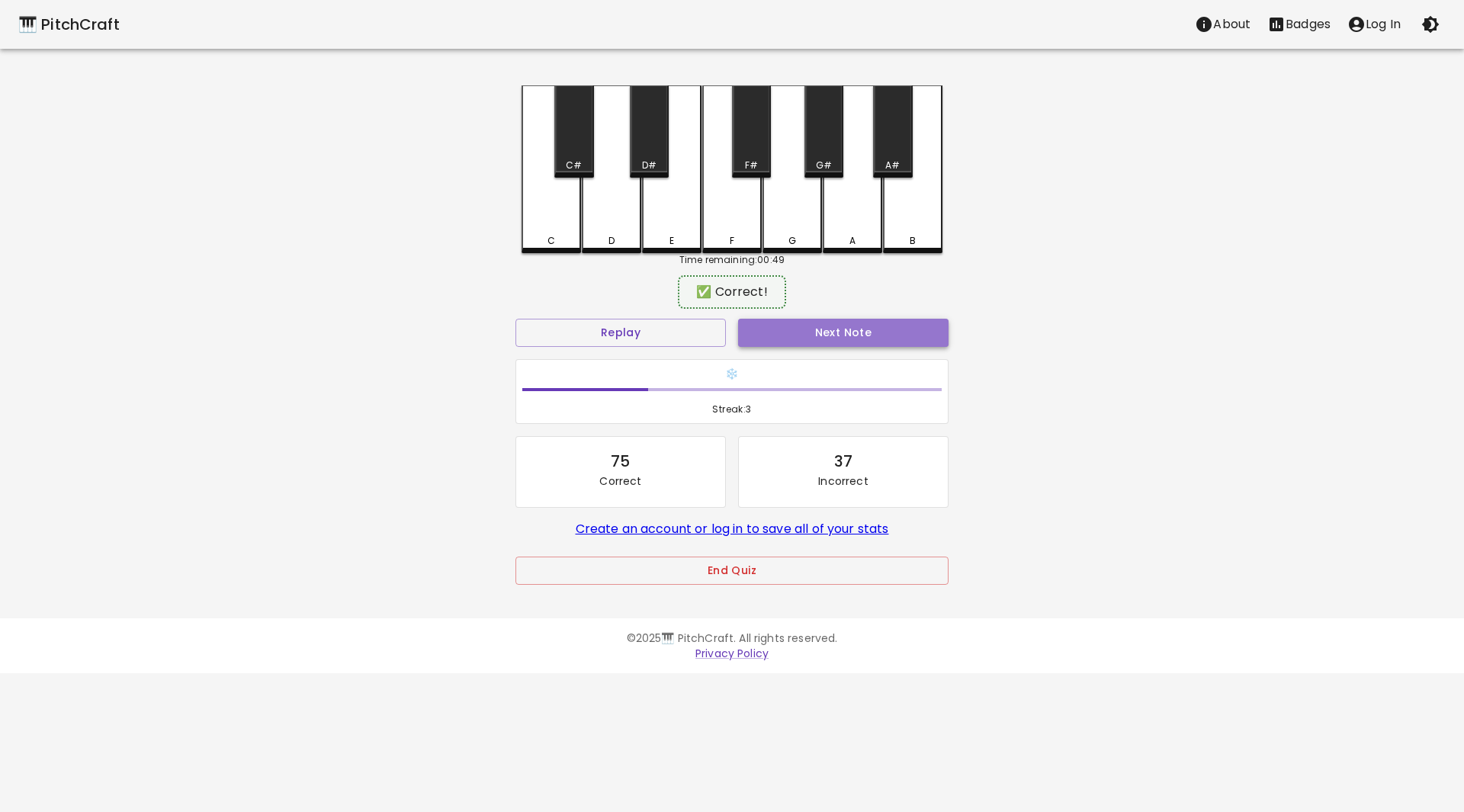
click at [814, 331] on button "Next Note" at bounding box center [843, 332] width 211 height 28
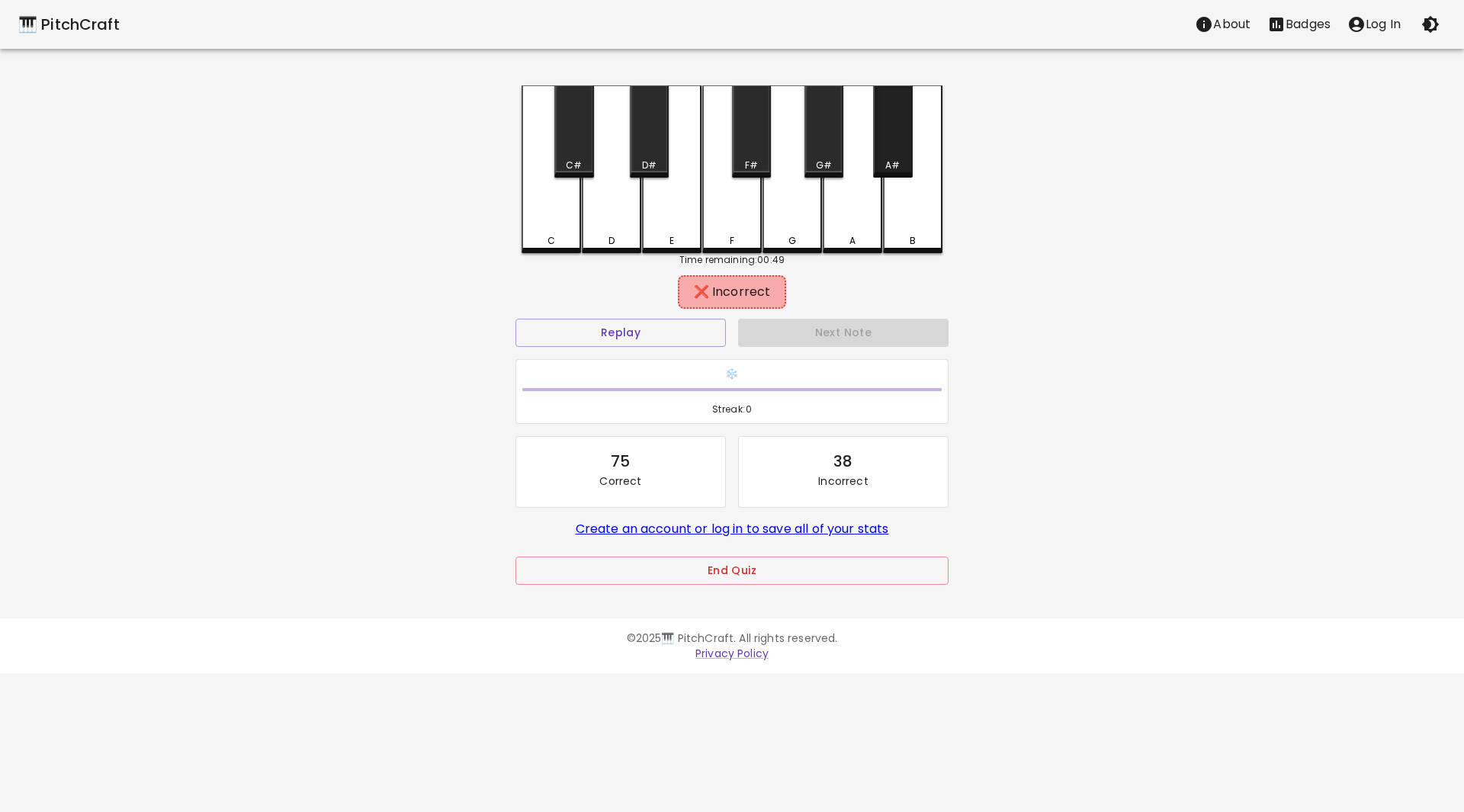
click at [893, 147] on div "A#" at bounding box center [893, 131] width 39 height 92
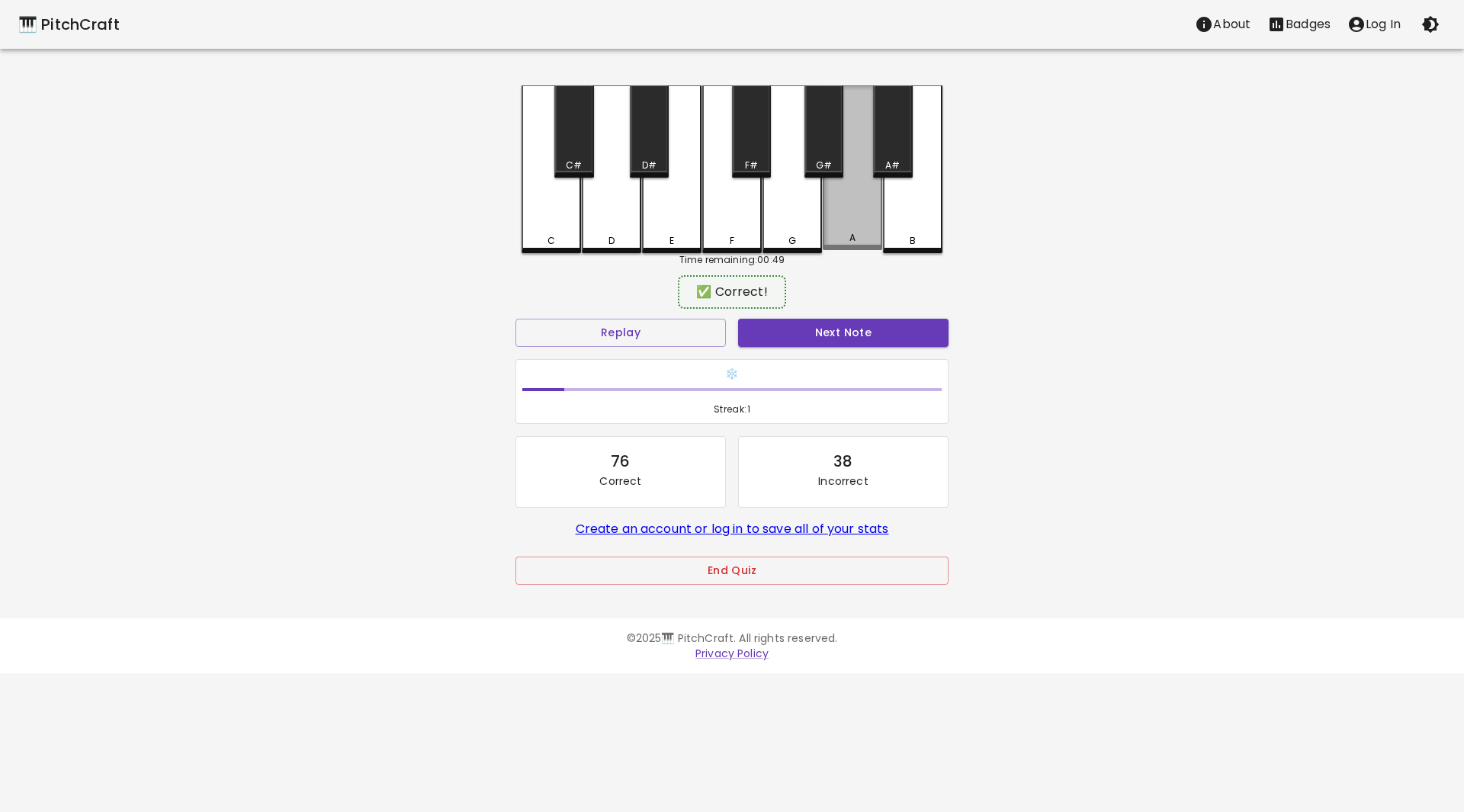
click at [854, 219] on div "A" at bounding box center [852, 167] width 59 height 165
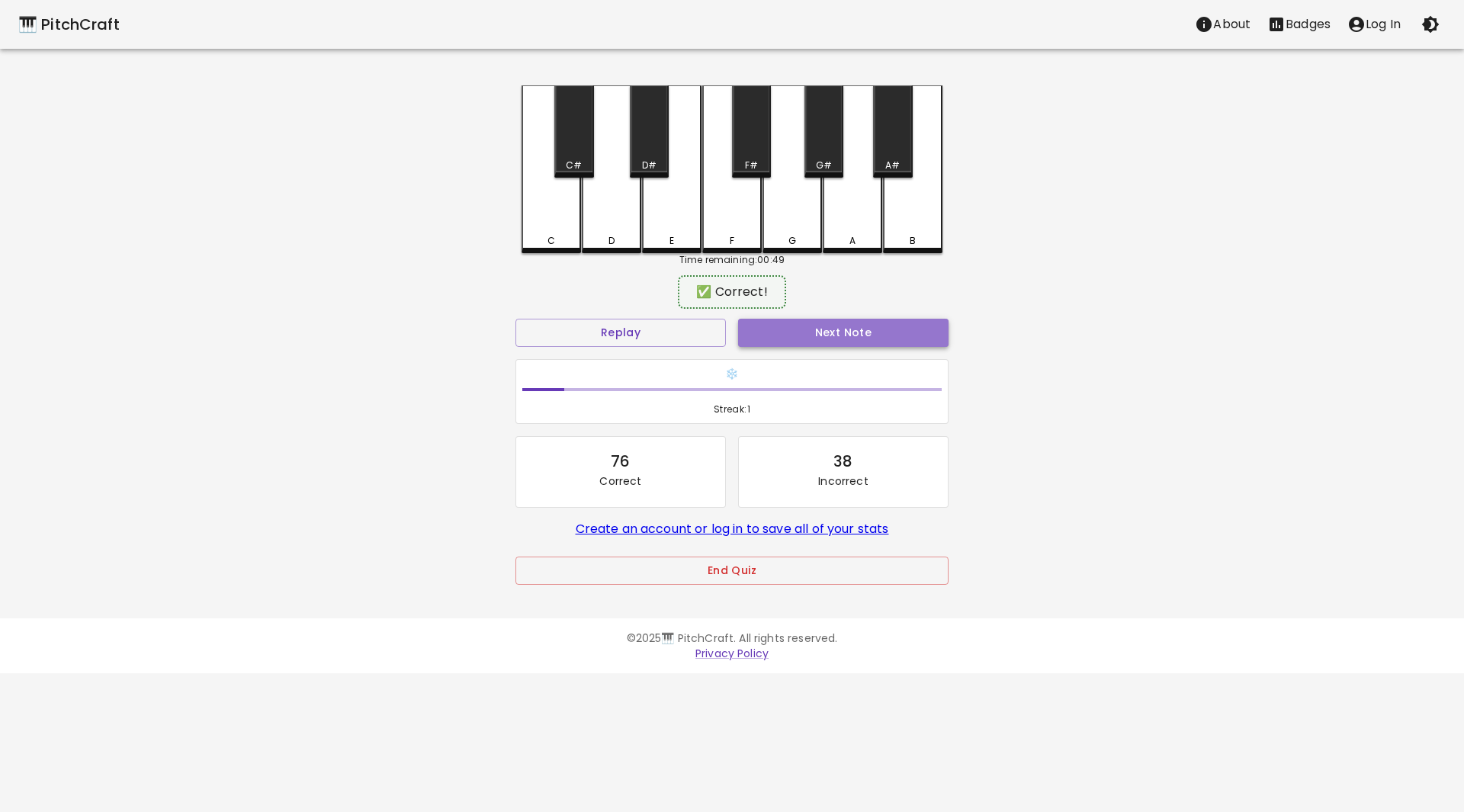
click at [866, 326] on button "Next Note" at bounding box center [843, 332] width 211 height 28
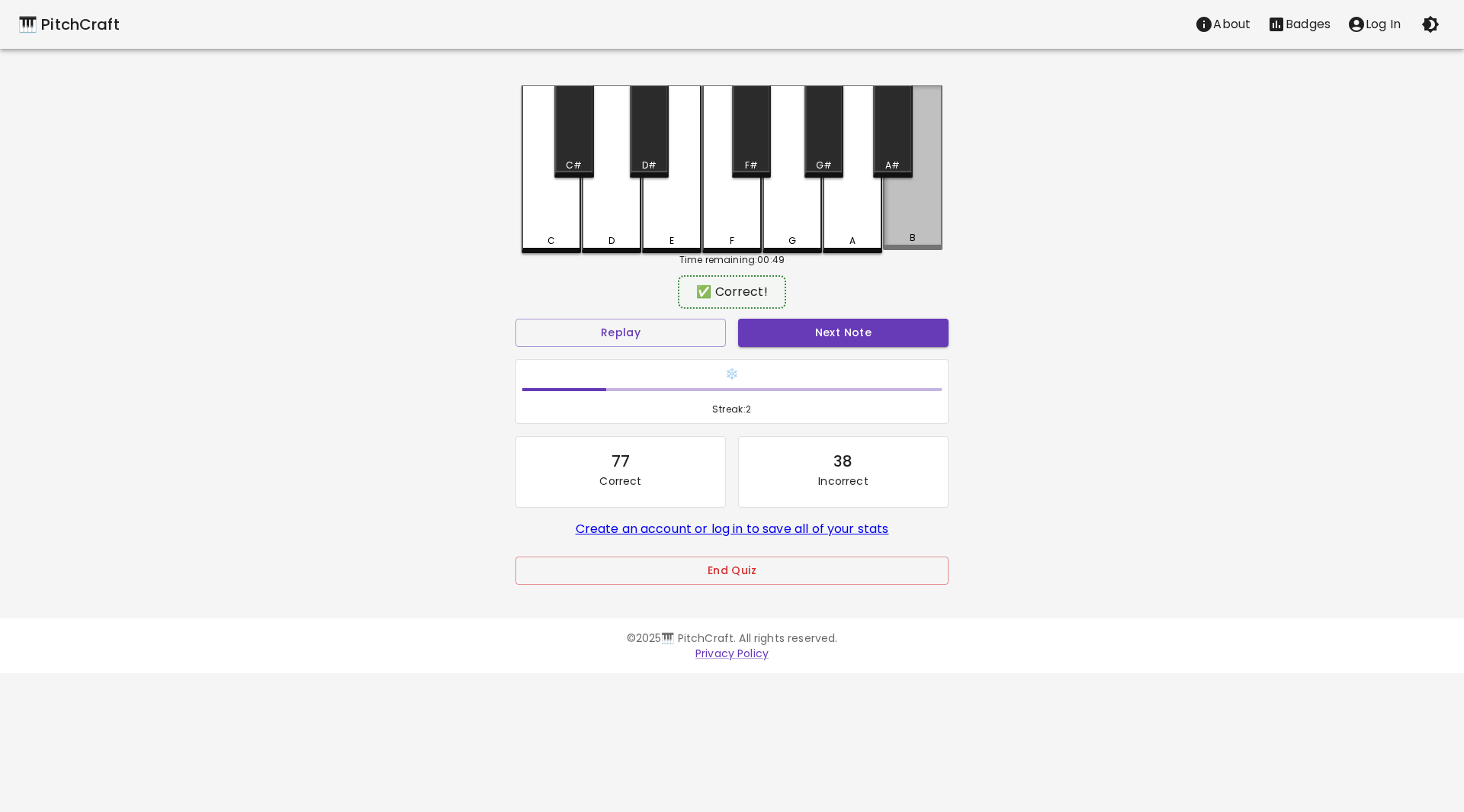
click at [902, 195] on div "B" at bounding box center [912, 167] width 59 height 165
drag, startPoint x: 865, startPoint y: 311, endPoint x: 858, endPoint y: 342, distance: 31.8
click at [863, 318] on div "✅ Correct! Replay Next Note ❄️ Streak: 2 77 Correct 38 Incorrect Create an acco…" at bounding box center [732, 445] width 433 height 333
click at [858, 342] on button "Next Note" at bounding box center [843, 332] width 211 height 28
click at [900, 211] on div "B" at bounding box center [912, 167] width 59 height 165
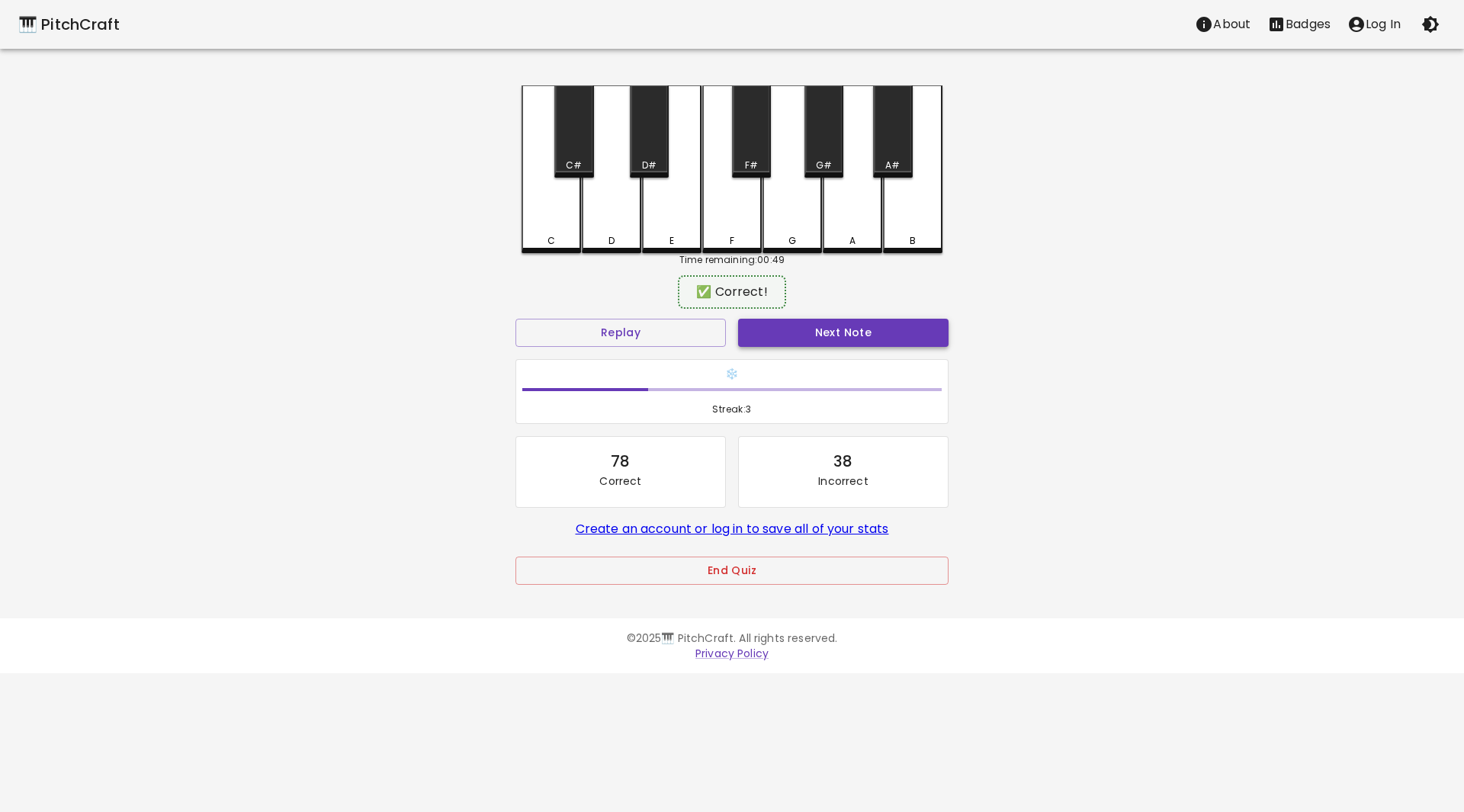
click at [858, 337] on button "Next Note" at bounding box center [843, 332] width 211 height 28
click at [747, 233] on div "F" at bounding box center [731, 167] width 59 height 165
click at [833, 331] on button "Next Note" at bounding box center [843, 332] width 211 height 28
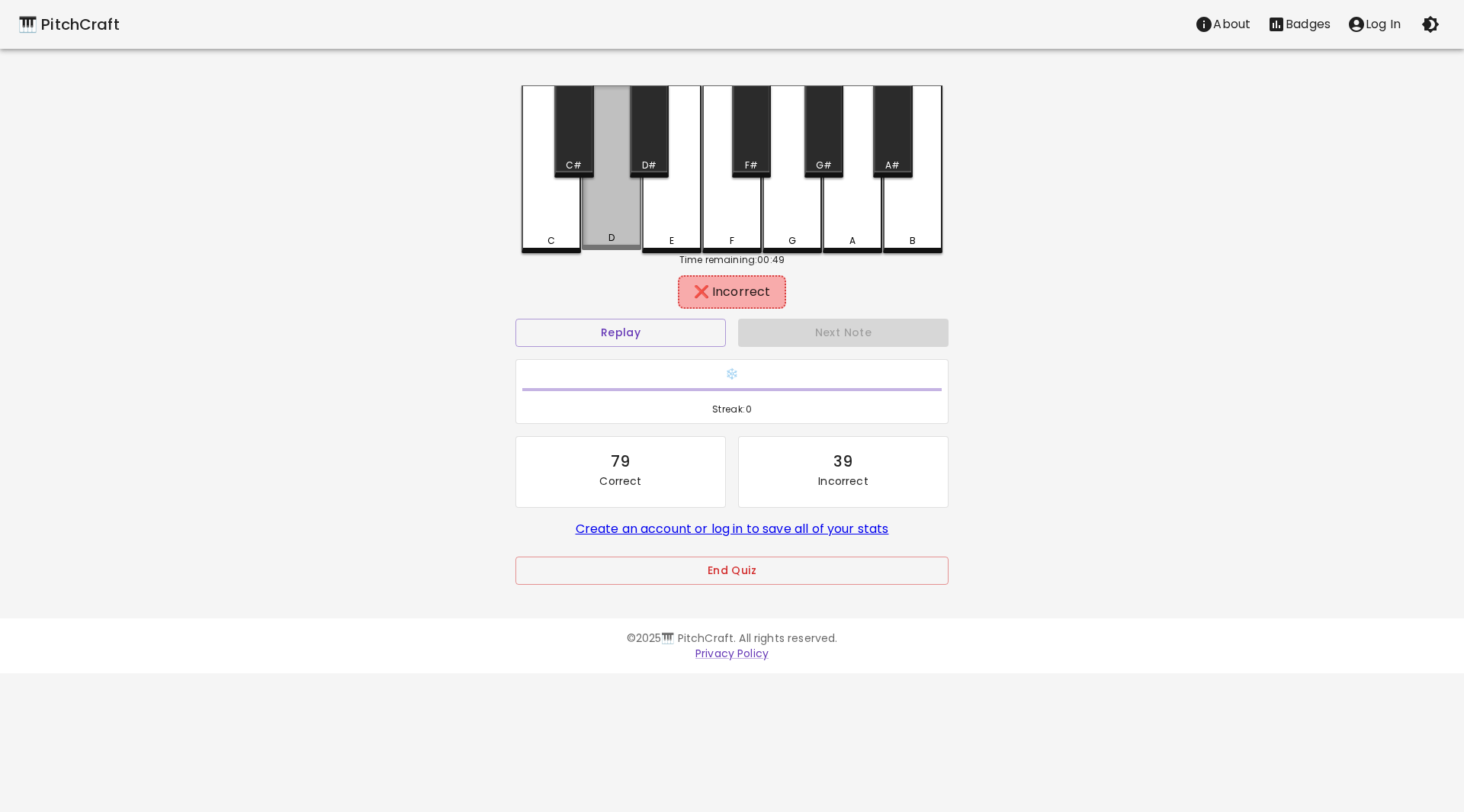
click at [624, 143] on div "D" at bounding box center [611, 167] width 59 height 165
click at [585, 129] on div "C#" at bounding box center [574, 131] width 39 height 92
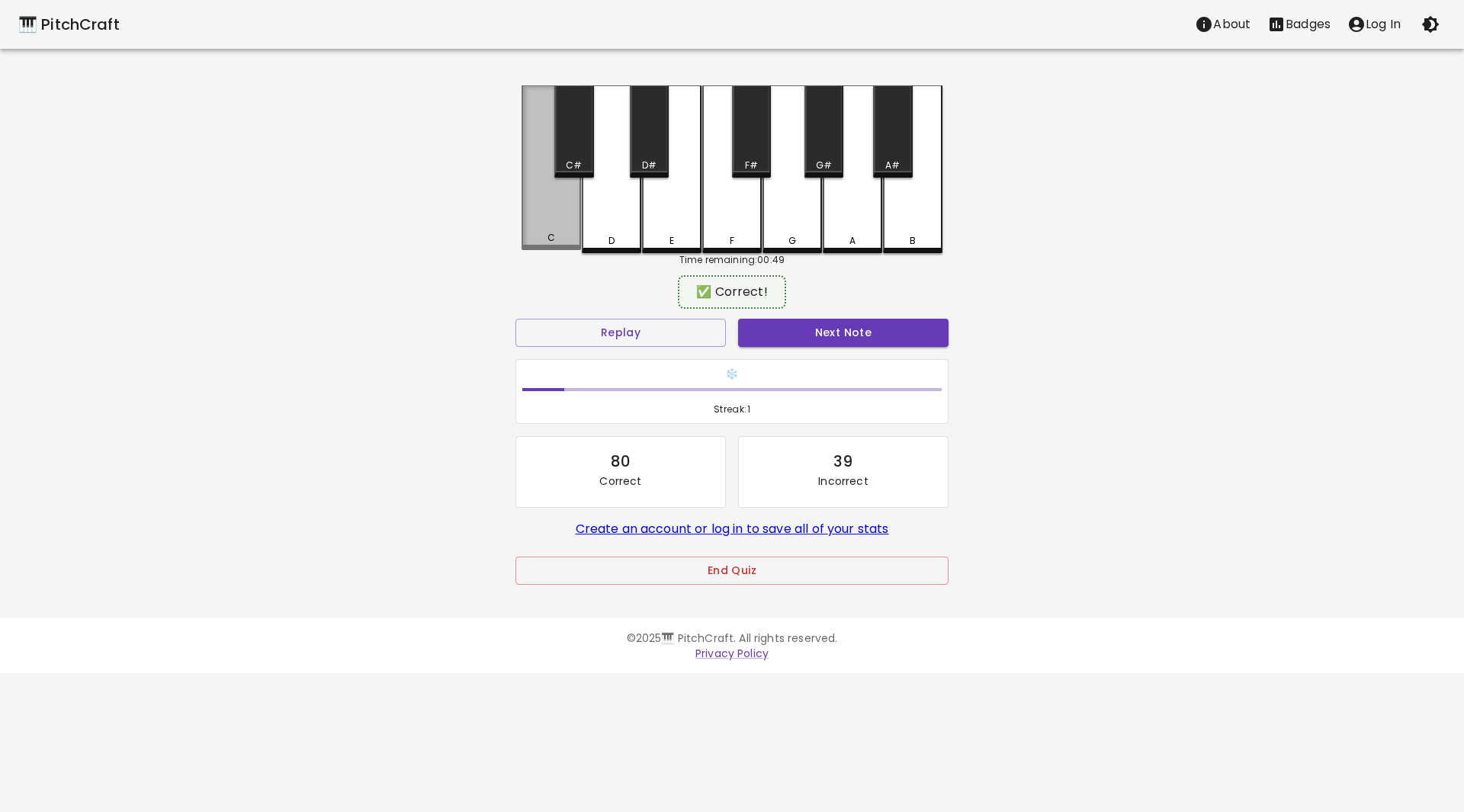
drag, startPoint x: 563, startPoint y: 212, endPoint x: 762, endPoint y: 315, distance: 224.1
click at [564, 212] on div "C" at bounding box center [550, 167] width 59 height 165
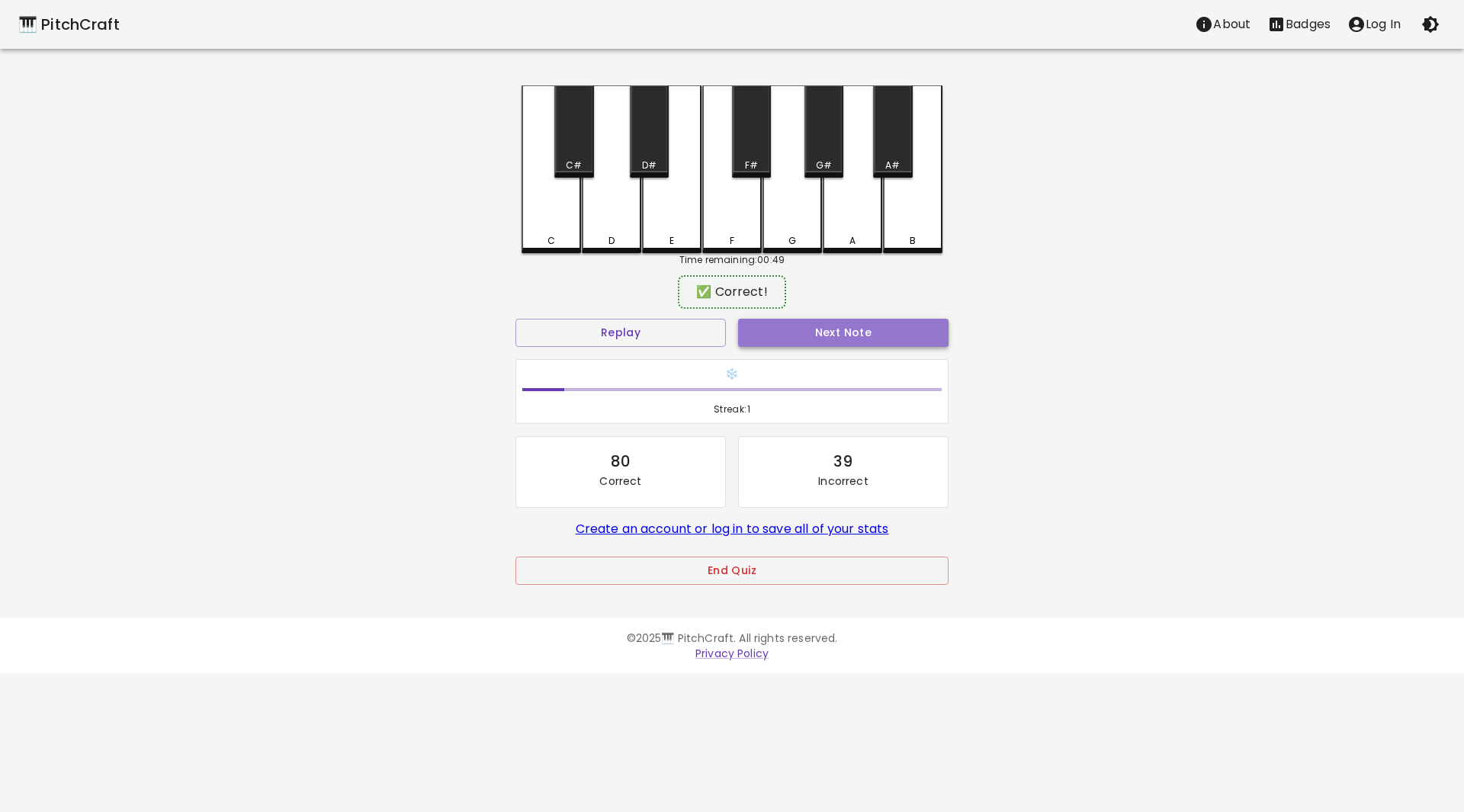
click at [832, 330] on button "Next Note" at bounding box center [843, 332] width 211 height 28
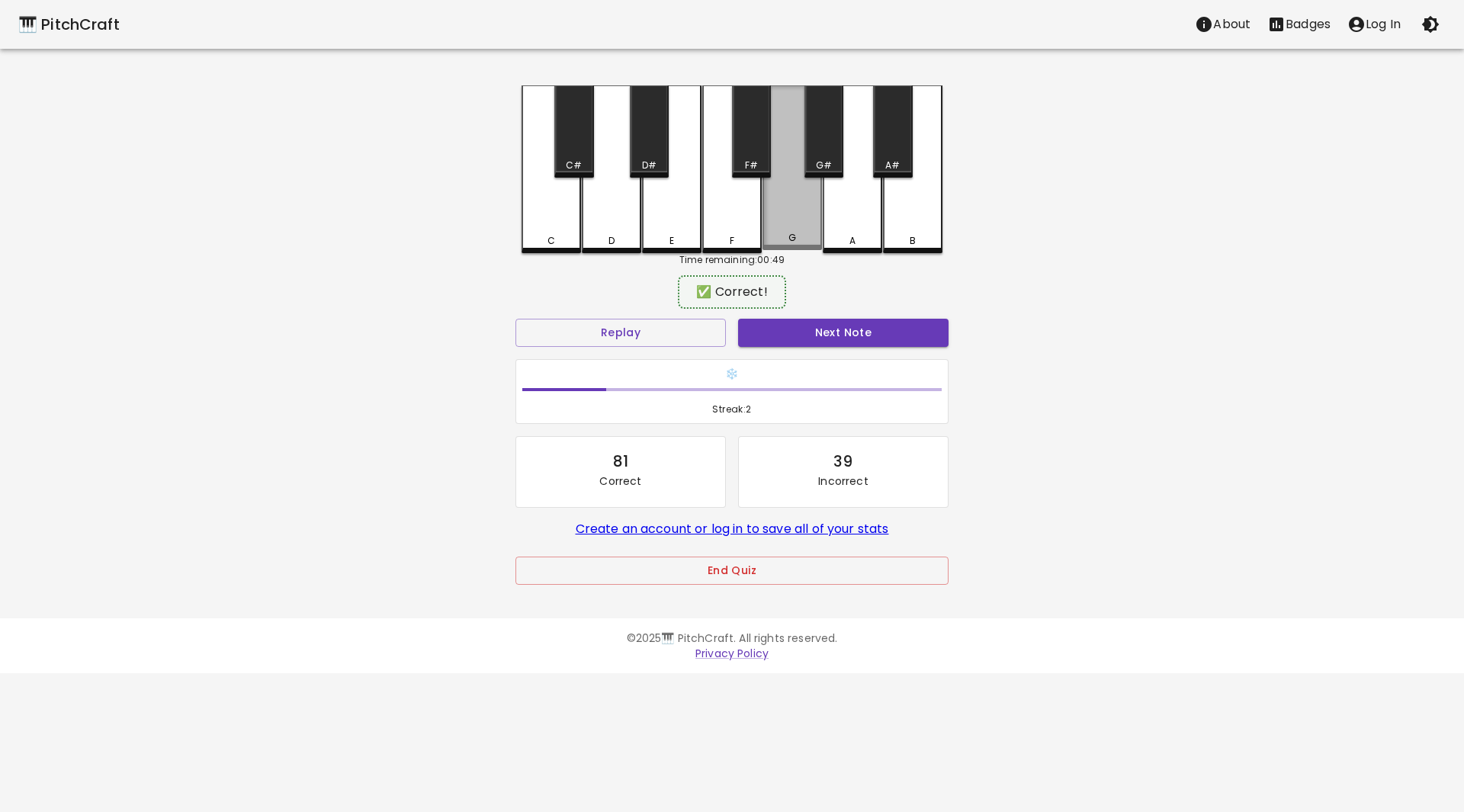
drag, startPoint x: 775, startPoint y: 212, endPoint x: 850, endPoint y: 297, distance: 113.4
click at [789, 219] on div "G" at bounding box center [791, 167] width 59 height 165
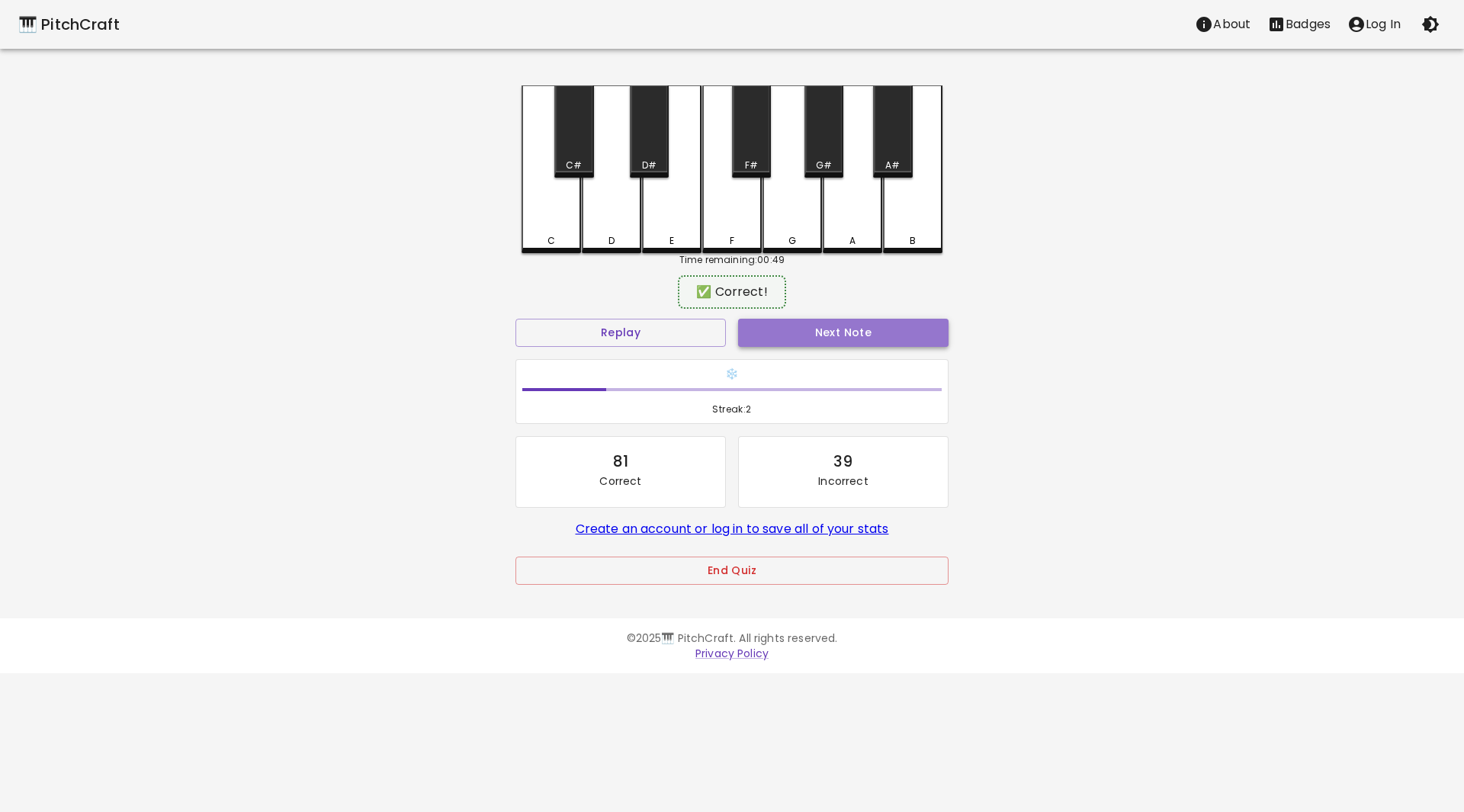
click at [858, 333] on button "Next Note" at bounding box center [843, 332] width 211 height 28
drag, startPoint x: 747, startPoint y: 147, endPoint x: 785, endPoint y: 244, distance: 104.2
click at [749, 149] on div "F#" at bounding box center [751, 131] width 39 height 92
click at [800, 326] on button "Next Note" at bounding box center [843, 332] width 211 height 28
click at [754, 149] on div "F#" at bounding box center [751, 131] width 39 height 92
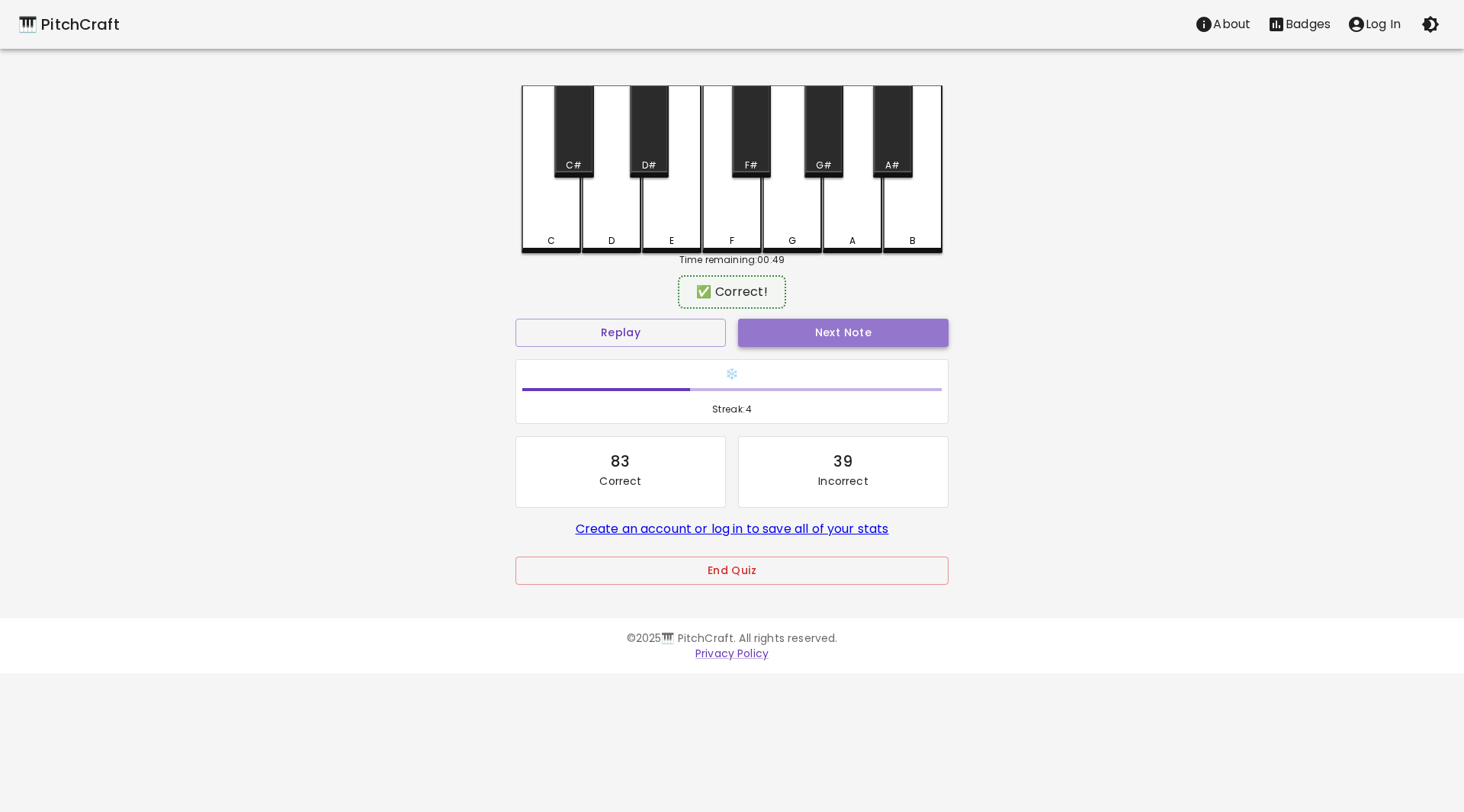
click at [806, 320] on button "Next Note" at bounding box center [843, 332] width 211 height 28
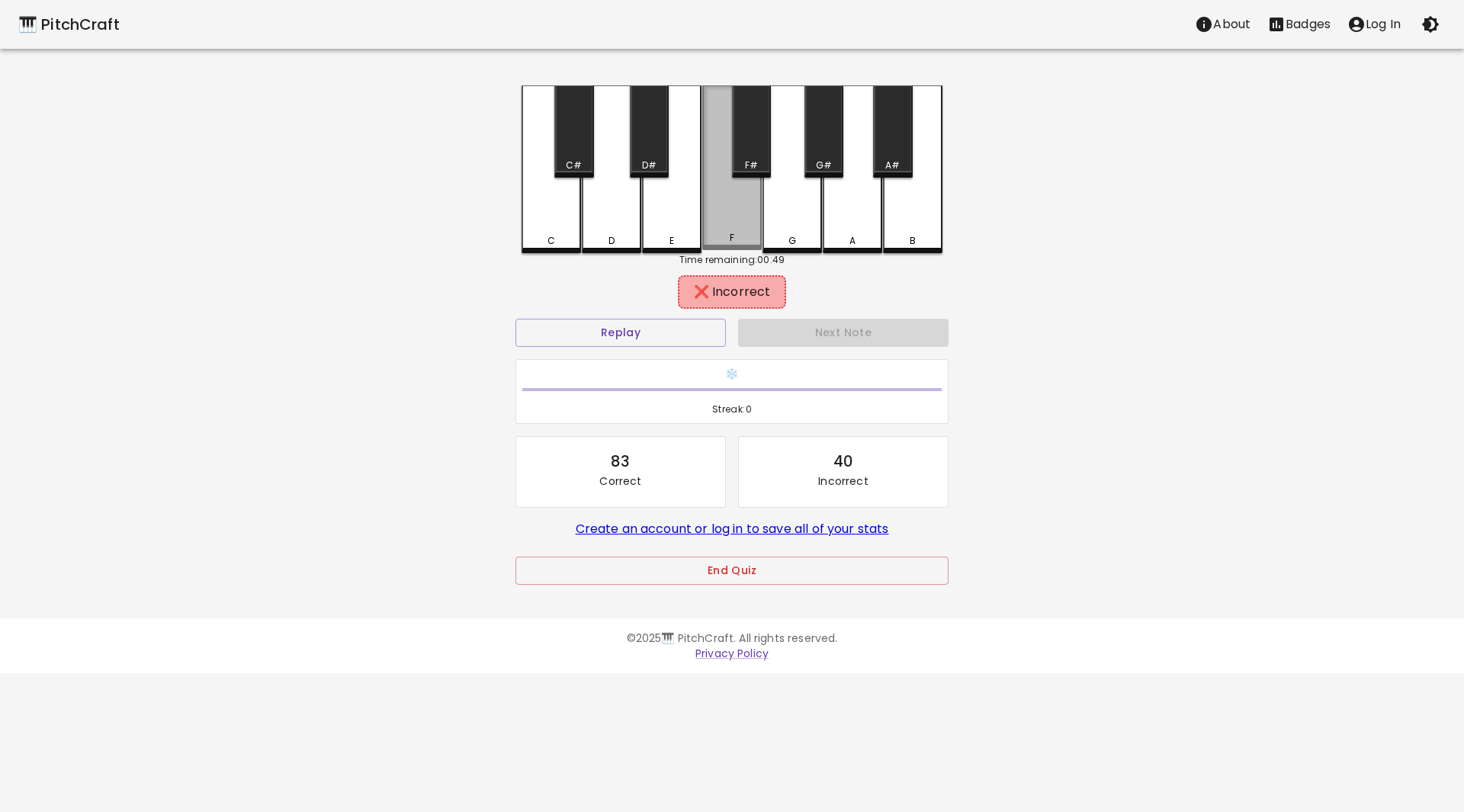
click at [743, 229] on div "F" at bounding box center [731, 167] width 59 height 165
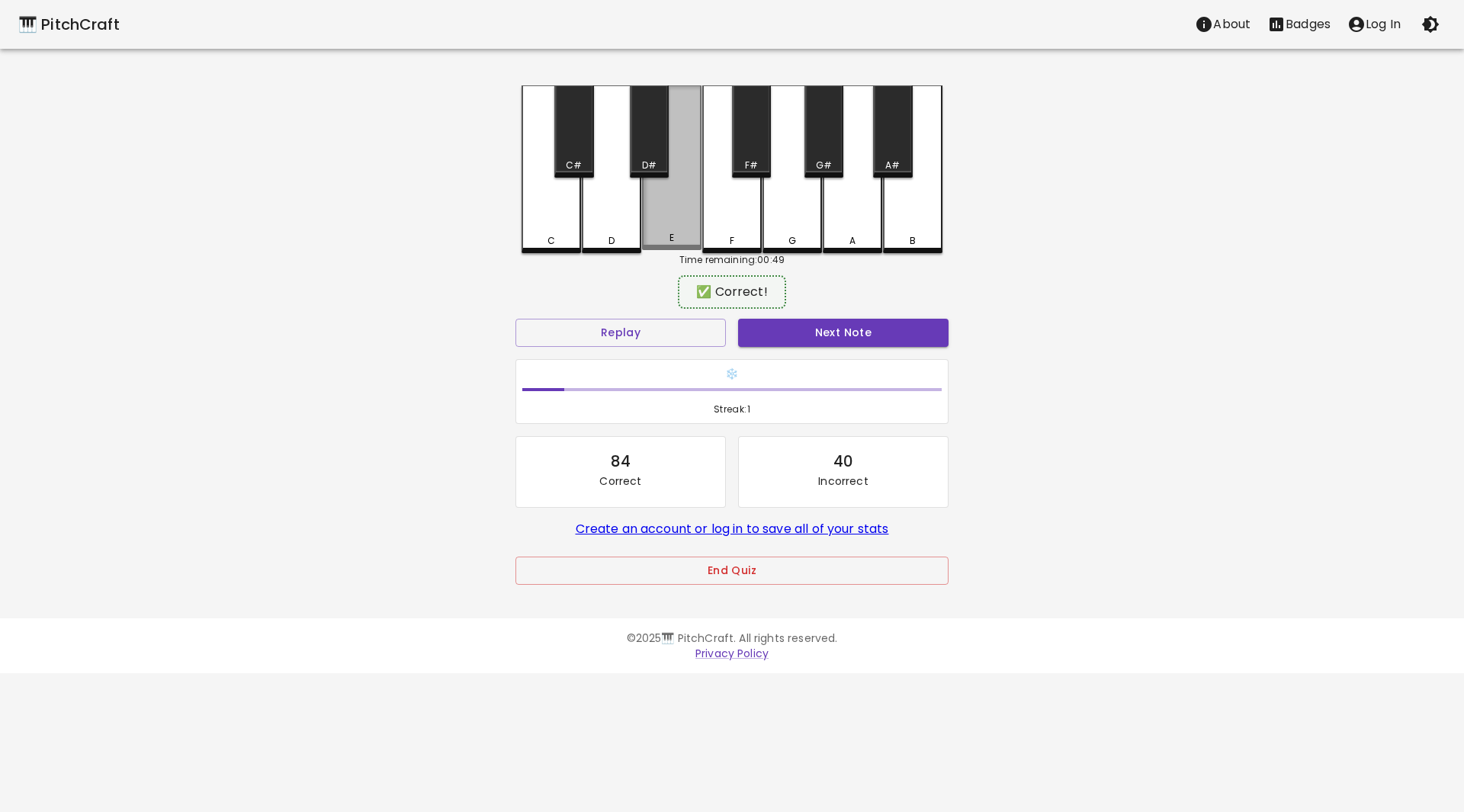
click at [694, 224] on div "E" at bounding box center [671, 167] width 59 height 165
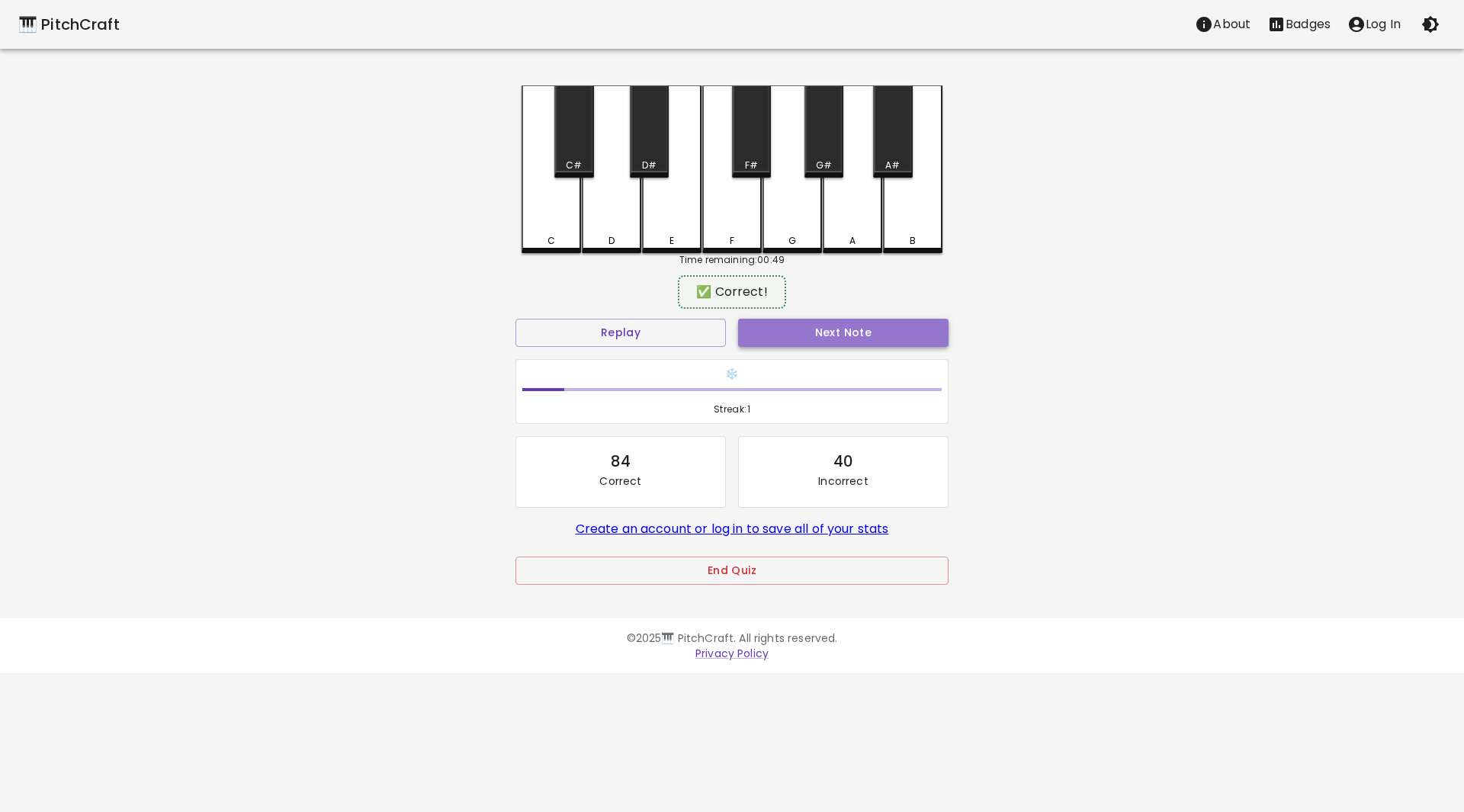
click at [791, 327] on button "Next Note" at bounding box center [843, 332] width 211 height 28
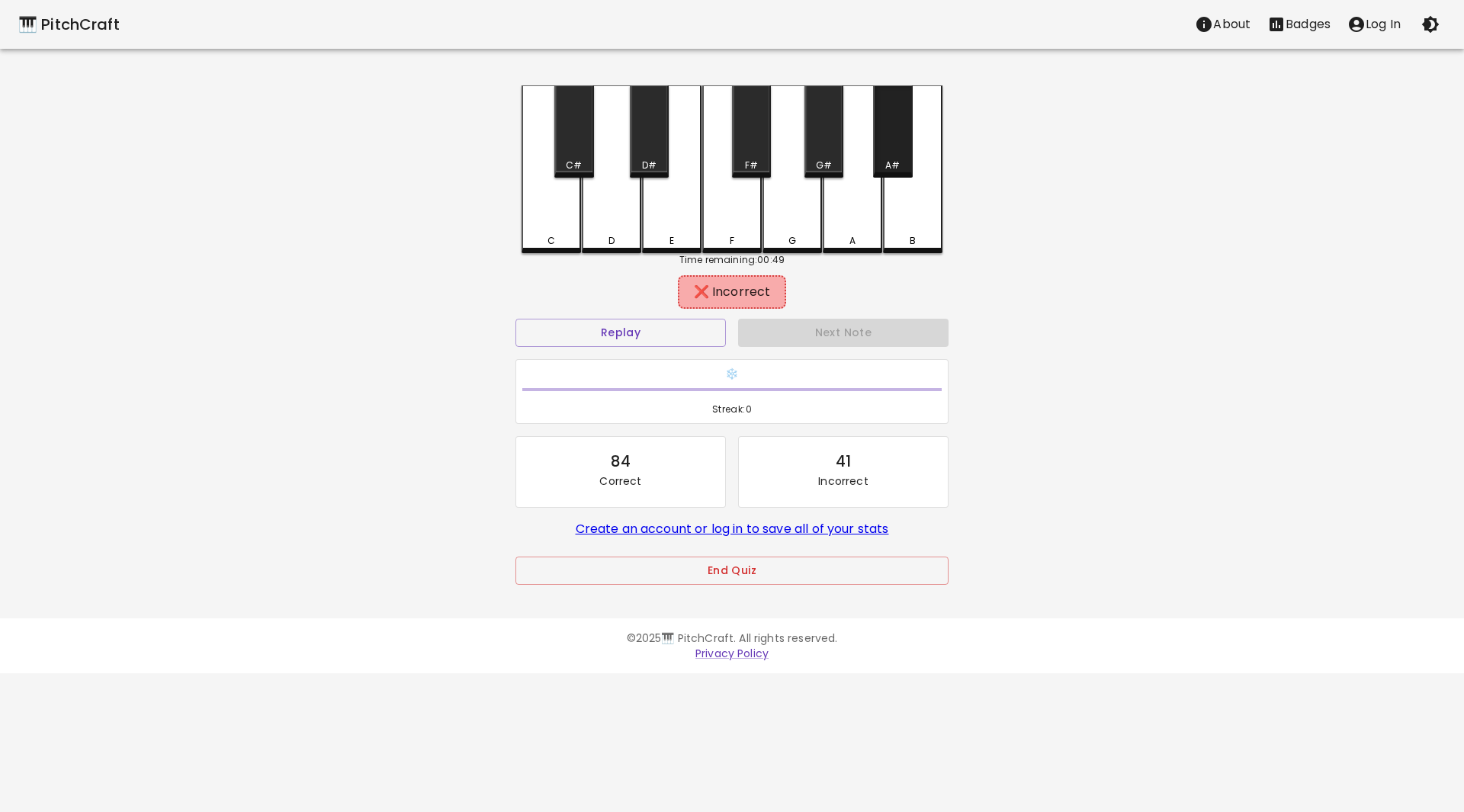
click at [894, 132] on div "A#" at bounding box center [893, 131] width 39 height 92
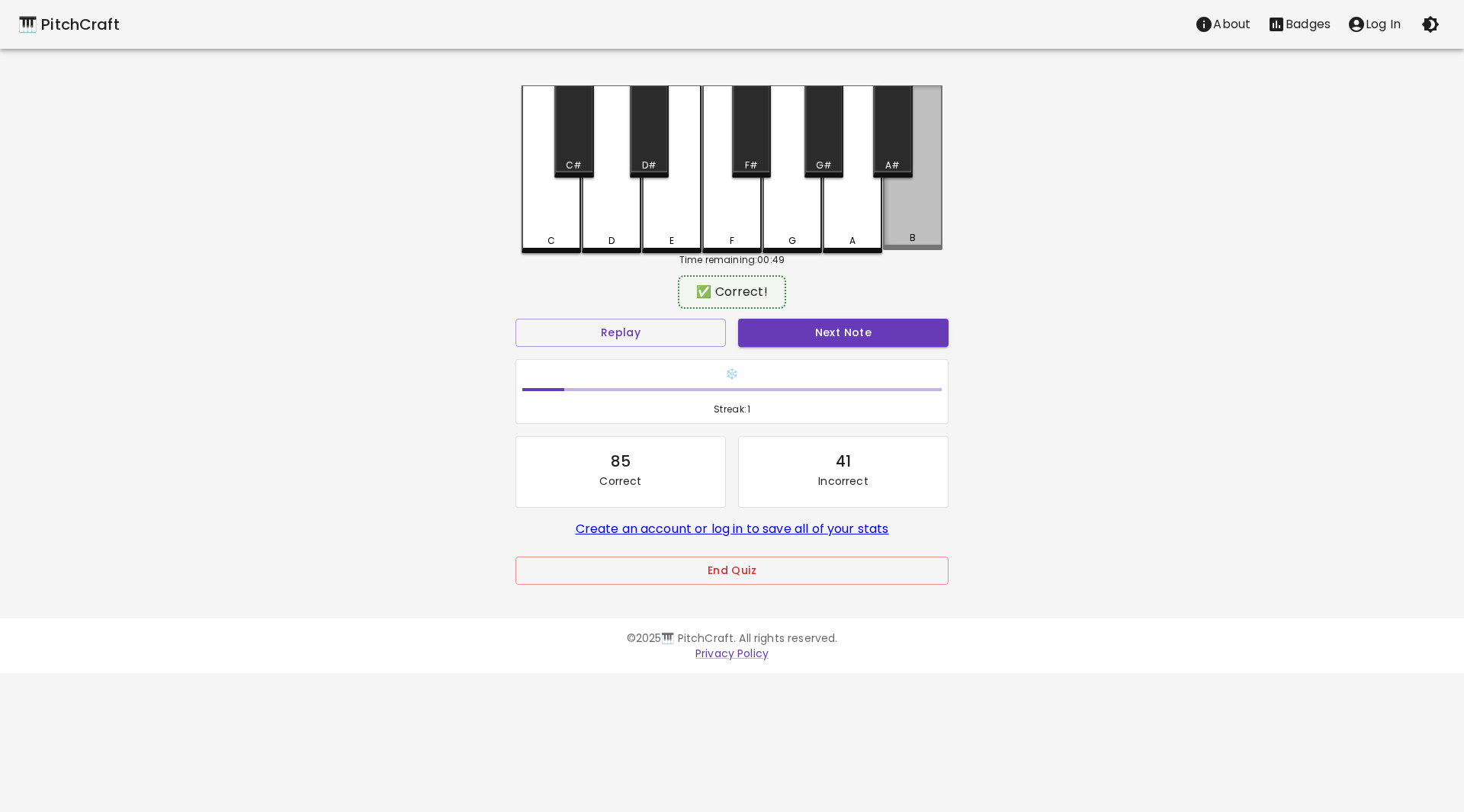
click at [910, 216] on div "B" at bounding box center [912, 167] width 59 height 165
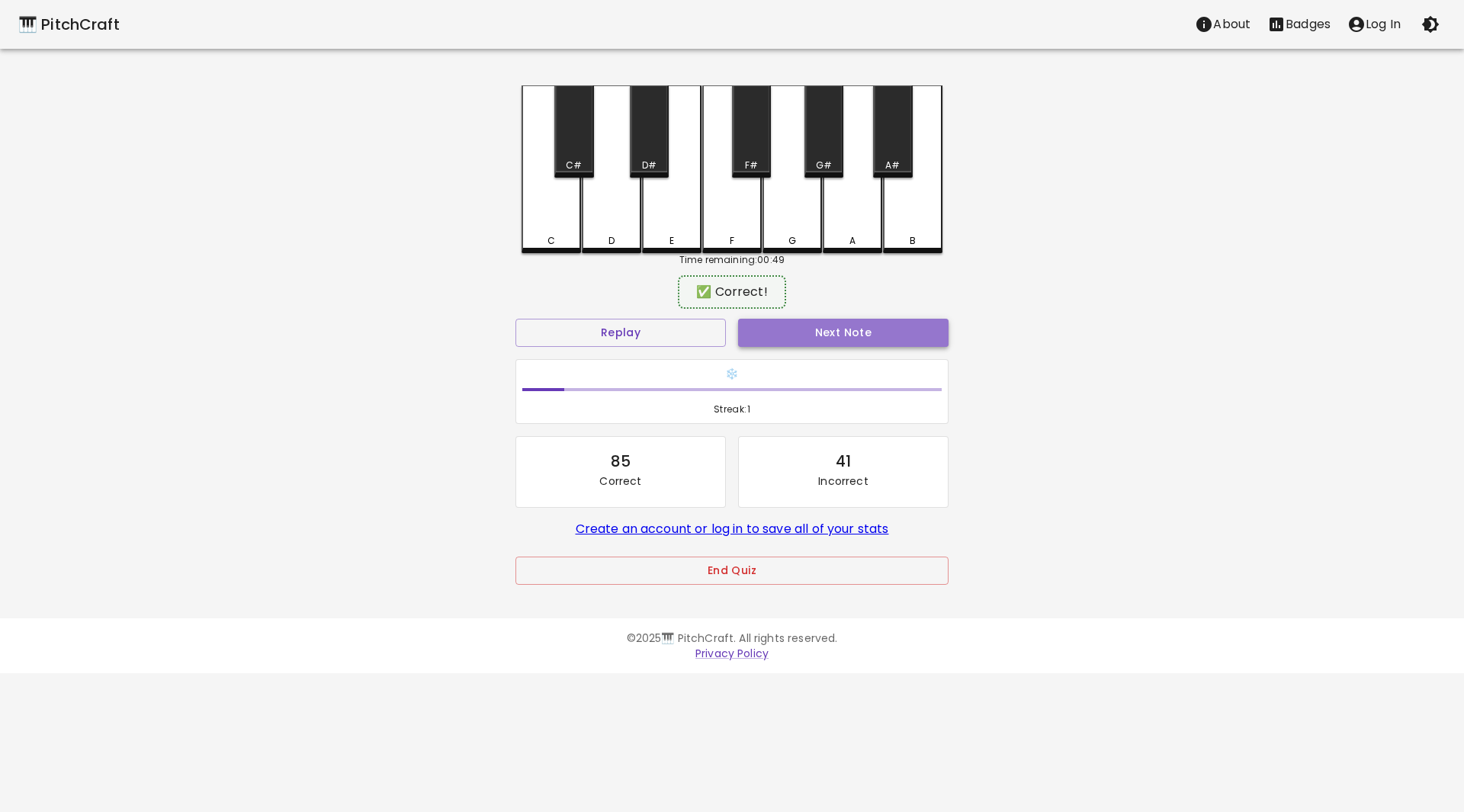
click at [890, 331] on button "Next Note" at bounding box center [843, 332] width 211 height 28
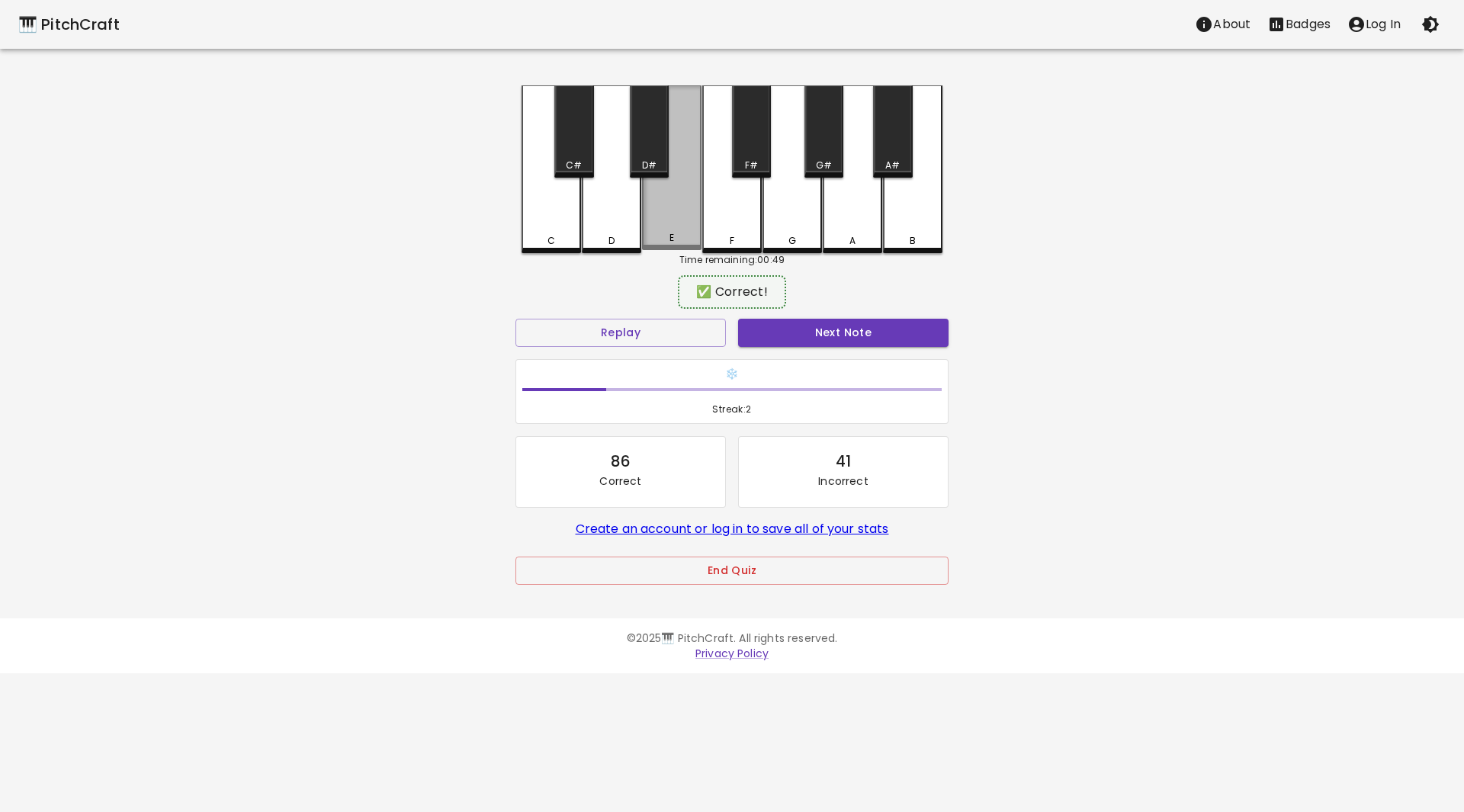
drag, startPoint x: 679, startPoint y: 218, endPoint x: 779, endPoint y: 306, distance: 133.2
click at [690, 226] on div "E" at bounding box center [671, 167] width 59 height 165
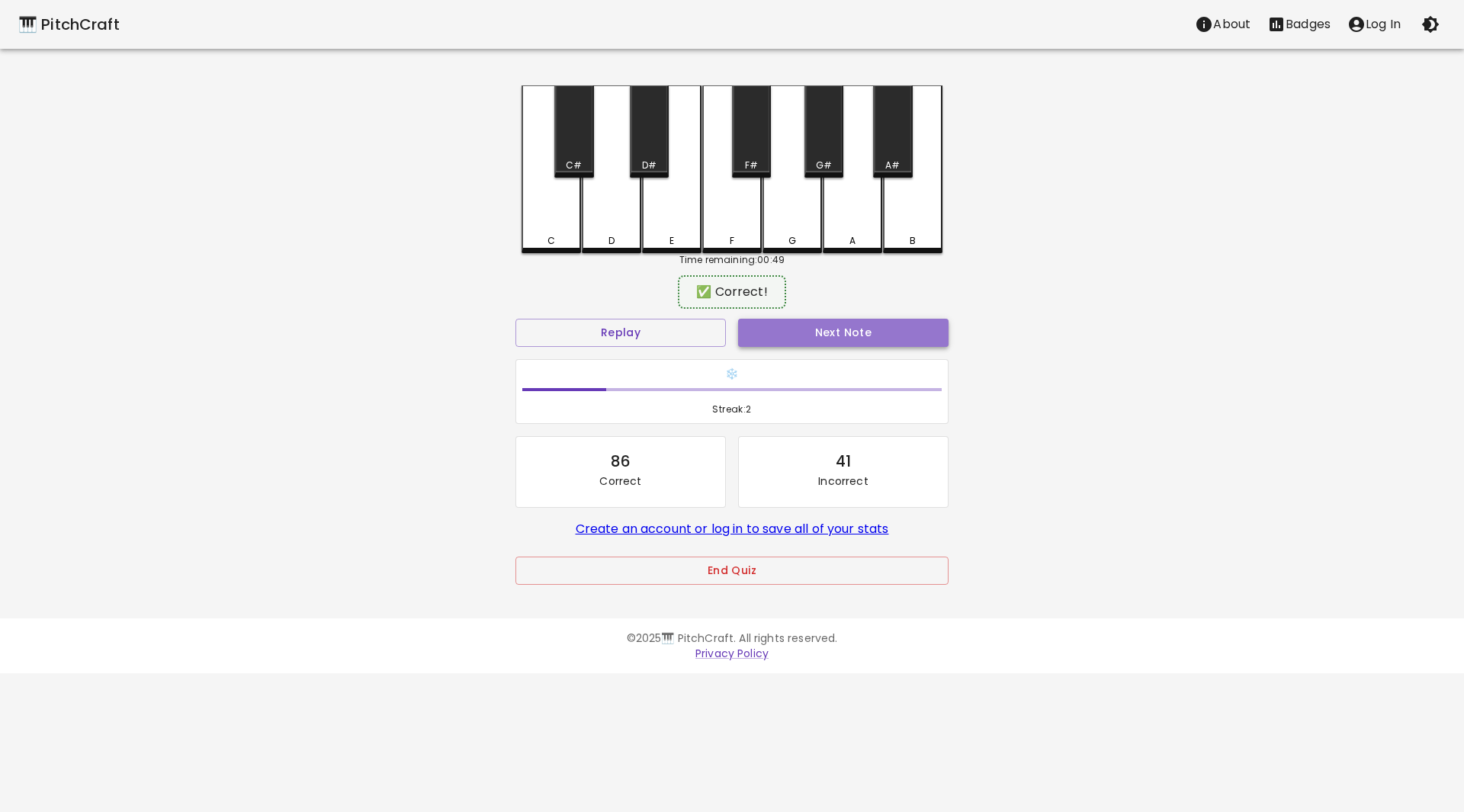
click at [809, 331] on button "Next Note" at bounding box center [843, 332] width 211 height 28
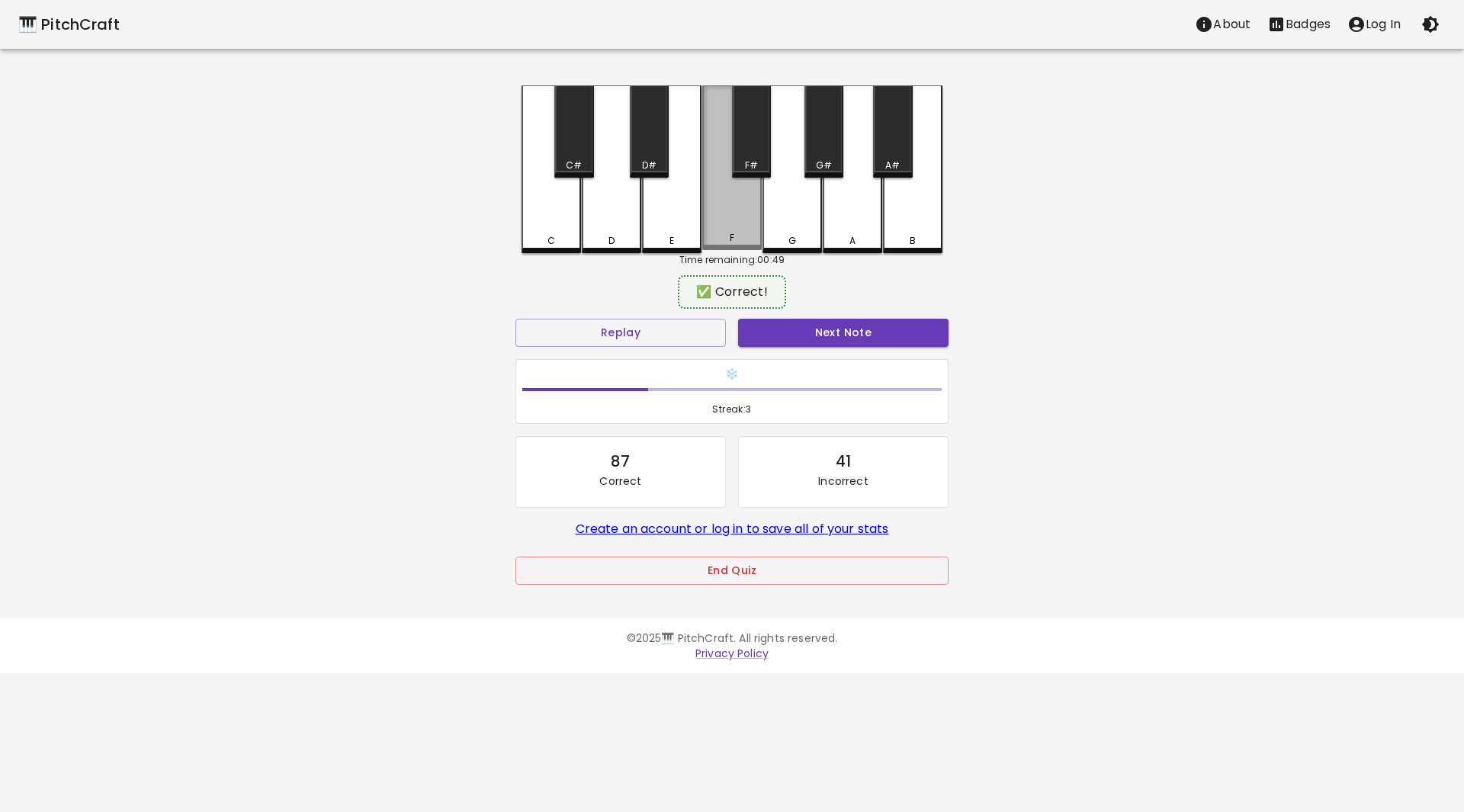
drag, startPoint x: 711, startPoint y: 186, endPoint x: 793, endPoint y: 287, distance: 130.1
click at [718, 194] on div "F" at bounding box center [731, 167] width 59 height 165
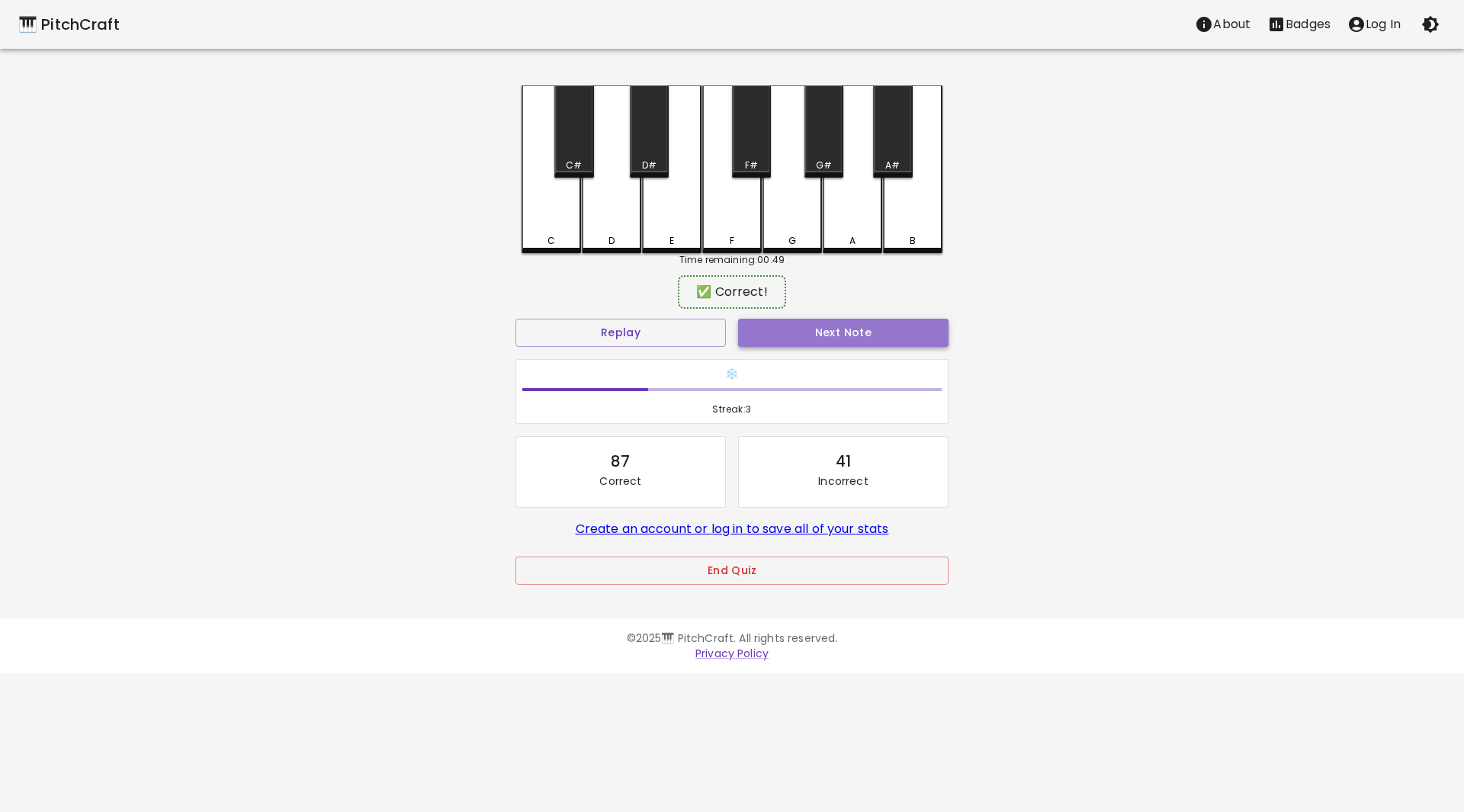
click at [815, 332] on button "Next Note" at bounding box center [843, 332] width 211 height 28
drag, startPoint x: 888, startPoint y: 152, endPoint x: 900, endPoint y: 252, distance: 100.7
click at [892, 160] on div "A#" at bounding box center [893, 131] width 39 height 92
click at [877, 325] on button "Next Note" at bounding box center [843, 332] width 211 height 28
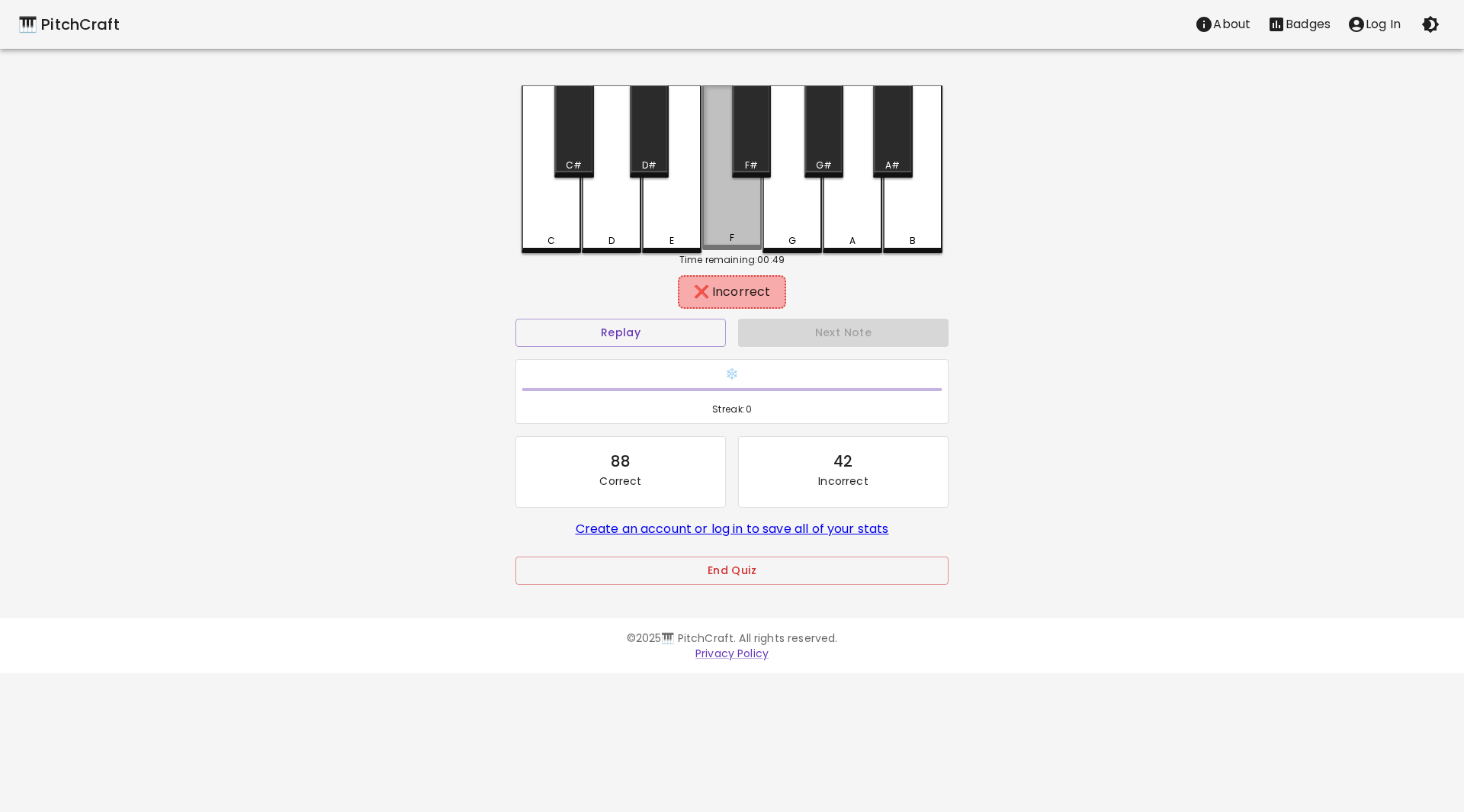
click at [726, 230] on div "F" at bounding box center [731, 167] width 59 height 165
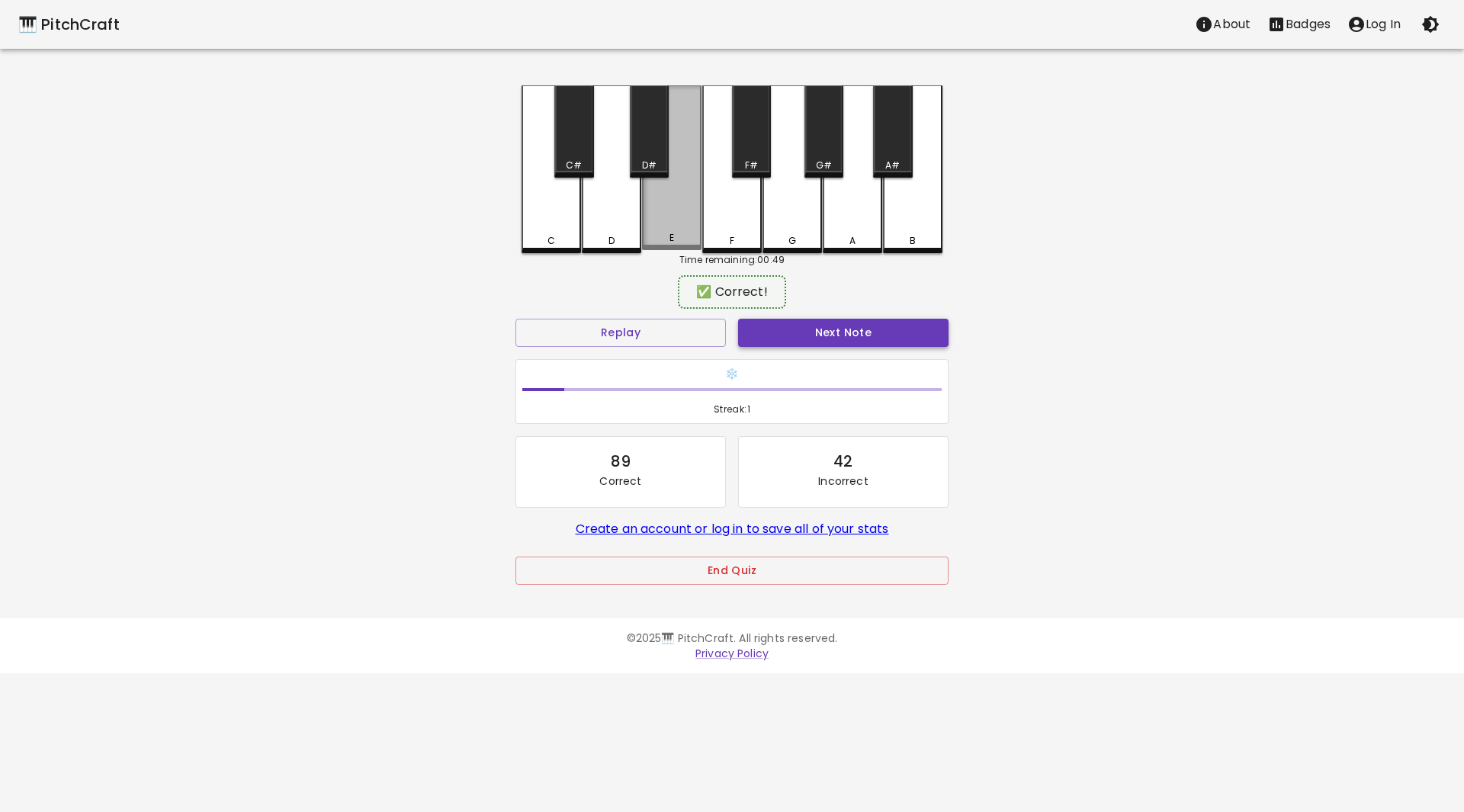
drag, startPoint x: 693, startPoint y: 237, endPoint x: 804, endPoint y: 326, distance: 142.3
click at [716, 256] on div "C C# D D# E F F# G G# A A# B Time remaining: 00:49 ✅ Correct! Replay Next Note …" at bounding box center [732, 345] width 457 height 520
click at [811, 326] on button "Next Note" at bounding box center [843, 332] width 211 height 28
click at [684, 241] on div "E" at bounding box center [672, 237] width 57 height 14
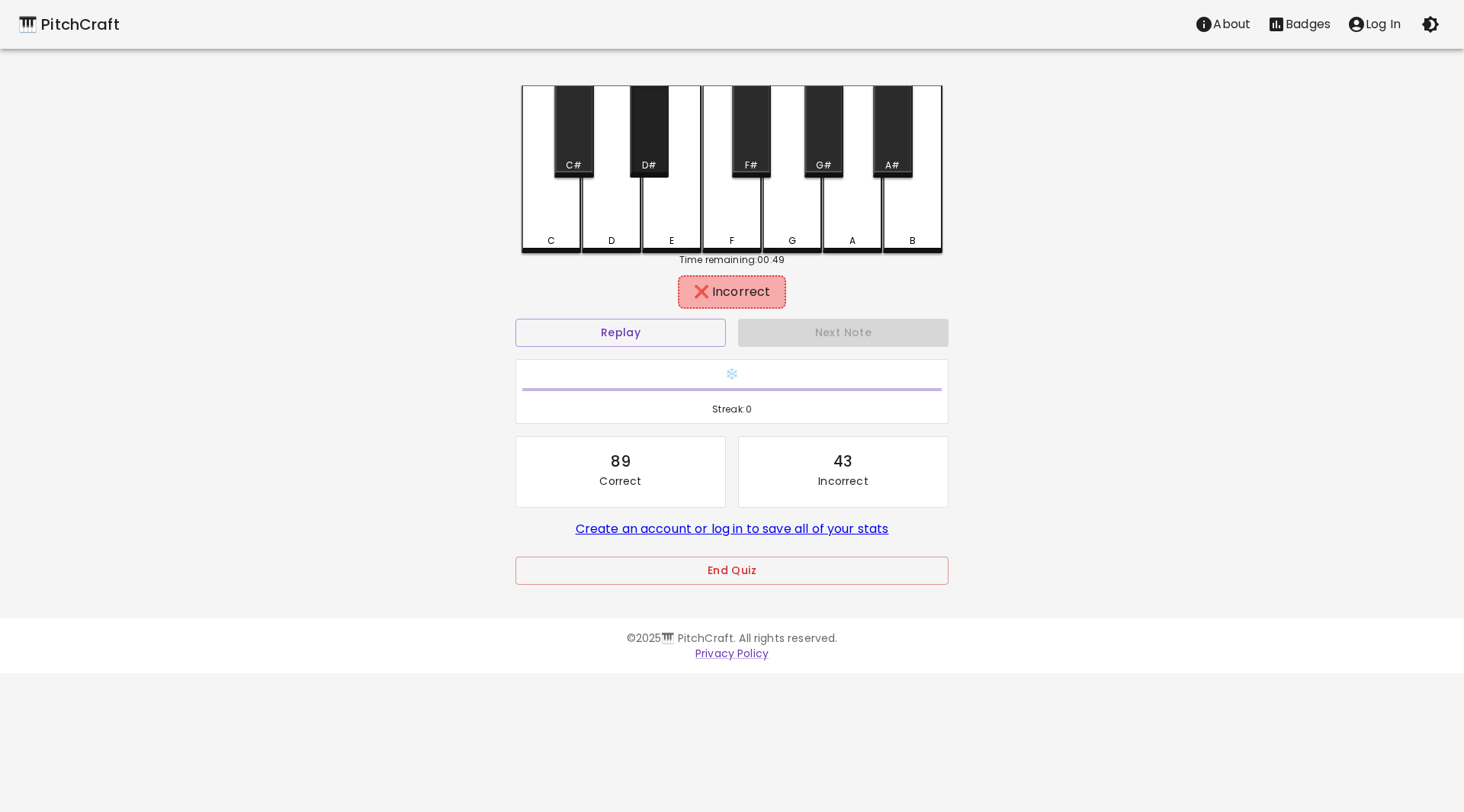
click at [644, 135] on div "D#" at bounding box center [649, 131] width 39 height 92
click at [726, 220] on div "F" at bounding box center [731, 167] width 59 height 165
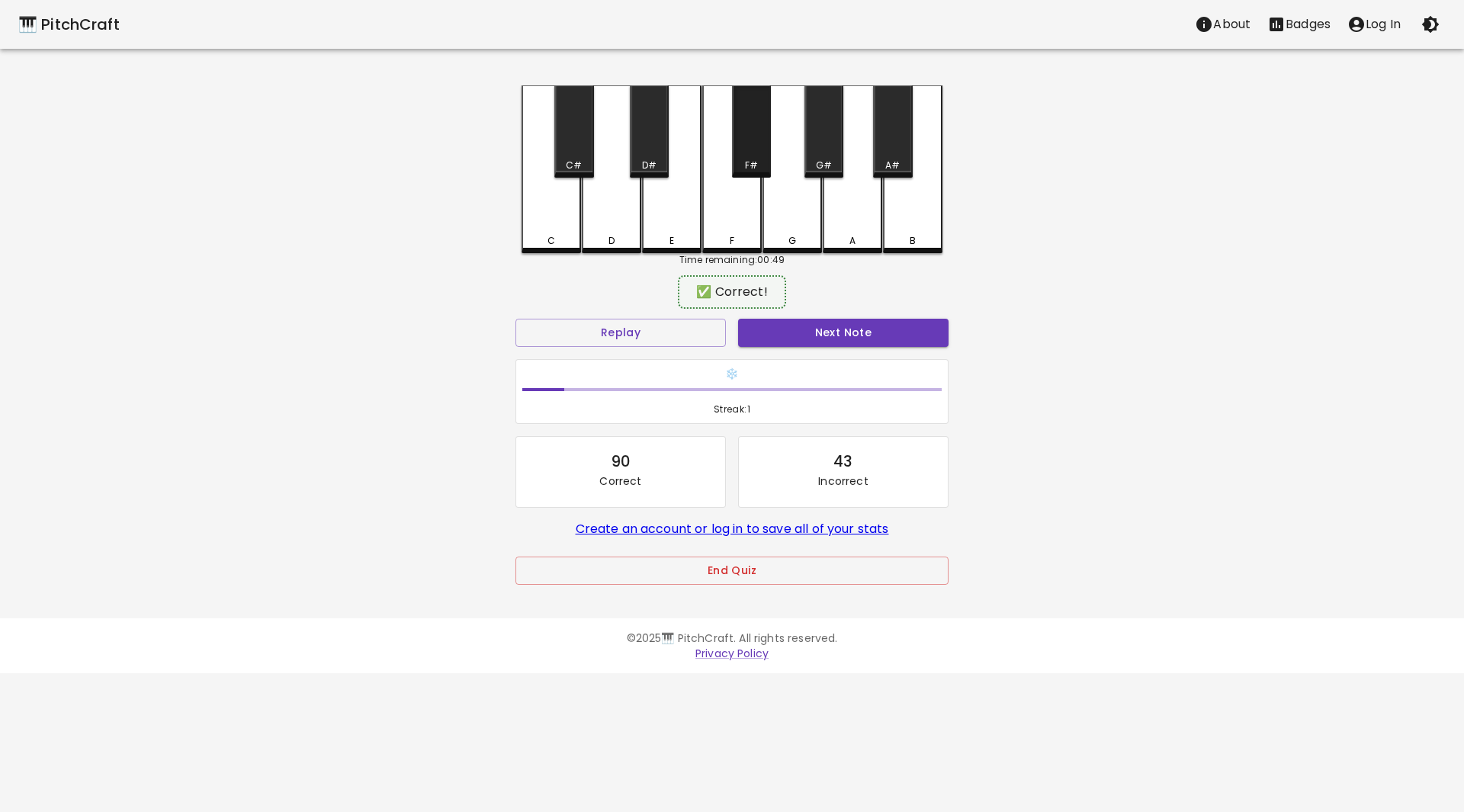
click at [736, 147] on div "F#" at bounding box center [751, 131] width 39 height 92
click at [860, 330] on button "Next Note" at bounding box center [843, 332] width 211 height 28
drag, startPoint x: 784, startPoint y: 212, endPoint x: 796, endPoint y: 224, distance: 17.0
click at [786, 213] on div "G" at bounding box center [791, 167] width 59 height 165
click at [894, 318] on div "Next Note" at bounding box center [843, 333] width 223 height 41
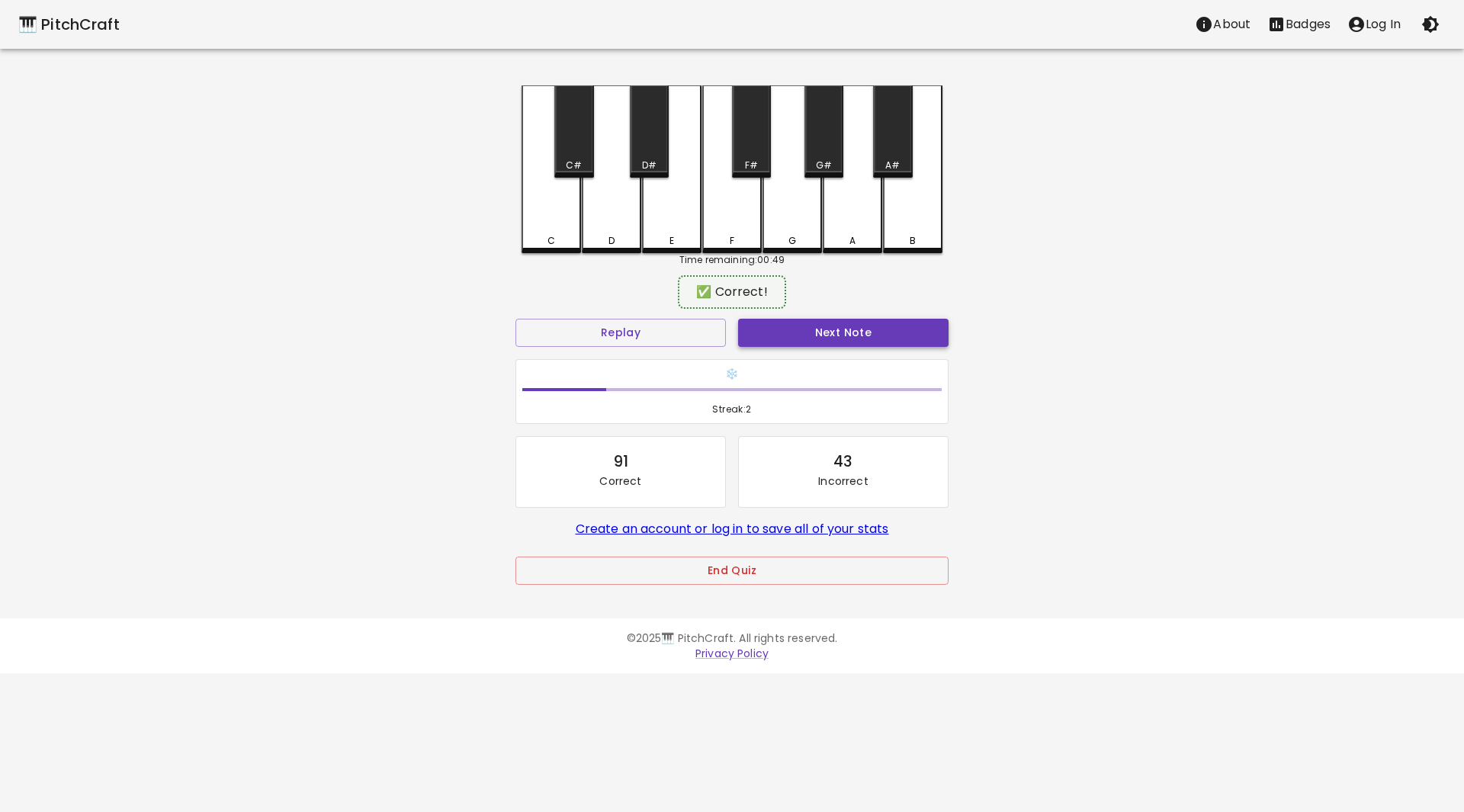
click at [892, 324] on button "Next Note" at bounding box center [843, 332] width 211 height 28
click at [906, 165] on div "A#" at bounding box center [893, 165] width 36 height 14
click at [880, 331] on button "Next Note" at bounding box center [843, 332] width 211 height 28
click at [762, 162] on div "F#" at bounding box center [751, 165] width 36 height 14
click at [839, 322] on button "Next Note" at bounding box center [843, 332] width 211 height 28
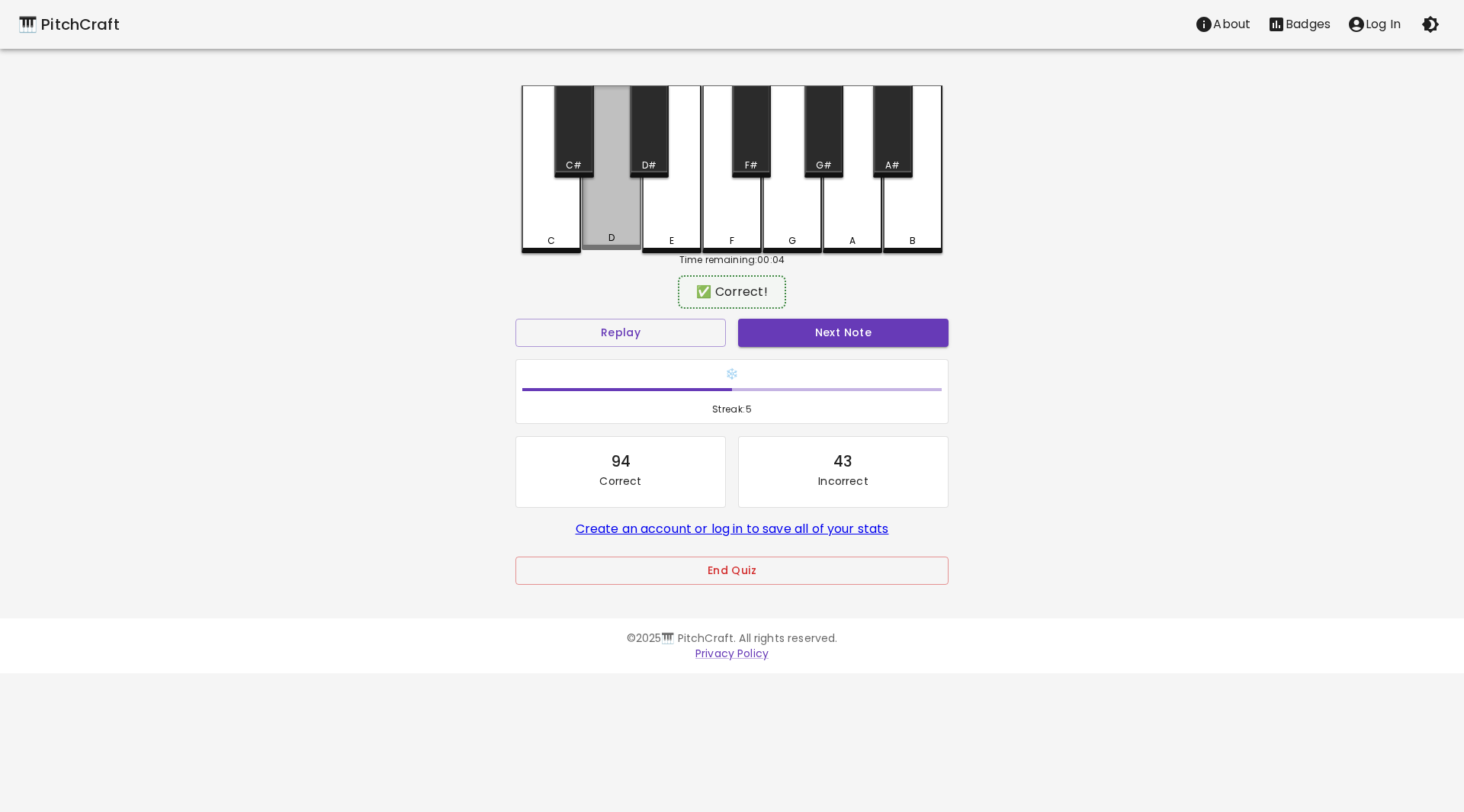
click at [619, 234] on div "D" at bounding box center [611, 237] width 57 height 14
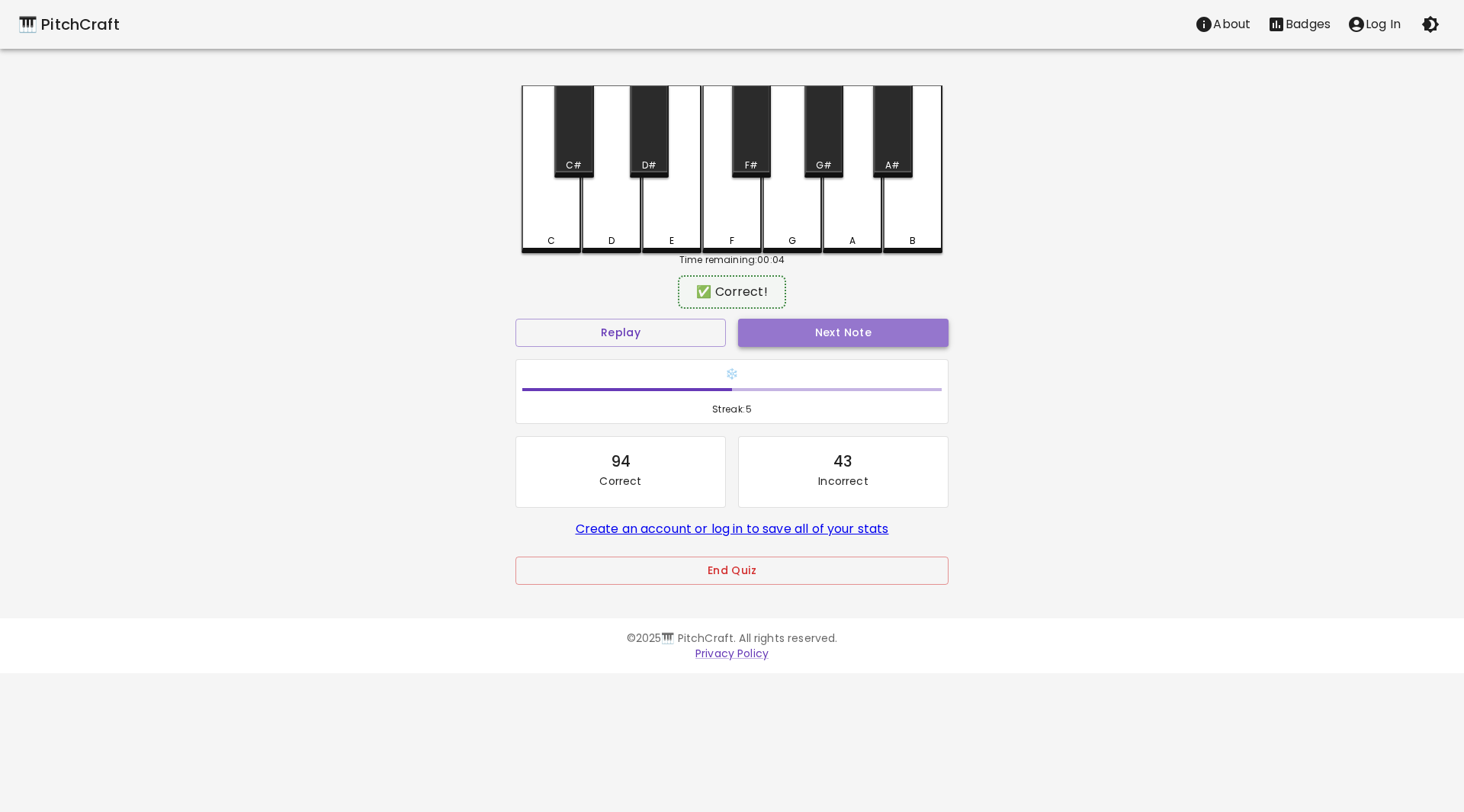
click at [880, 324] on button "Next Note" at bounding box center [843, 332] width 211 height 28
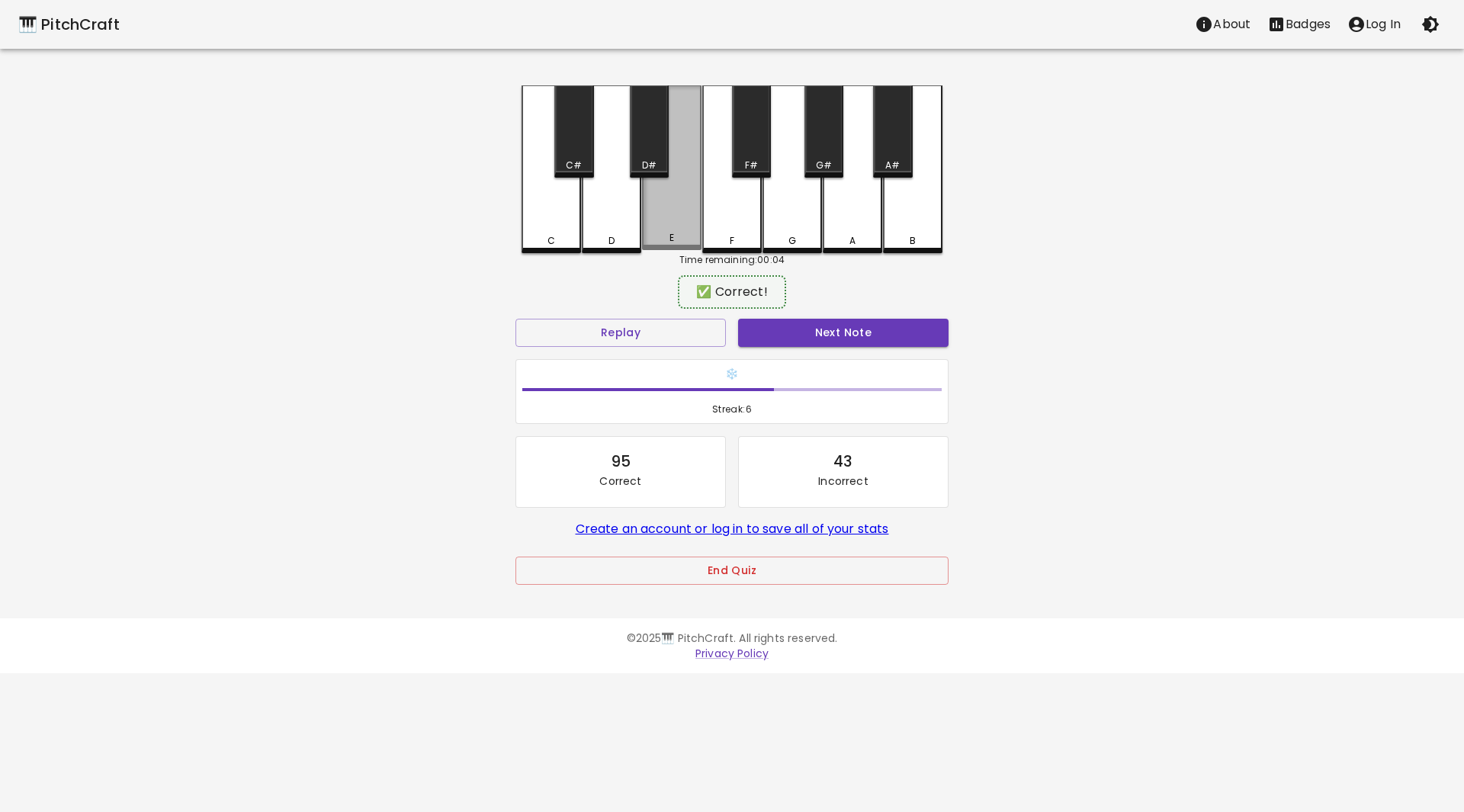
drag, startPoint x: 672, startPoint y: 217, endPoint x: 782, endPoint y: 305, distance: 140.9
click at [684, 224] on div "E" at bounding box center [671, 167] width 59 height 165
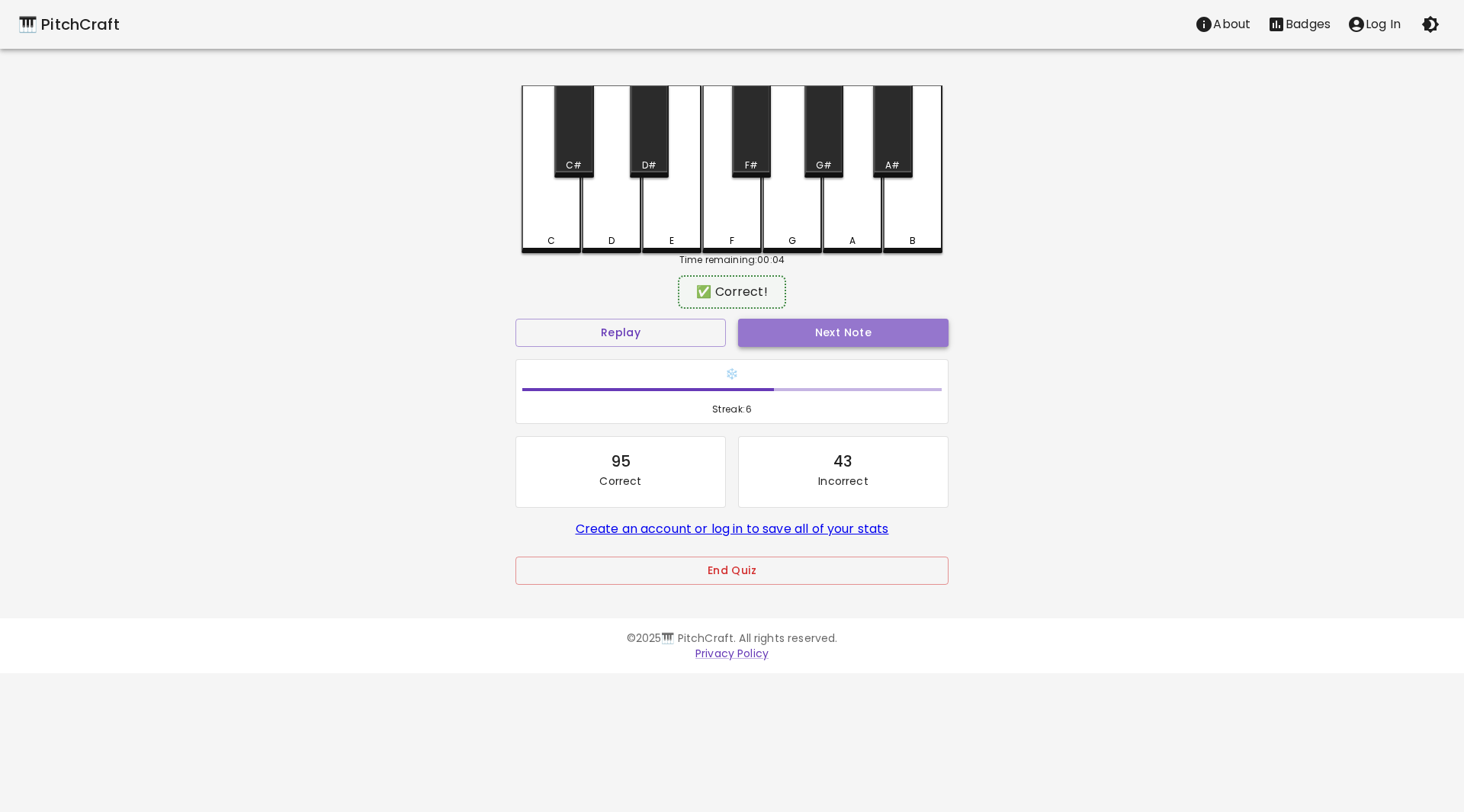
click at [815, 324] on button "Next Note" at bounding box center [843, 332] width 211 height 28
click at [884, 128] on div "A#" at bounding box center [893, 131] width 39 height 92
click at [854, 326] on button "Next Note" at bounding box center [843, 332] width 211 height 28
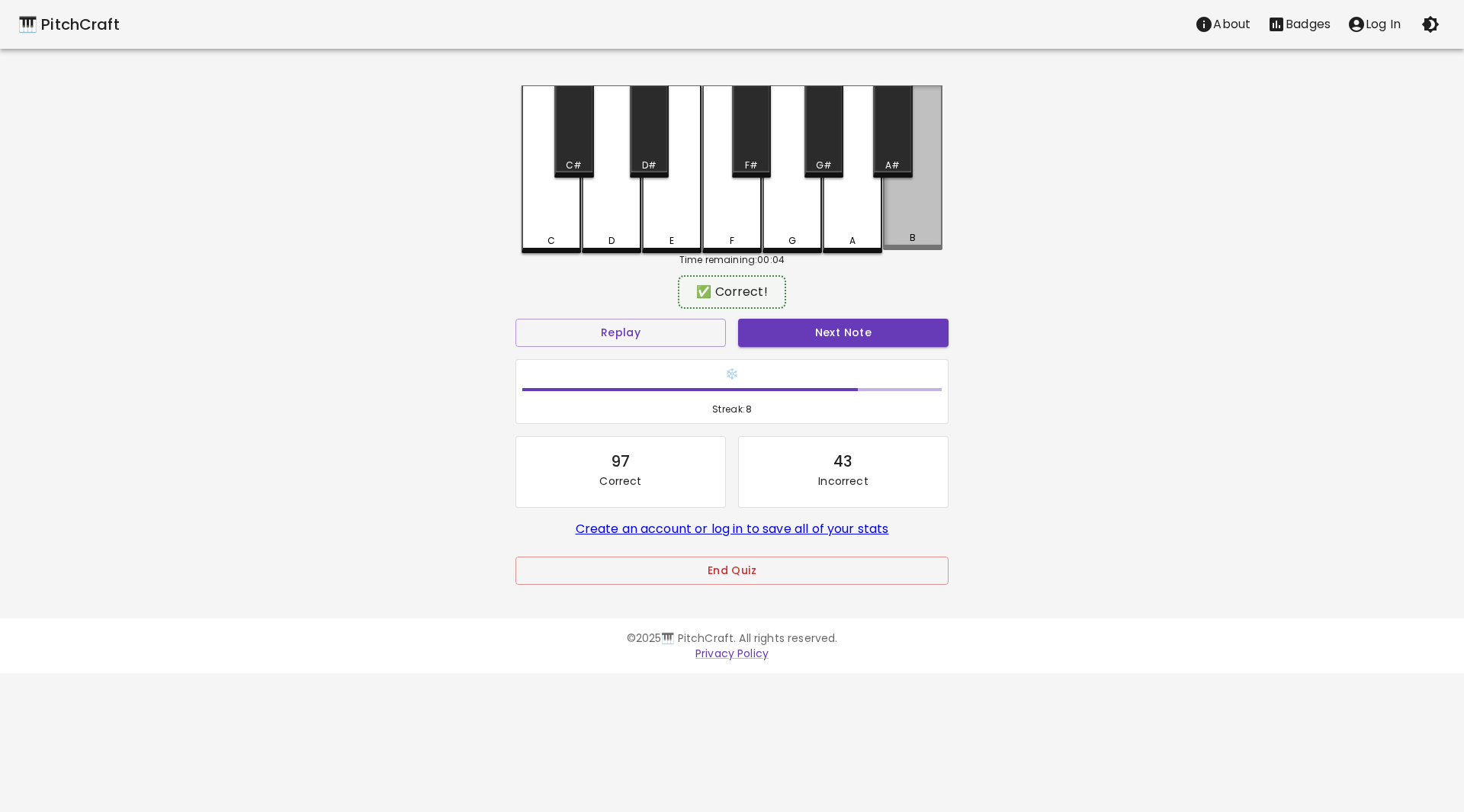
drag, startPoint x: 905, startPoint y: 235, endPoint x: 893, endPoint y: 267, distance: 34.2
click at [908, 233] on div "B" at bounding box center [913, 237] width 57 height 14
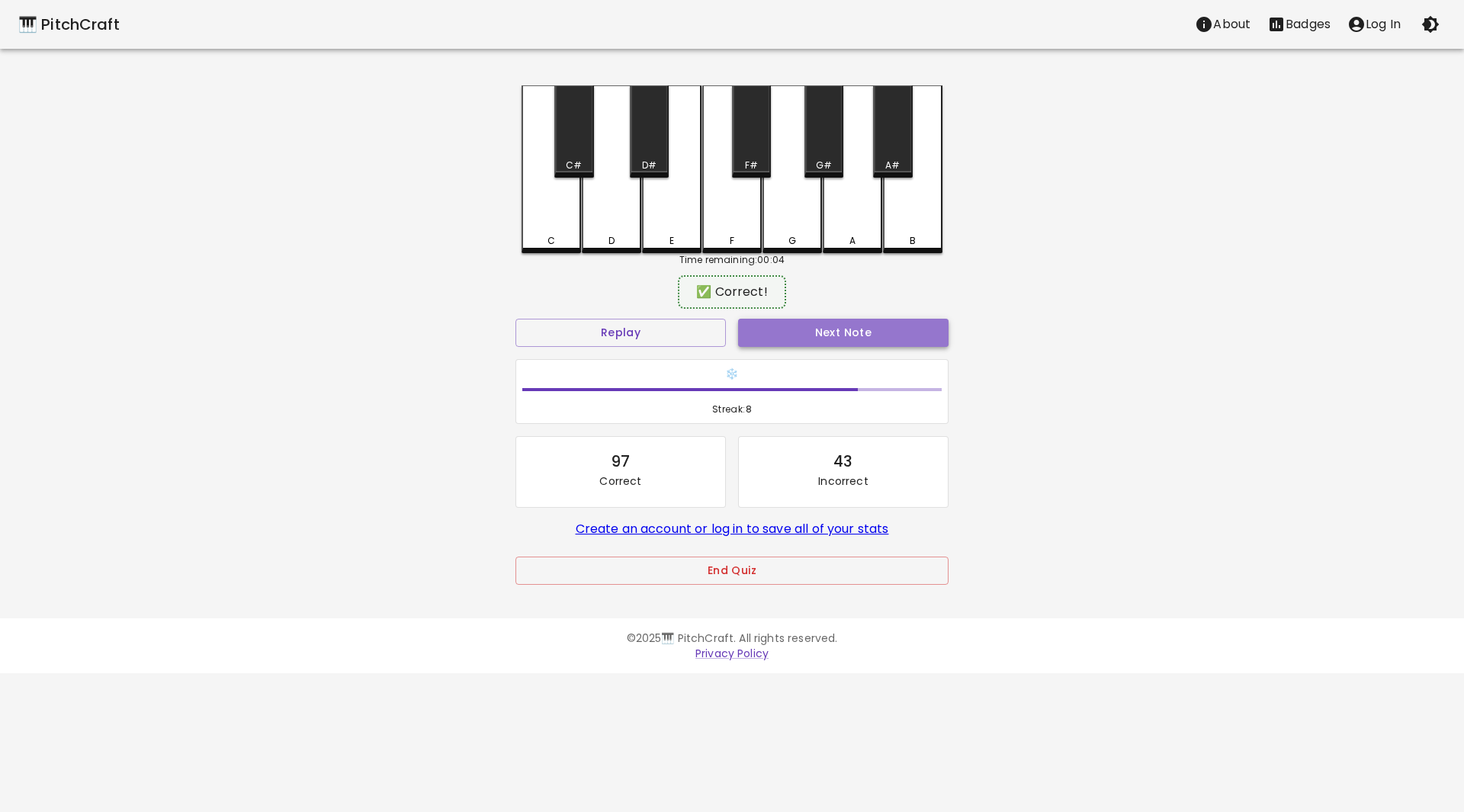
click at [851, 331] on button "Next Note" at bounding box center [843, 332] width 211 height 28
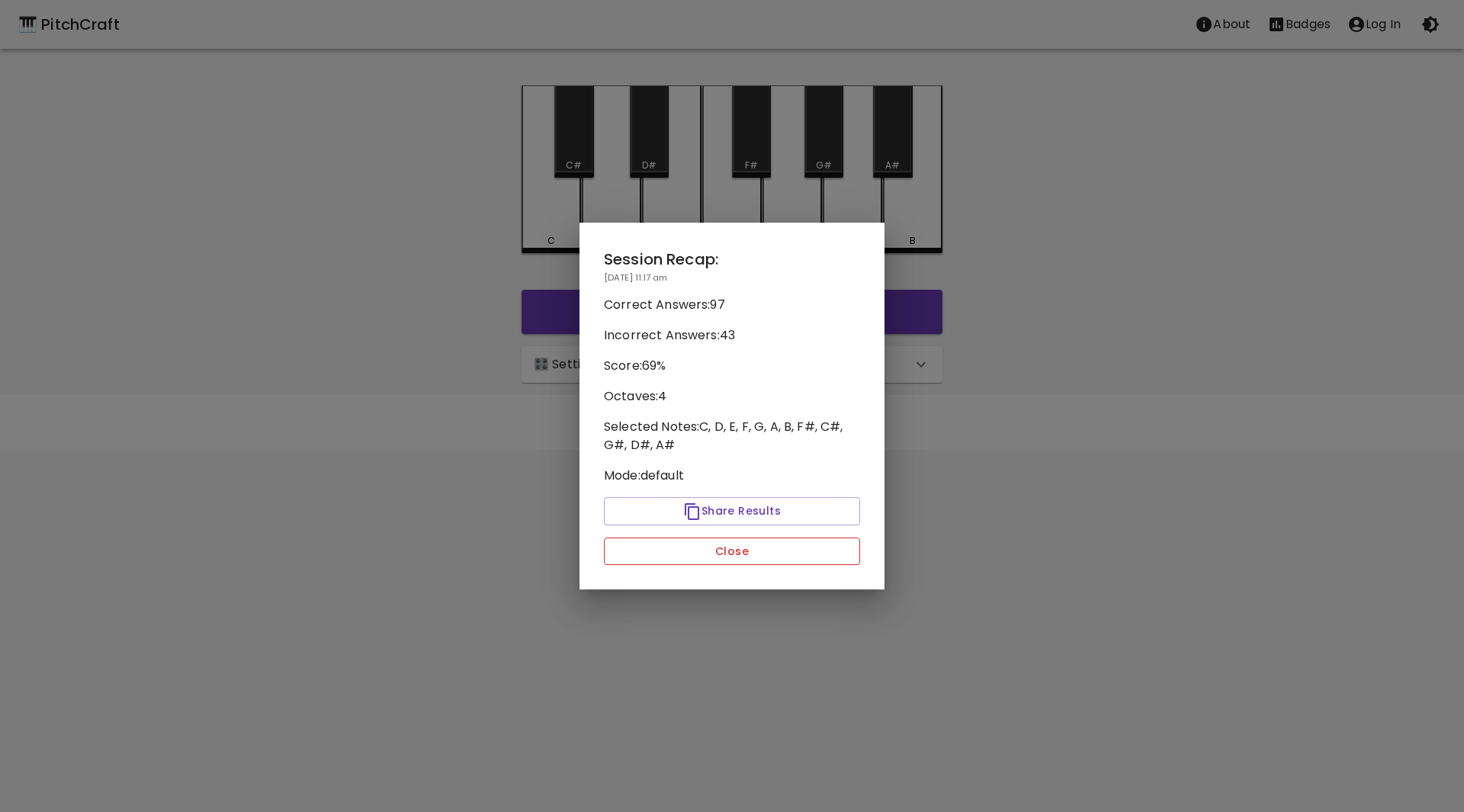
click at [793, 550] on button "Close" at bounding box center [732, 551] width 256 height 28
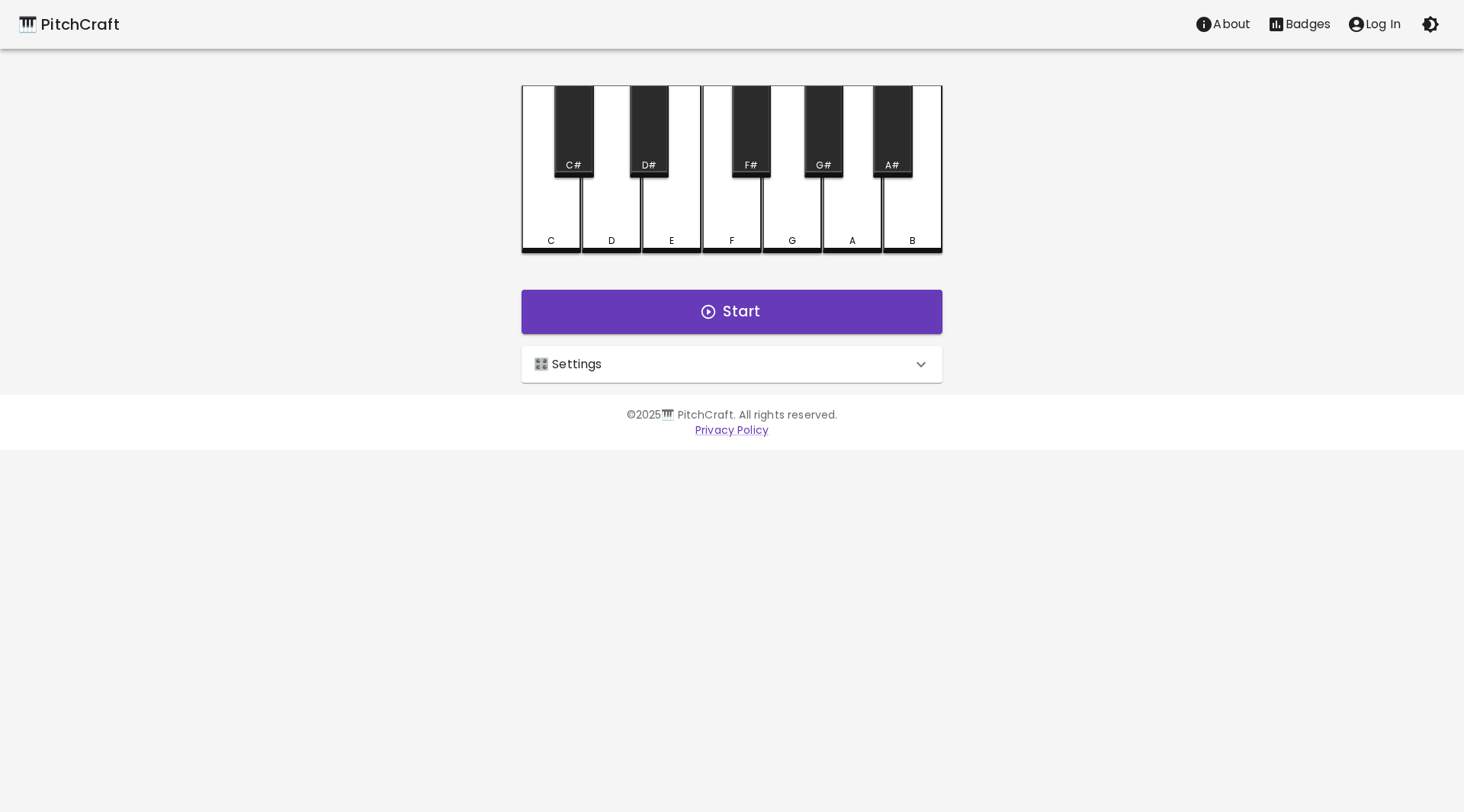
click at [1299, 23] on p "Badges" at bounding box center [1308, 24] width 45 height 19
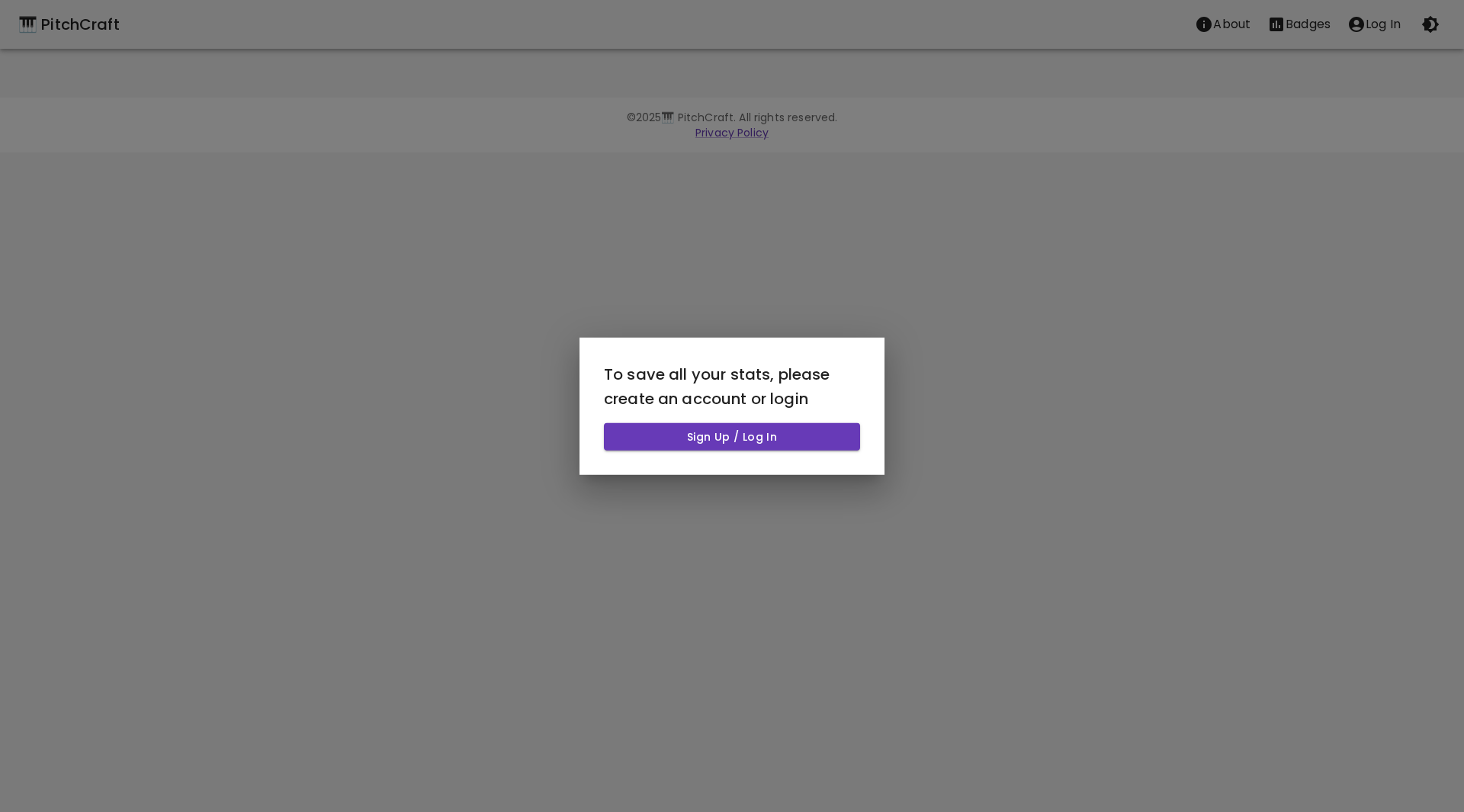
click at [1004, 224] on div at bounding box center [732, 406] width 1464 height 812
